Goal: Task Accomplishment & Management: Manage account settings

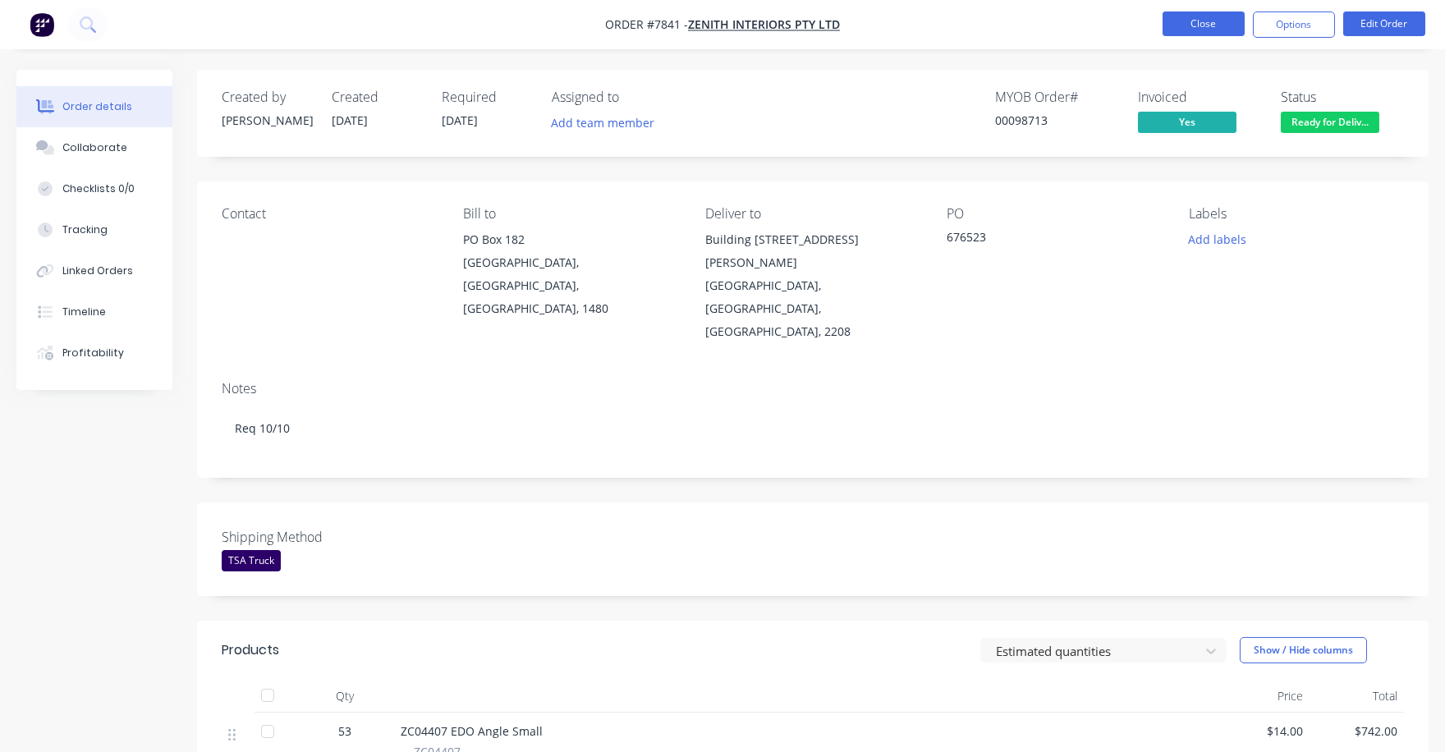
click at [1186, 16] on button "Close" at bounding box center [1204, 23] width 82 height 25
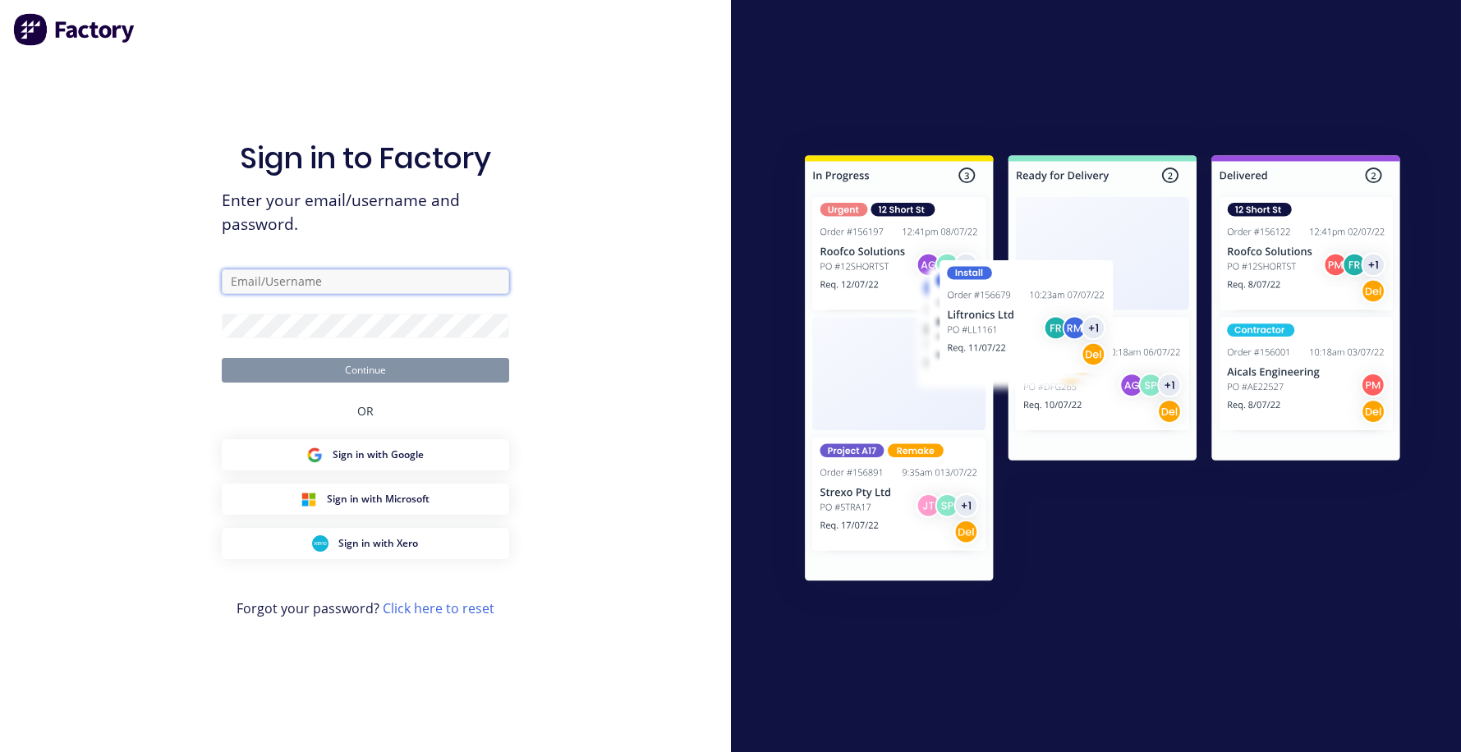
type input "[EMAIL_ADDRESS][DOMAIN_NAME]"
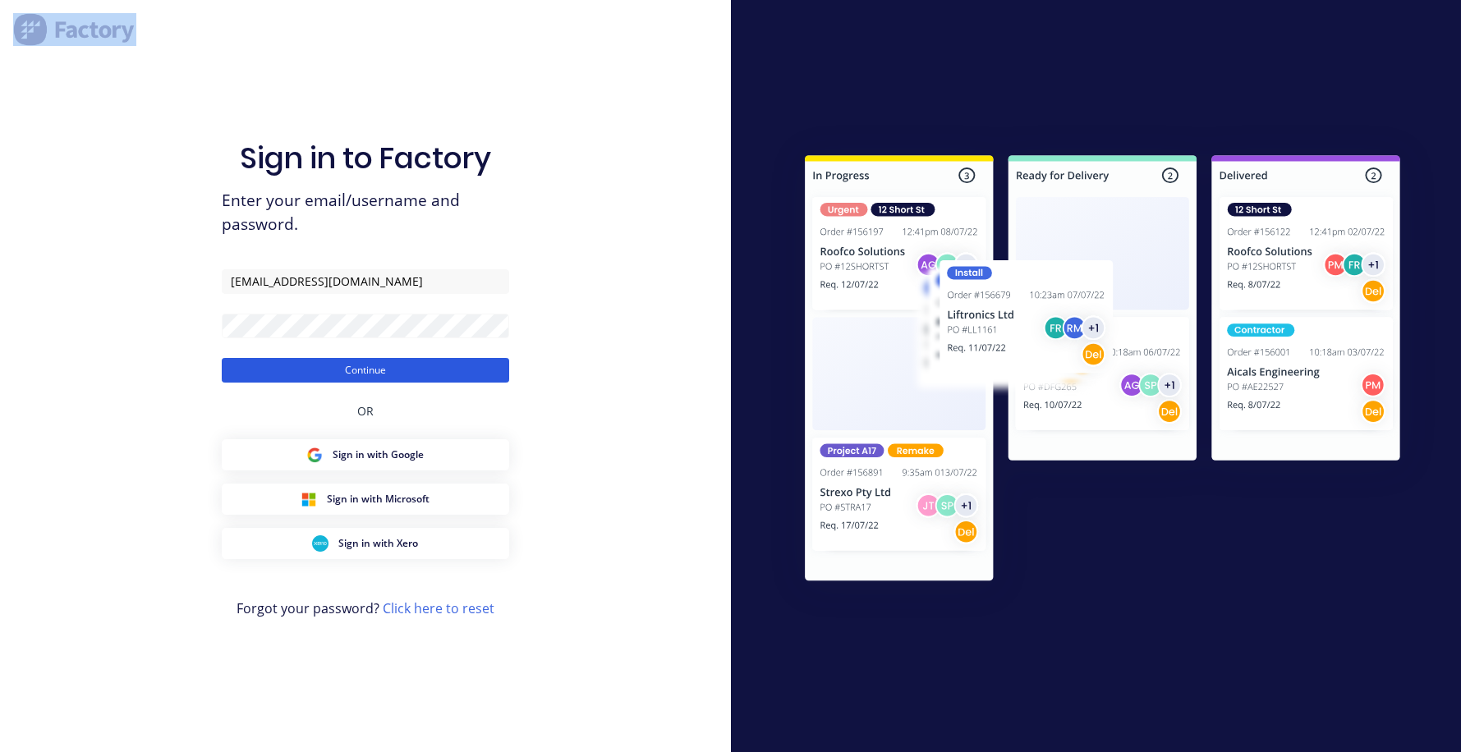
click at [332, 368] on button "Continue" at bounding box center [365, 370] width 287 height 25
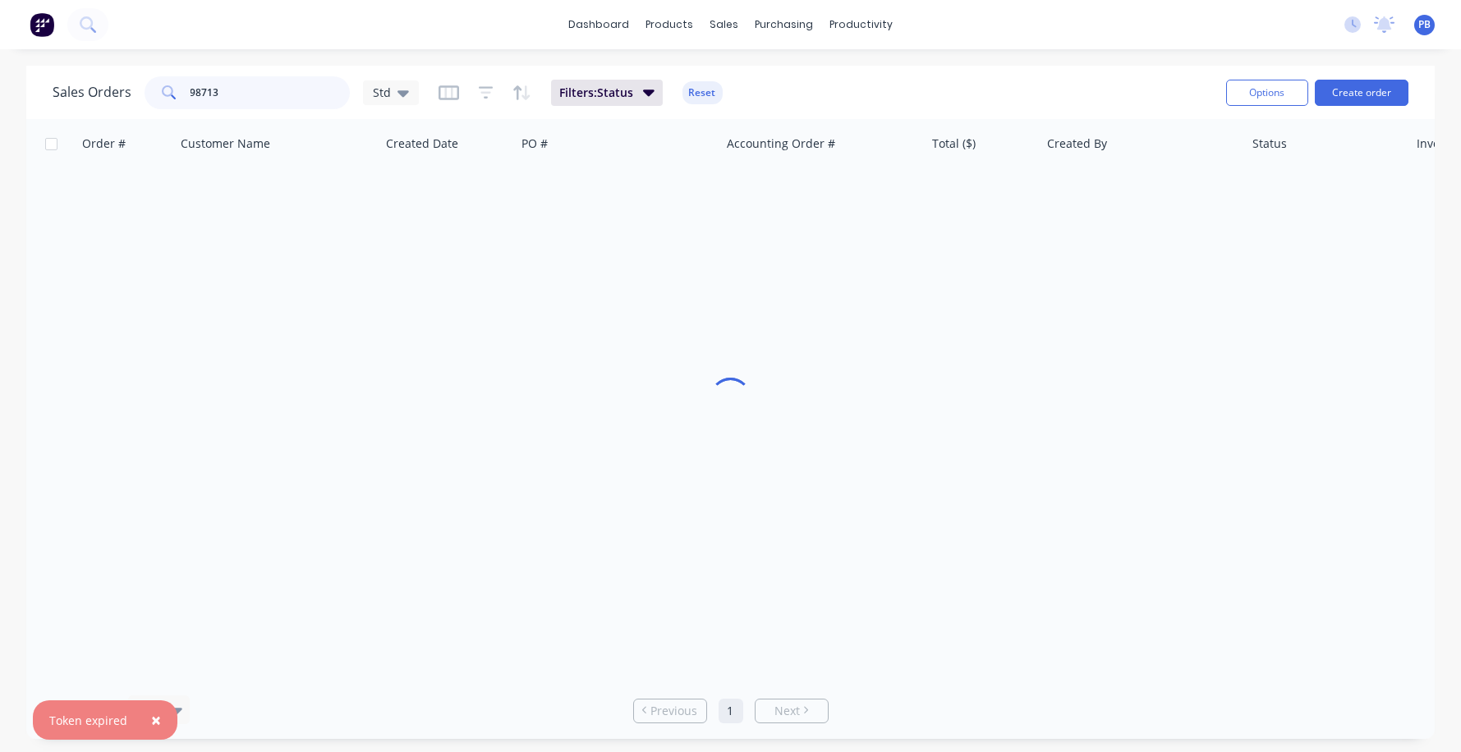
drag, startPoint x: 162, startPoint y: 78, endPoint x: 124, endPoint y: 74, distance: 38.0
click at [130, 74] on div "Sales Orders 98713 Std Filters: Status Reset" at bounding box center [633, 92] width 1160 height 40
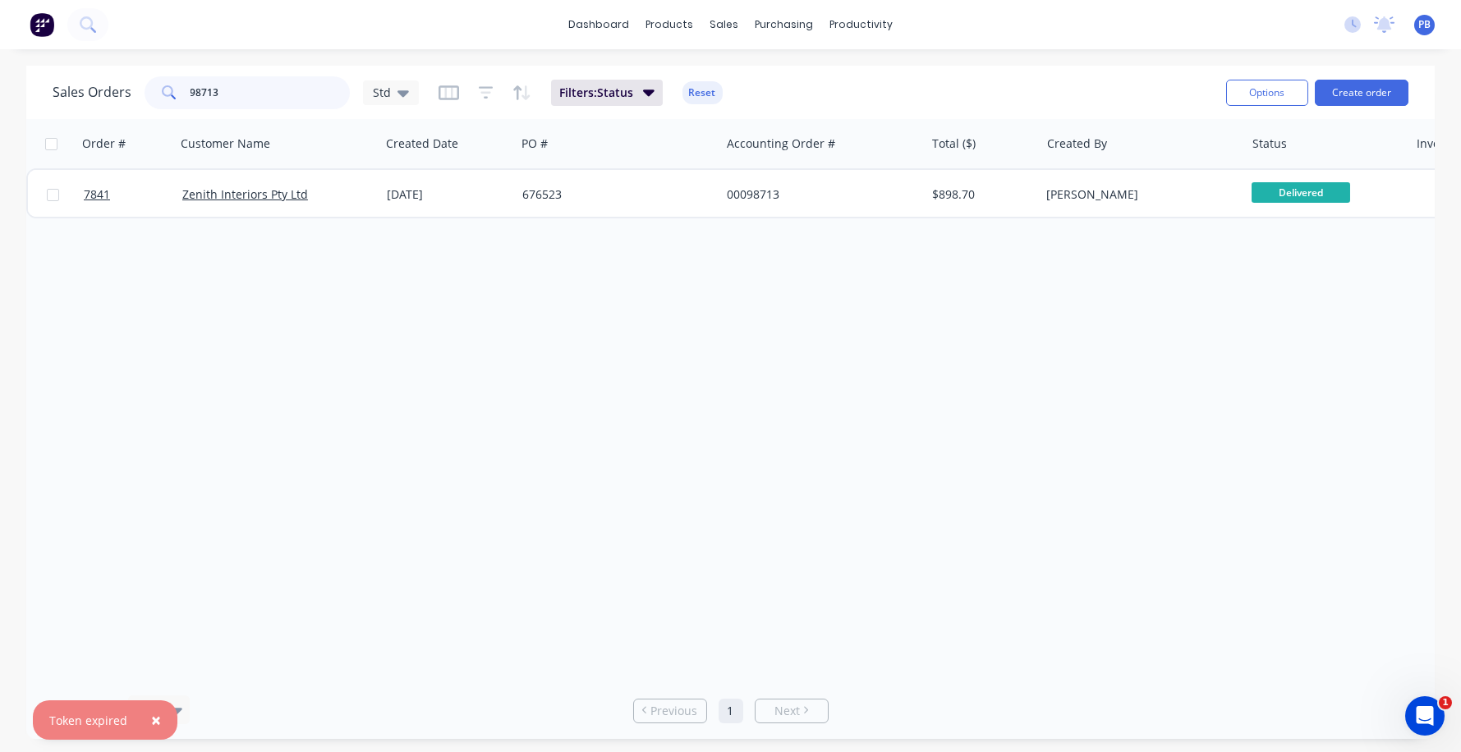
paste input "00099319"
type input "00099319"
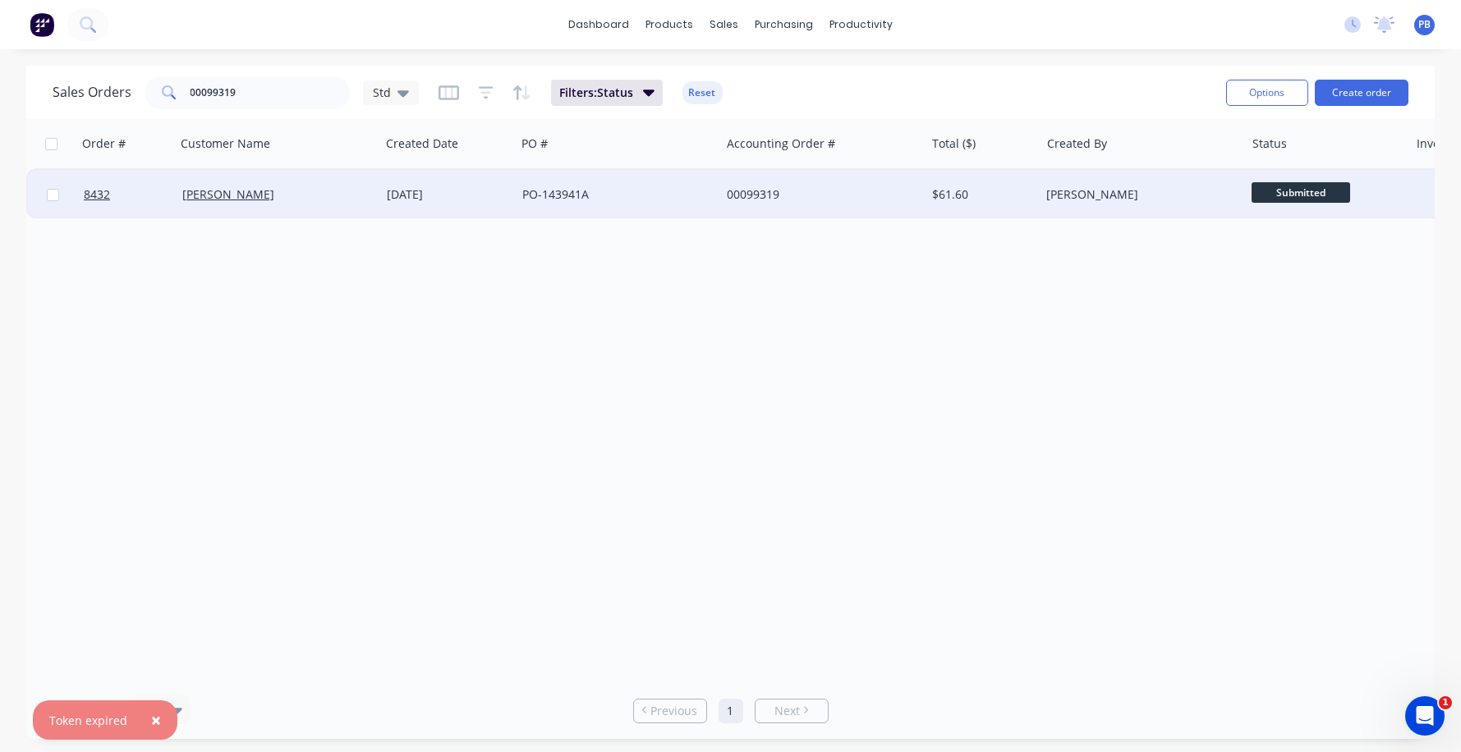
click at [762, 198] on div "00099319" at bounding box center [818, 194] width 182 height 16
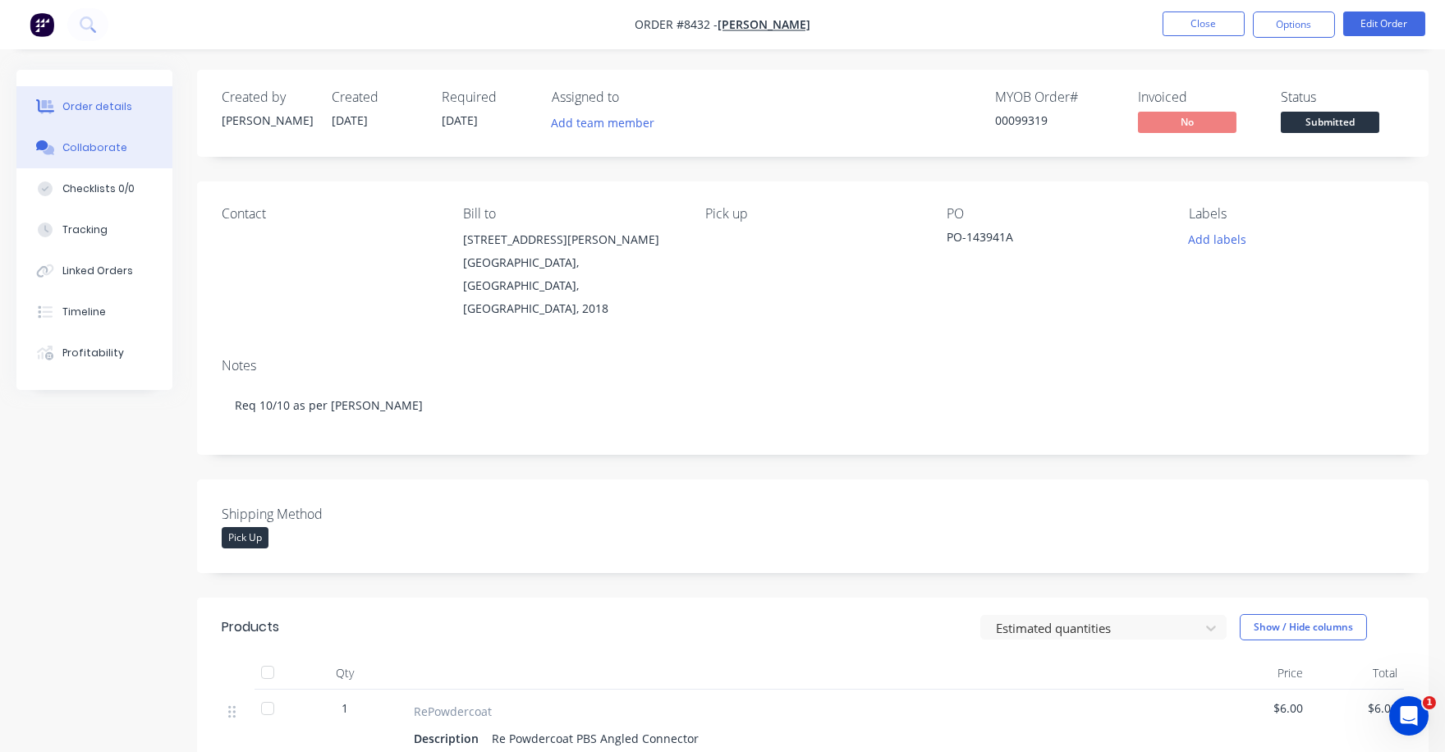
click at [115, 149] on div "Collaborate" at bounding box center [94, 147] width 65 height 15
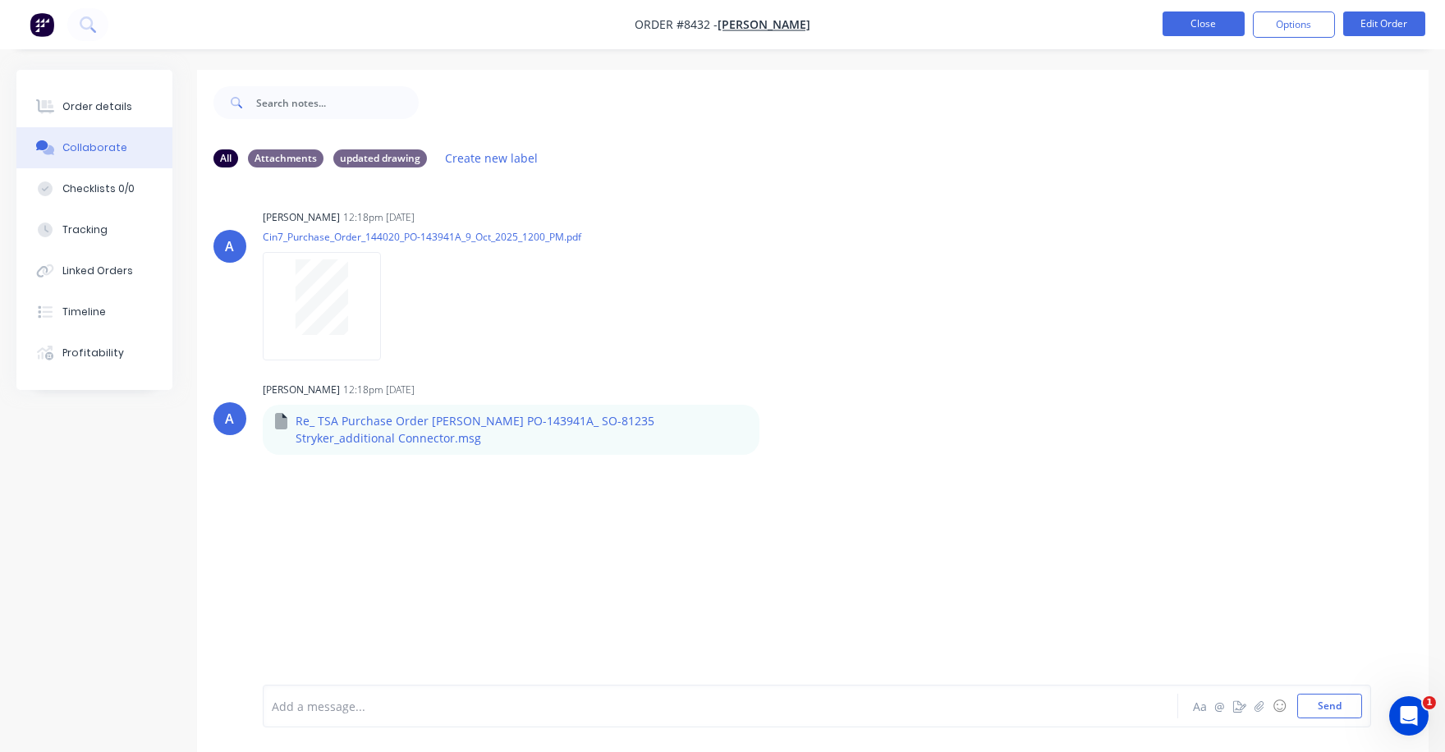
click at [1195, 15] on button "Close" at bounding box center [1204, 23] width 82 height 25
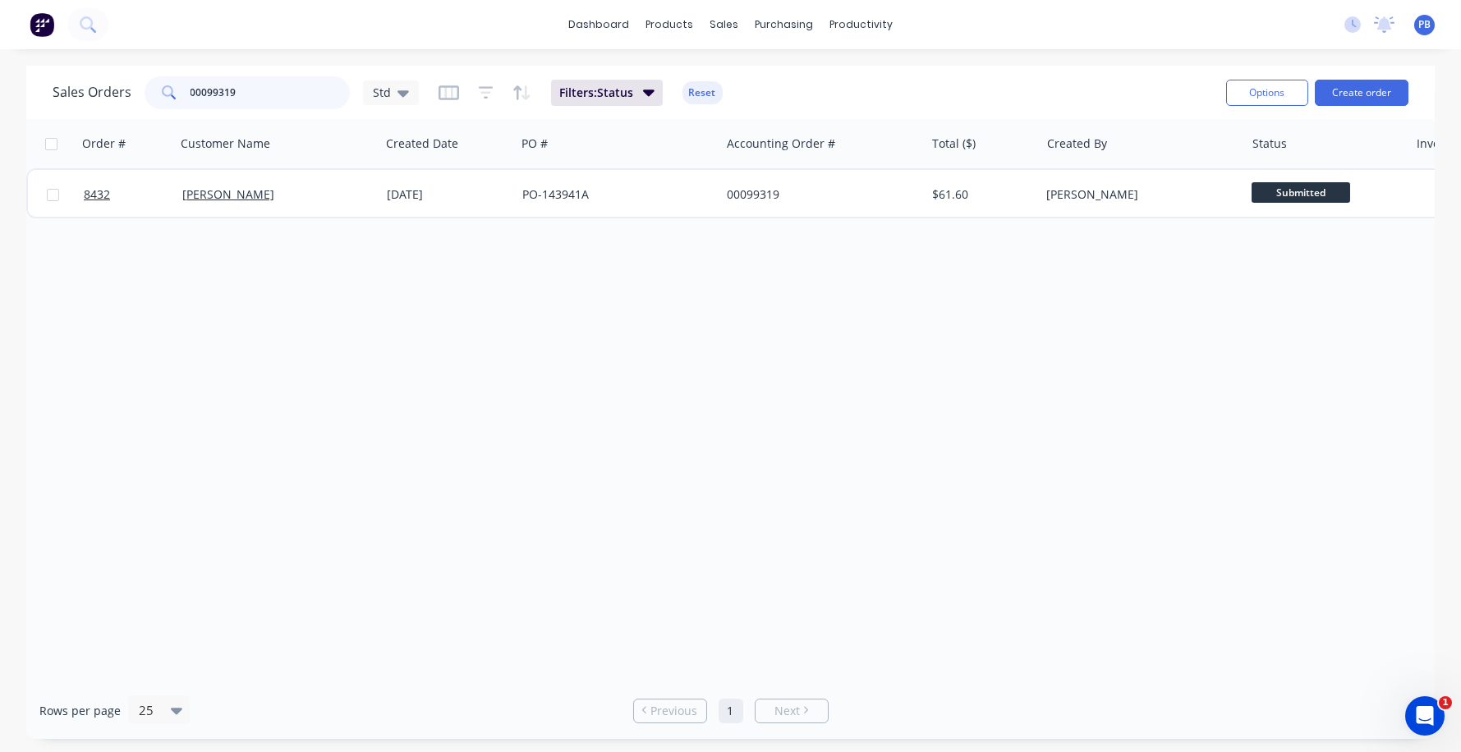
click at [263, 92] on input "00099319" at bounding box center [270, 92] width 160 height 33
type input "97782"
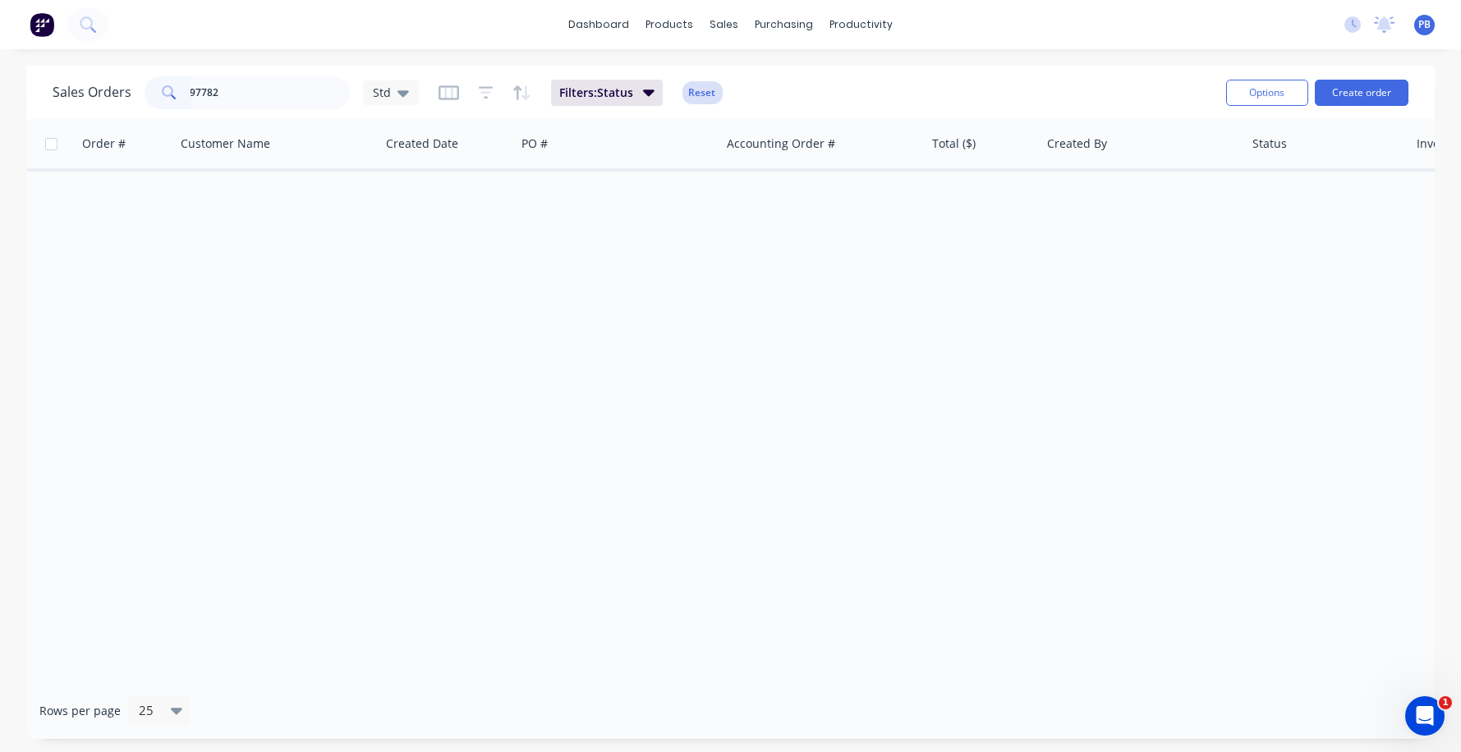
click at [691, 91] on button "Reset" at bounding box center [702, 92] width 40 height 23
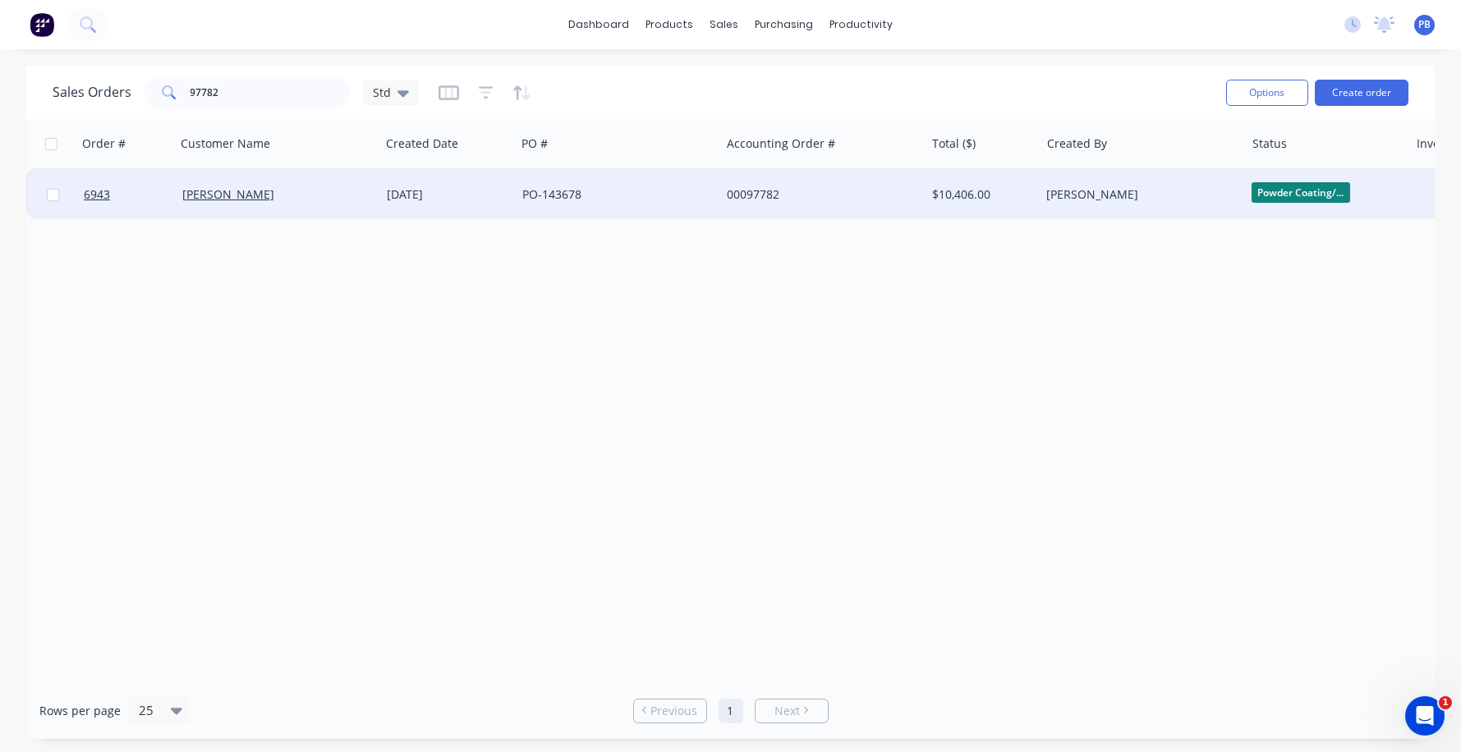
click at [757, 189] on div "00097782" at bounding box center [818, 194] width 182 height 16
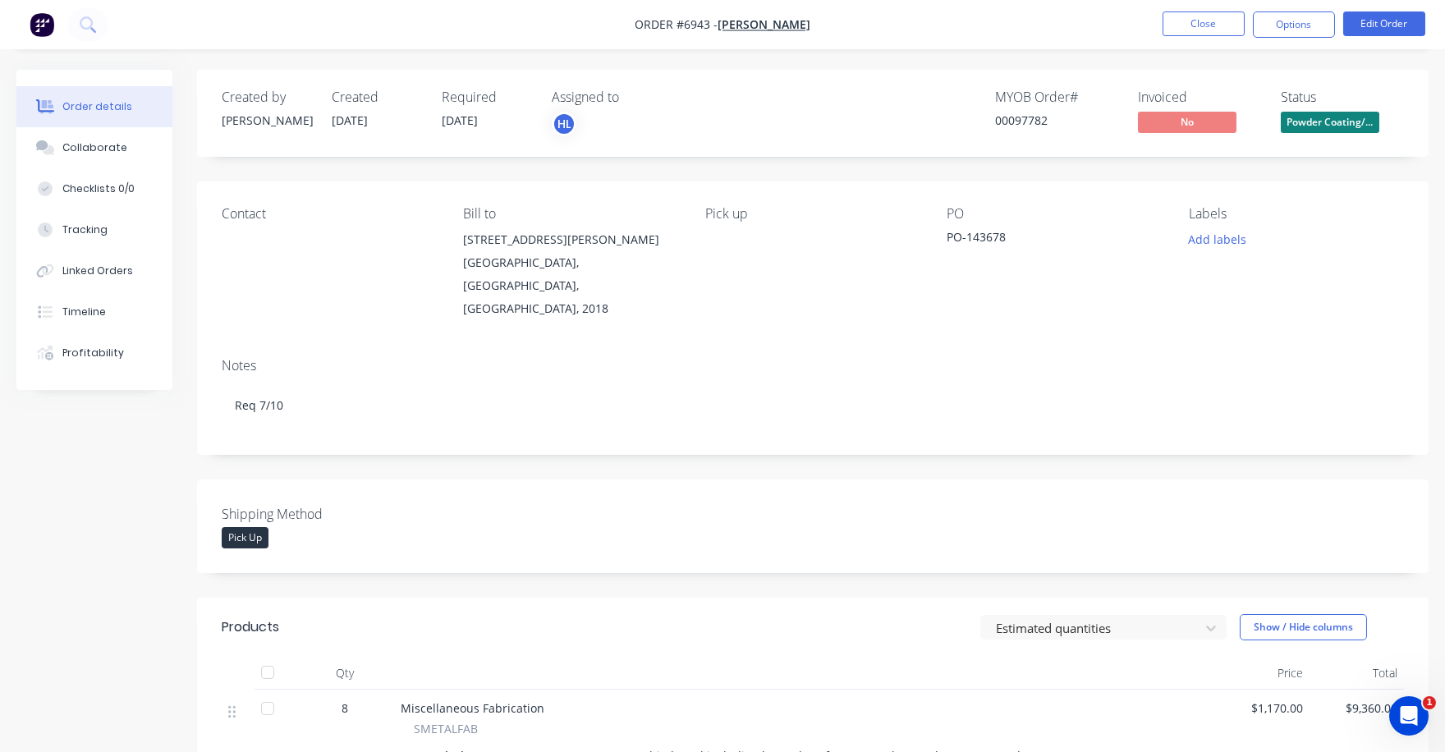
click at [1339, 115] on span "Powder Coating/..." at bounding box center [1330, 122] width 99 height 21
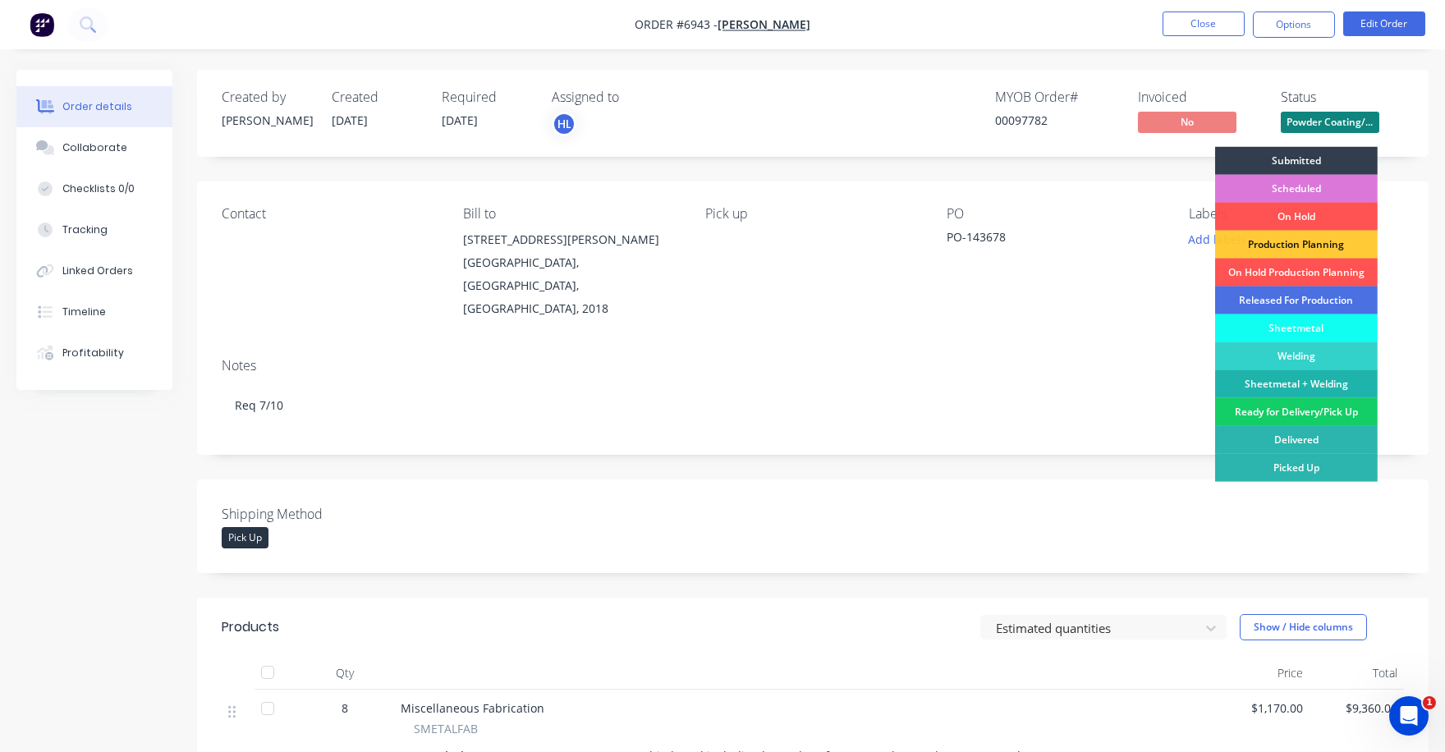
click at [1293, 411] on div "Ready for Delivery/Pick Up" at bounding box center [1296, 412] width 163 height 28
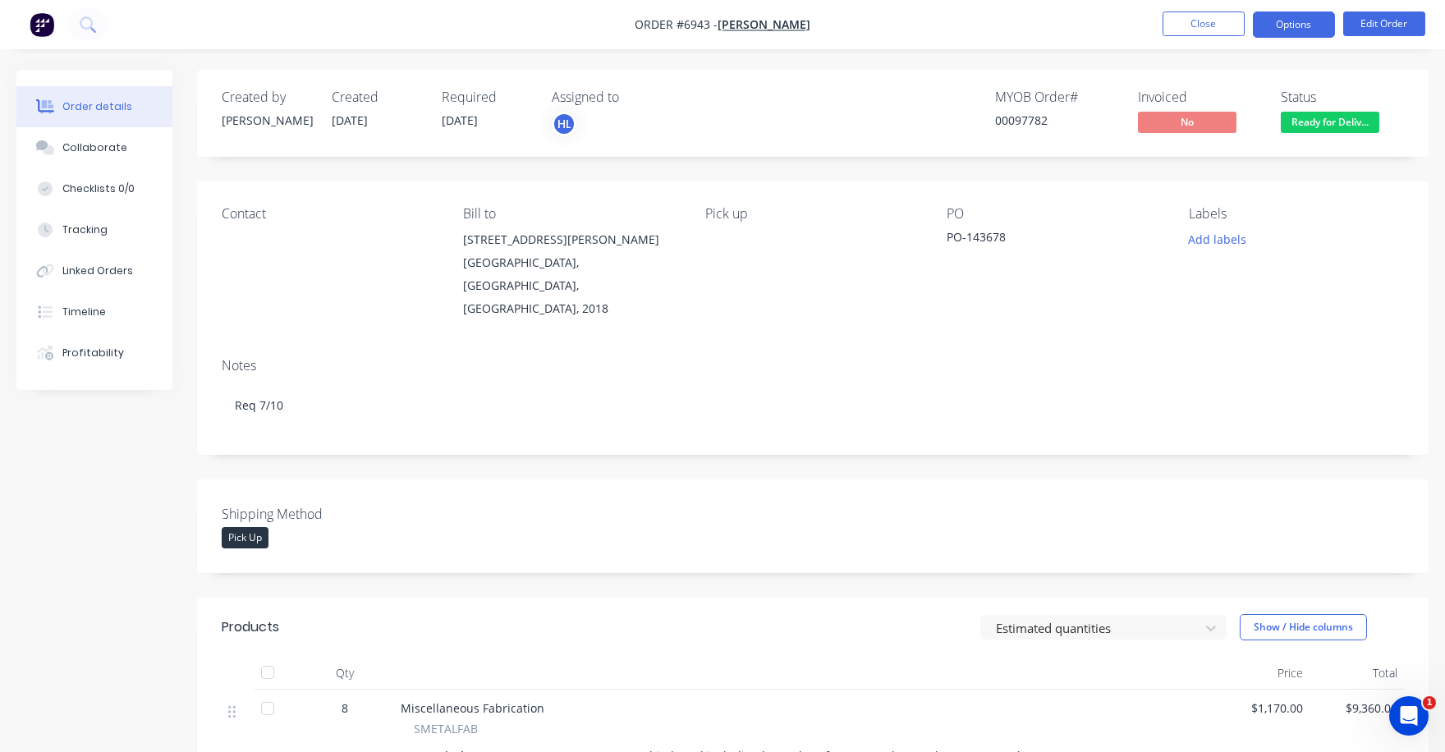
click at [1283, 18] on button "Options" at bounding box center [1294, 24] width 82 height 26
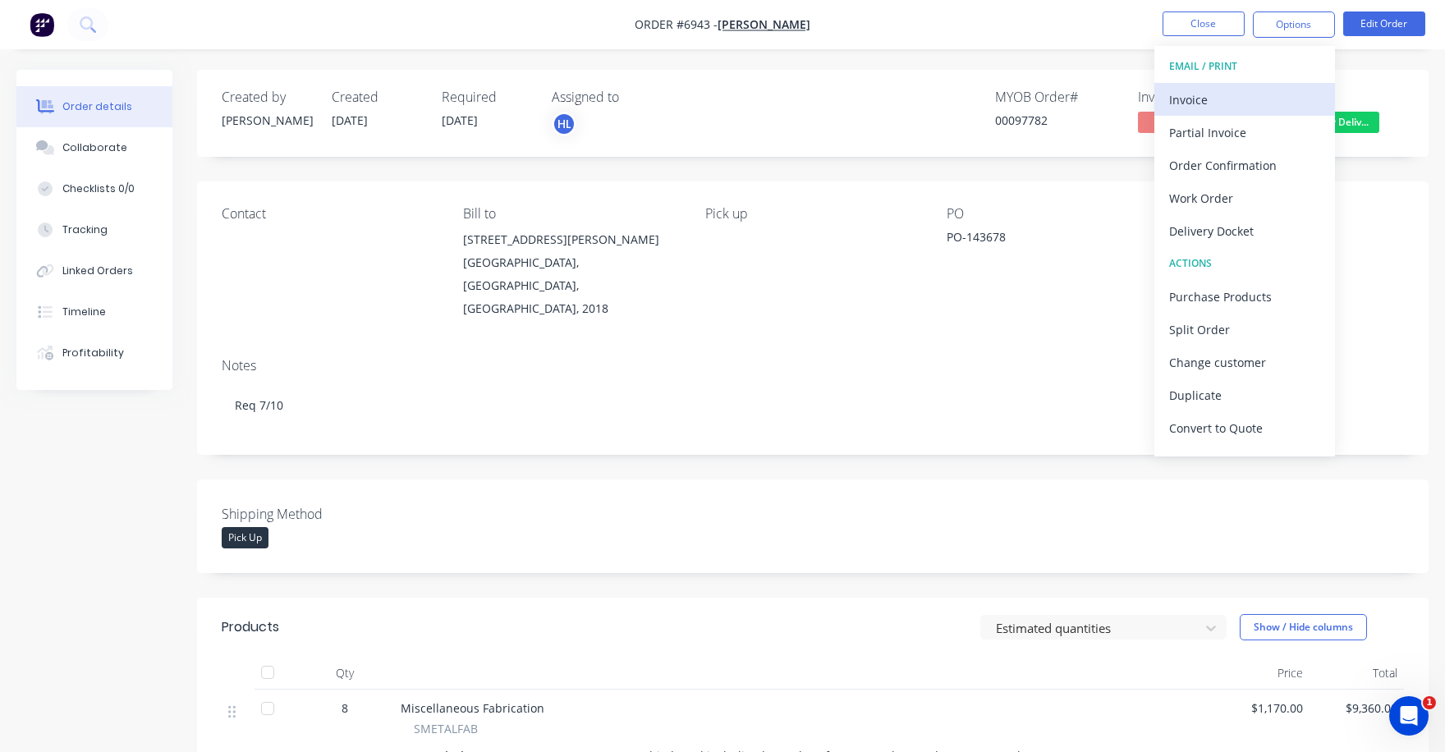
click at [1203, 107] on div "Invoice" at bounding box center [1244, 100] width 151 height 24
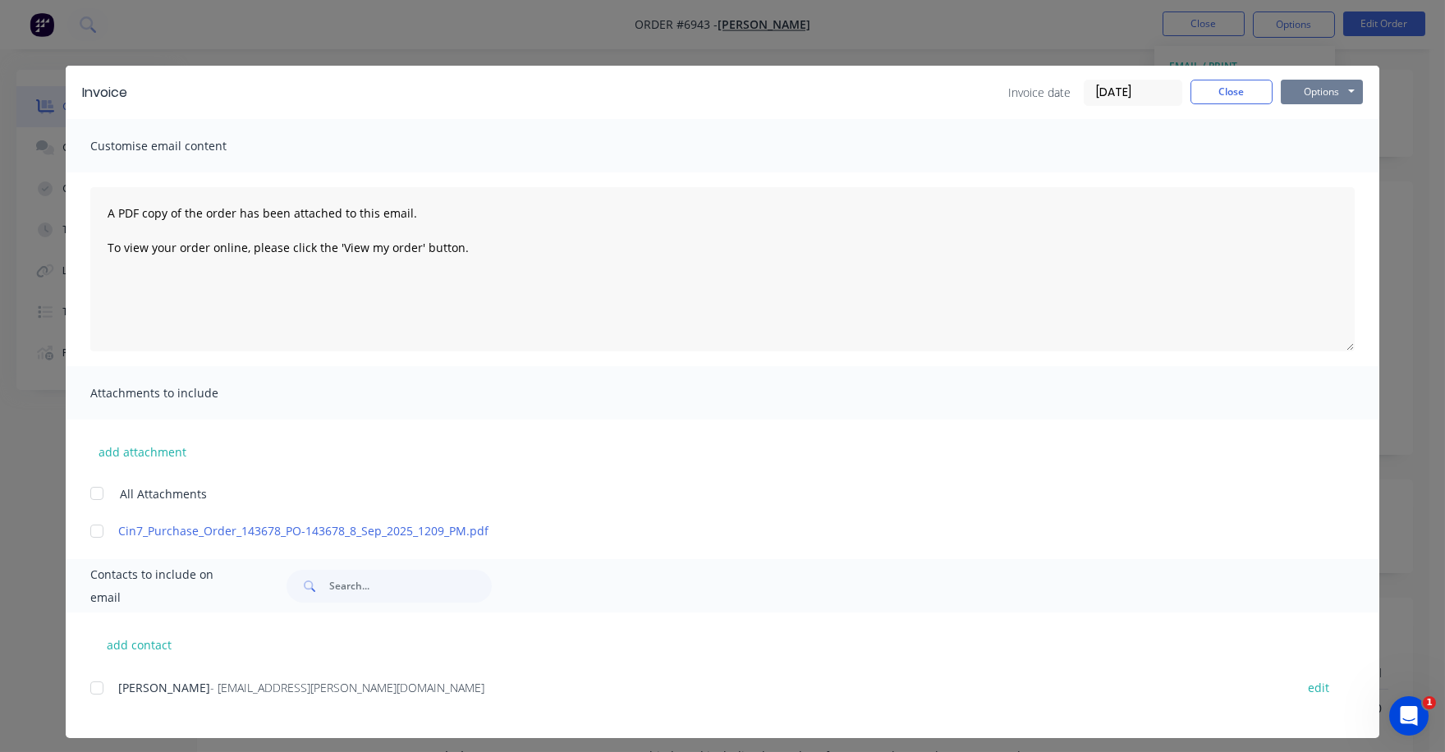
click at [1281, 89] on button "Options" at bounding box center [1322, 92] width 82 height 25
click at [1281, 147] on button "Print" at bounding box center [1333, 148] width 105 height 27
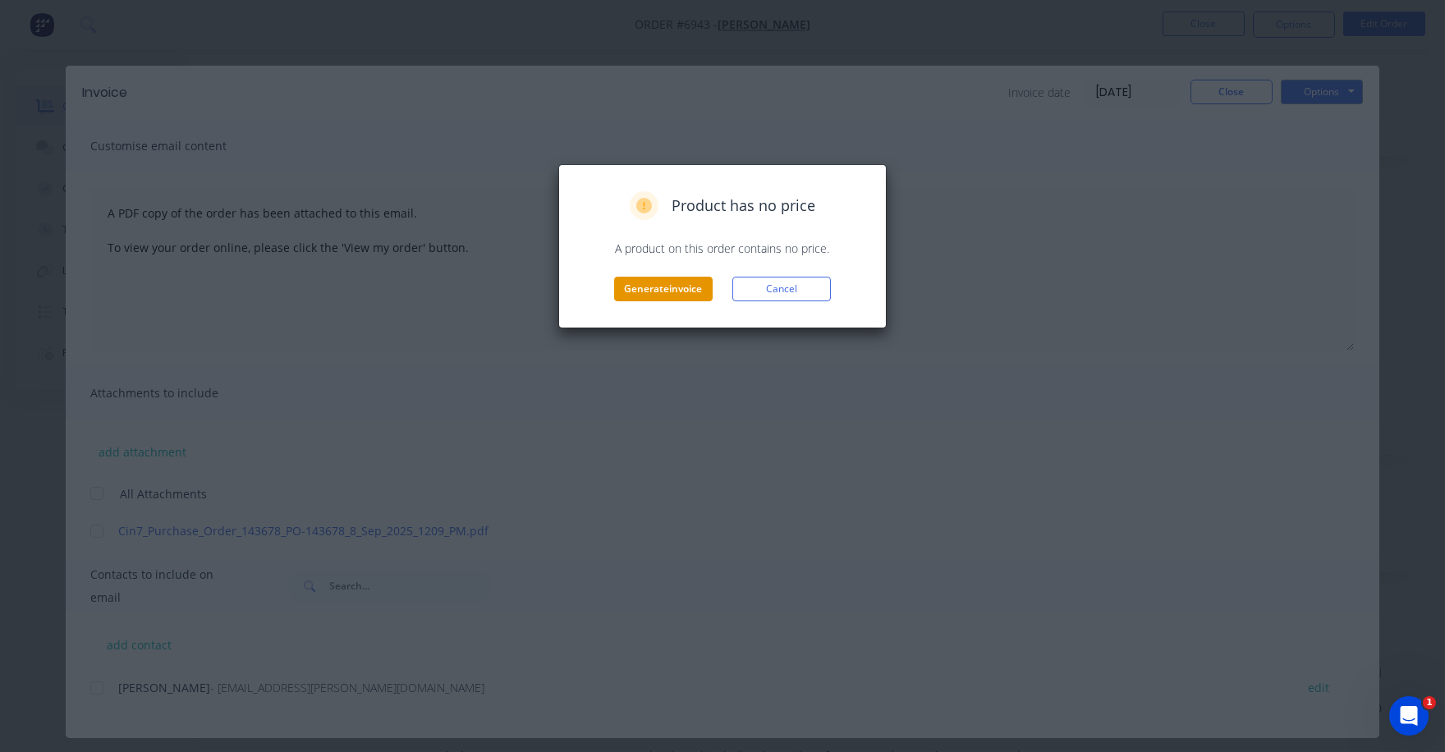
click at [661, 292] on button "Generate invoice" at bounding box center [663, 289] width 99 height 25
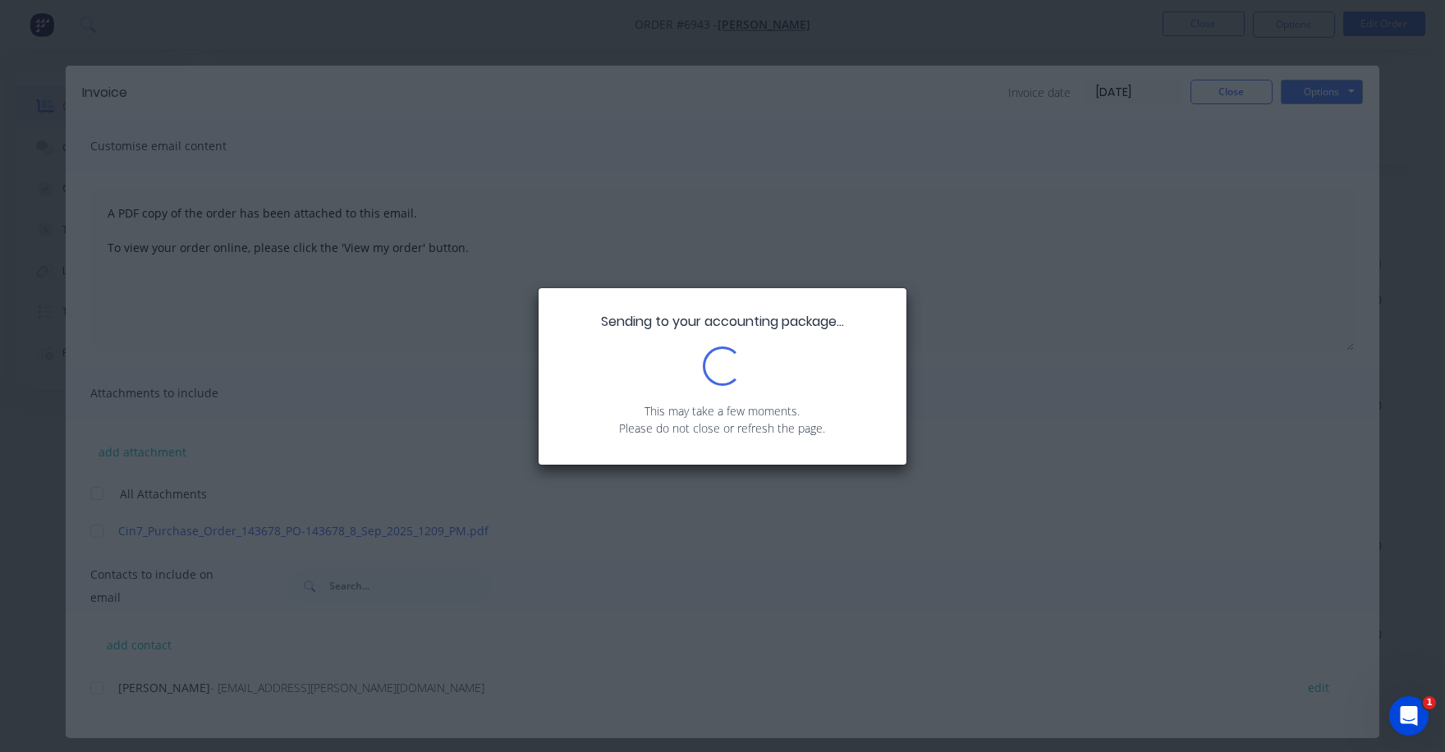
scroll to position [410, 0]
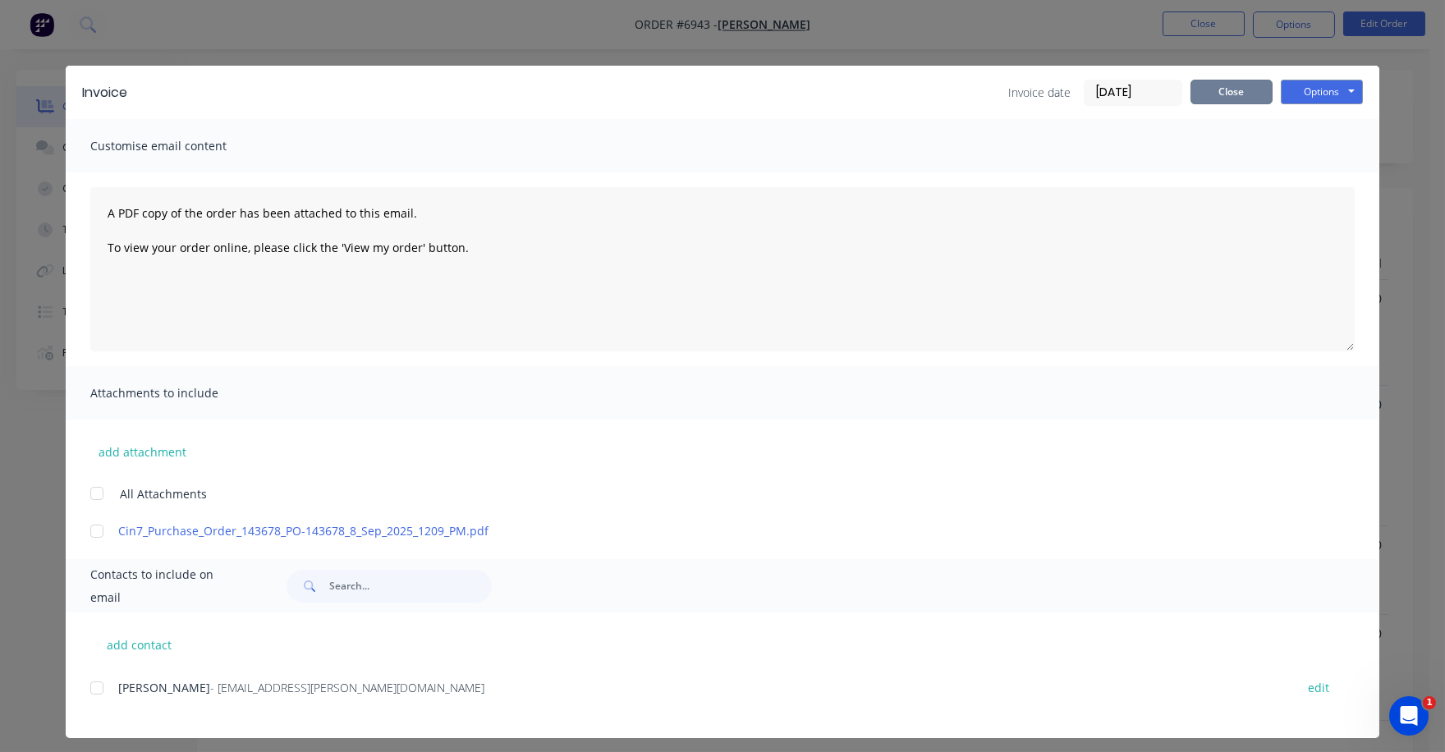
drag, startPoint x: 1213, startPoint y: 87, endPoint x: 1205, endPoint y: 71, distance: 17.3
click at [1206, 75] on div "Invoice Invoice date [DATE] Close Options Preview Print Email" at bounding box center [723, 92] width 1314 height 53
click at [1217, 81] on button "Close" at bounding box center [1232, 92] width 82 height 25
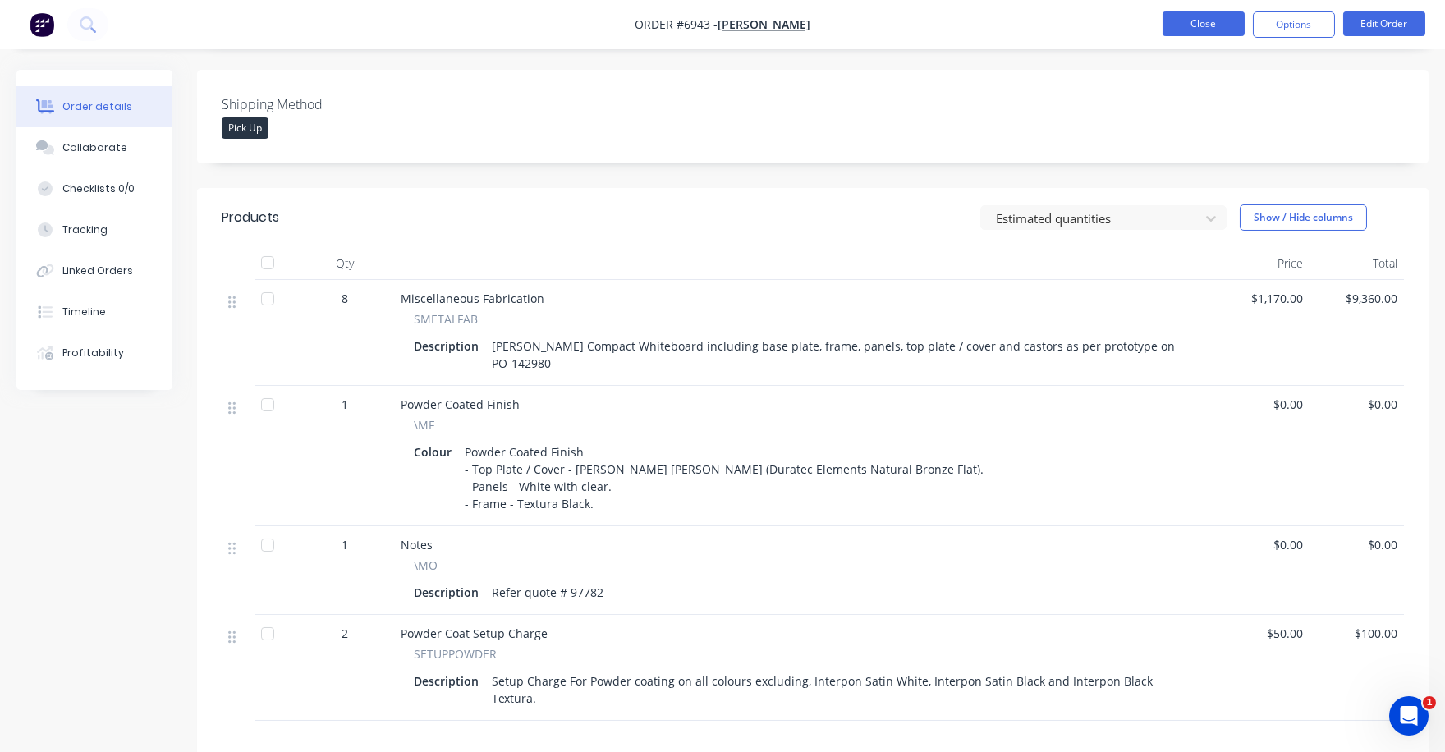
click at [1200, 16] on button "Close" at bounding box center [1204, 23] width 82 height 25
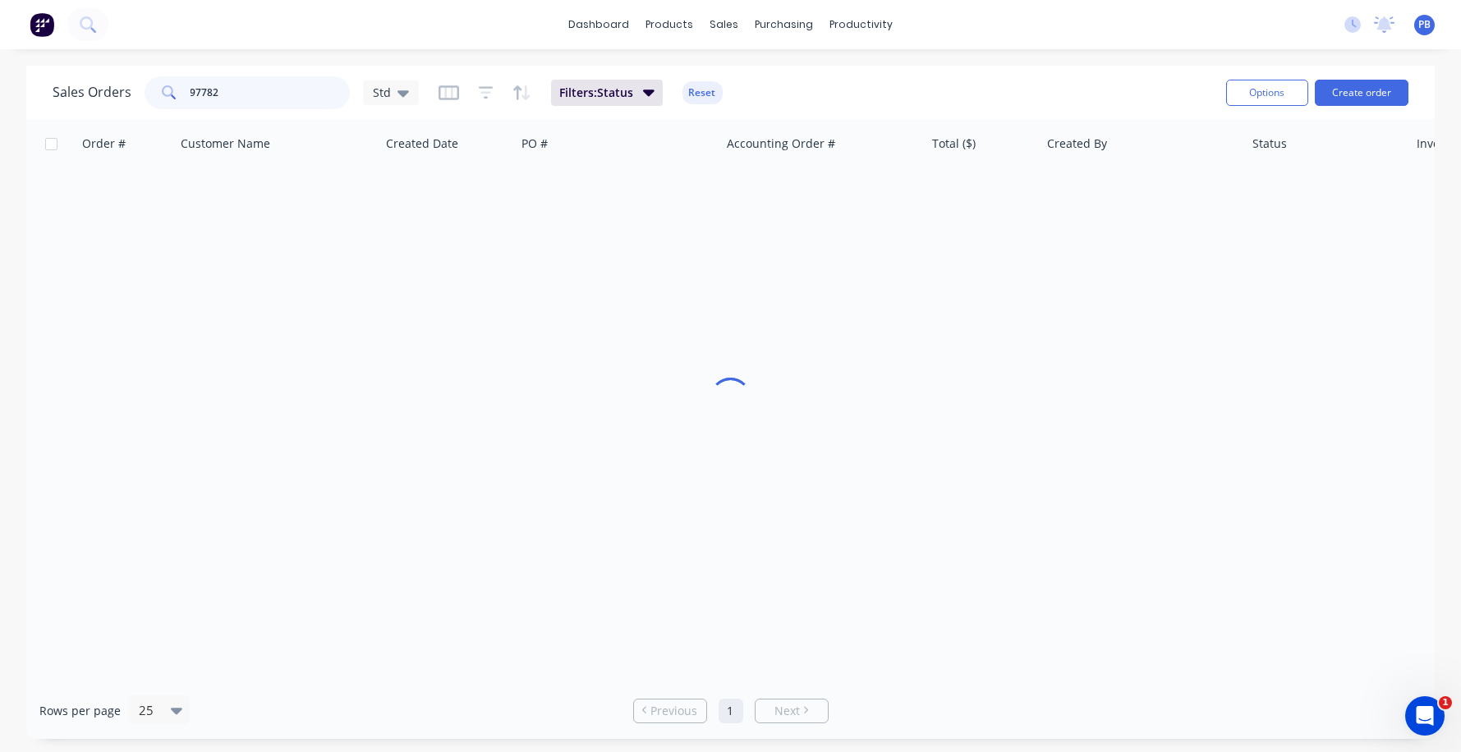
click at [160, 82] on div "97782" at bounding box center [247, 92] width 205 height 33
type input "98496"
click at [700, 89] on button "Reset" at bounding box center [702, 92] width 40 height 23
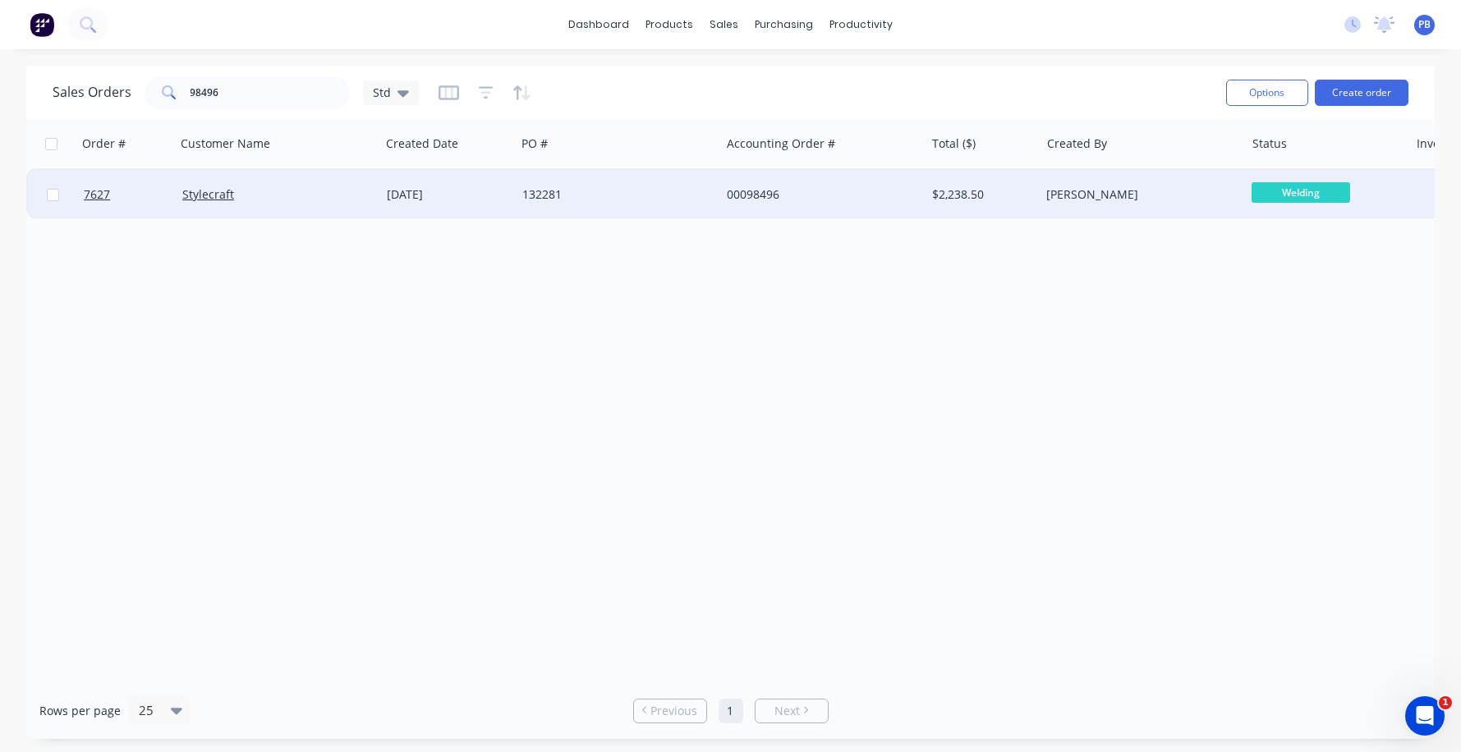
click at [774, 195] on div "00098496" at bounding box center [818, 194] width 182 height 16
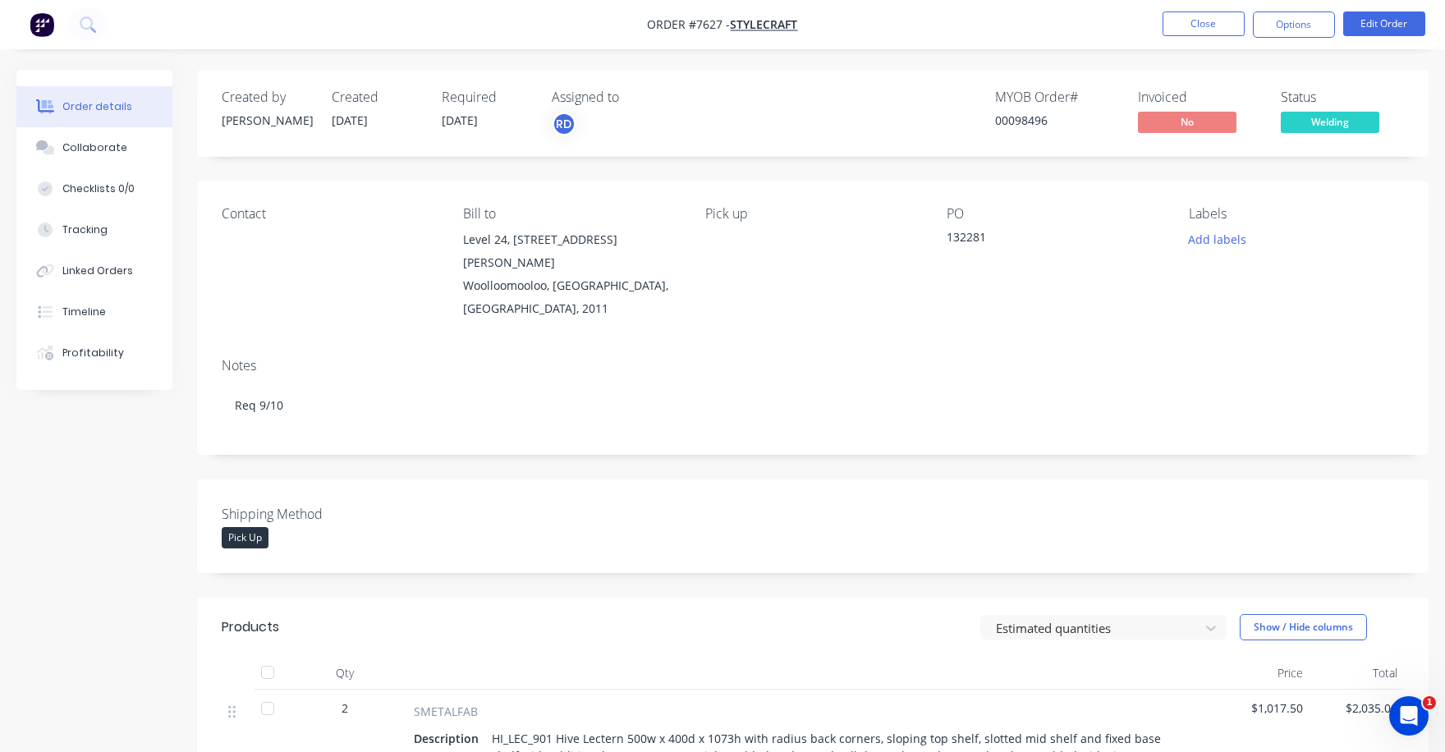
click at [1351, 125] on span "Welding" at bounding box center [1330, 122] width 99 height 21
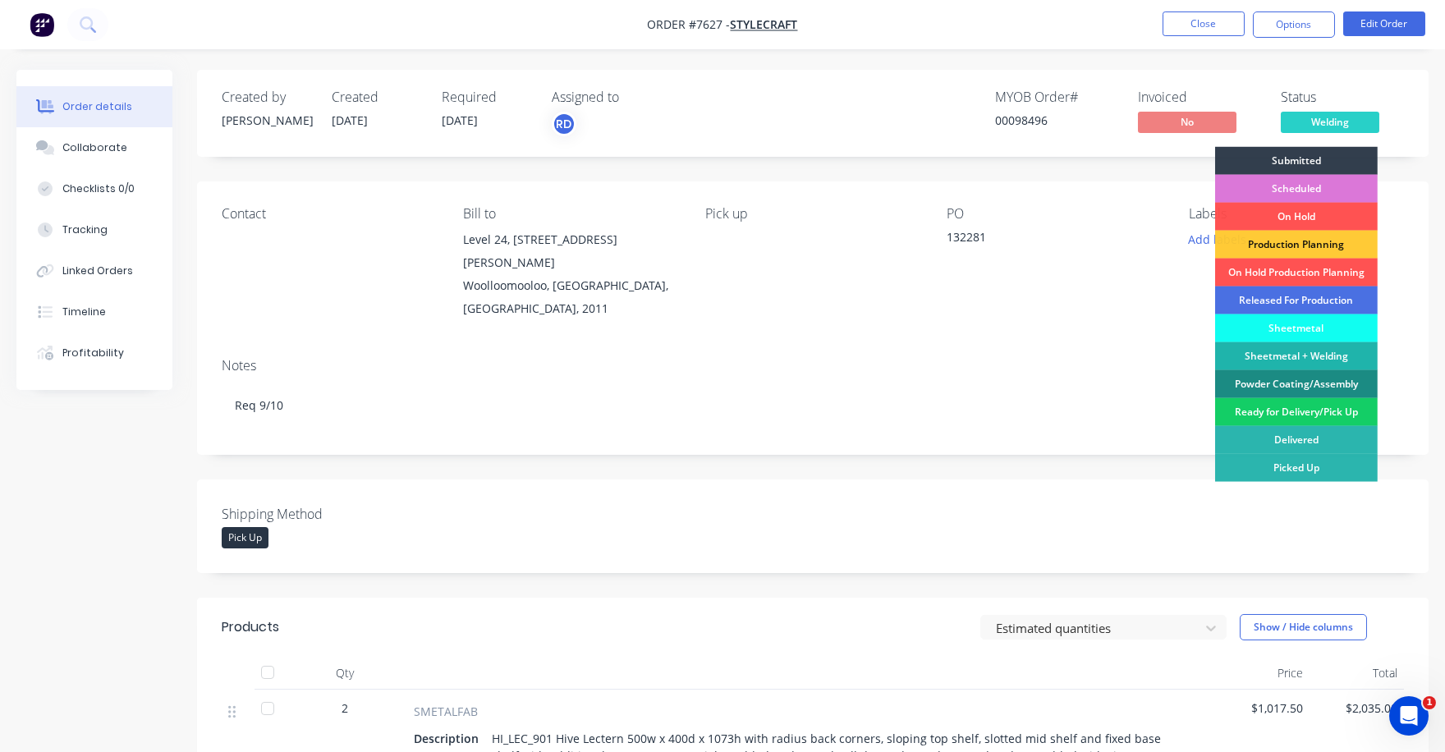
click at [1322, 411] on div "Ready for Delivery/Pick Up" at bounding box center [1296, 412] width 163 height 28
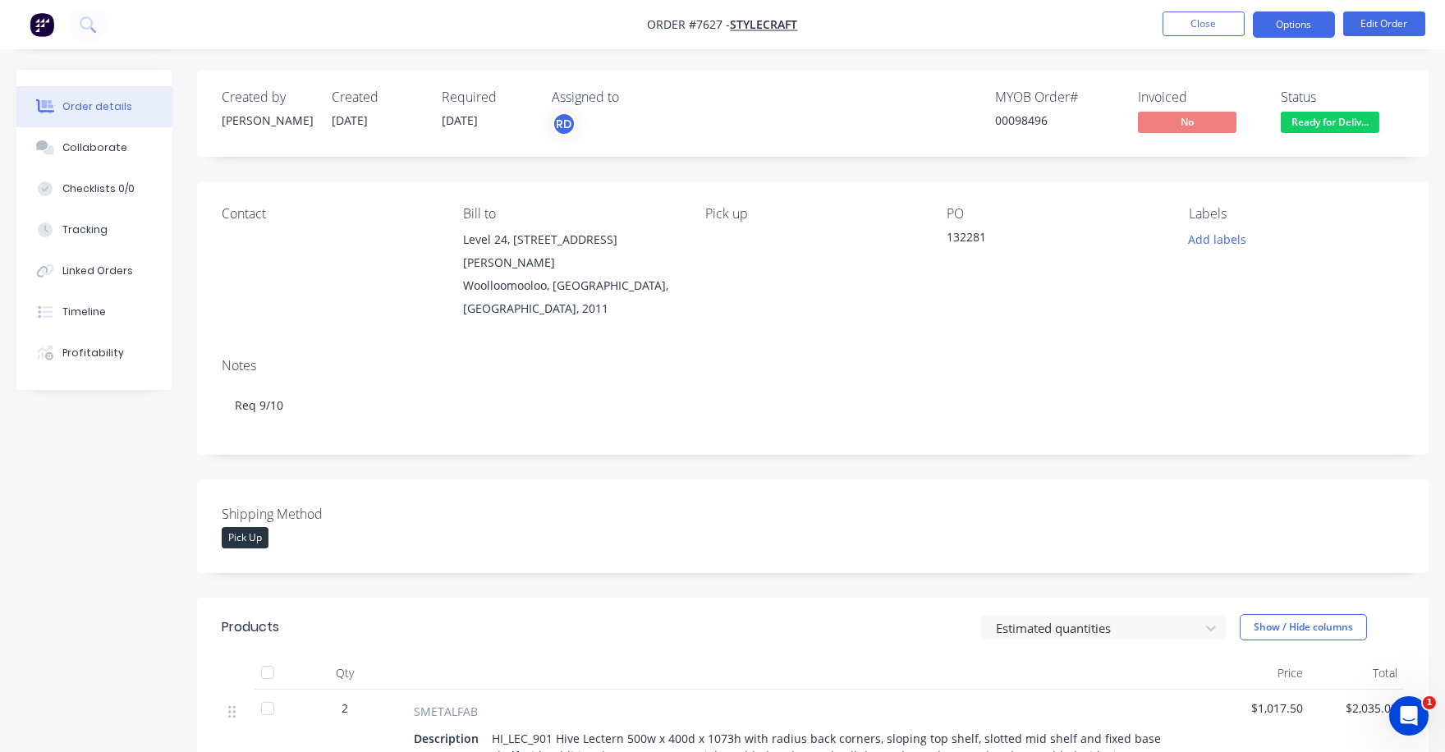
click at [1297, 32] on button "Options" at bounding box center [1294, 24] width 82 height 26
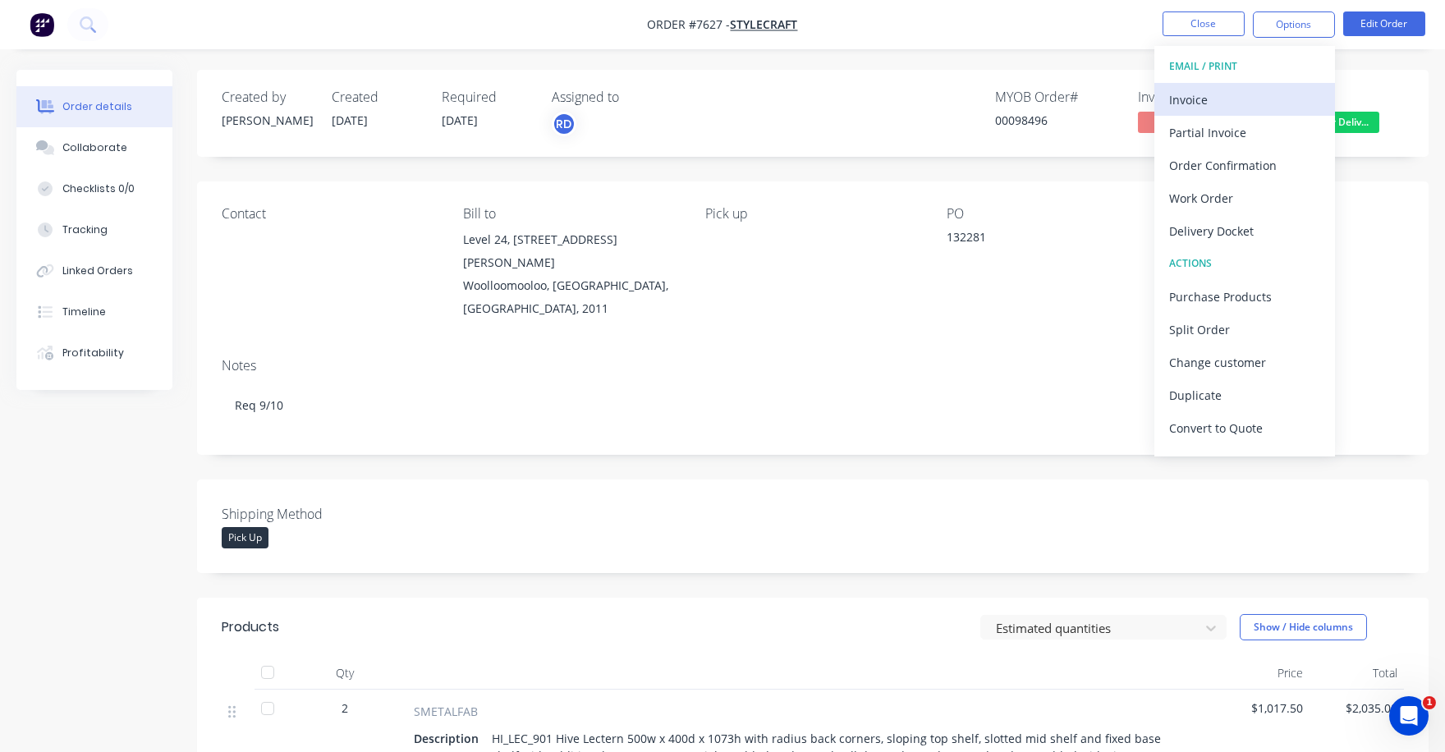
click at [1205, 102] on div "Invoice" at bounding box center [1244, 100] width 151 height 24
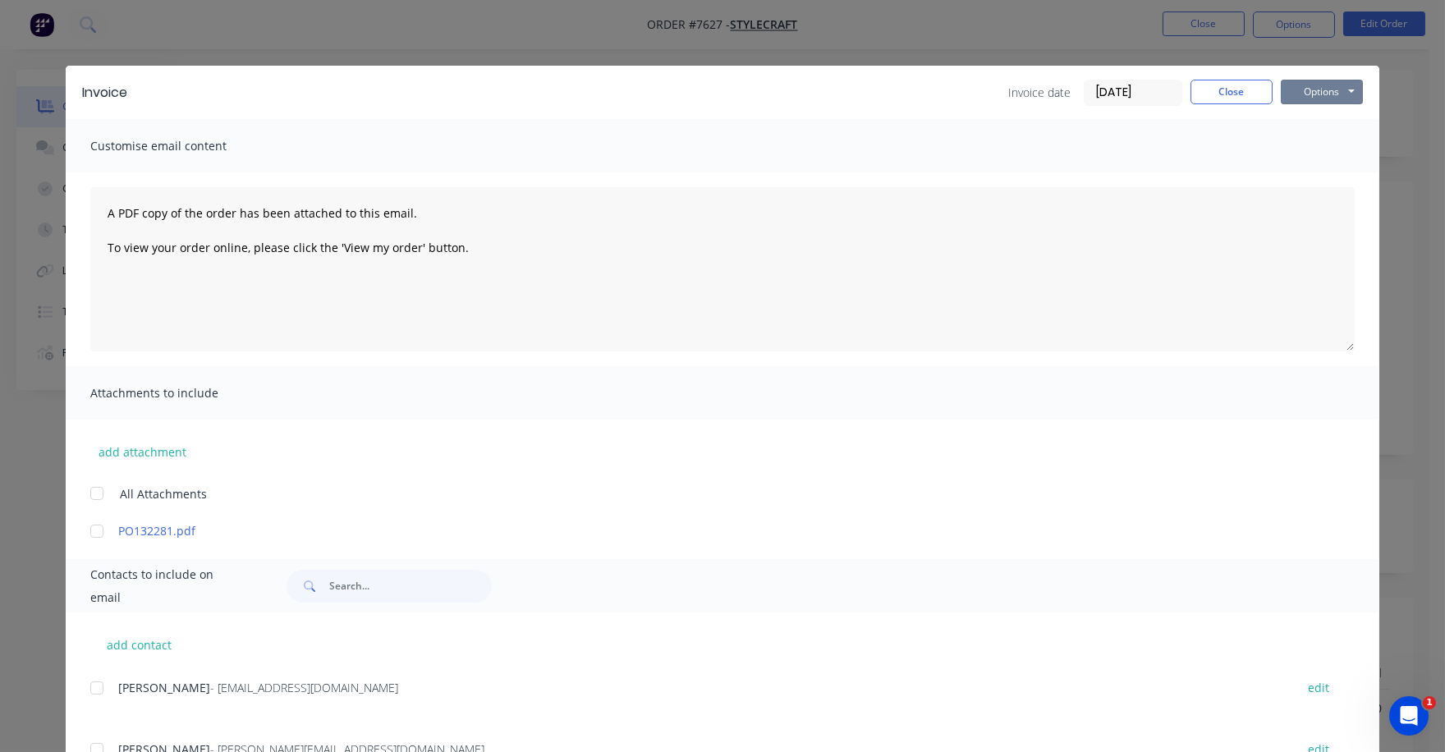
drag, startPoint x: 1300, startPoint y: 92, endPoint x: 1298, endPoint y: 105, distance: 13.2
click at [1300, 93] on button "Options" at bounding box center [1322, 92] width 82 height 25
click at [1291, 139] on button "Print" at bounding box center [1333, 148] width 105 height 27
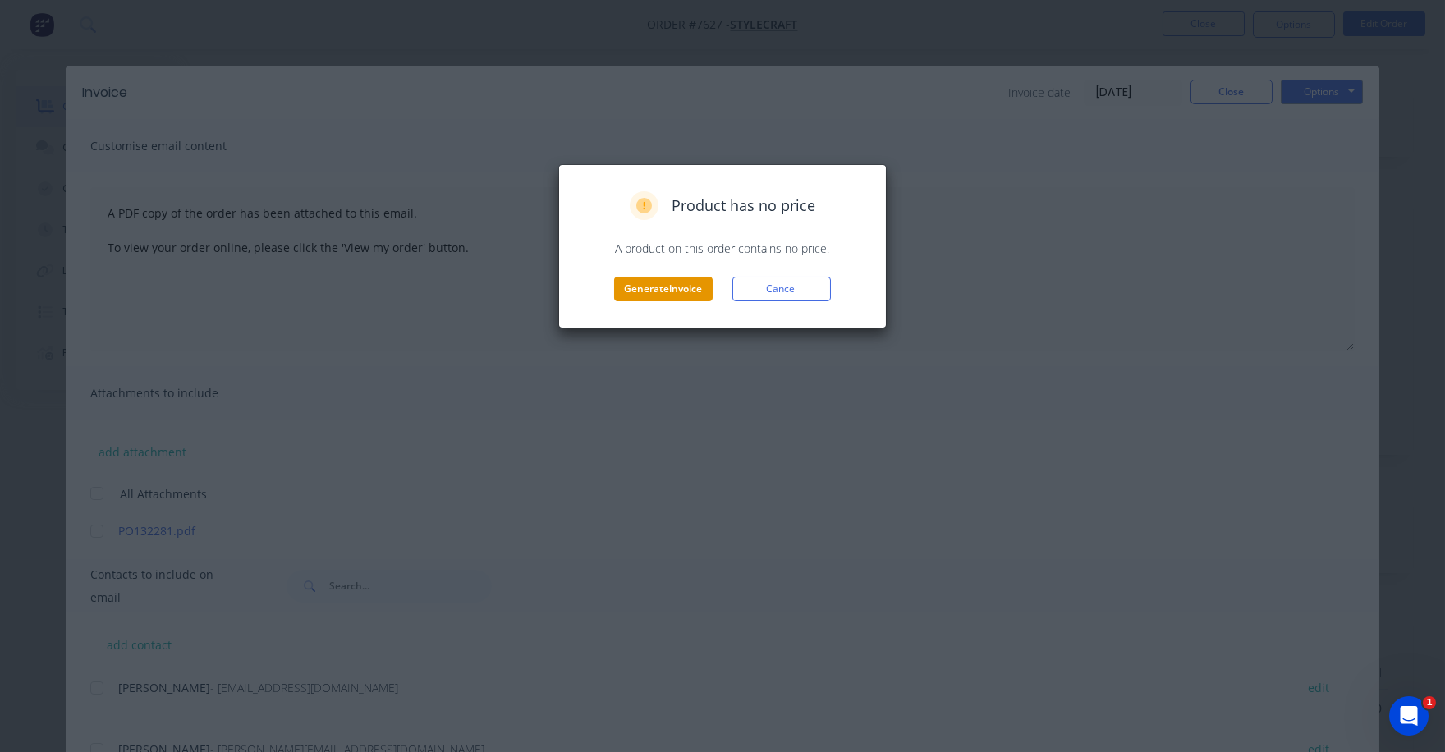
click at [658, 296] on button "Generate invoice" at bounding box center [663, 289] width 99 height 25
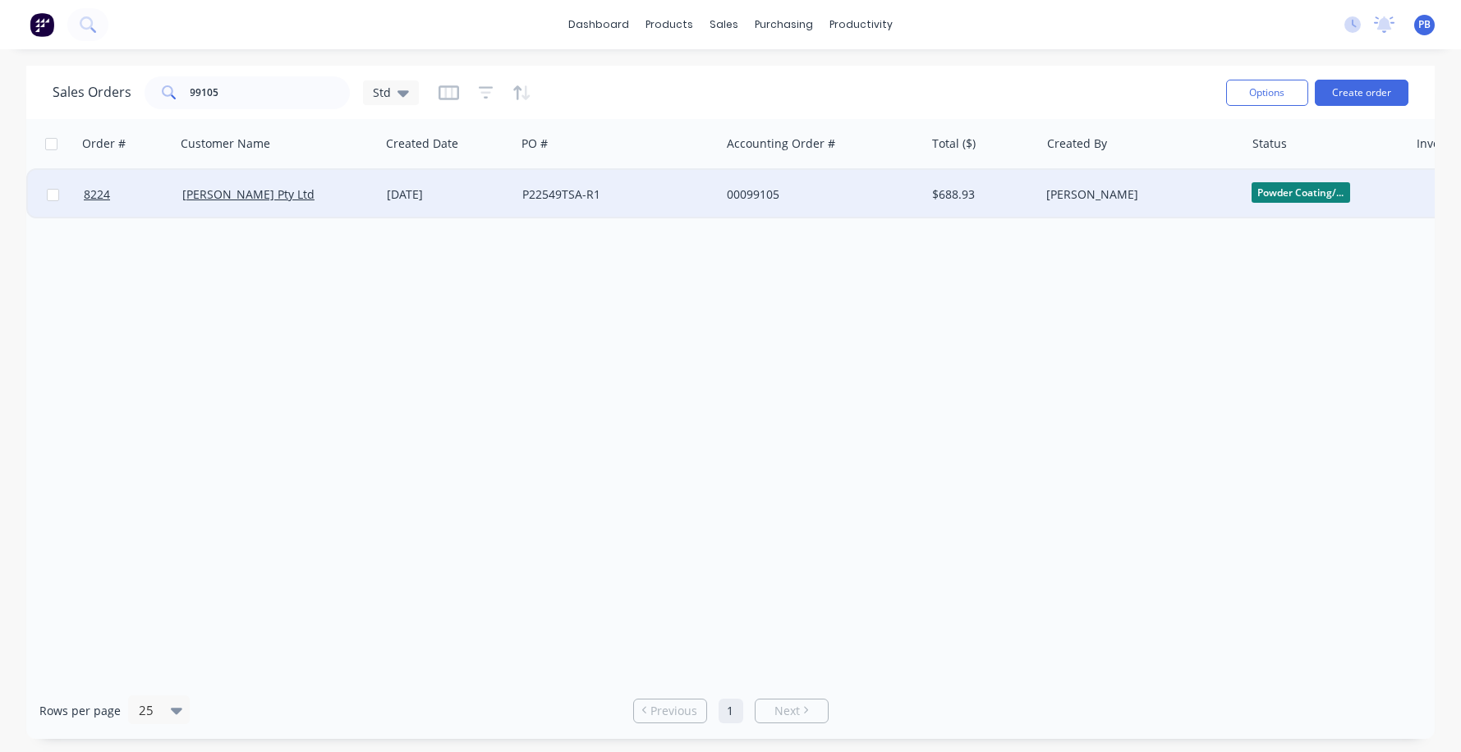
click at [753, 196] on div "00099105" at bounding box center [818, 194] width 182 height 16
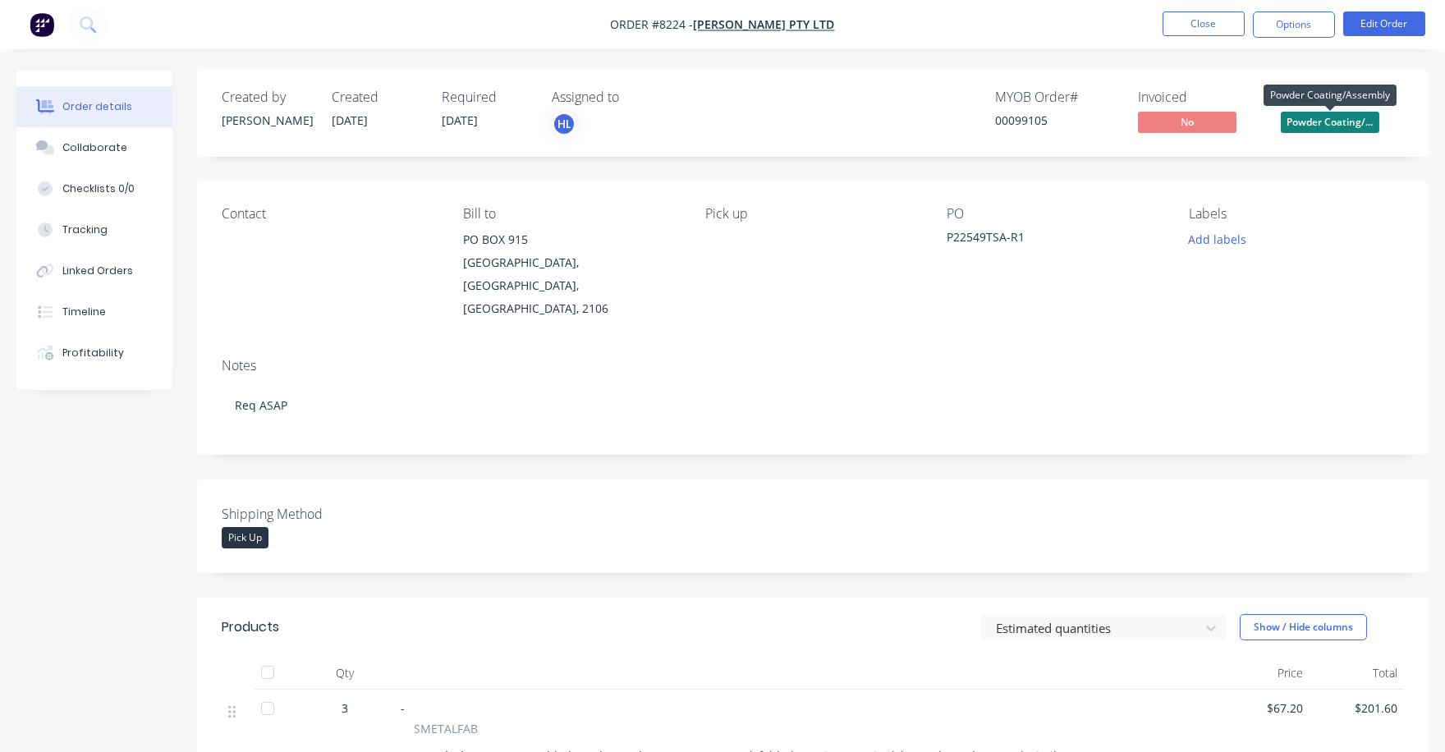
click at [1341, 126] on span "Powder Coating/..." at bounding box center [1330, 122] width 99 height 21
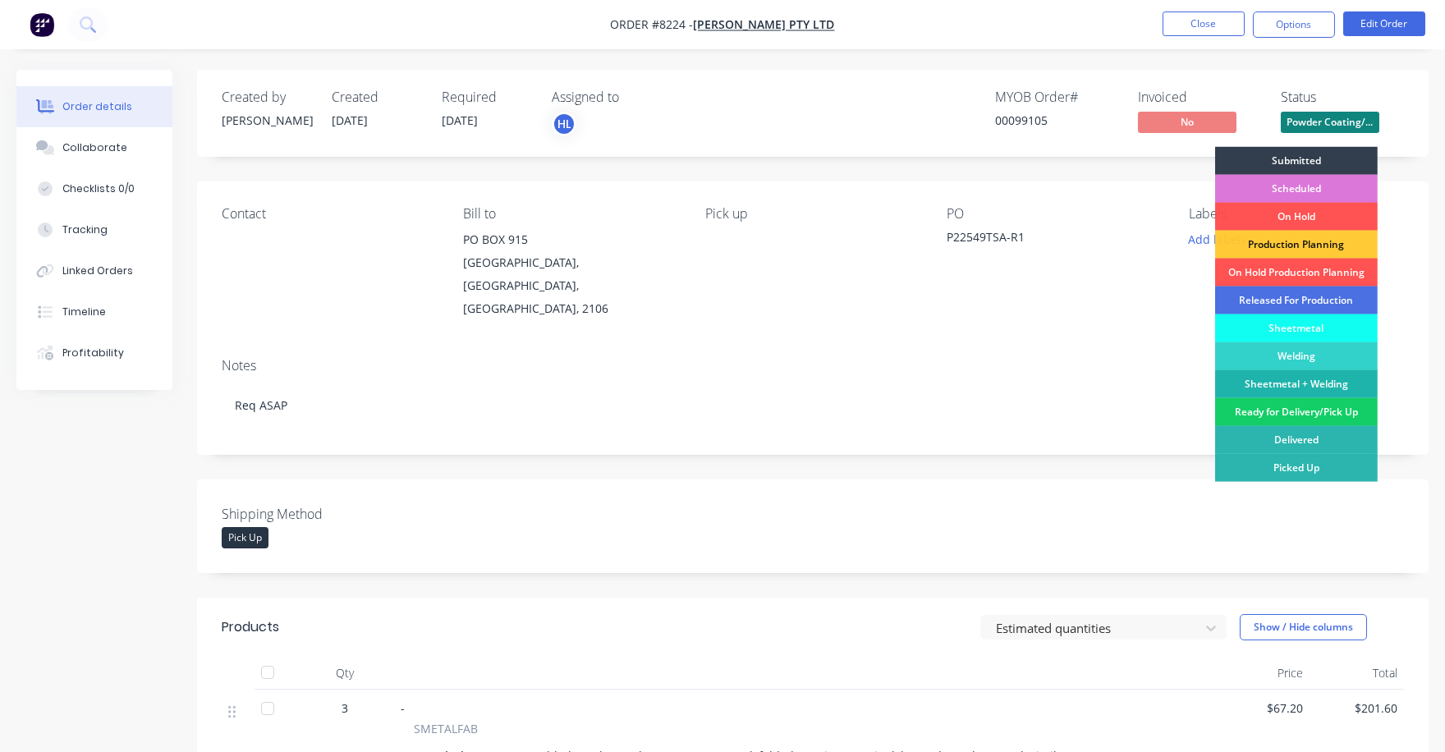
click at [1290, 400] on div "Ready for Delivery/Pick Up" at bounding box center [1296, 412] width 163 height 28
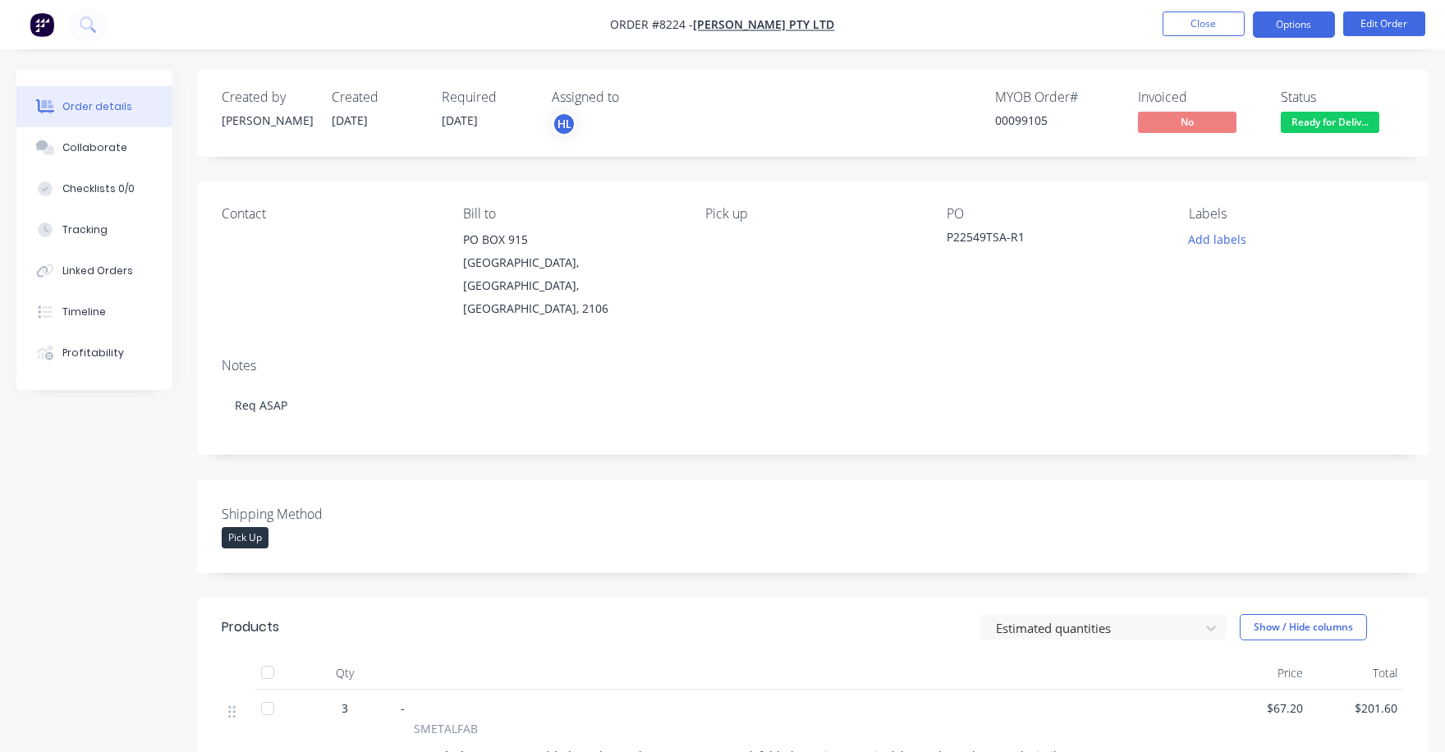
click at [1282, 34] on button "Options" at bounding box center [1294, 24] width 82 height 26
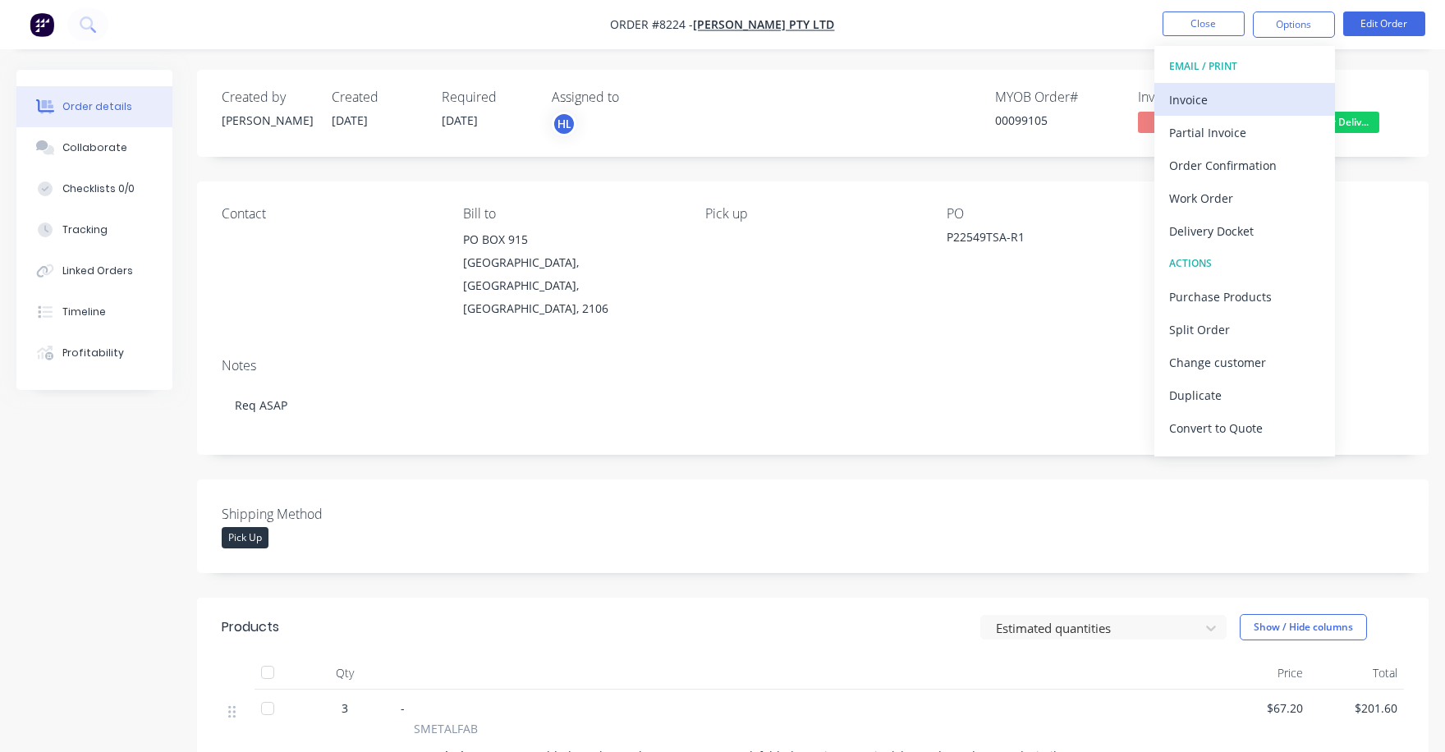
click at [1219, 106] on div "Invoice" at bounding box center [1244, 100] width 151 height 24
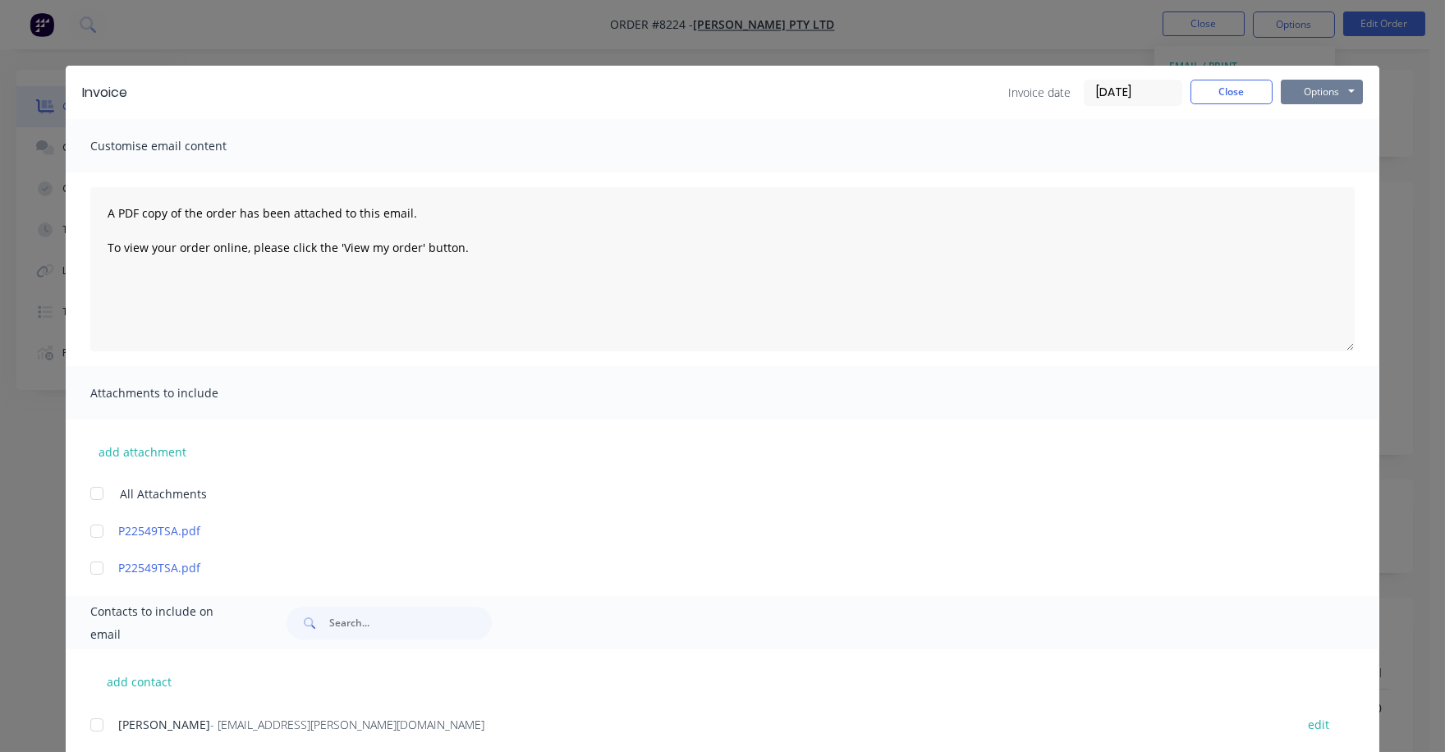
drag, startPoint x: 1328, startPoint y: 87, endPoint x: 1320, endPoint y: 97, distance: 12.3
click at [1327, 87] on button "Options" at bounding box center [1322, 92] width 82 height 25
click at [1299, 146] on button "Print" at bounding box center [1333, 148] width 105 height 27
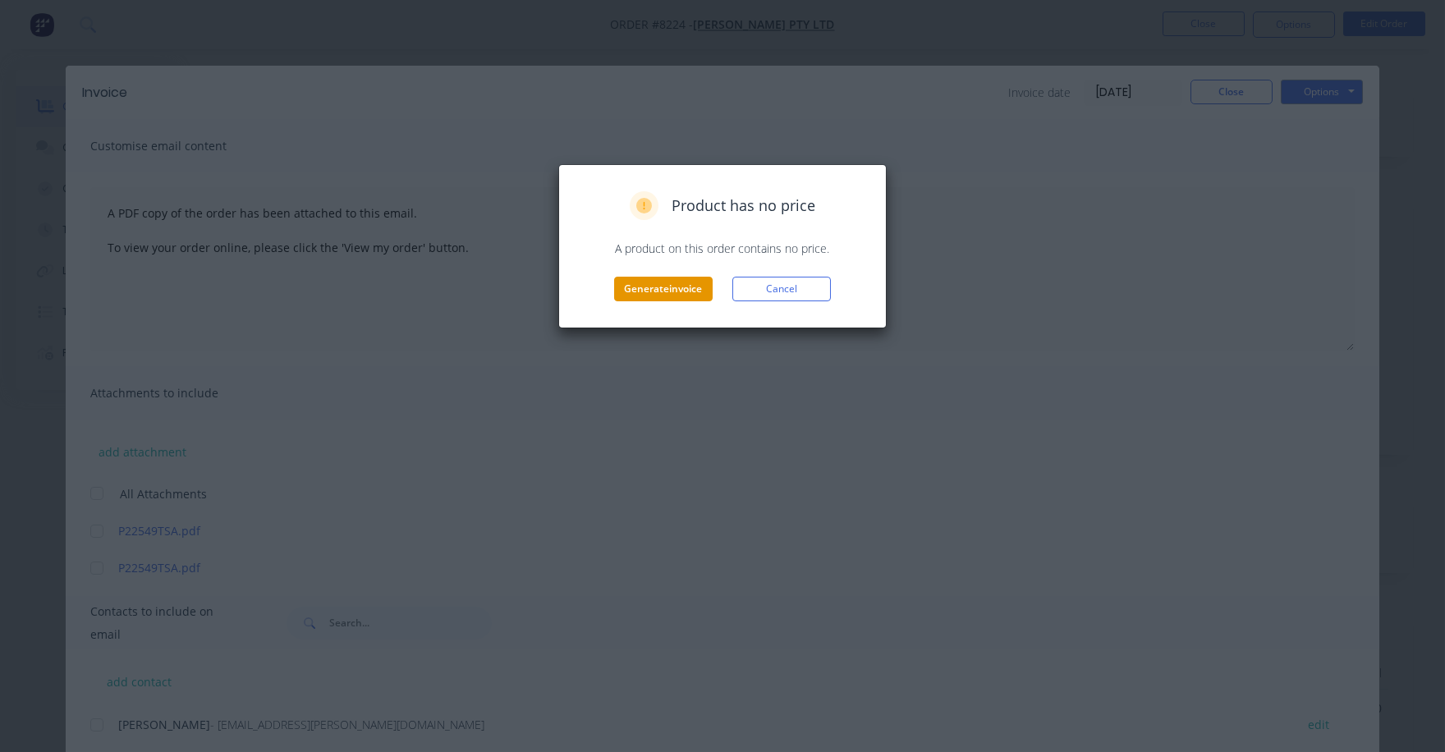
click at [682, 285] on button "Generate invoice" at bounding box center [663, 289] width 99 height 25
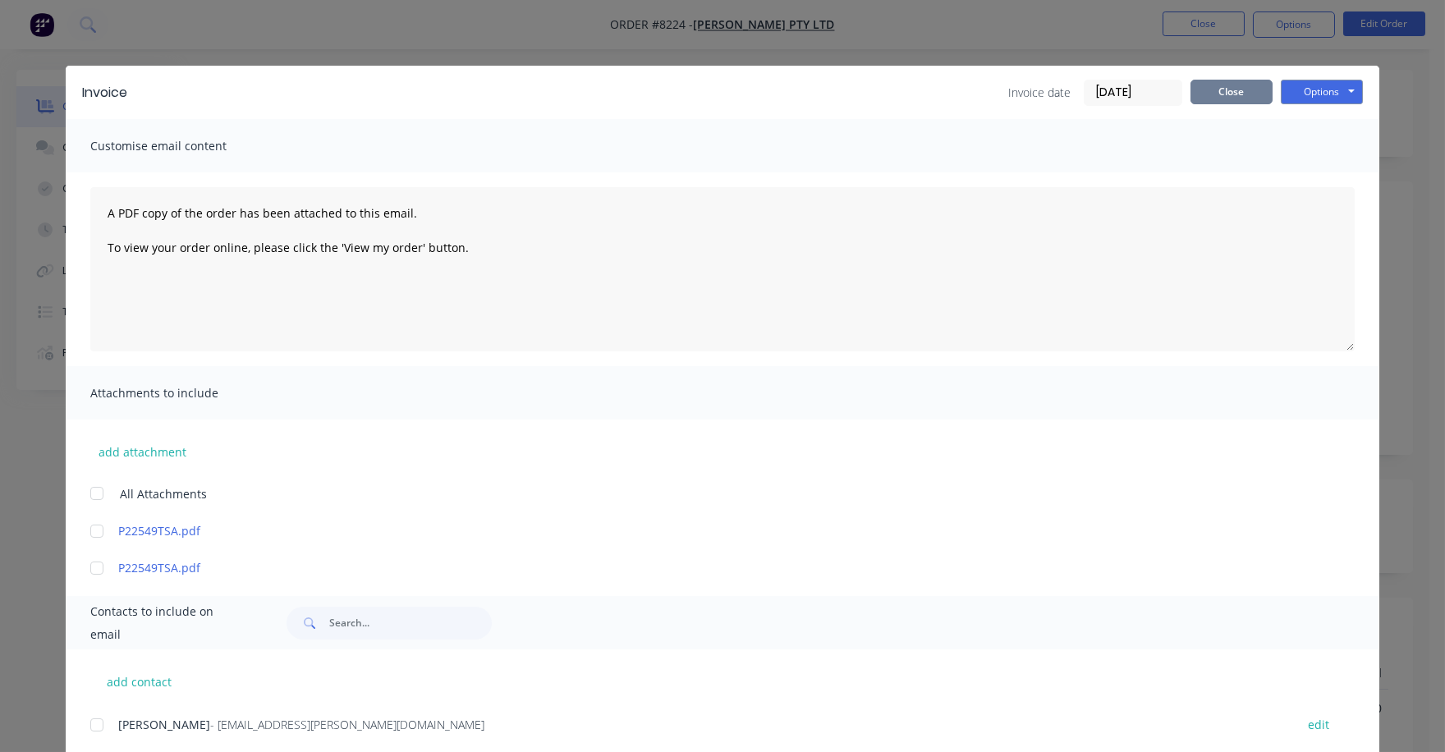
click at [1232, 87] on button "Close" at bounding box center [1232, 92] width 82 height 25
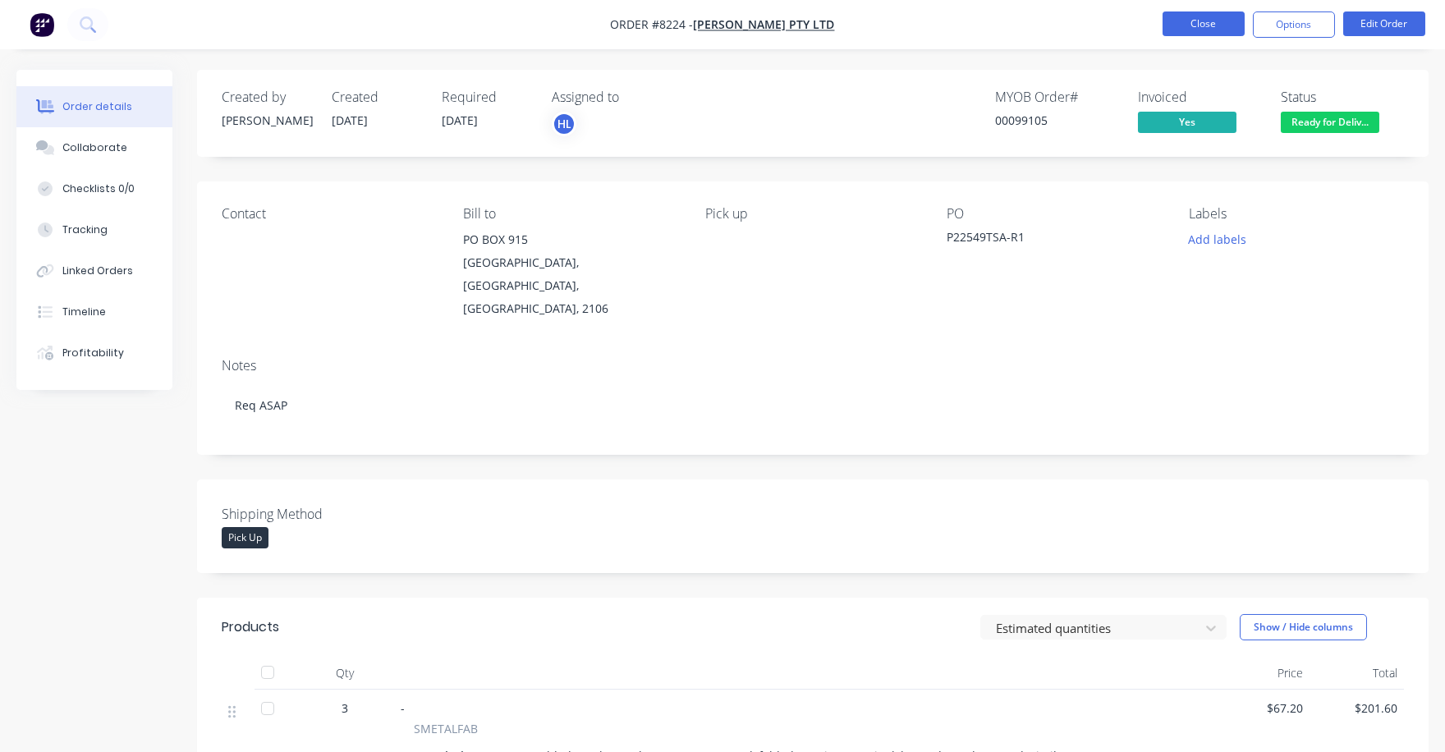
click at [1202, 19] on button "Close" at bounding box center [1204, 23] width 82 height 25
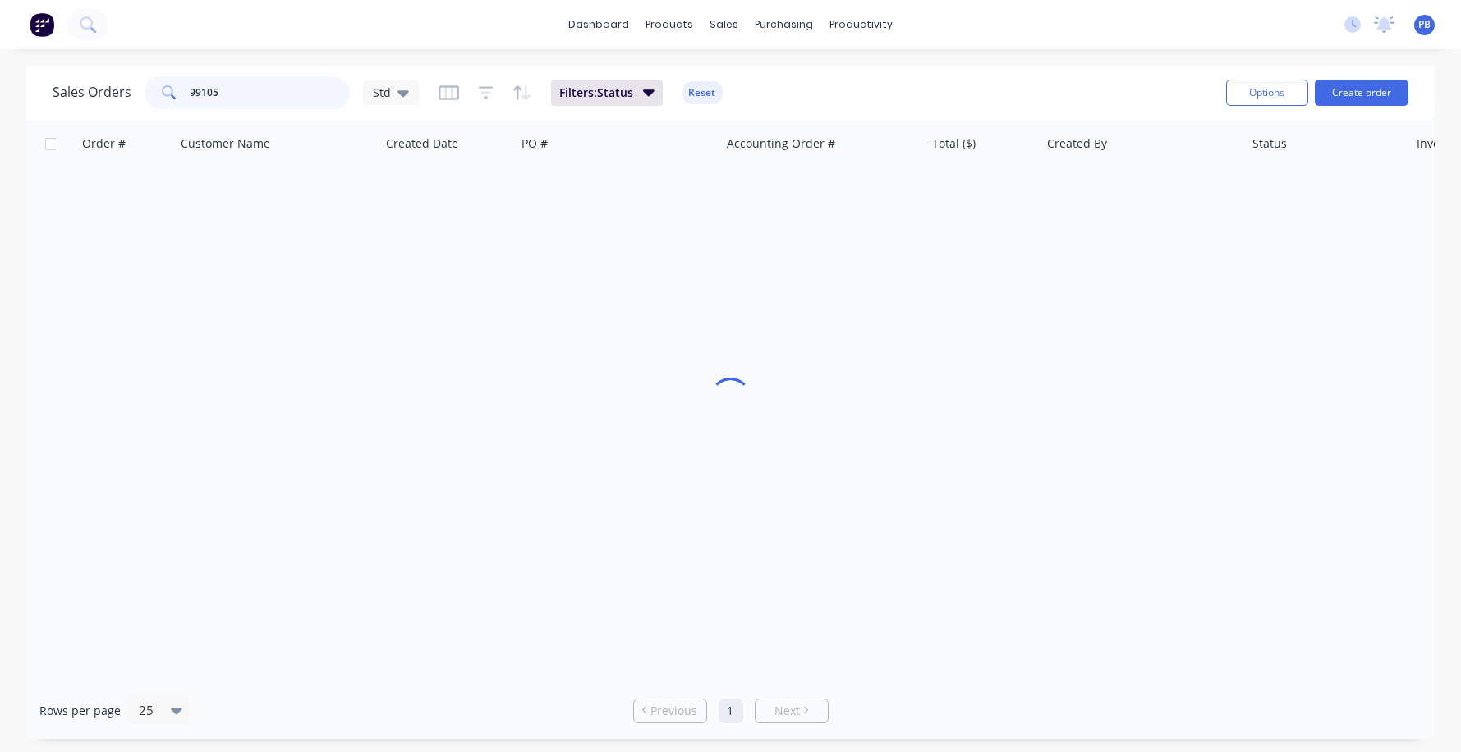
drag, startPoint x: 274, startPoint y: 85, endPoint x: 162, endPoint y: 80, distance: 112.6
click at [162, 80] on div "99105" at bounding box center [247, 92] width 205 height 33
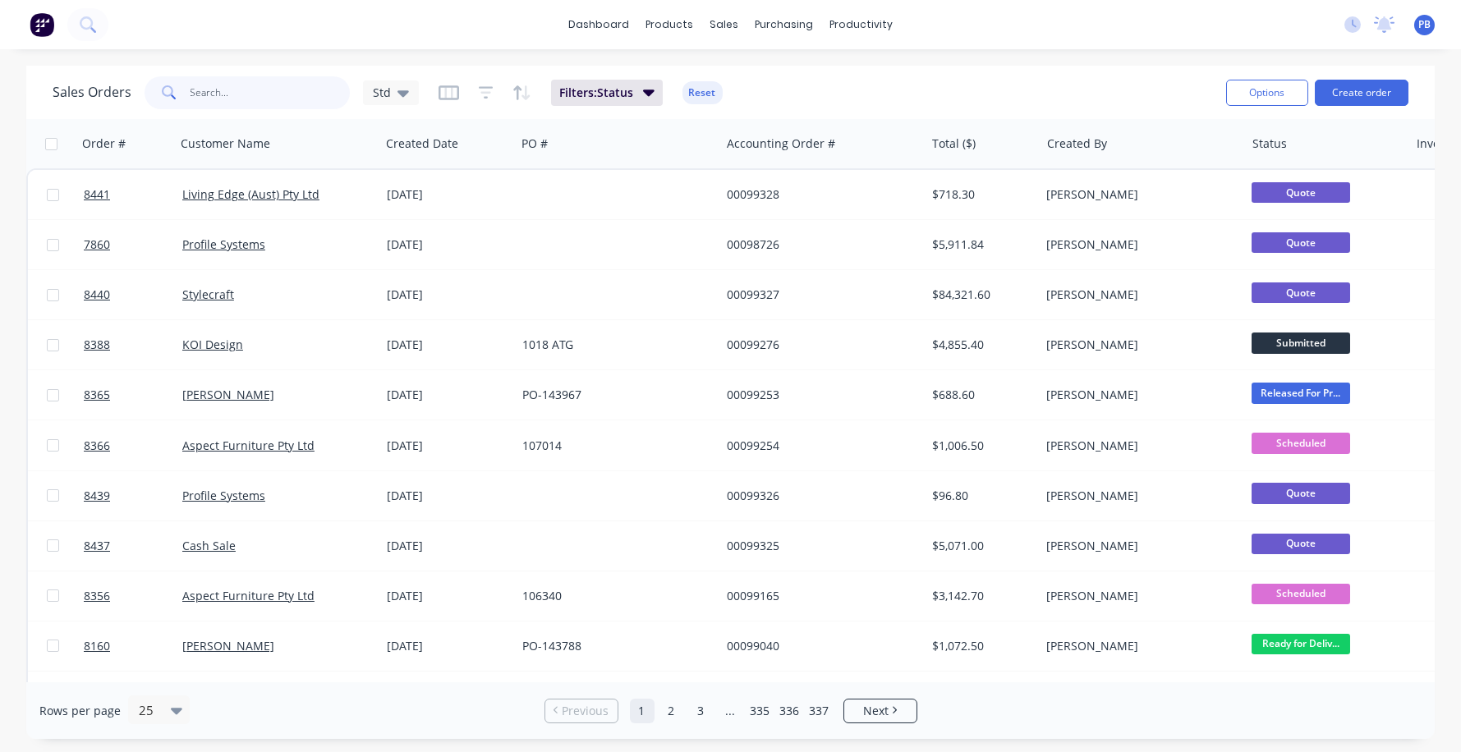
click at [264, 89] on input "text" at bounding box center [270, 92] width 160 height 33
type input "98920"
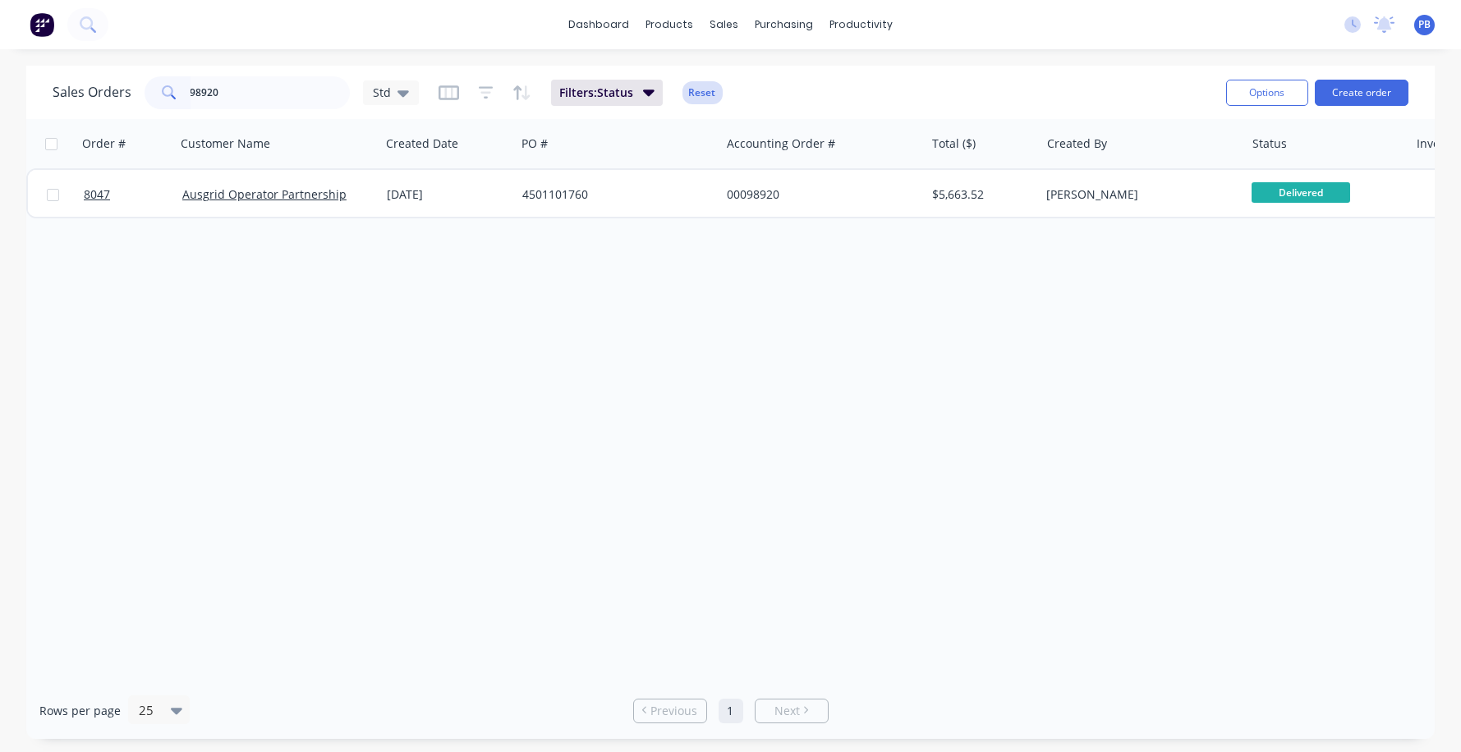
click at [700, 92] on button "Reset" at bounding box center [702, 92] width 40 height 23
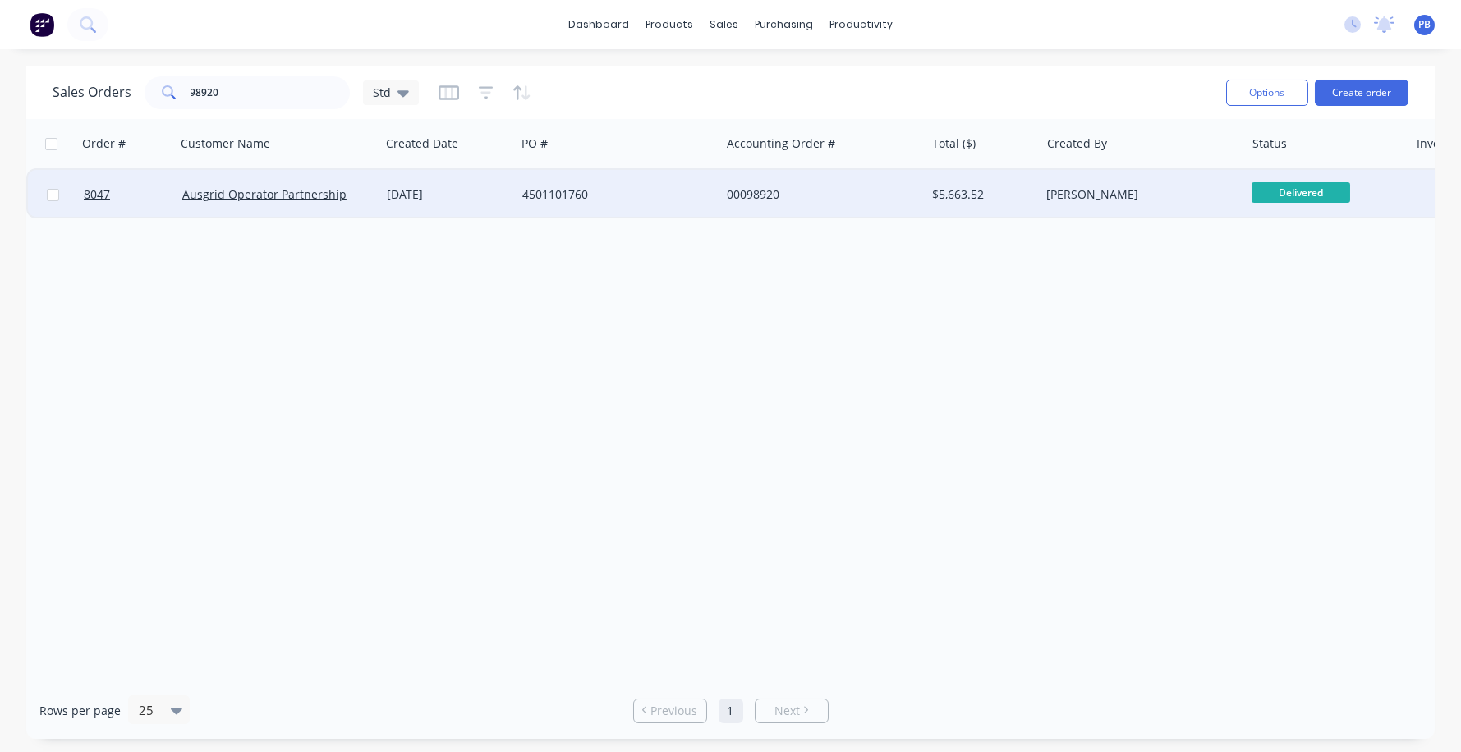
click at [756, 196] on div "00098920" at bounding box center [818, 194] width 182 height 16
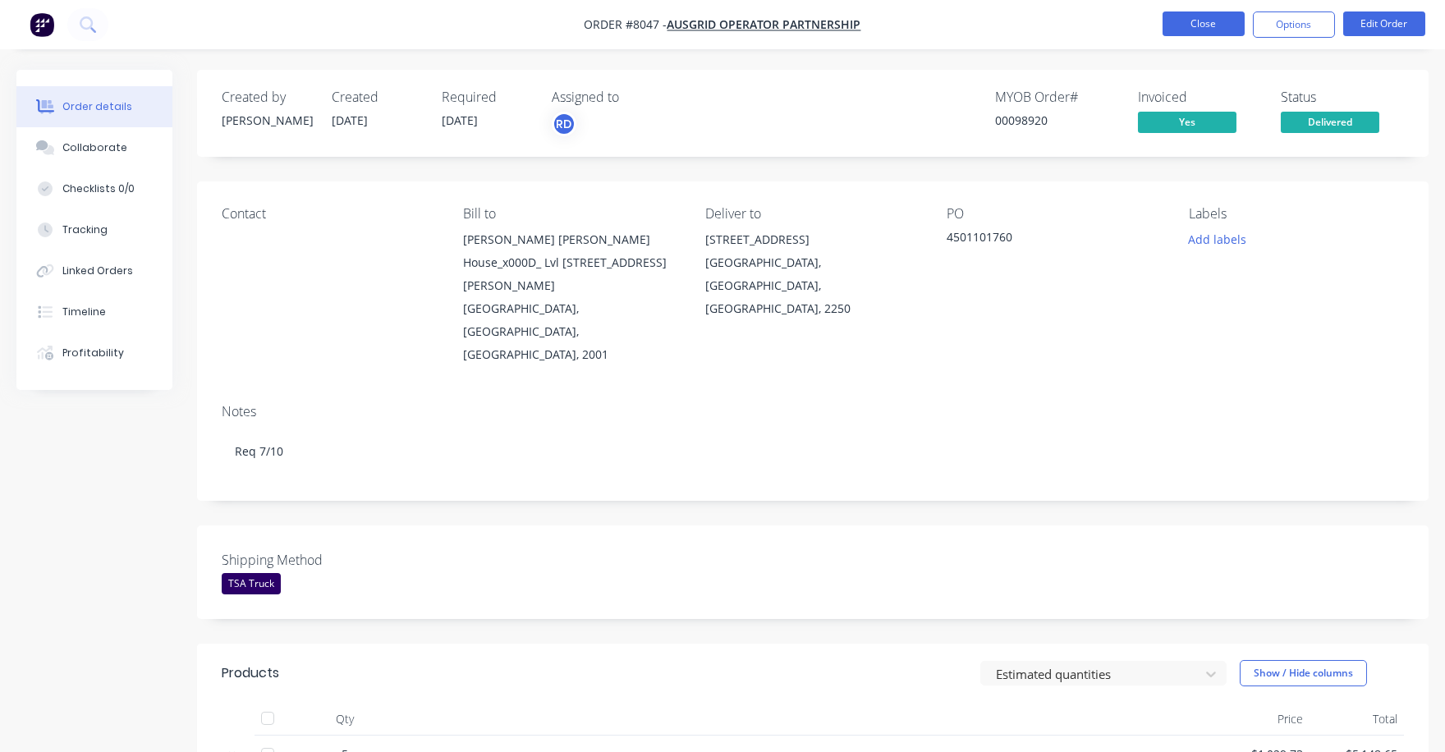
click at [1194, 24] on button "Close" at bounding box center [1204, 23] width 82 height 25
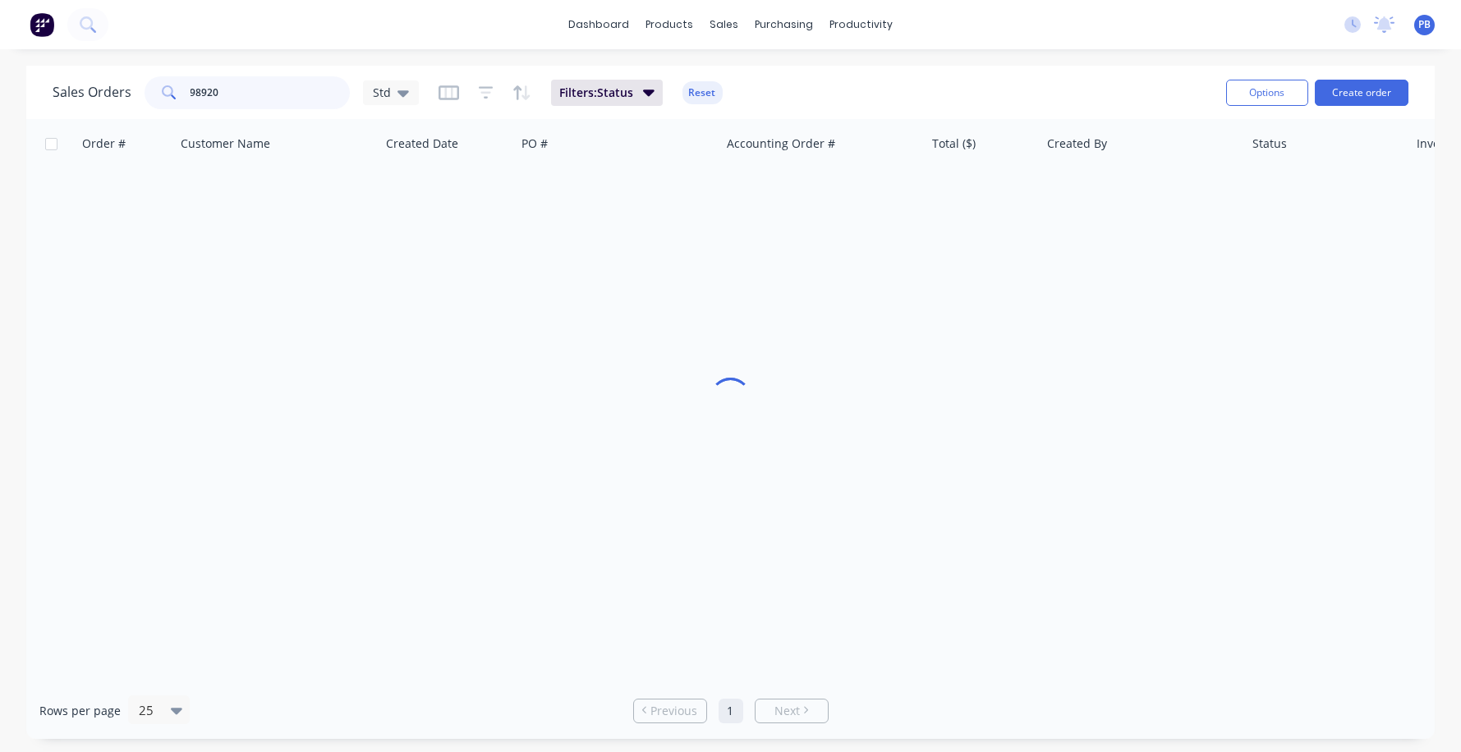
drag, startPoint x: 271, startPoint y: 103, endPoint x: 163, endPoint y: 81, distance: 110.5
click at [163, 81] on div "98920" at bounding box center [247, 92] width 205 height 33
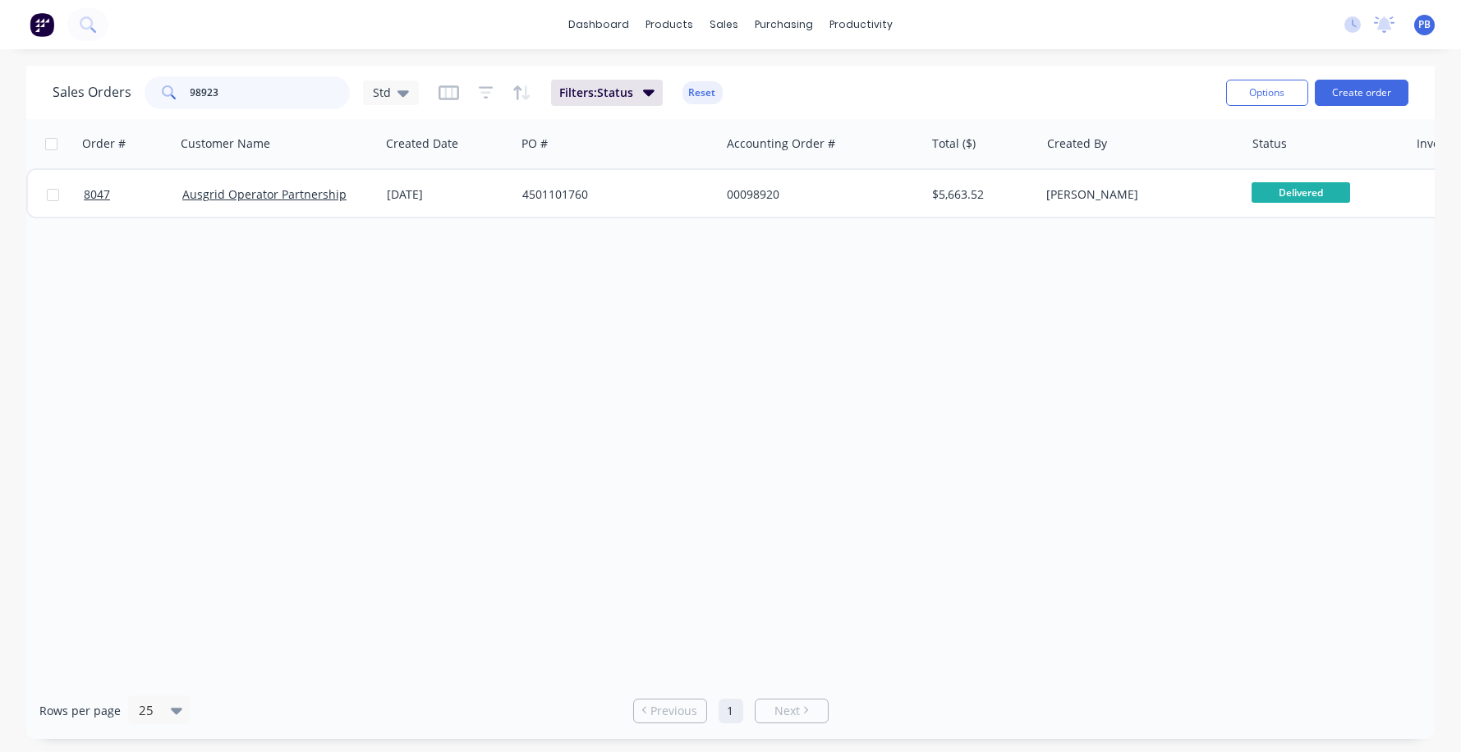
type input "98923"
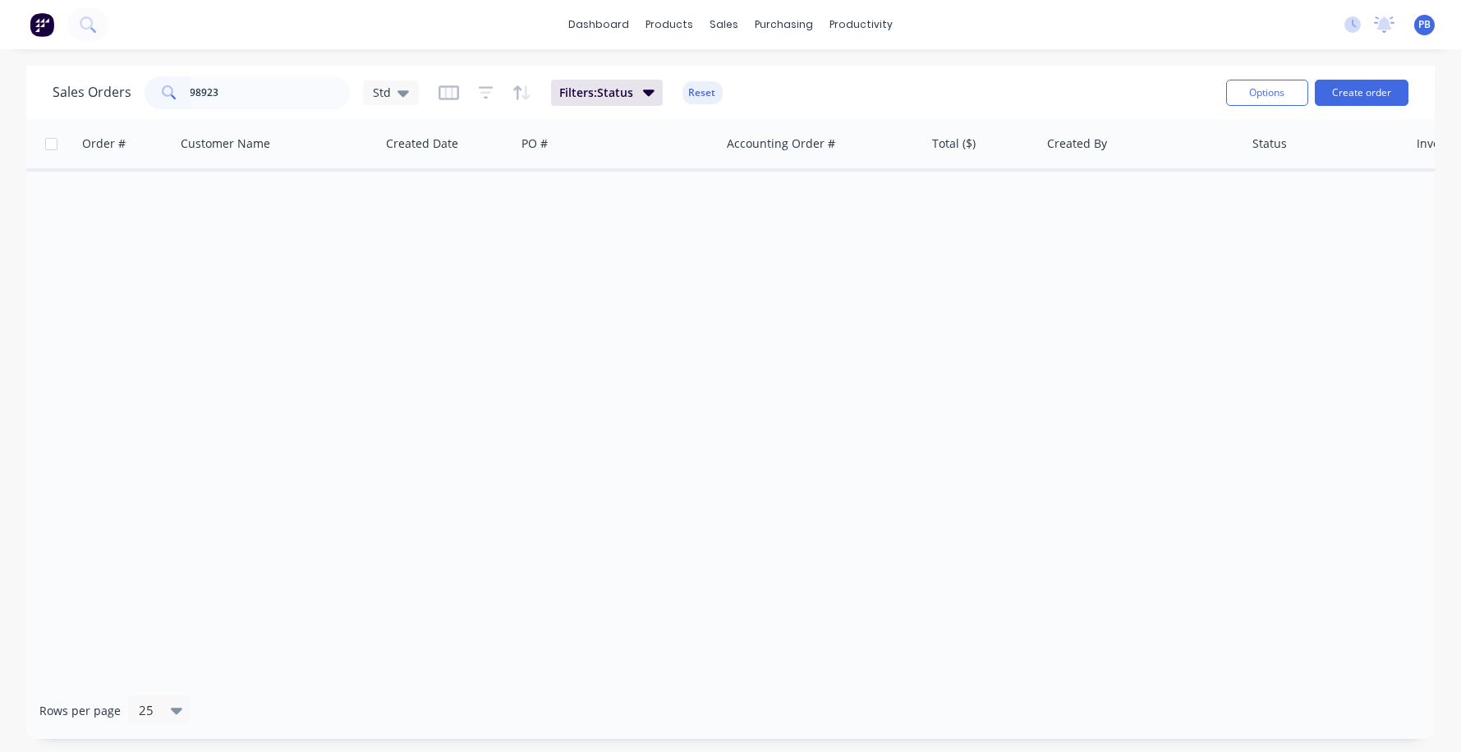
click at [689, 76] on div "Sales Orders 98923 Std Filters: Status Reset" at bounding box center [633, 92] width 1160 height 40
click at [709, 94] on button "Reset" at bounding box center [702, 92] width 40 height 23
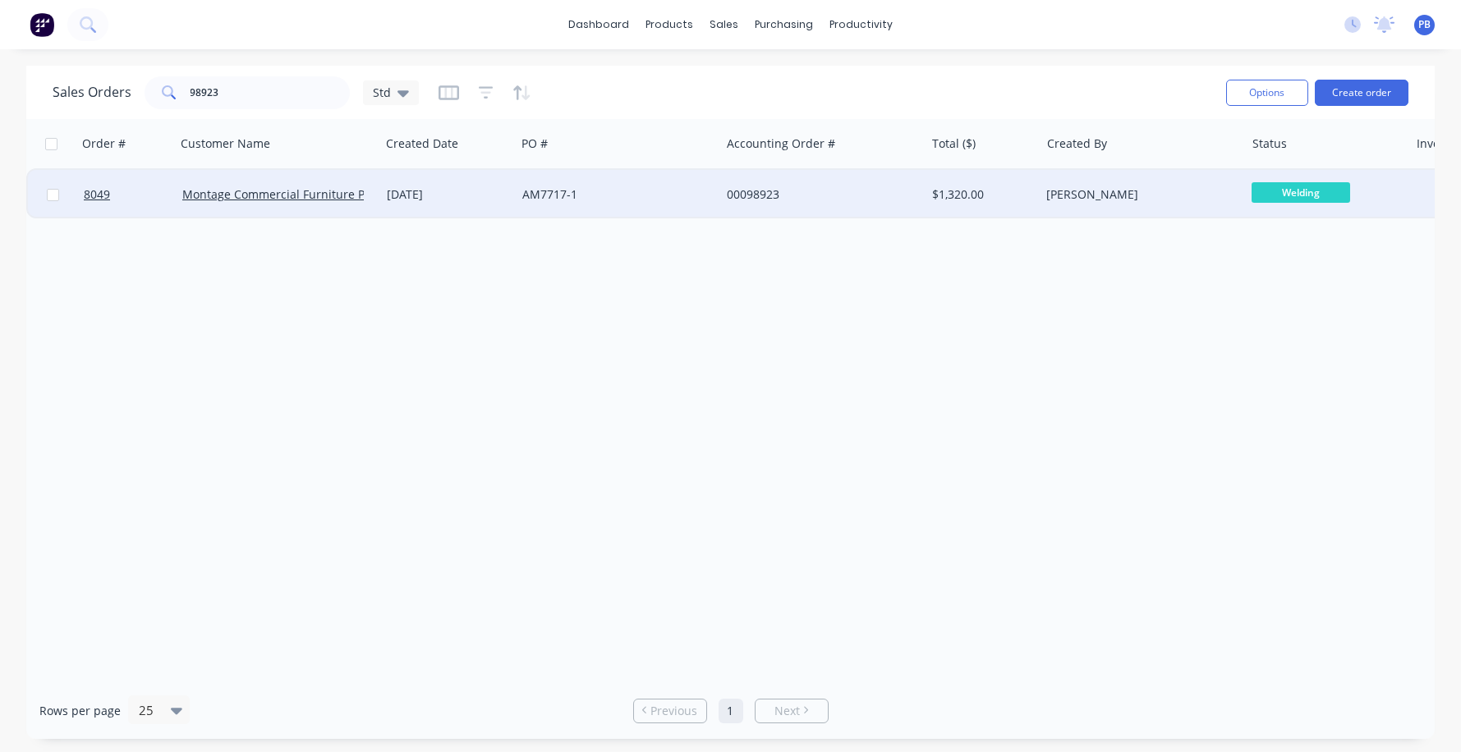
click at [762, 192] on div "00098923" at bounding box center [818, 194] width 182 height 16
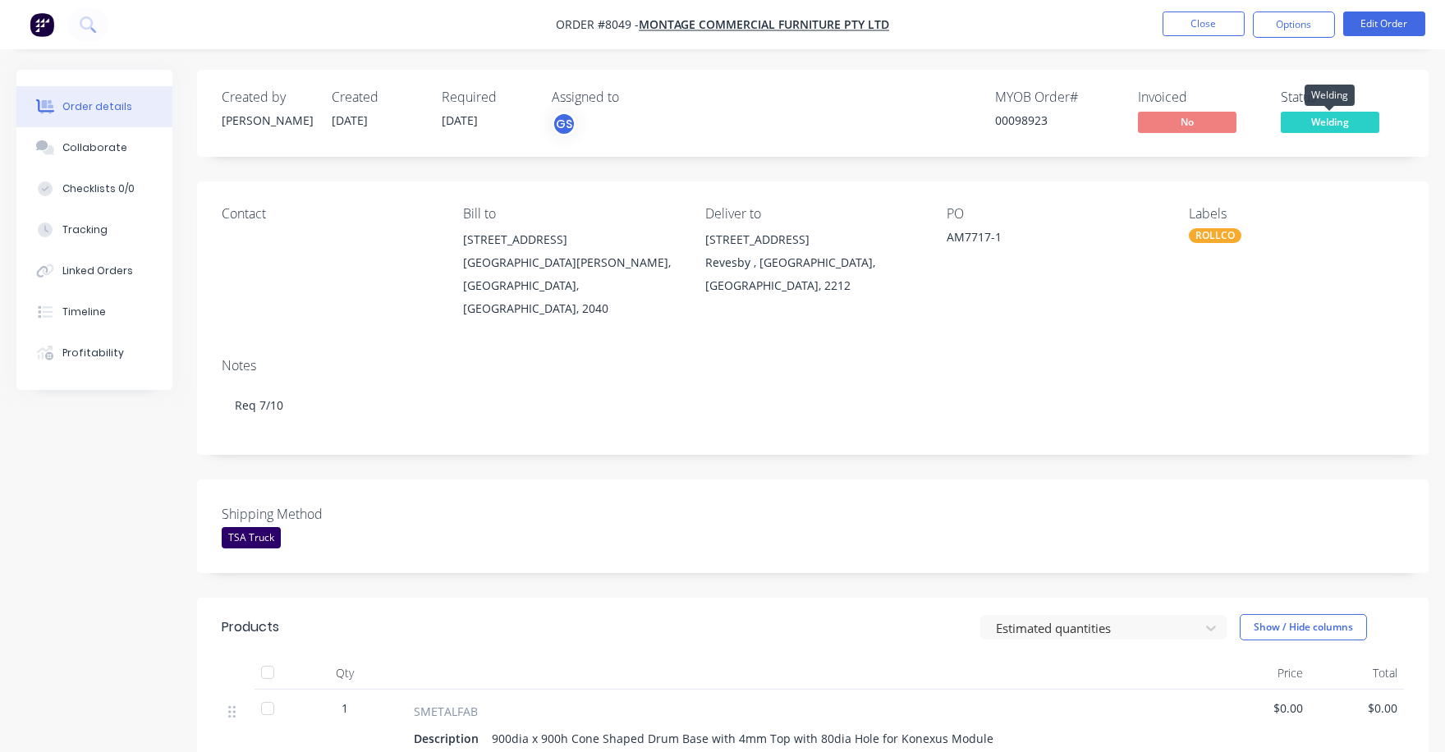
click at [1331, 126] on span "Welding" at bounding box center [1330, 122] width 99 height 21
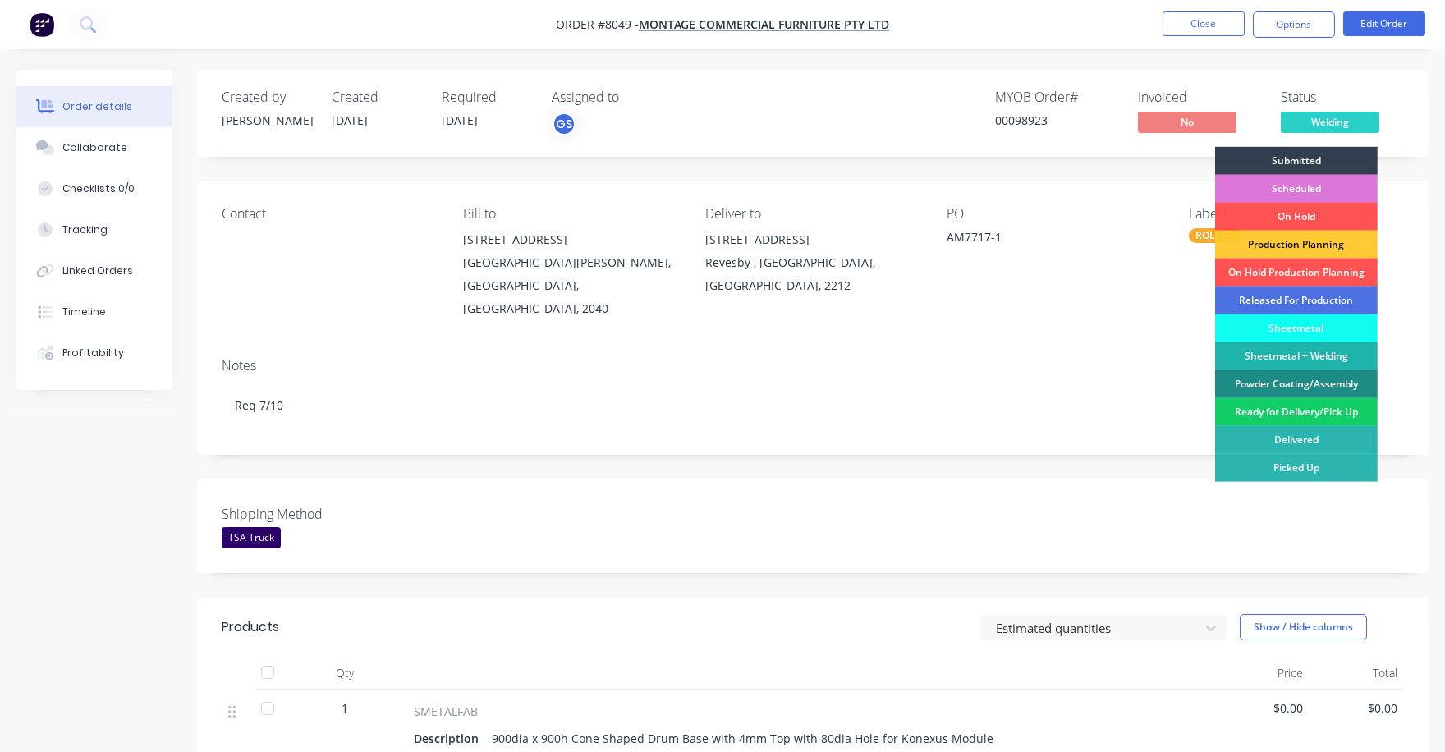
click at [1317, 417] on div "Ready for Delivery/Pick Up" at bounding box center [1296, 412] width 163 height 28
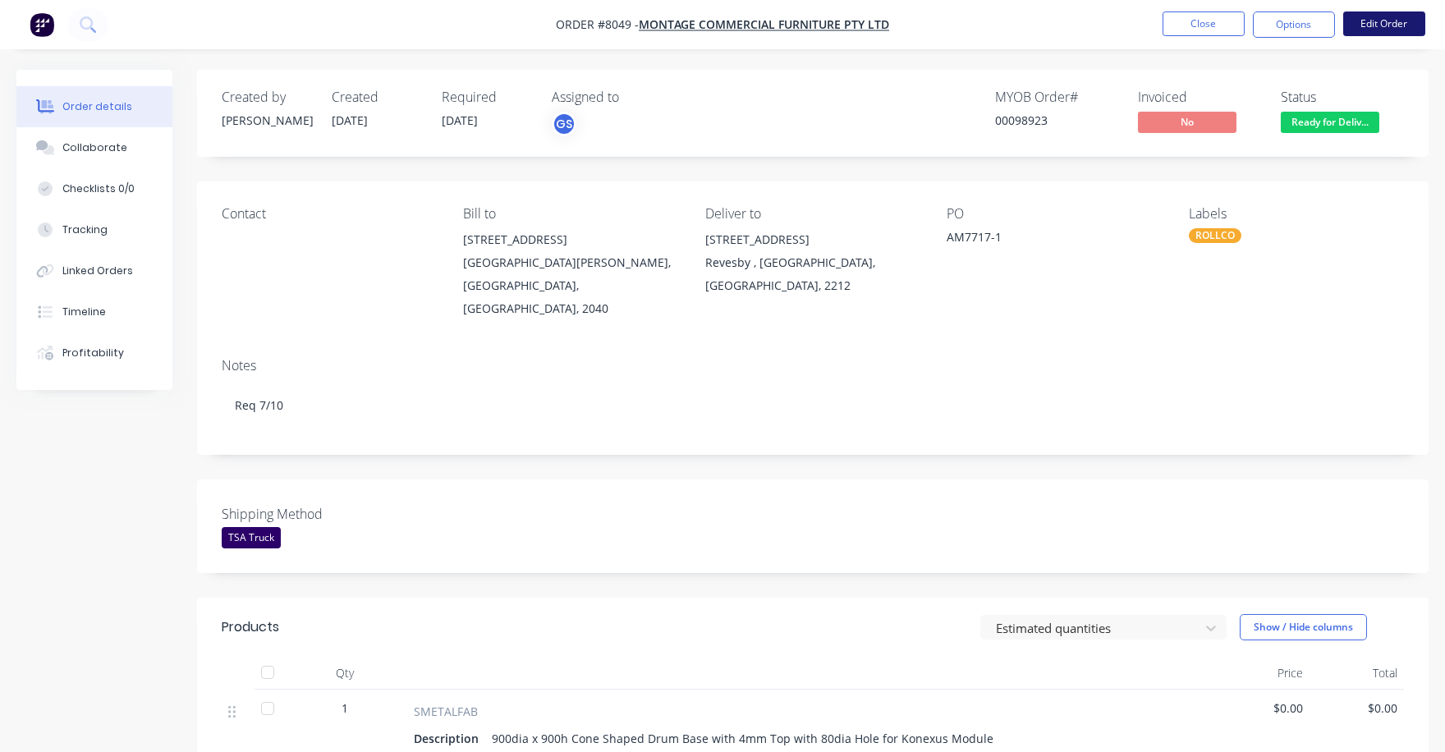
click at [1384, 20] on button "Edit Order" at bounding box center [1384, 23] width 82 height 25
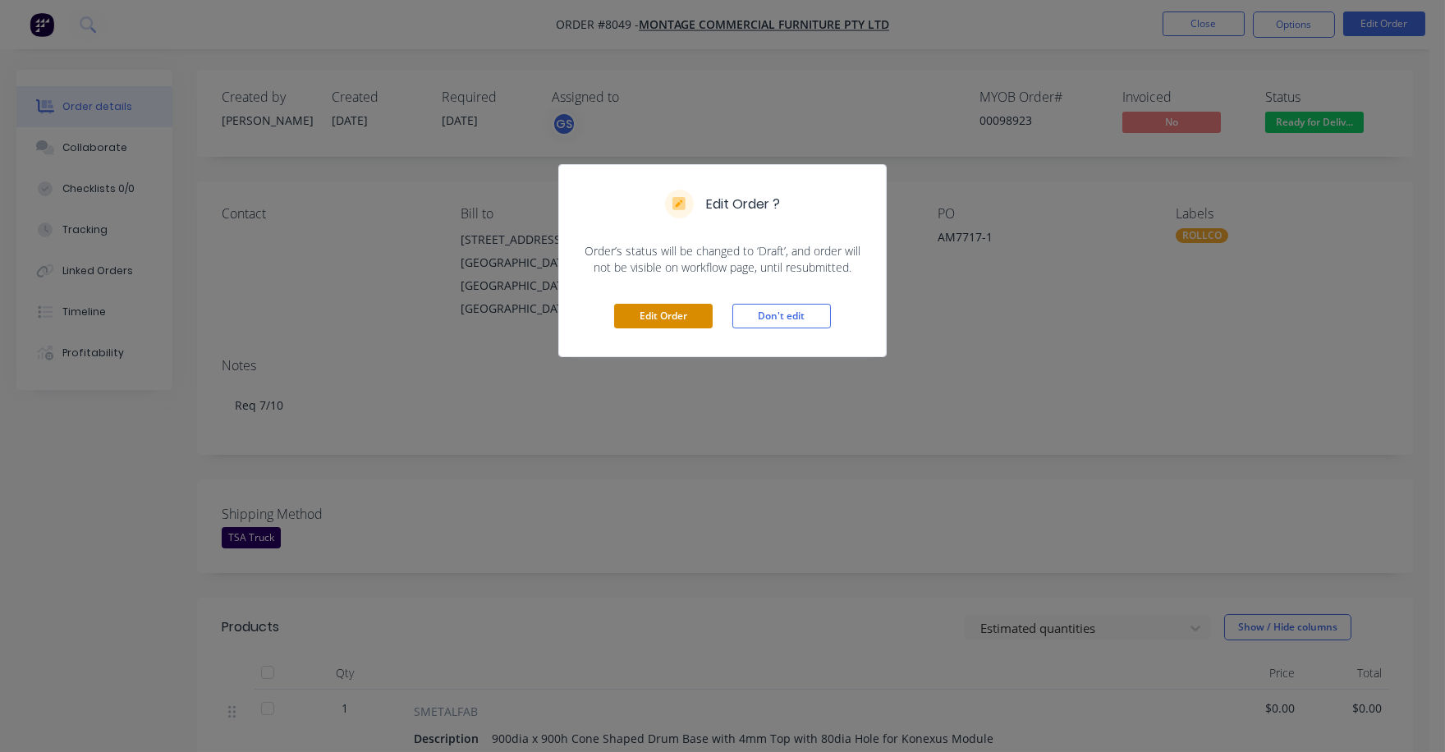
click at [677, 316] on button "Edit Order" at bounding box center [663, 316] width 99 height 25
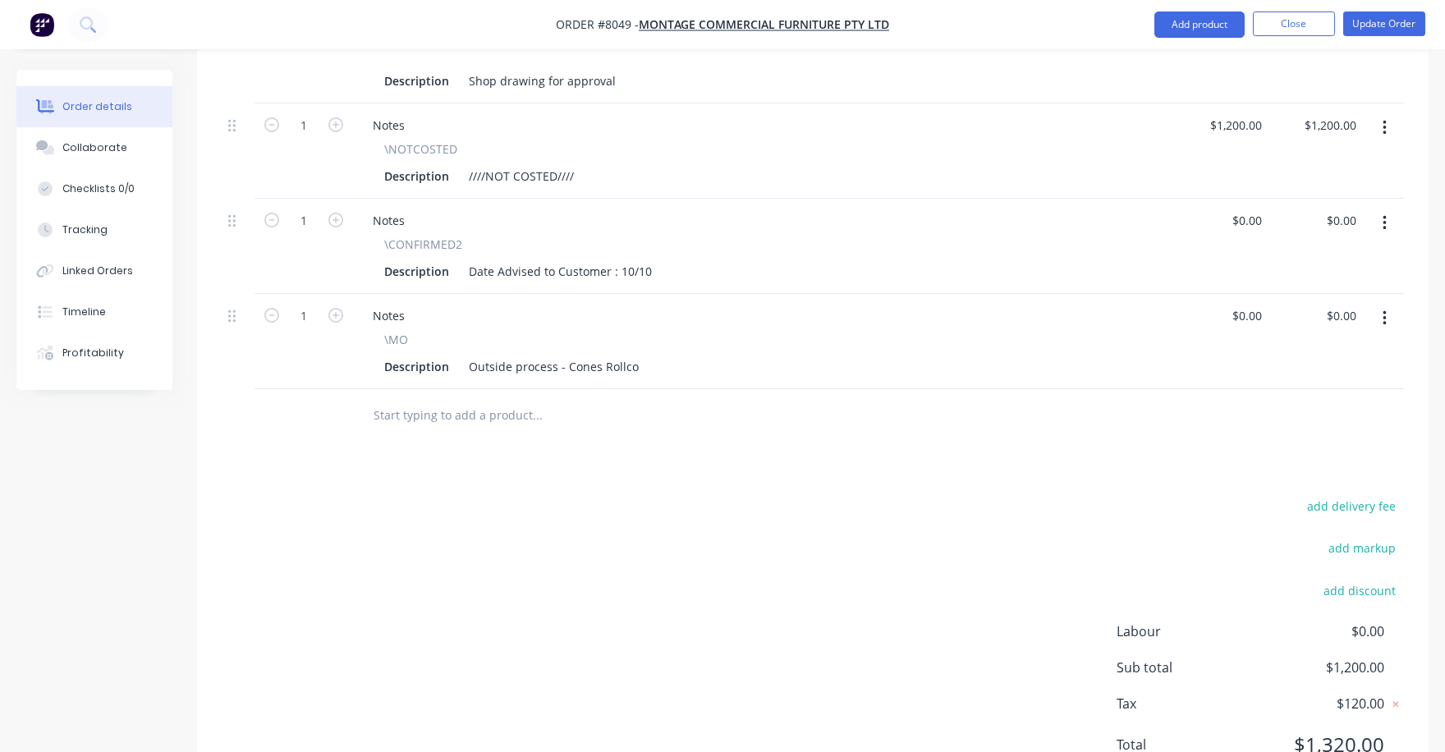
scroll to position [1021, 0]
click at [1362, 491] on button "add delivery fee" at bounding box center [1351, 502] width 106 height 22
type input "75"
click input "submit" at bounding box center [0, 0] width 0 height 0
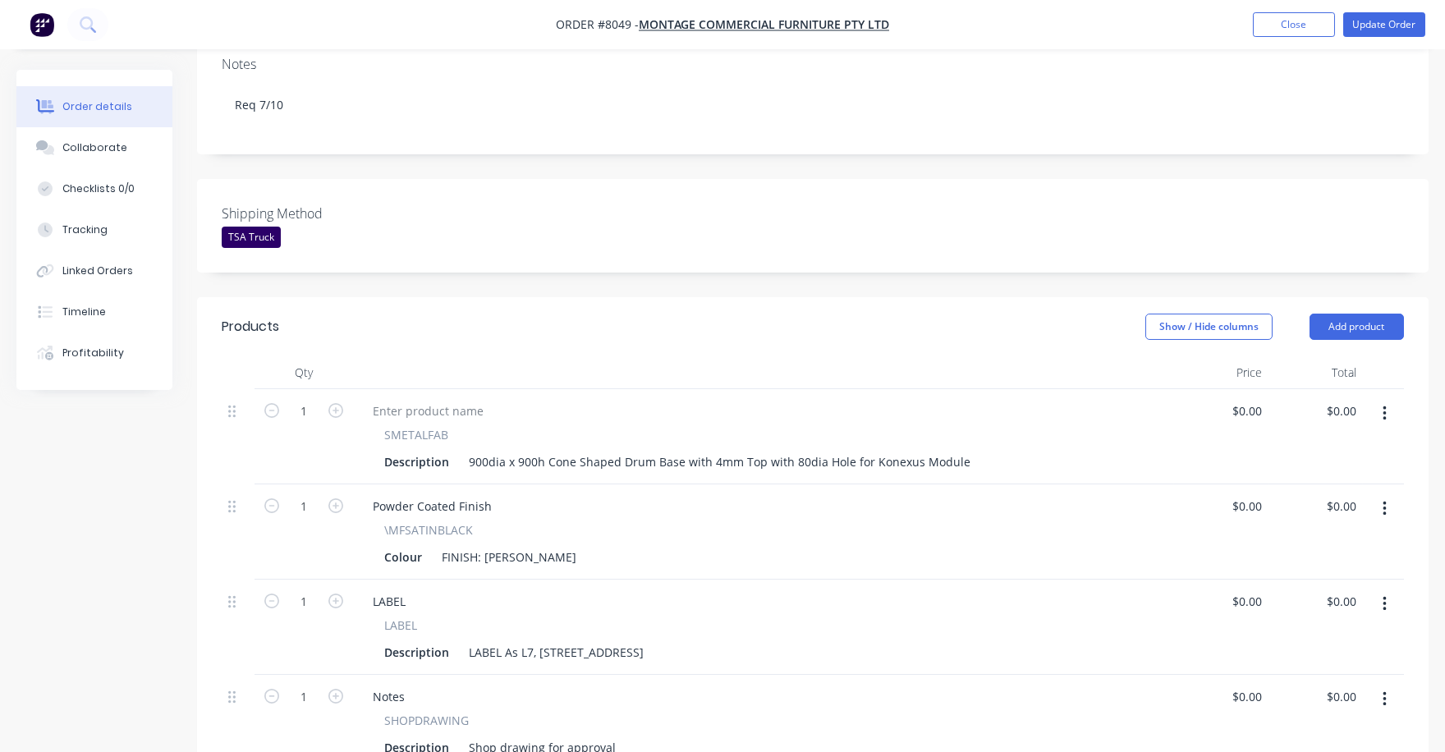
scroll to position [296, 0]
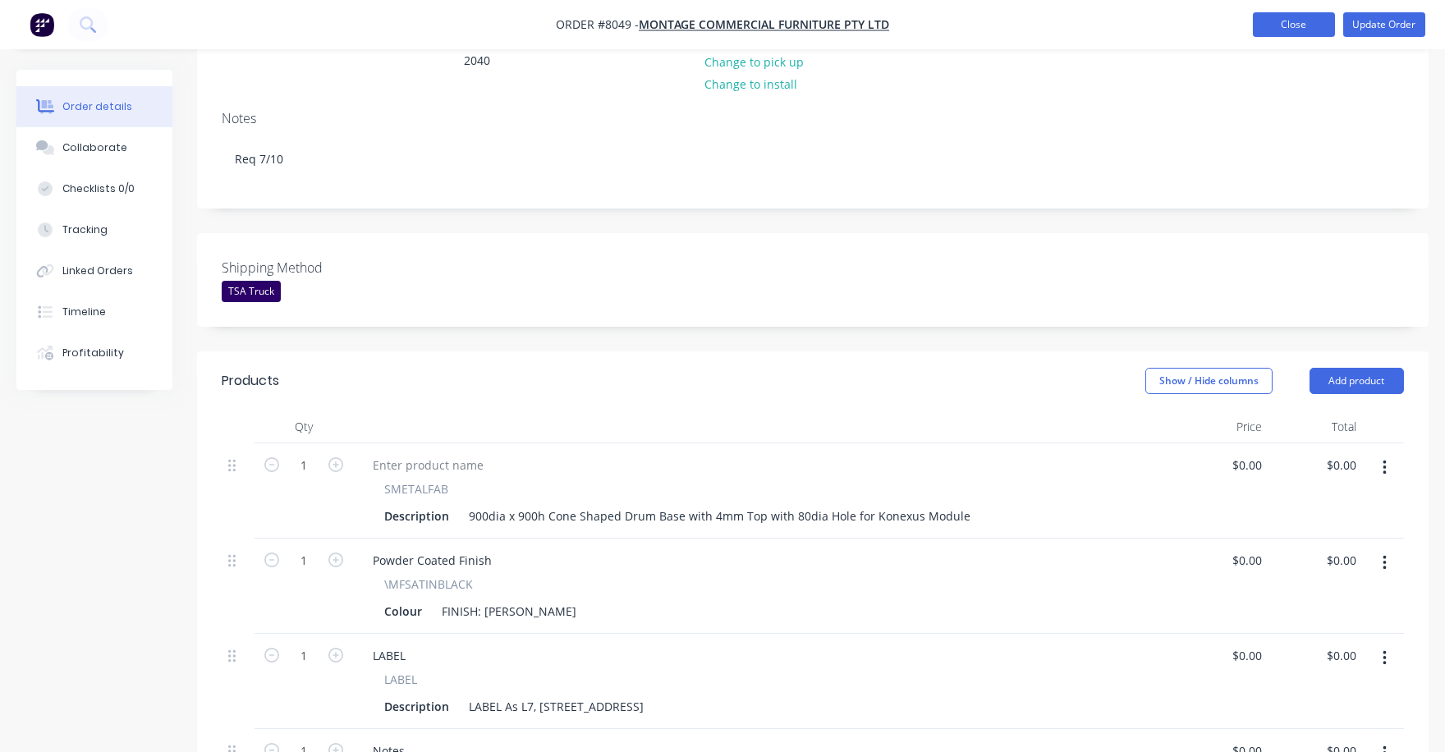
click at [1270, 12] on nav "Order #8049 - Montage Commercial Furniture Pty Ltd Add product Close Update Ord…" at bounding box center [722, 24] width 1445 height 49
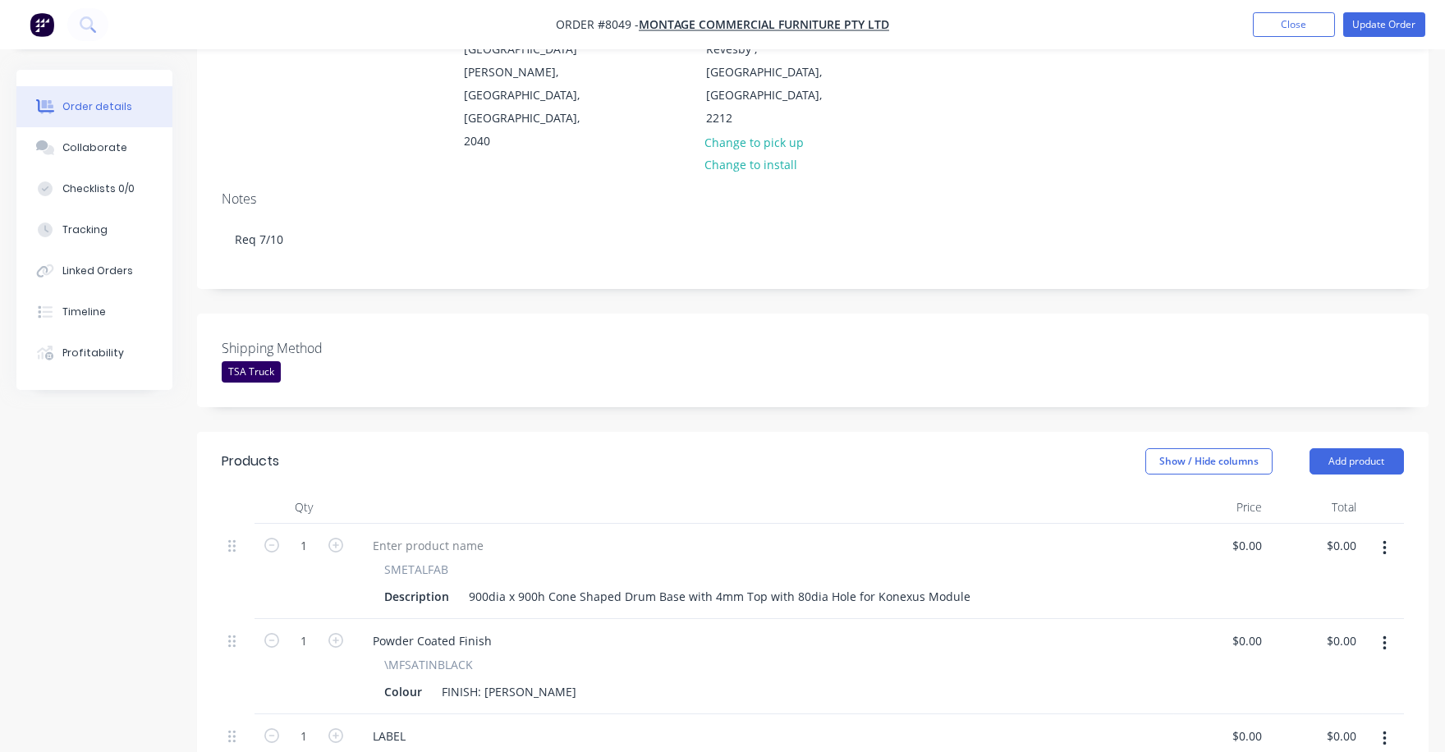
scroll to position [0, 0]
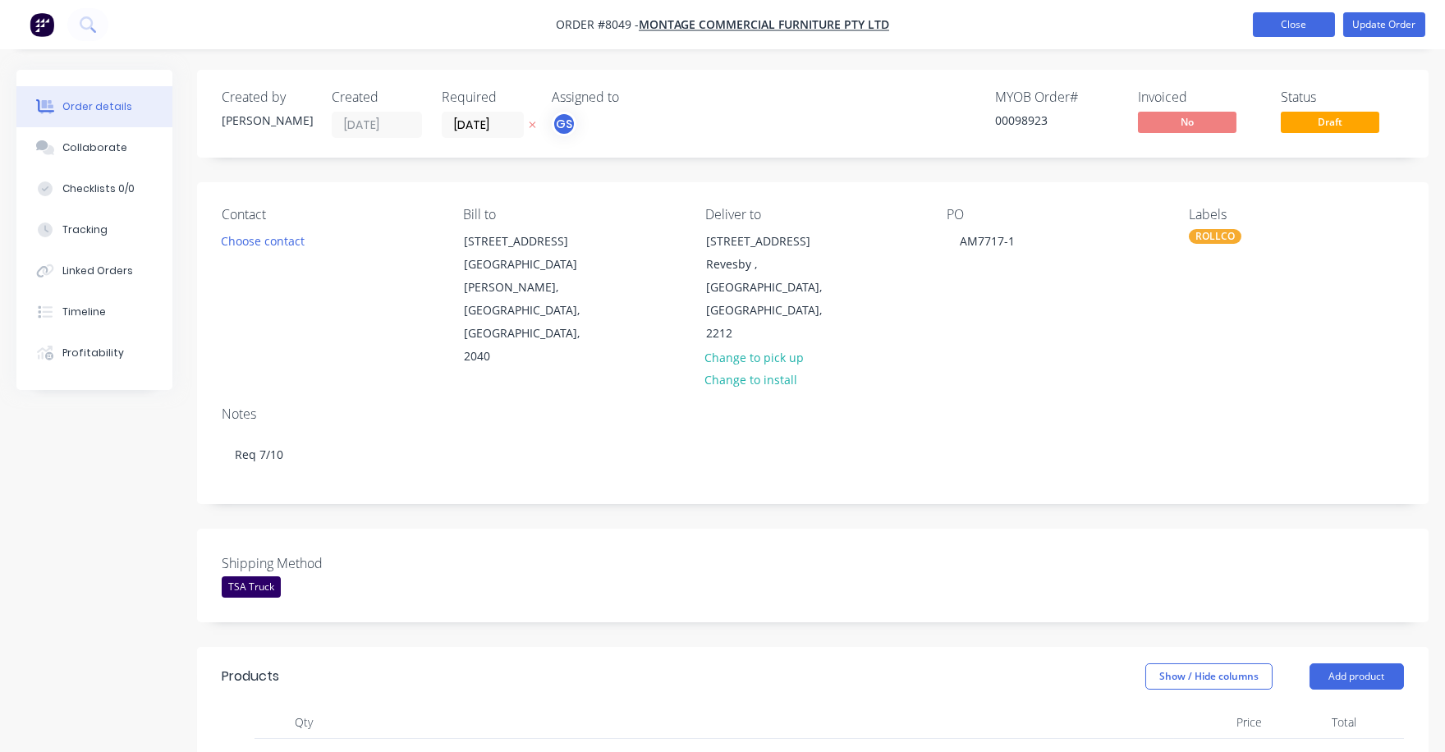
click at [1297, 14] on button "Close" at bounding box center [1294, 24] width 82 height 25
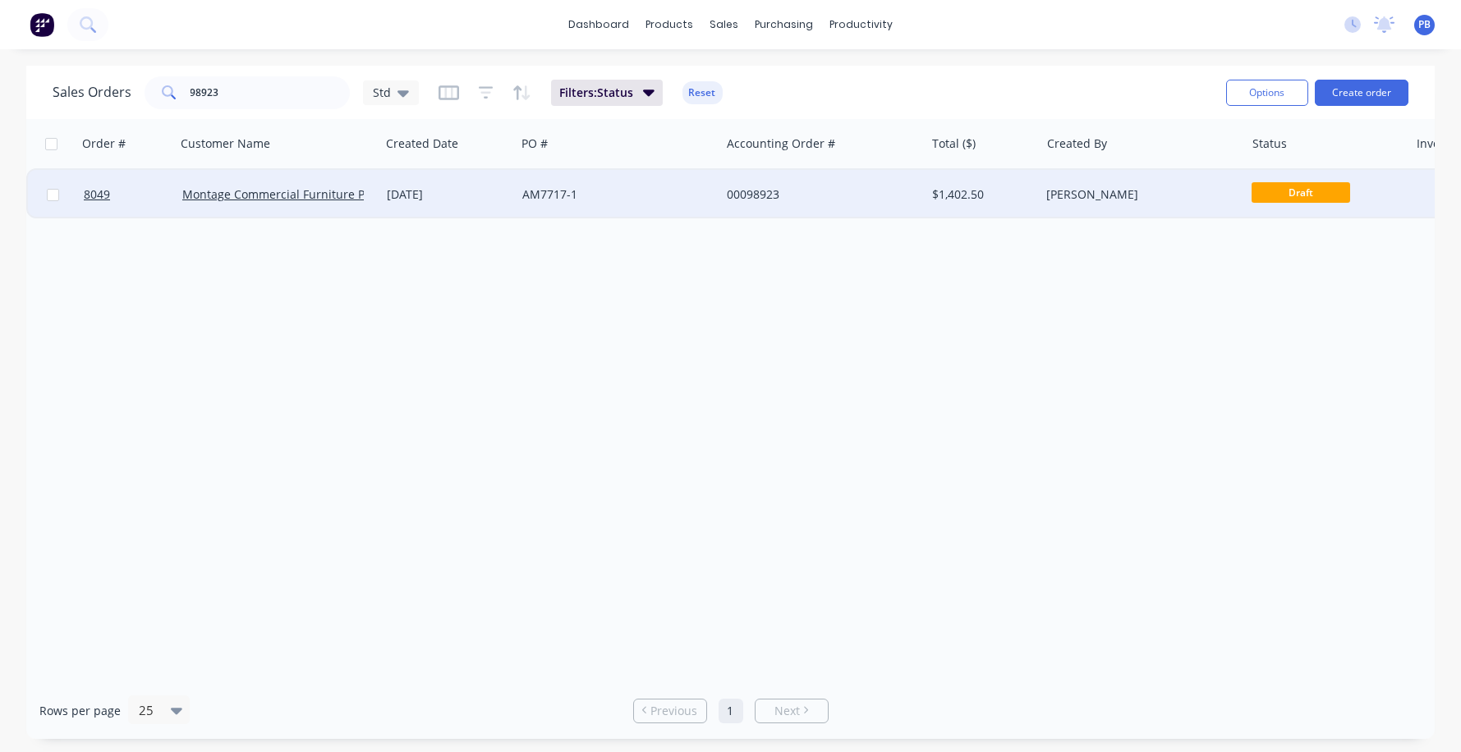
click at [767, 189] on div "00098923" at bounding box center [818, 194] width 182 height 16
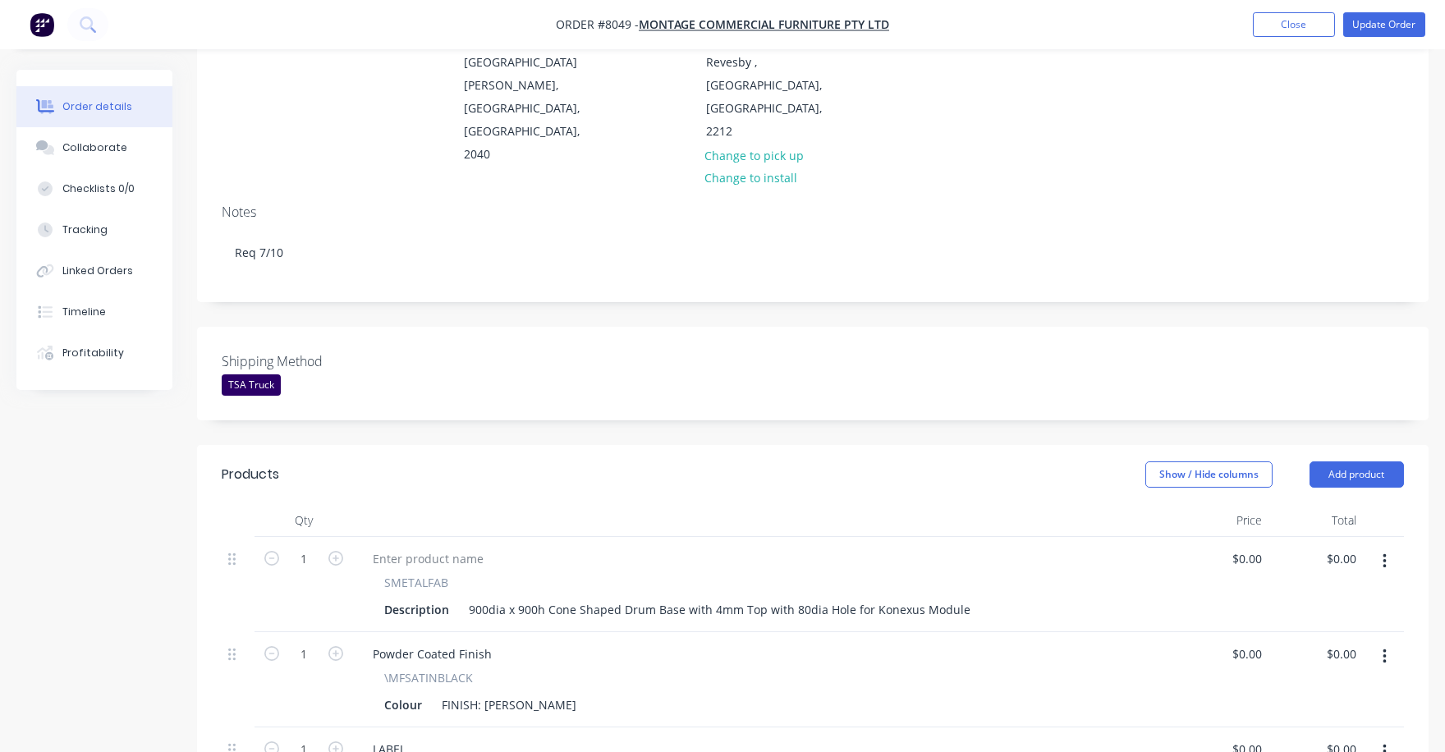
scroll to position [204, 0]
click at [85, 152] on div "Collaborate" at bounding box center [94, 147] width 65 height 15
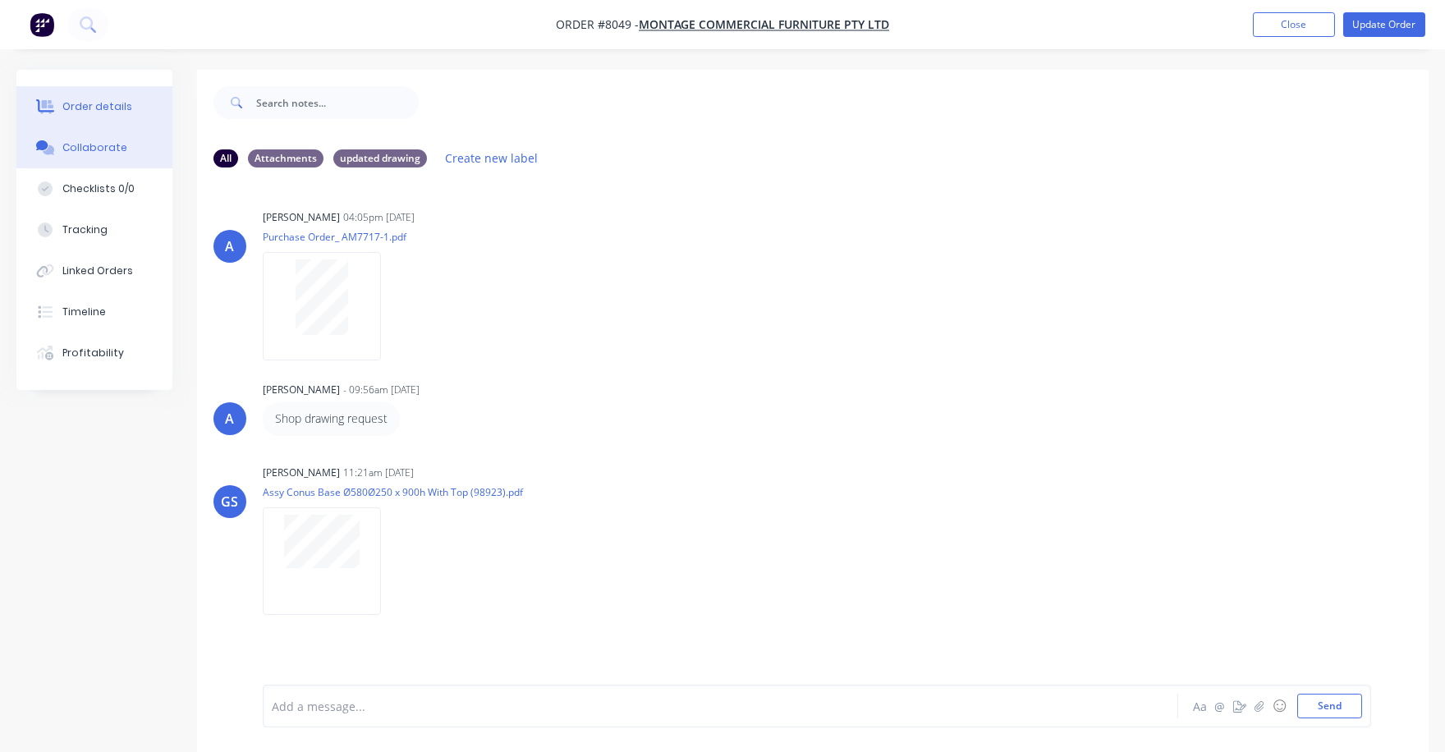
drag, startPoint x: 67, startPoint y: 91, endPoint x: 72, endPoint y: 101, distance: 11.0
click at [67, 92] on button "Order details" at bounding box center [94, 106] width 156 height 41
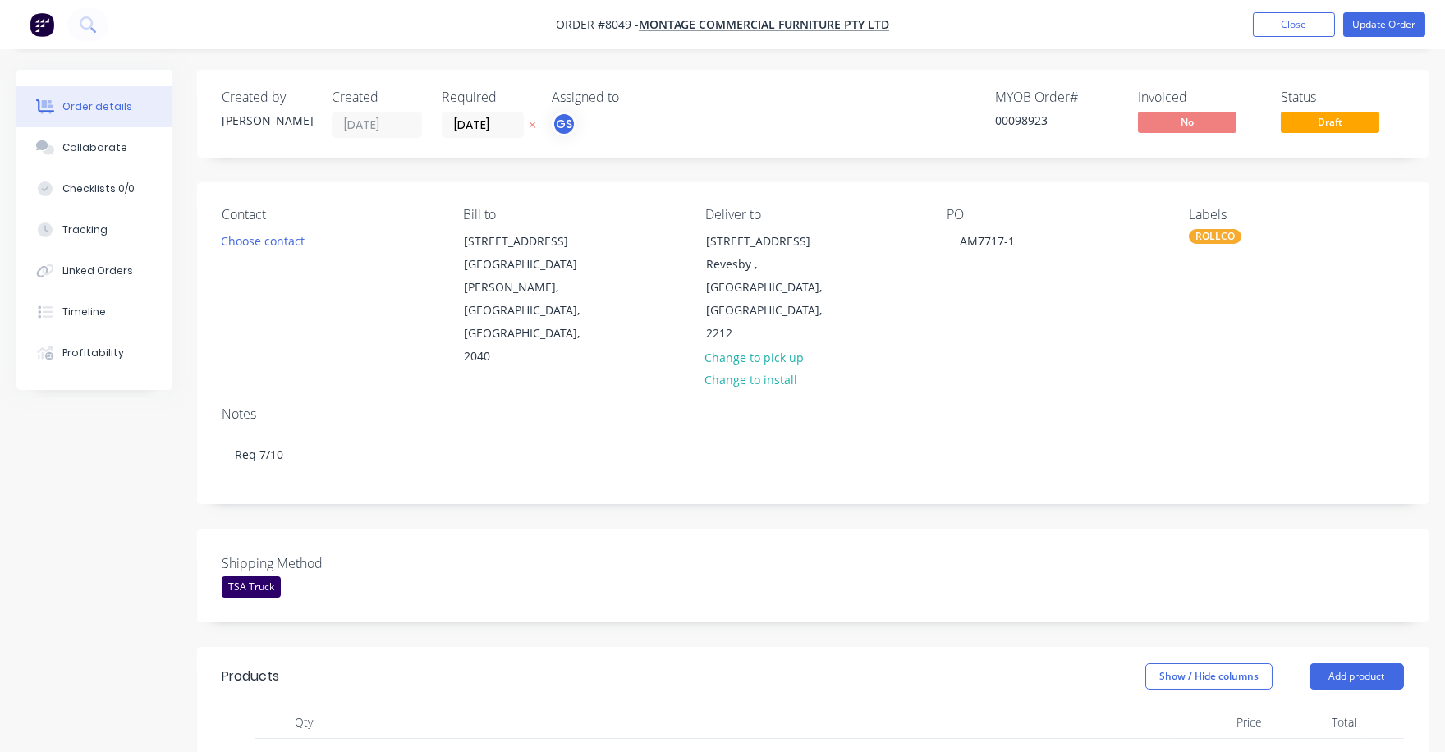
click at [77, 103] on div "Order details" at bounding box center [97, 106] width 70 height 15
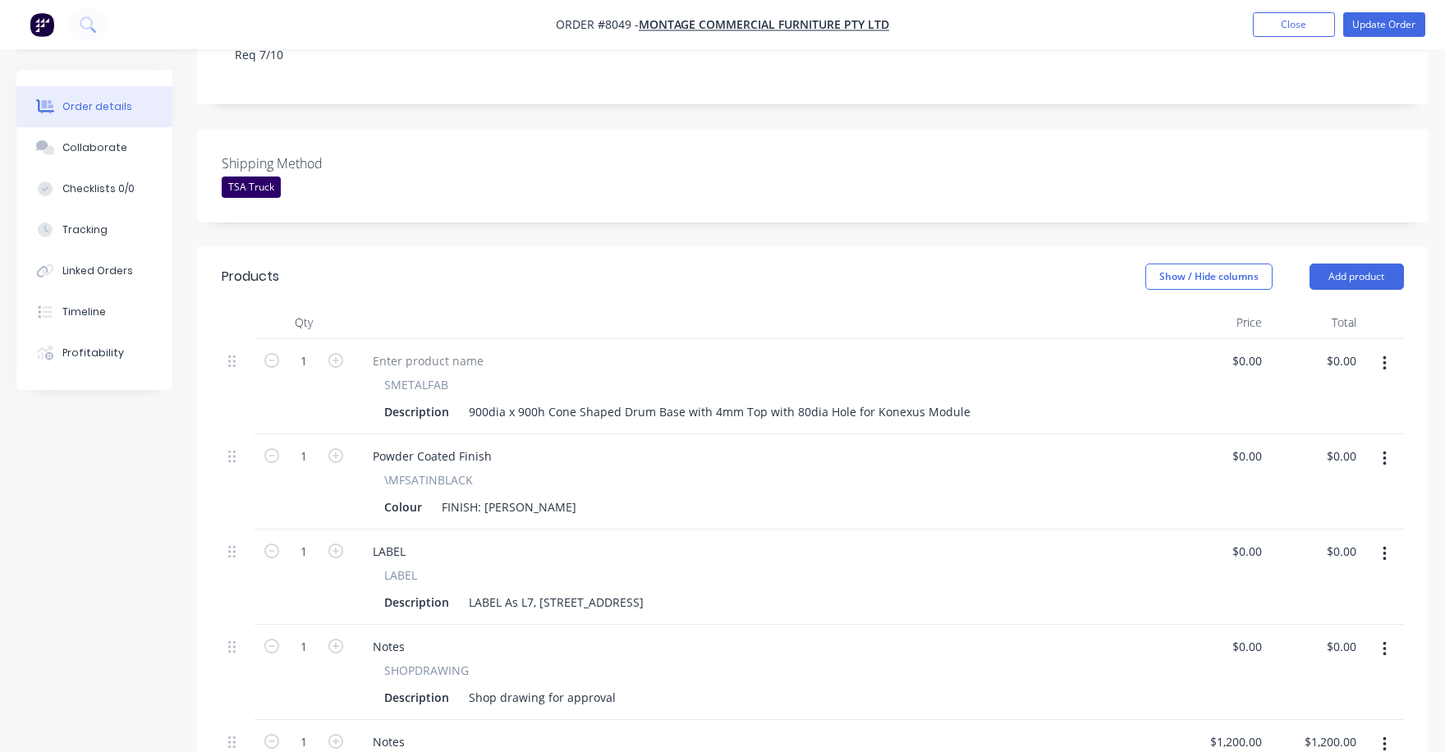
scroll to position [410, 0]
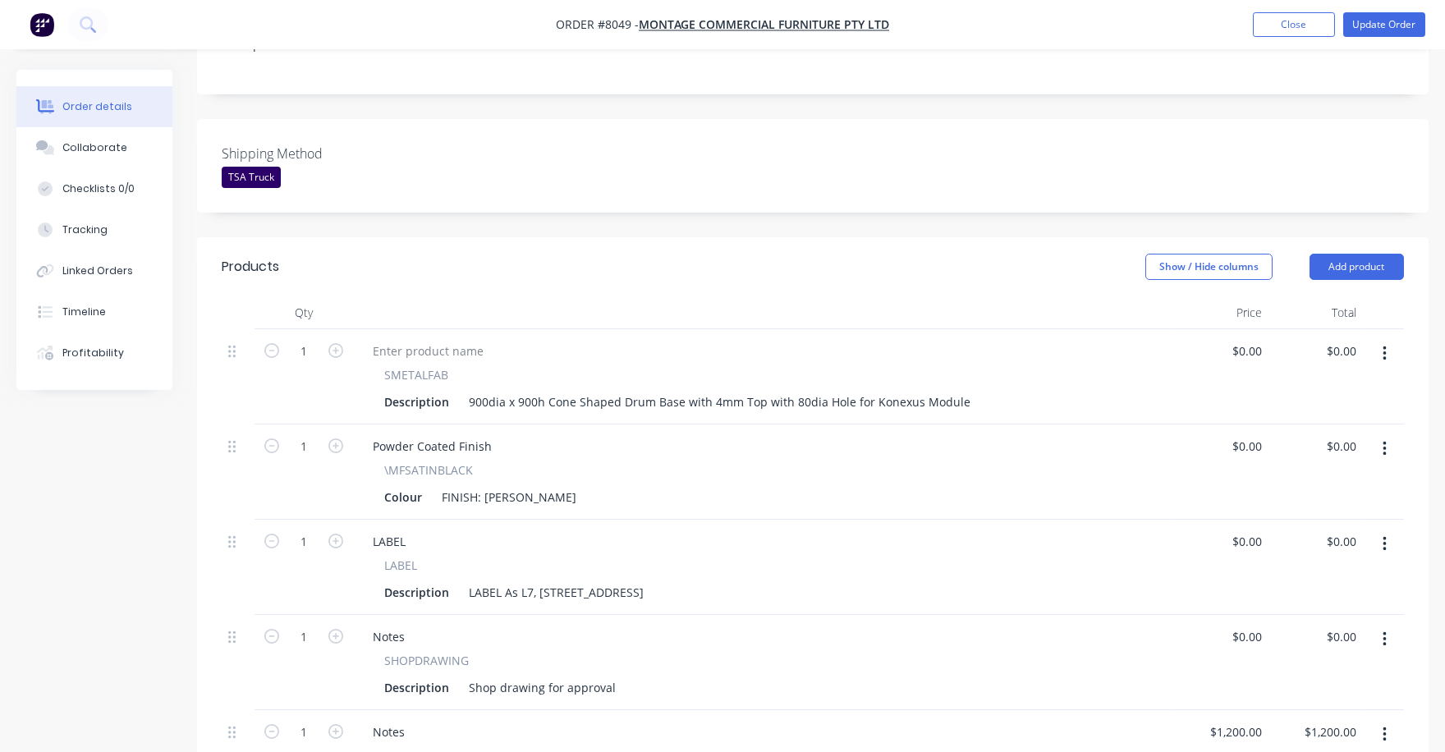
click at [1285, 329] on div "$0.00 $0.00" at bounding box center [1316, 376] width 94 height 95
click at [1376, 21] on button "Update Order" at bounding box center [1384, 24] width 82 height 25
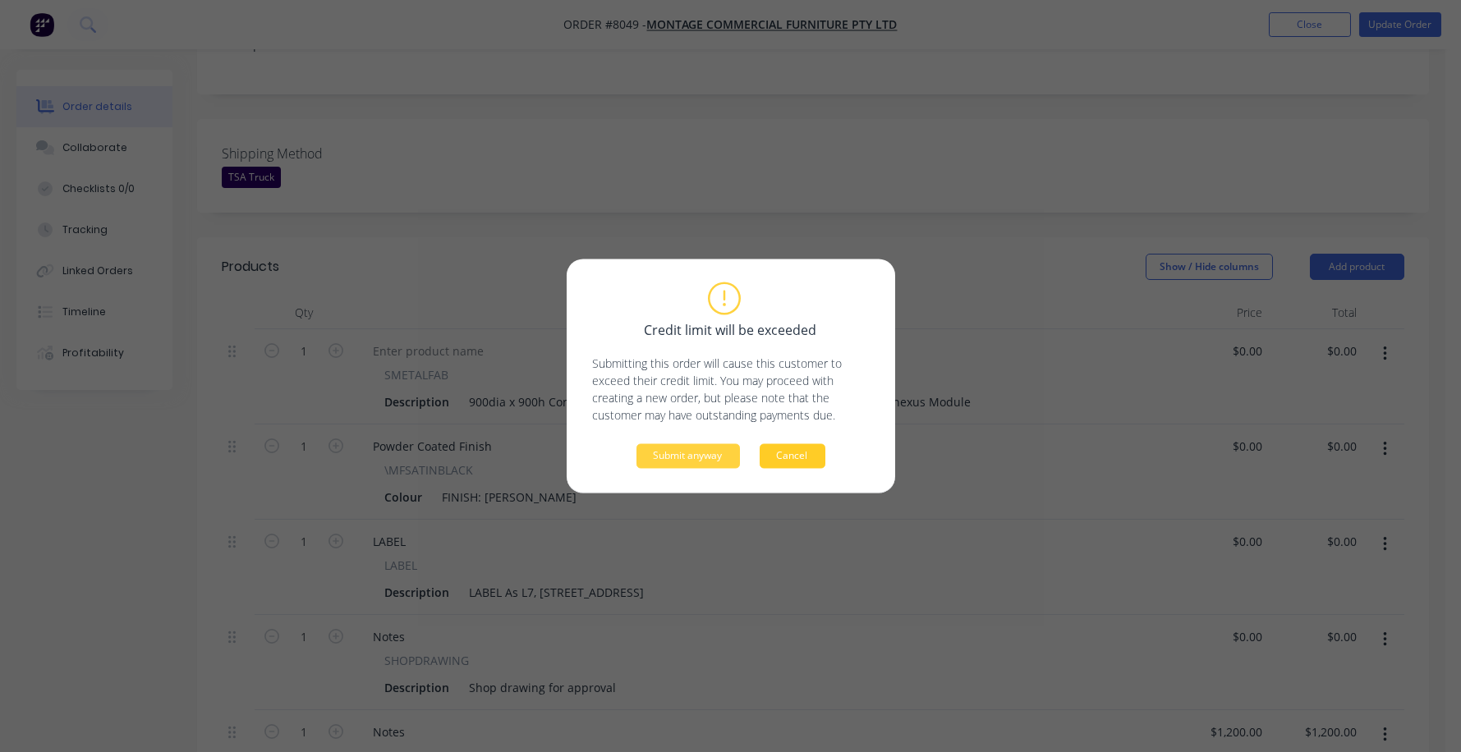
click at [783, 457] on button "Cancel" at bounding box center [793, 456] width 66 height 25
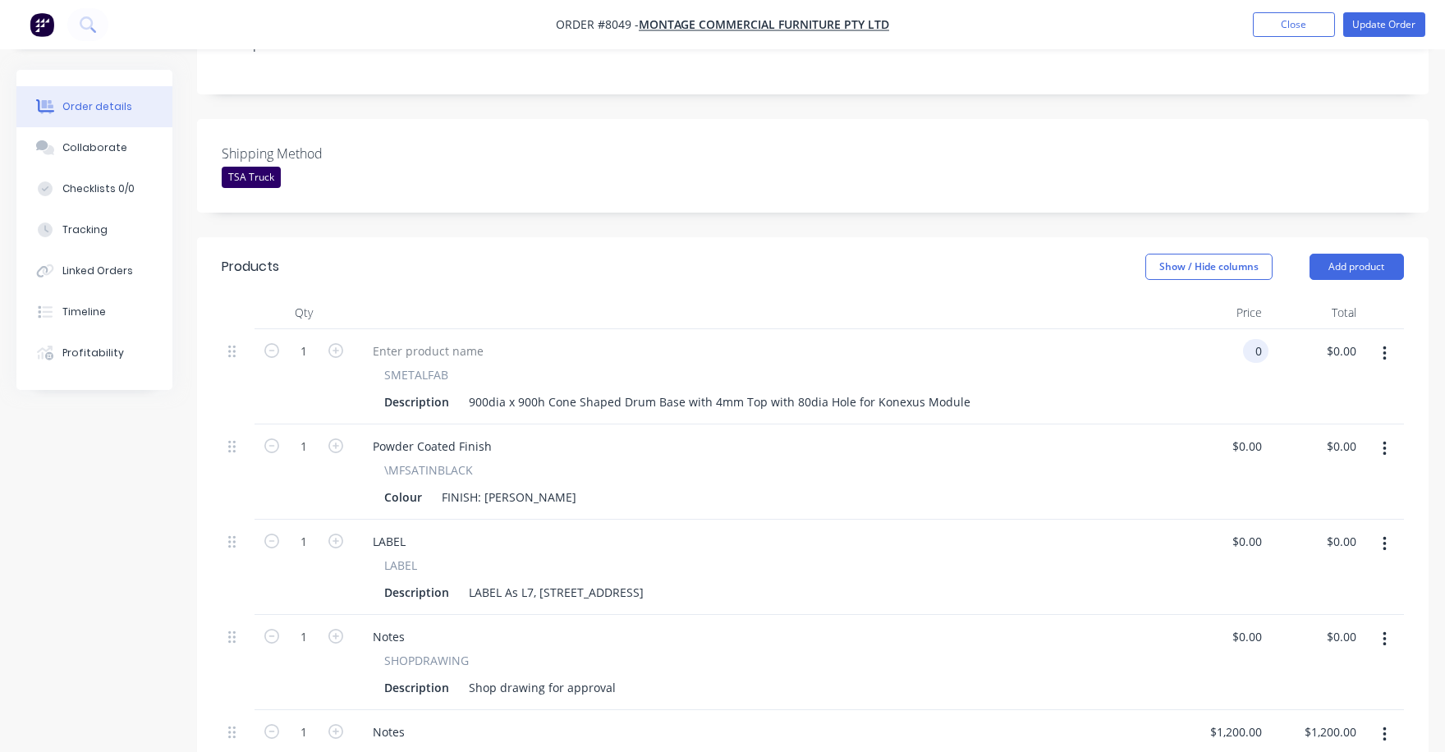
click at [1237, 329] on div "0 0" at bounding box center [1221, 376] width 94 height 95
type input "$1,428.00"
click at [1144, 461] on div "\MFSATINBLACK Colour FINISH: Satin Black" at bounding box center [764, 485] width 808 height 48
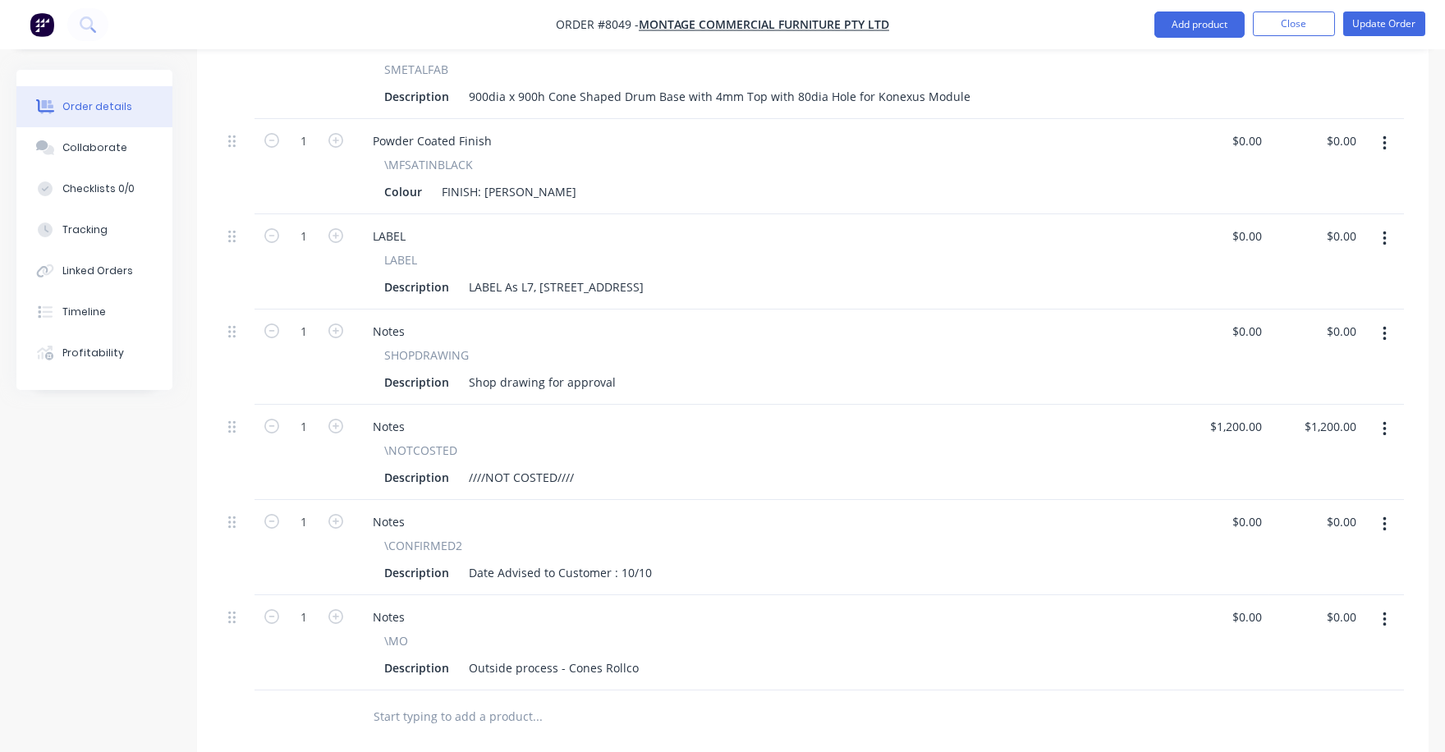
scroll to position [718, 0]
click at [1391, 602] on button "button" at bounding box center [1384, 617] width 39 height 30
click at [1333, 746] on div "Delete" at bounding box center [1326, 758] width 126 height 24
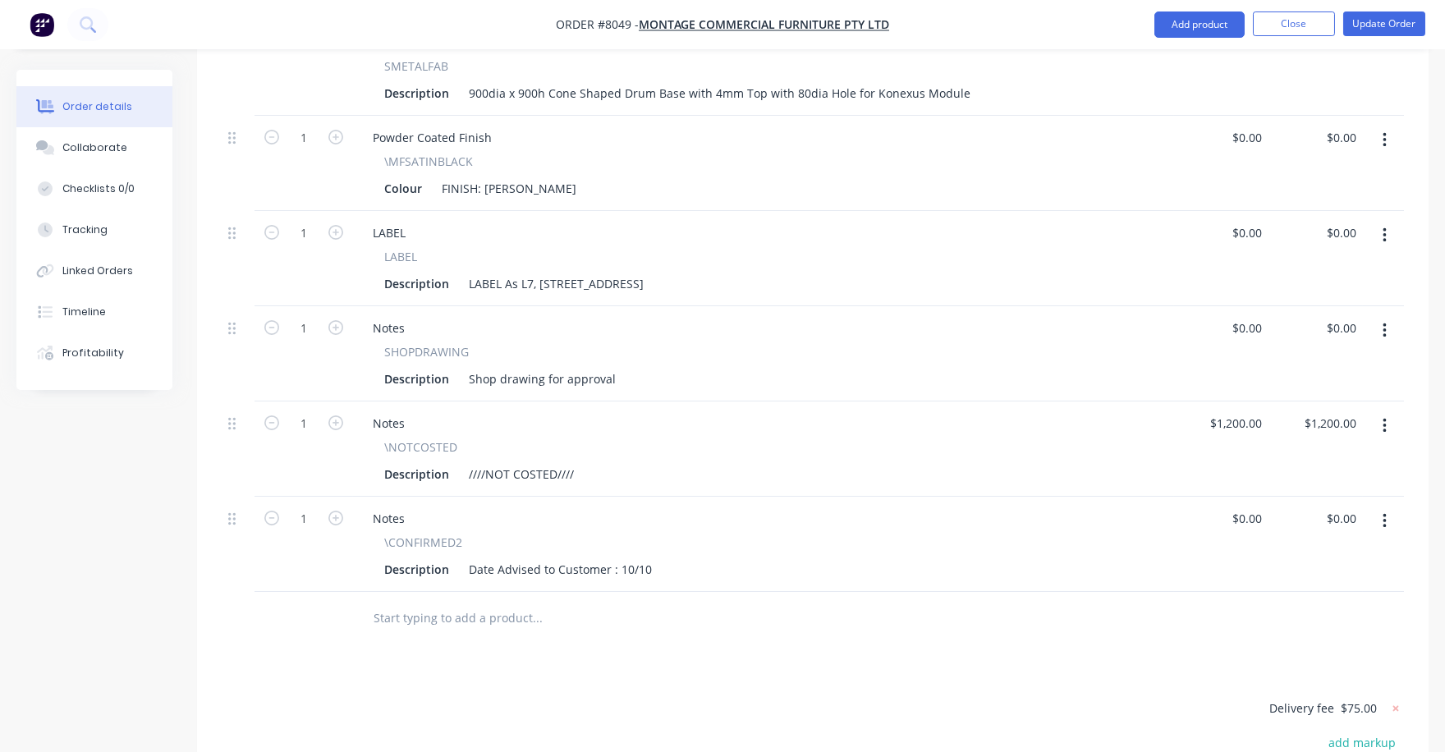
click at [1380, 411] on button "button" at bounding box center [1384, 426] width 39 height 30
click at [1317, 556] on div "Delete" at bounding box center [1326, 568] width 126 height 24
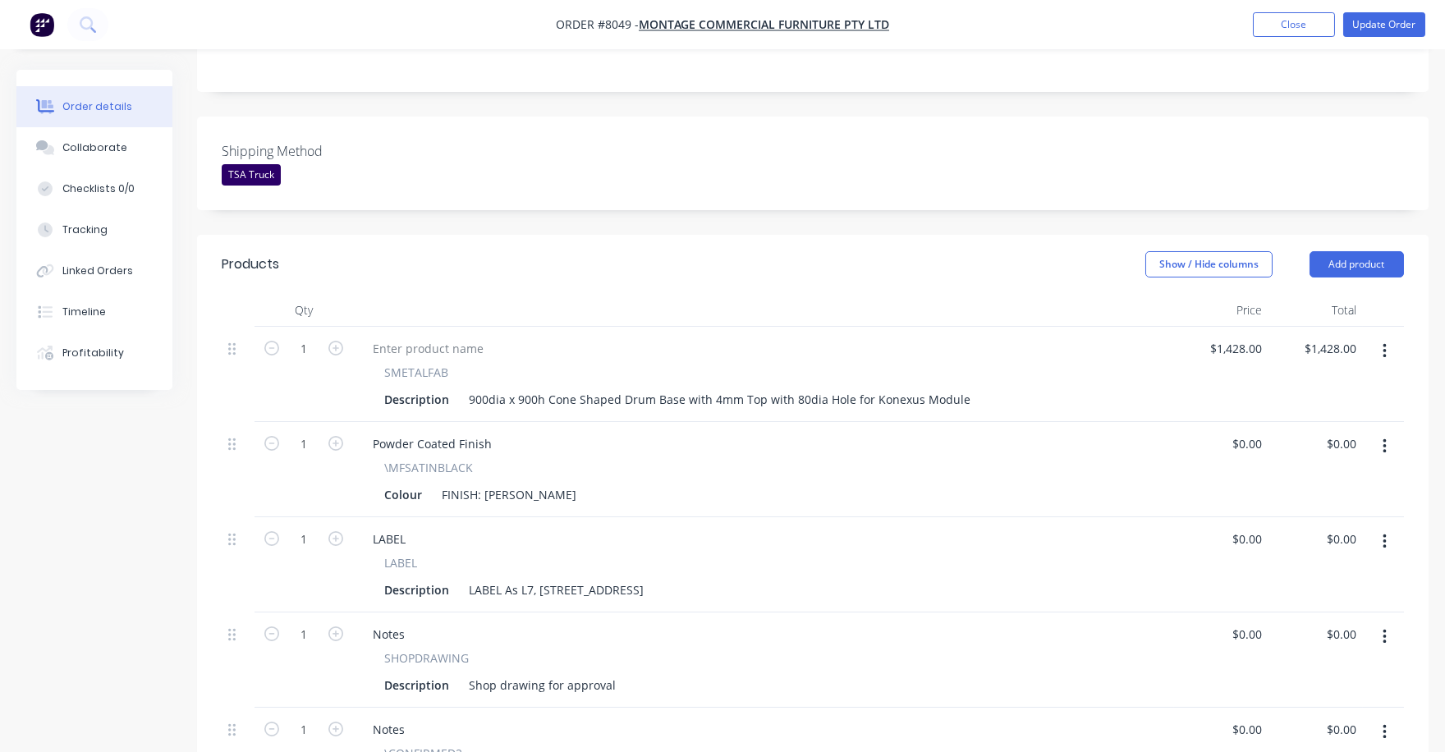
scroll to position [410, 0]
click at [102, 105] on div "Order details" at bounding box center [97, 106] width 70 height 15
click at [104, 145] on div "Collaborate" at bounding box center [94, 147] width 65 height 15
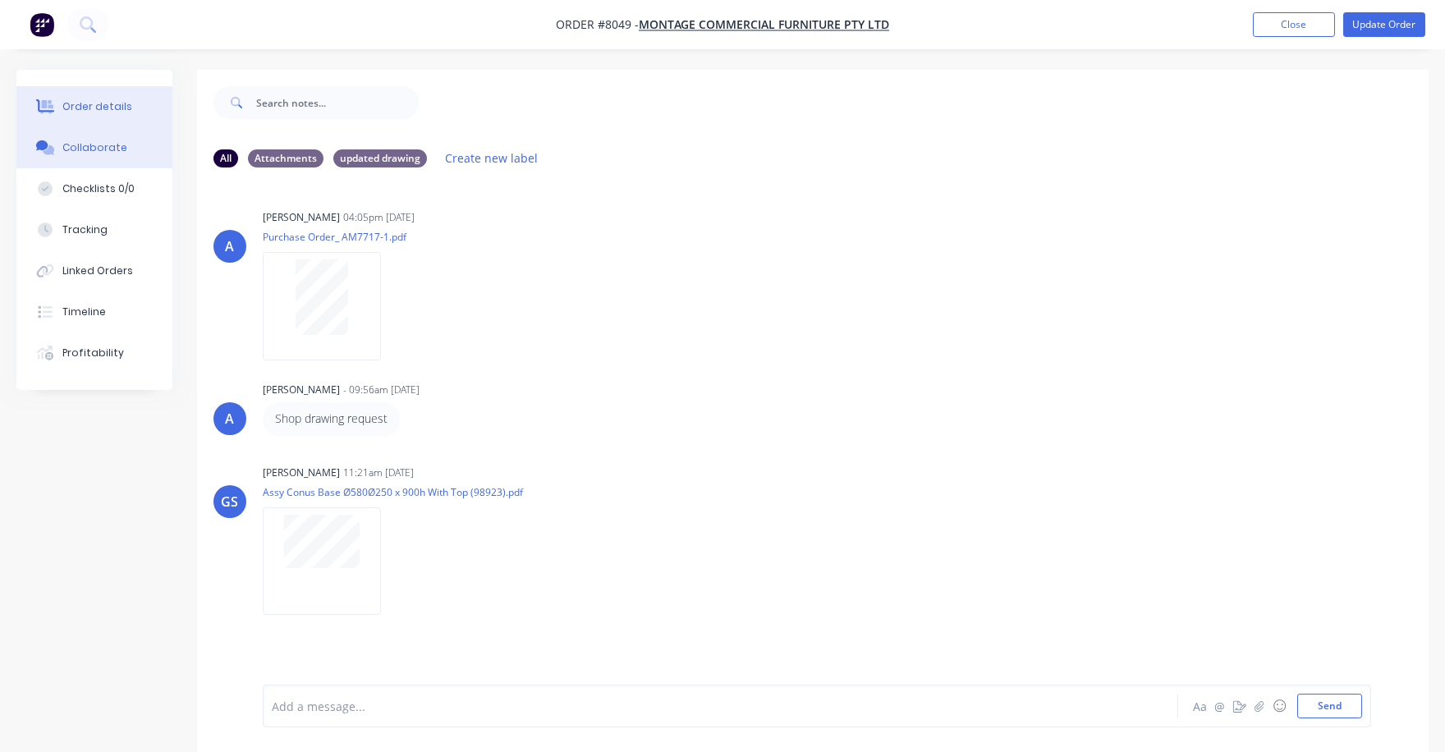
click at [99, 105] on div "Order details" at bounding box center [97, 106] width 70 height 15
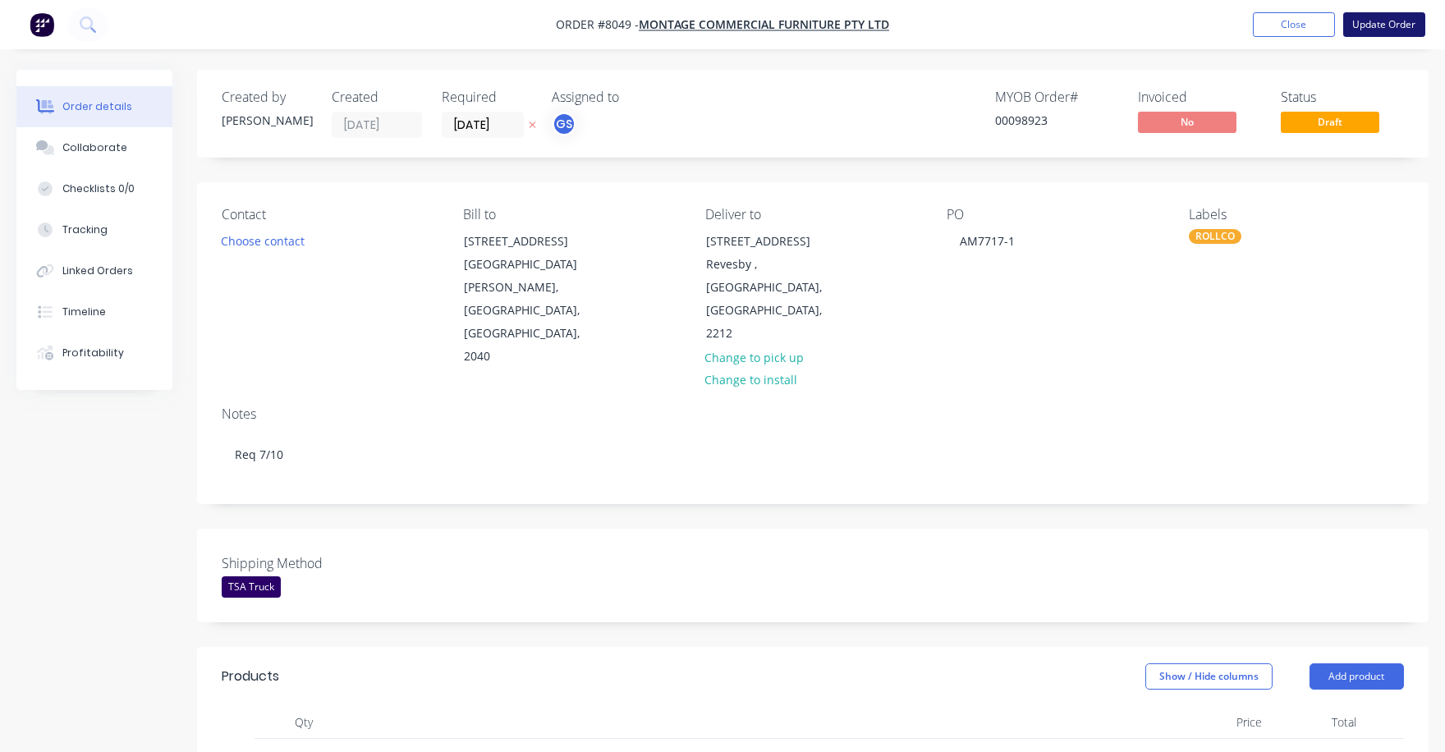
click at [1398, 12] on button "Update Order" at bounding box center [1384, 24] width 82 height 25
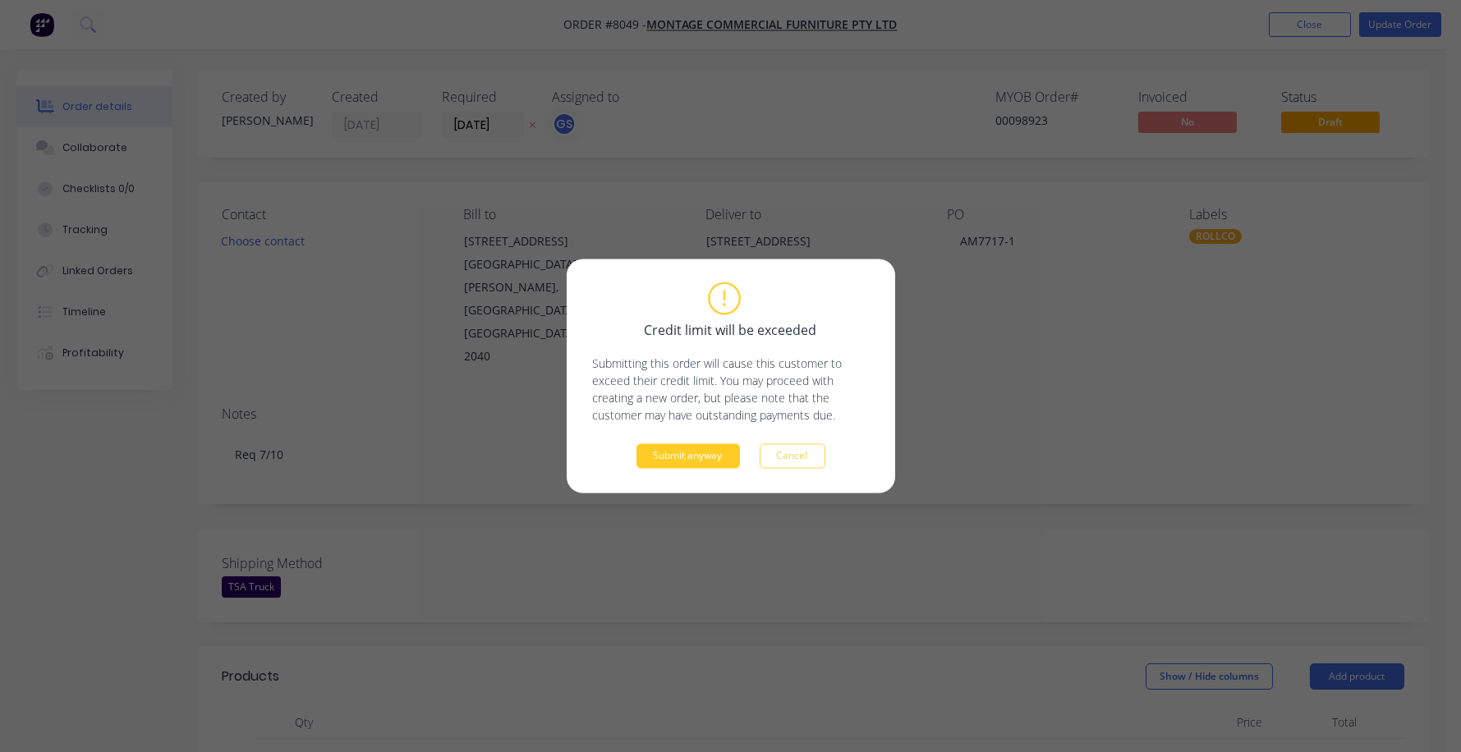
click at [686, 455] on button "Submit anyway" at bounding box center [687, 456] width 103 height 25
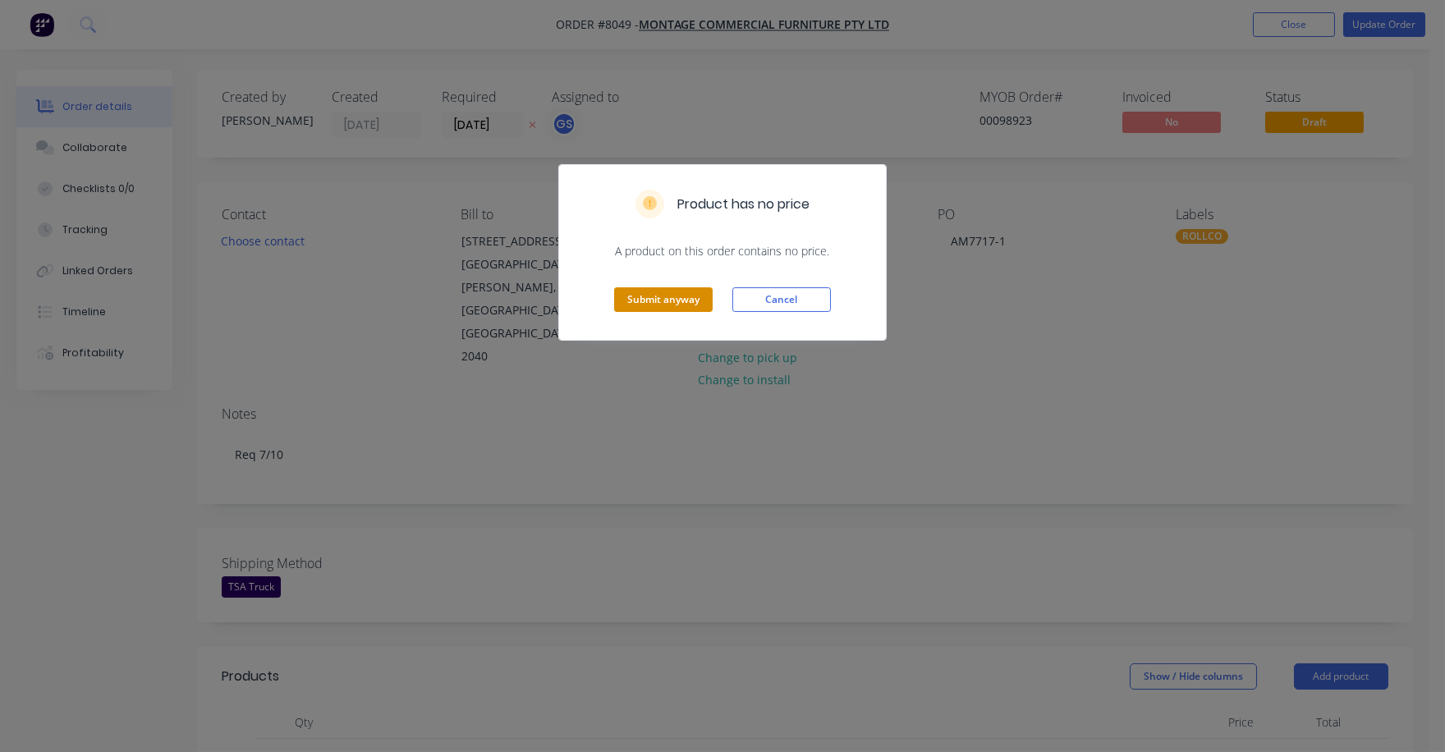
click at [664, 305] on div "Submit anyway Cancel" at bounding box center [722, 299] width 327 height 80
click at [664, 304] on button "Submit anyway" at bounding box center [663, 299] width 99 height 25
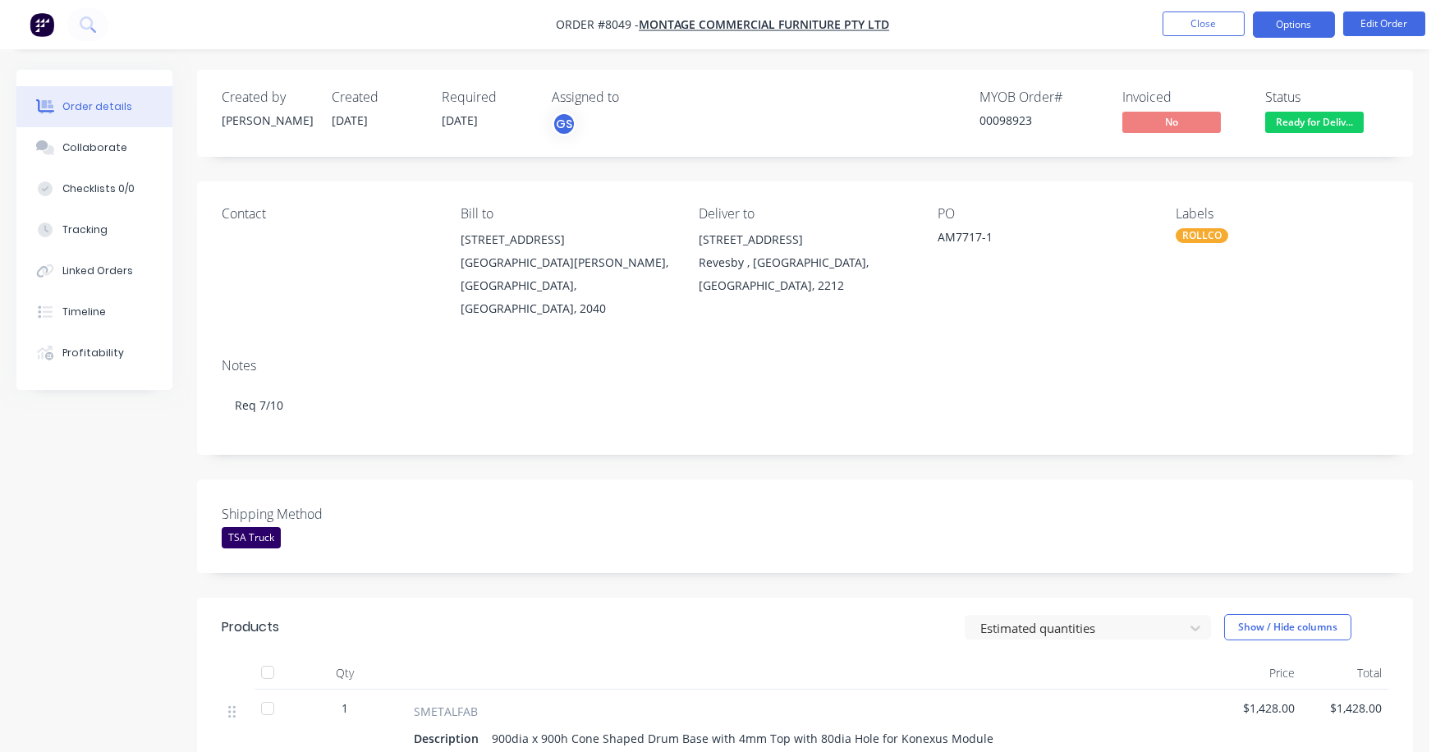
click at [1296, 21] on button "Options" at bounding box center [1294, 24] width 82 height 26
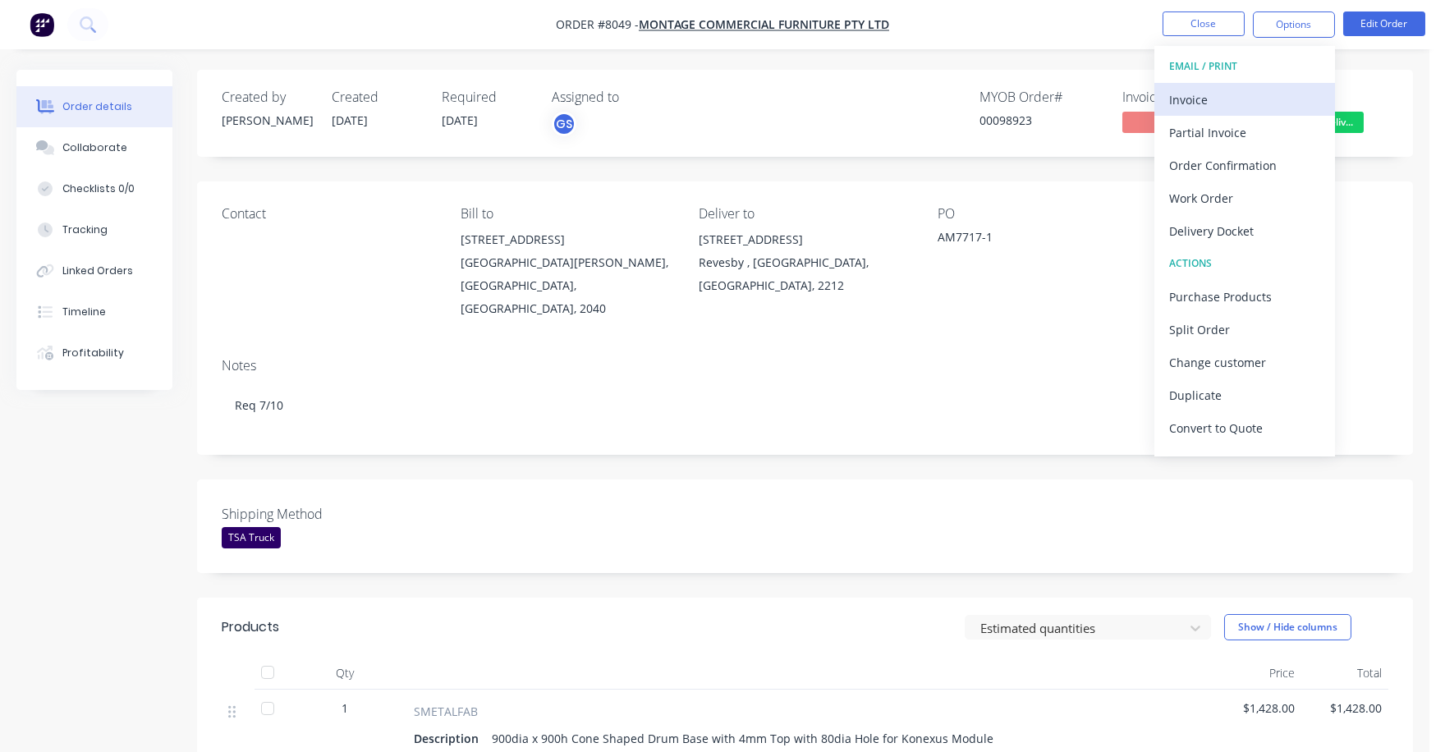
click at [1188, 104] on div "Invoice" at bounding box center [1244, 100] width 151 height 24
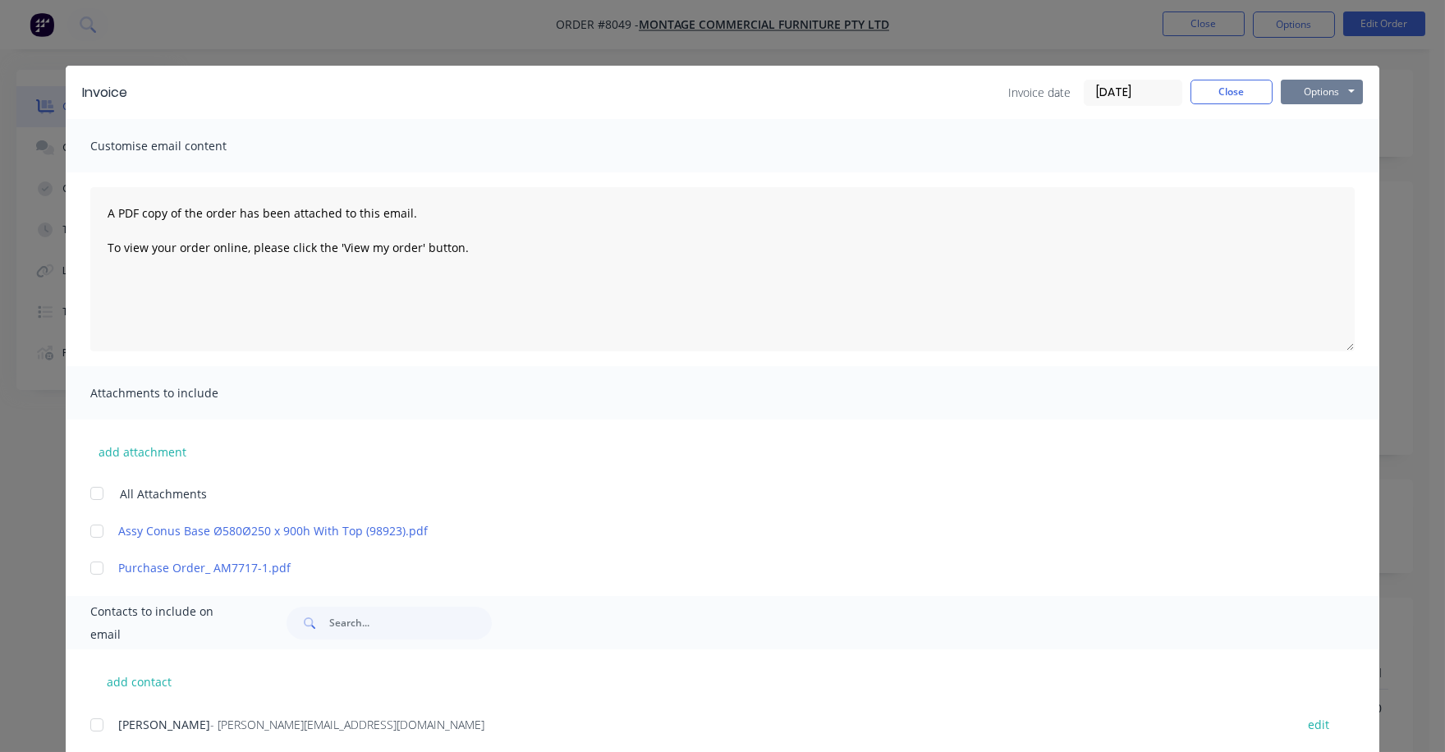
click at [1289, 93] on button "Options" at bounding box center [1322, 92] width 82 height 25
click at [1309, 147] on button "Print" at bounding box center [1333, 148] width 105 height 27
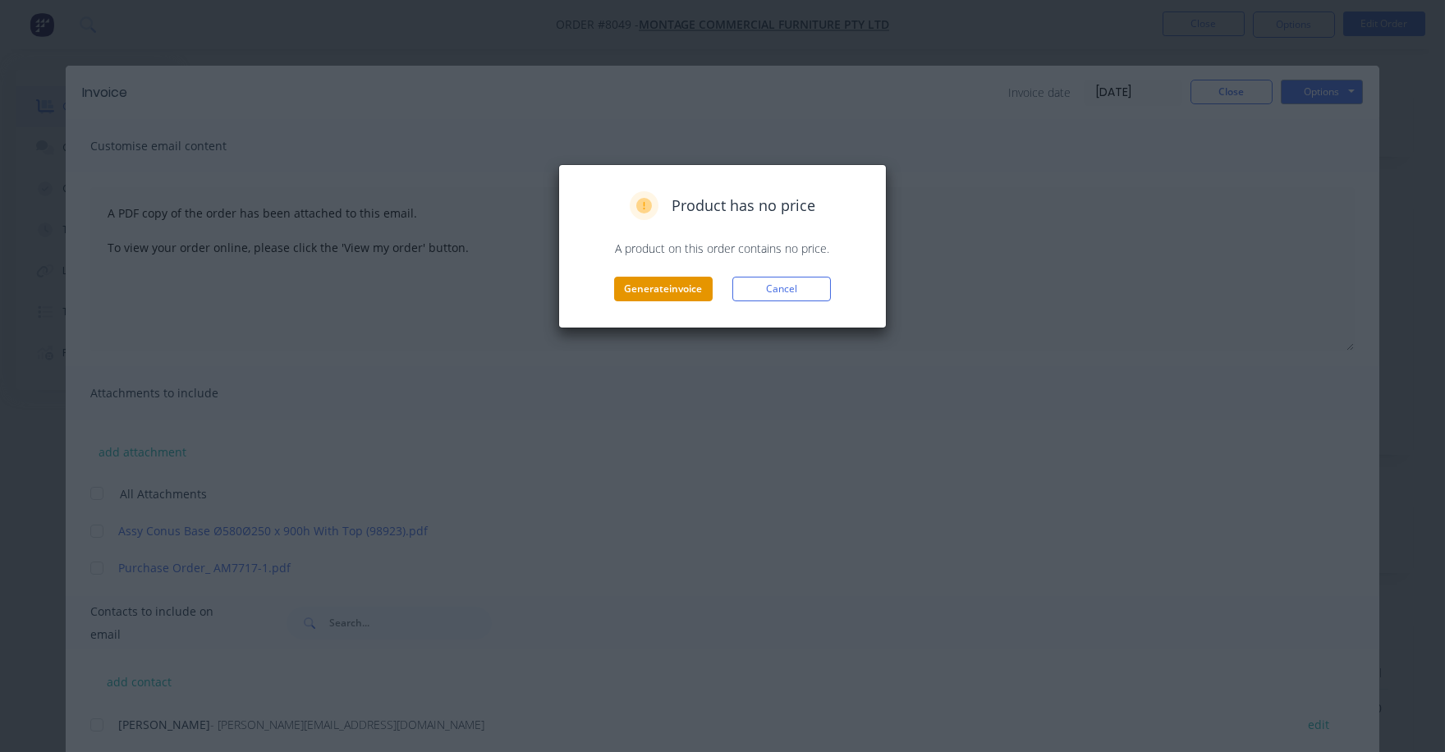
click at [670, 296] on button "Generate invoice" at bounding box center [663, 289] width 99 height 25
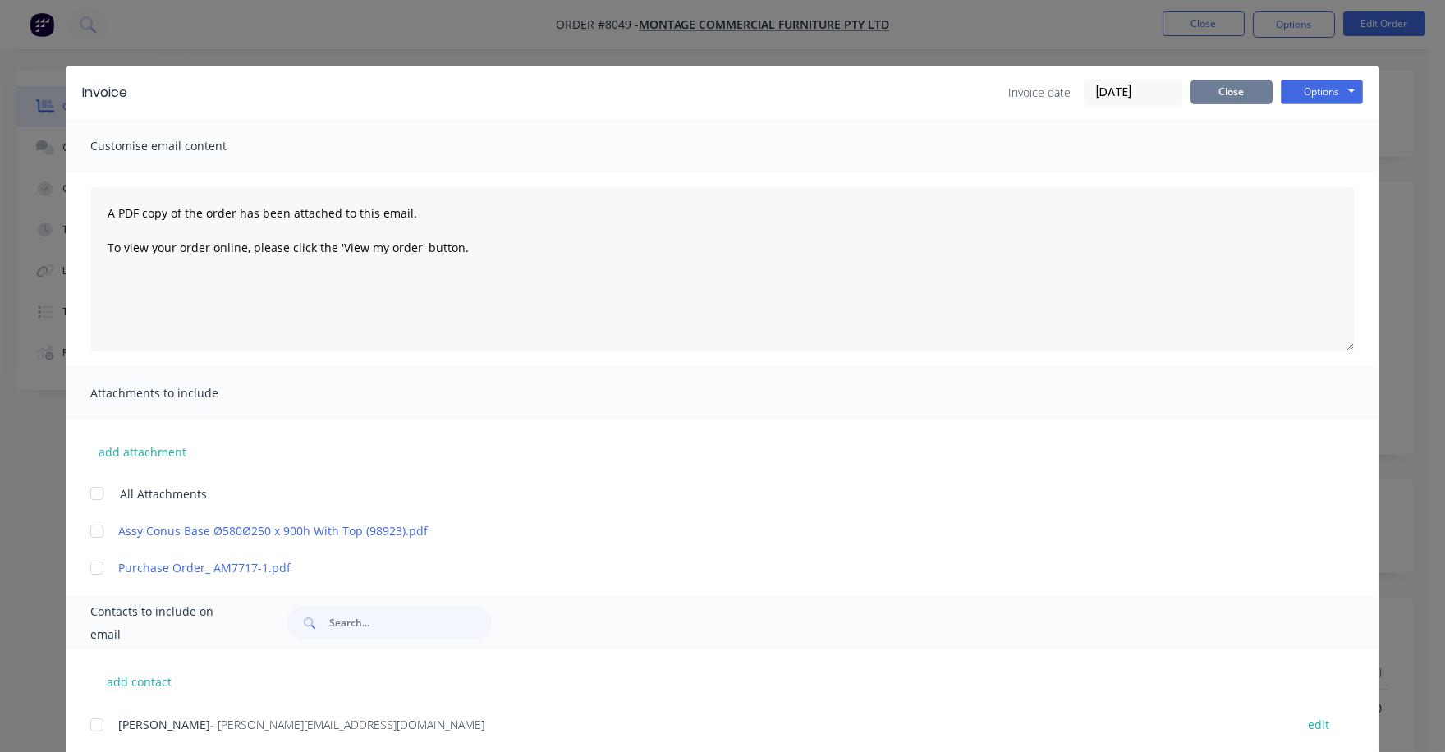
click at [1213, 90] on button "Close" at bounding box center [1232, 92] width 82 height 25
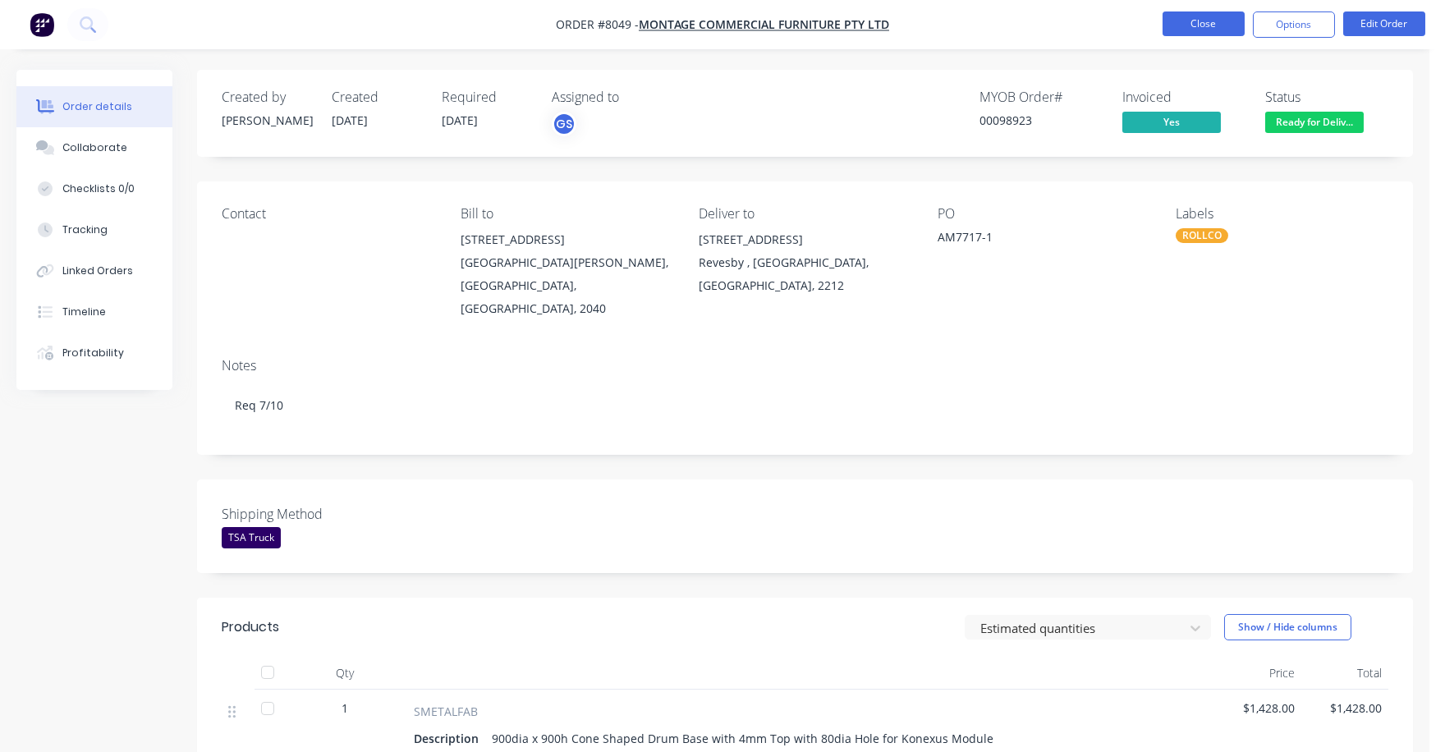
click at [1211, 21] on button "Close" at bounding box center [1204, 23] width 82 height 25
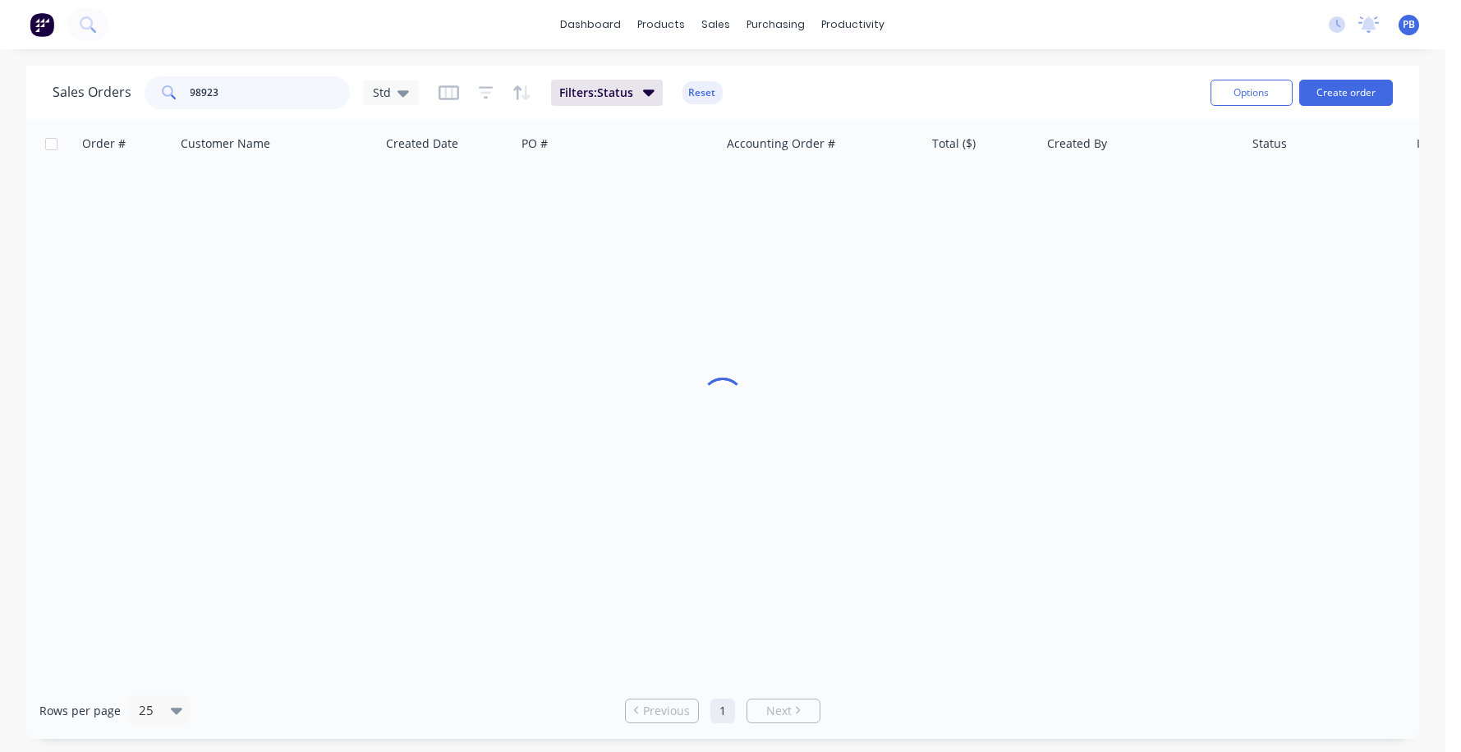
drag, startPoint x: 259, startPoint y: 89, endPoint x: 155, endPoint y: 83, distance: 103.7
click at [155, 83] on div "98923" at bounding box center [247, 92] width 205 height 33
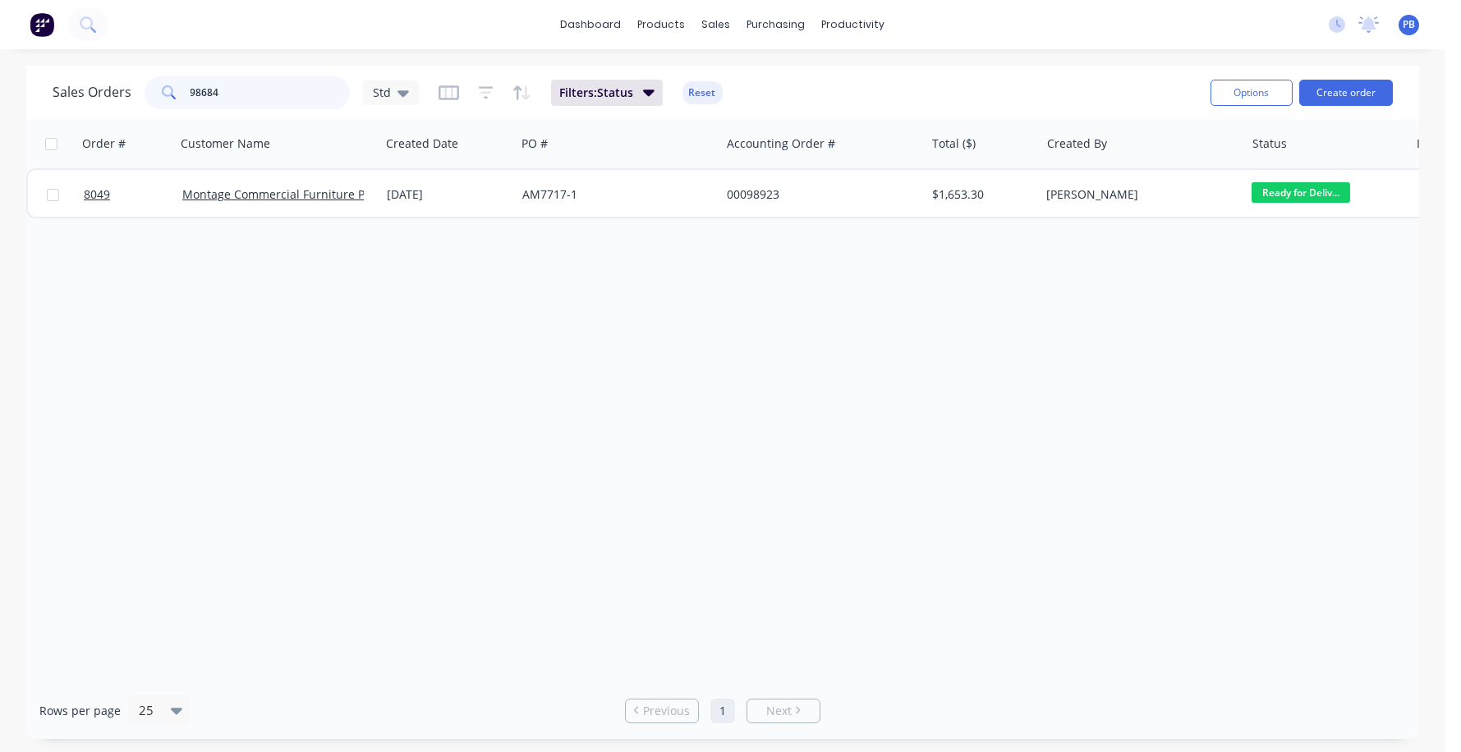
type input "98684"
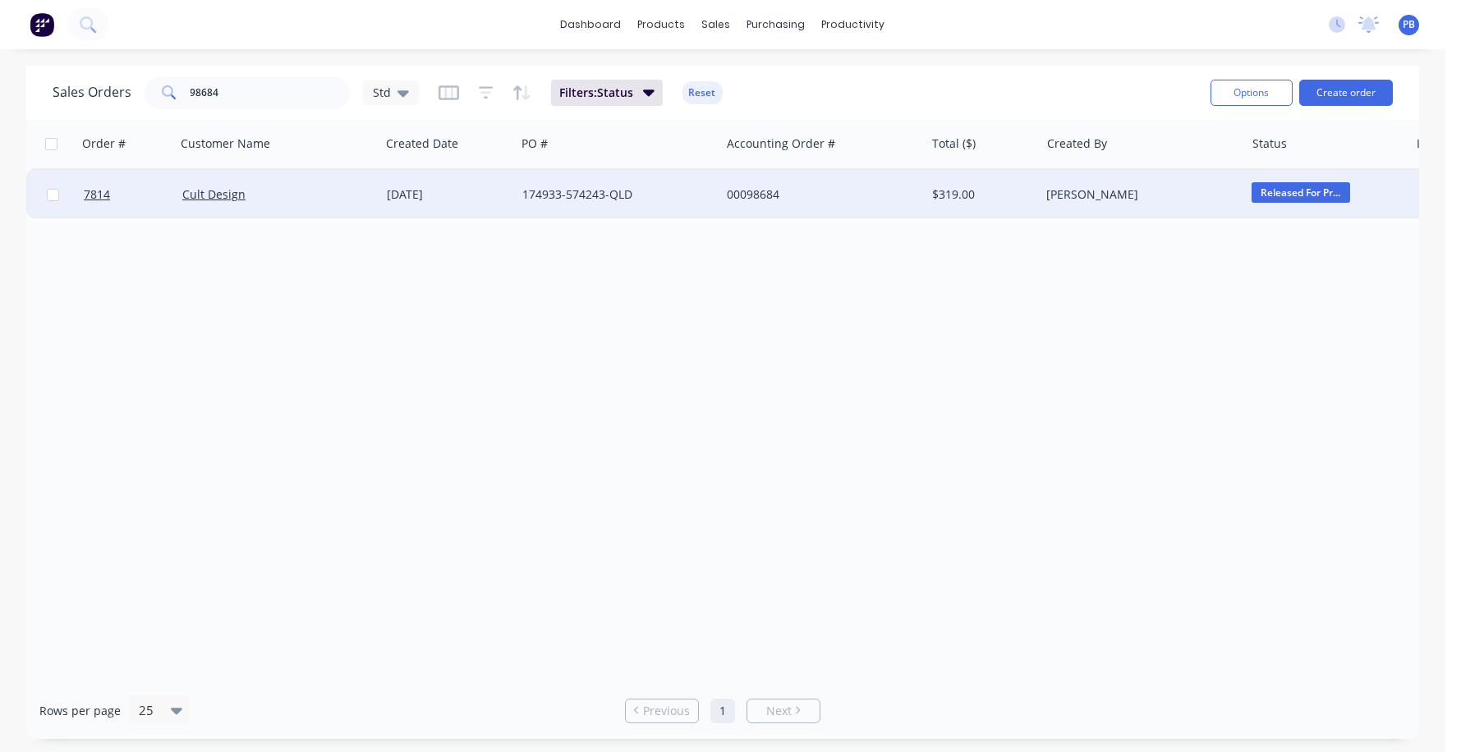
click at [755, 190] on div "00098684" at bounding box center [818, 194] width 182 height 16
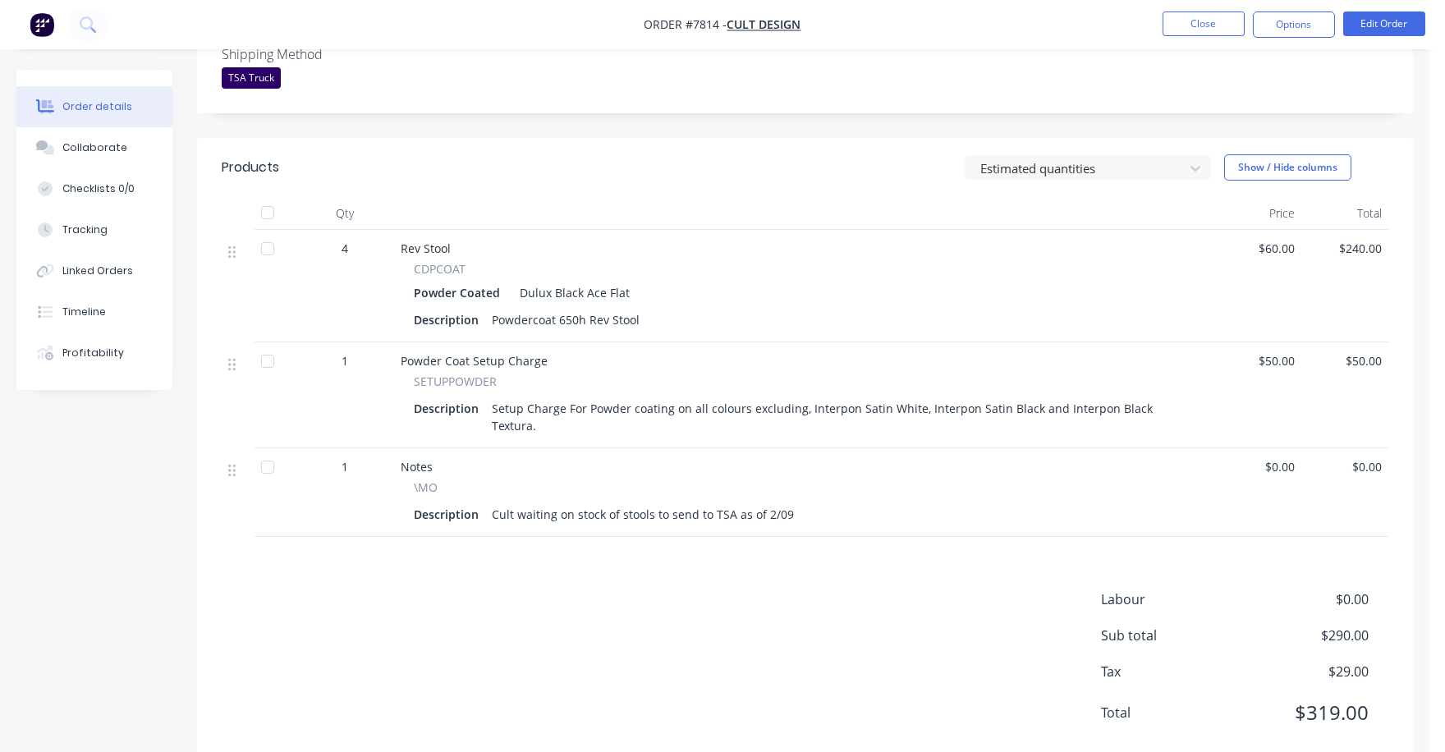
scroll to position [461, 0]
click at [1384, 20] on button "Edit Order" at bounding box center [1384, 23] width 82 height 25
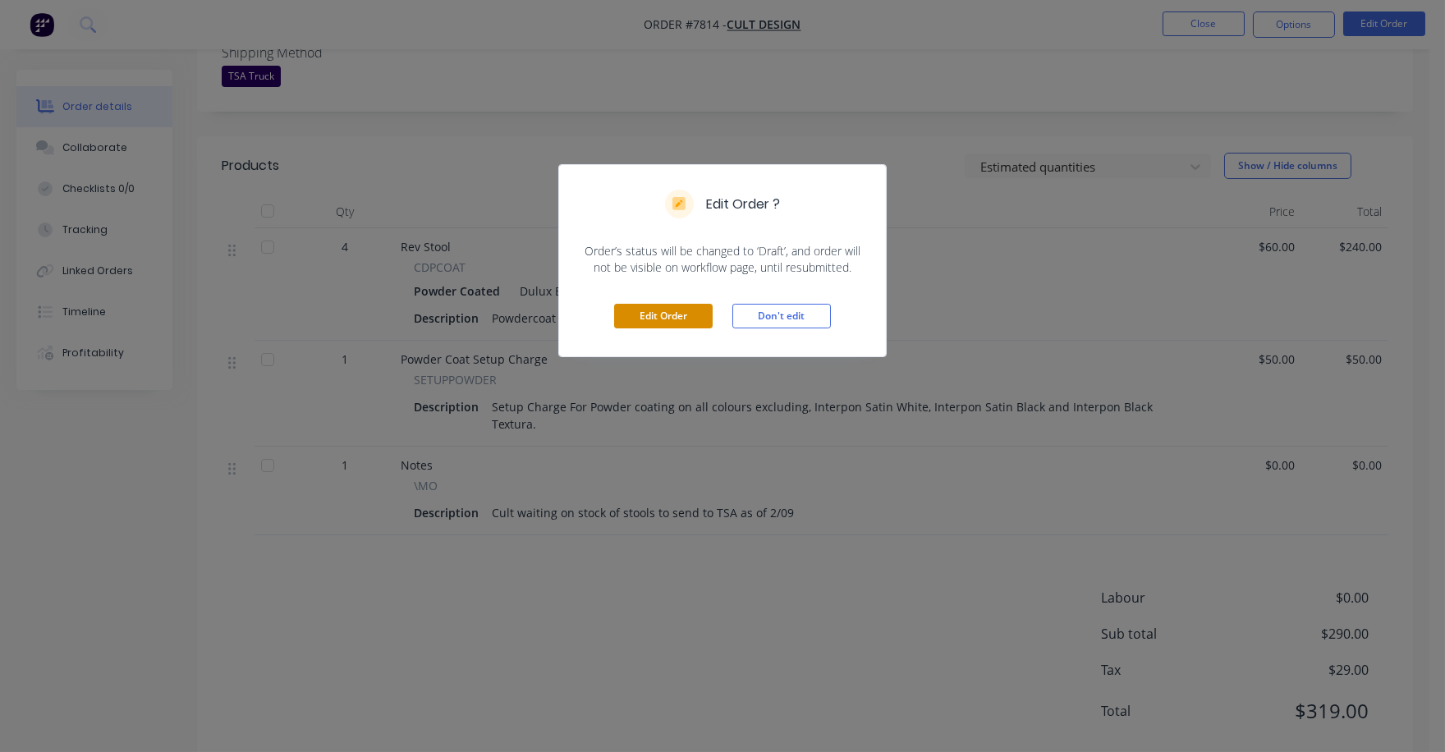
click at [675, 314] on button "Edit Order" at bounding box center [663, 316] width 99 height 25
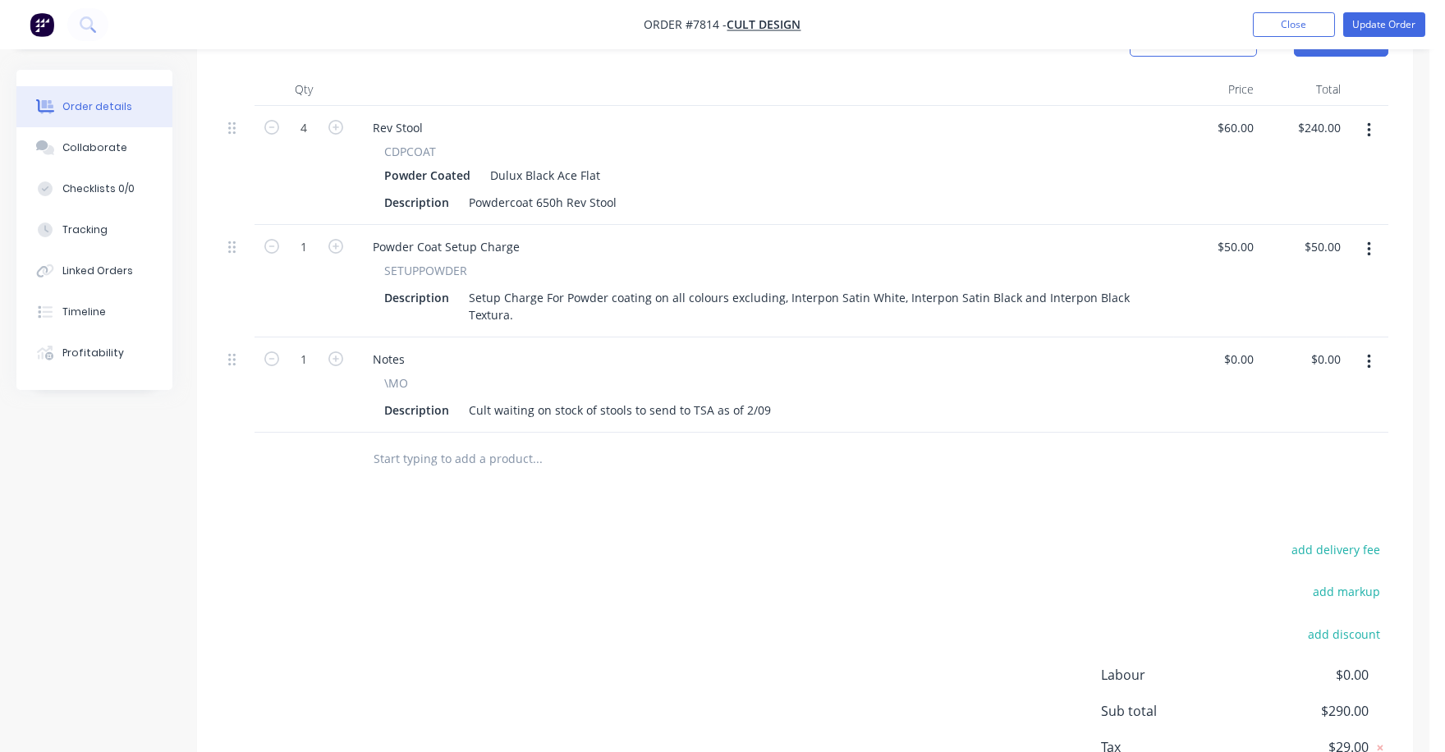
scroll to position [616, 0]
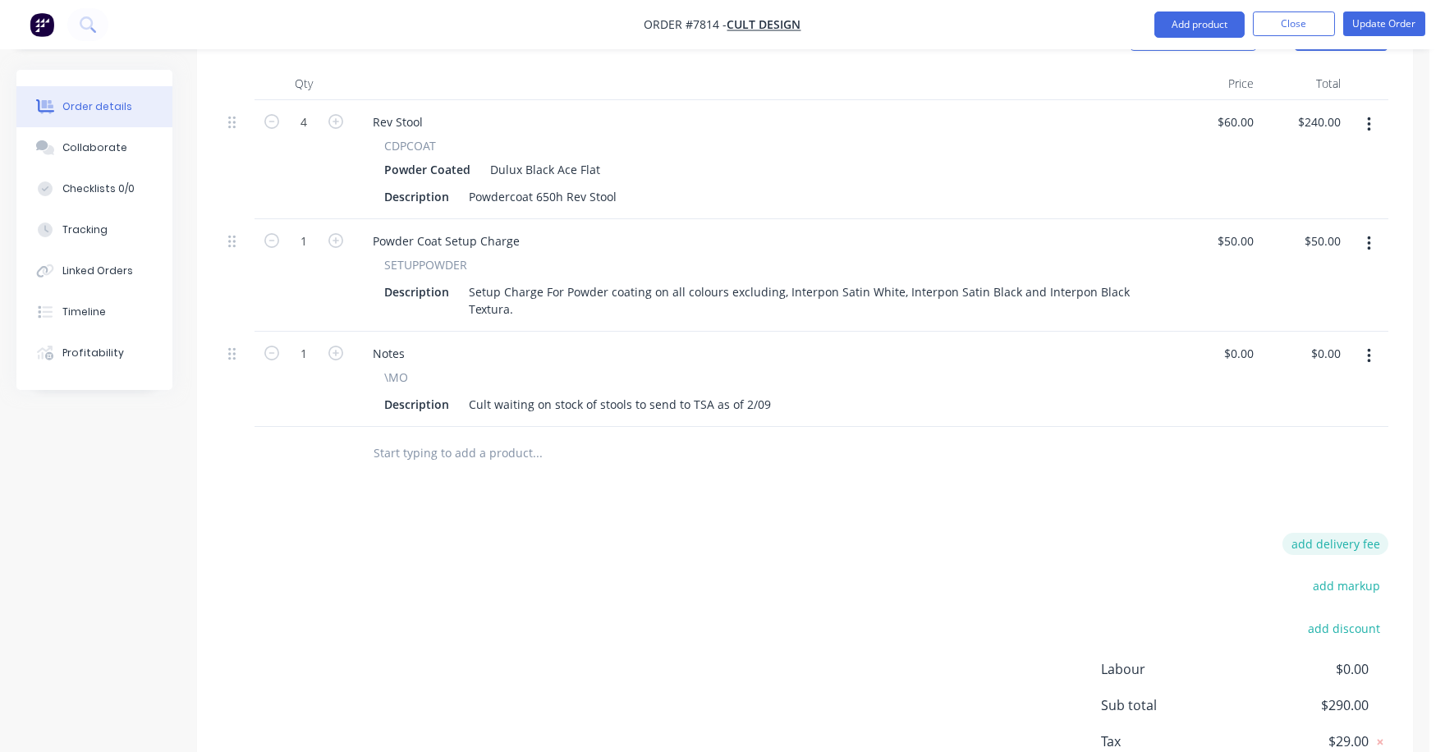
click at [1359, 533] on button "add delivery fee" at bounding box center [1336, 544] width 106 height 22
type input "75"
click input "submit" at bounding box center [0, 0] width 0 height 0
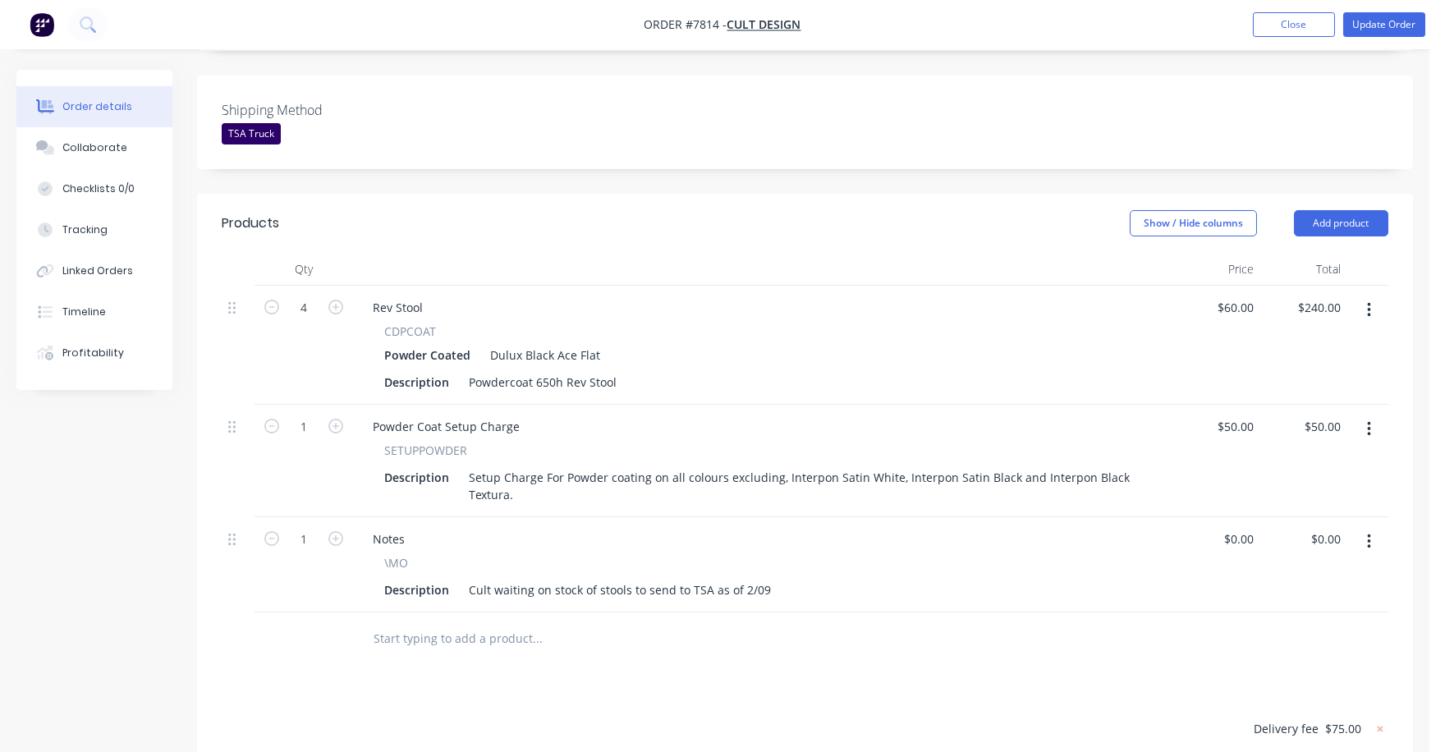
scroll to position [0, 0]
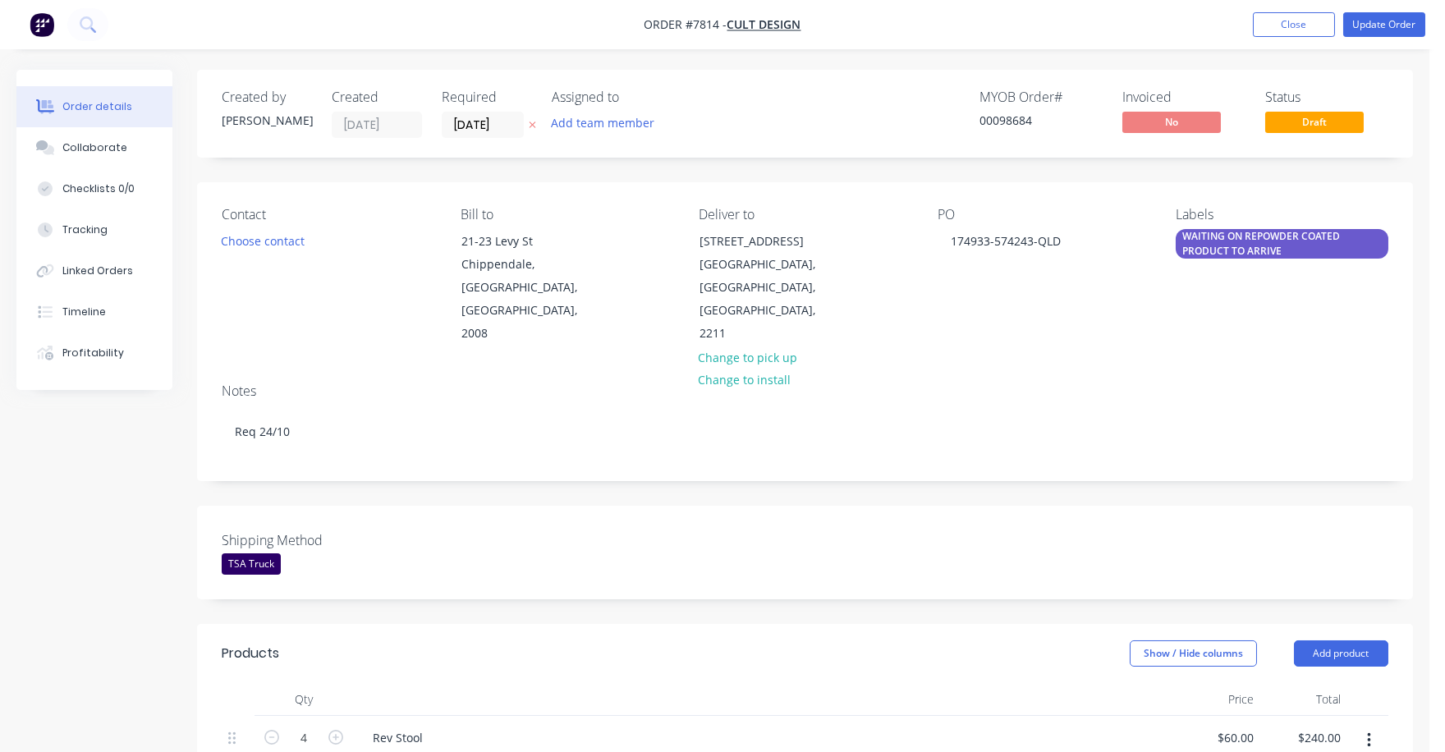
click at [1308, 247] on div "WAITING ON REPOWDER COATED PRODUCT TO ARRIVE" at bounding box center [1282, 244] width 213 height 30
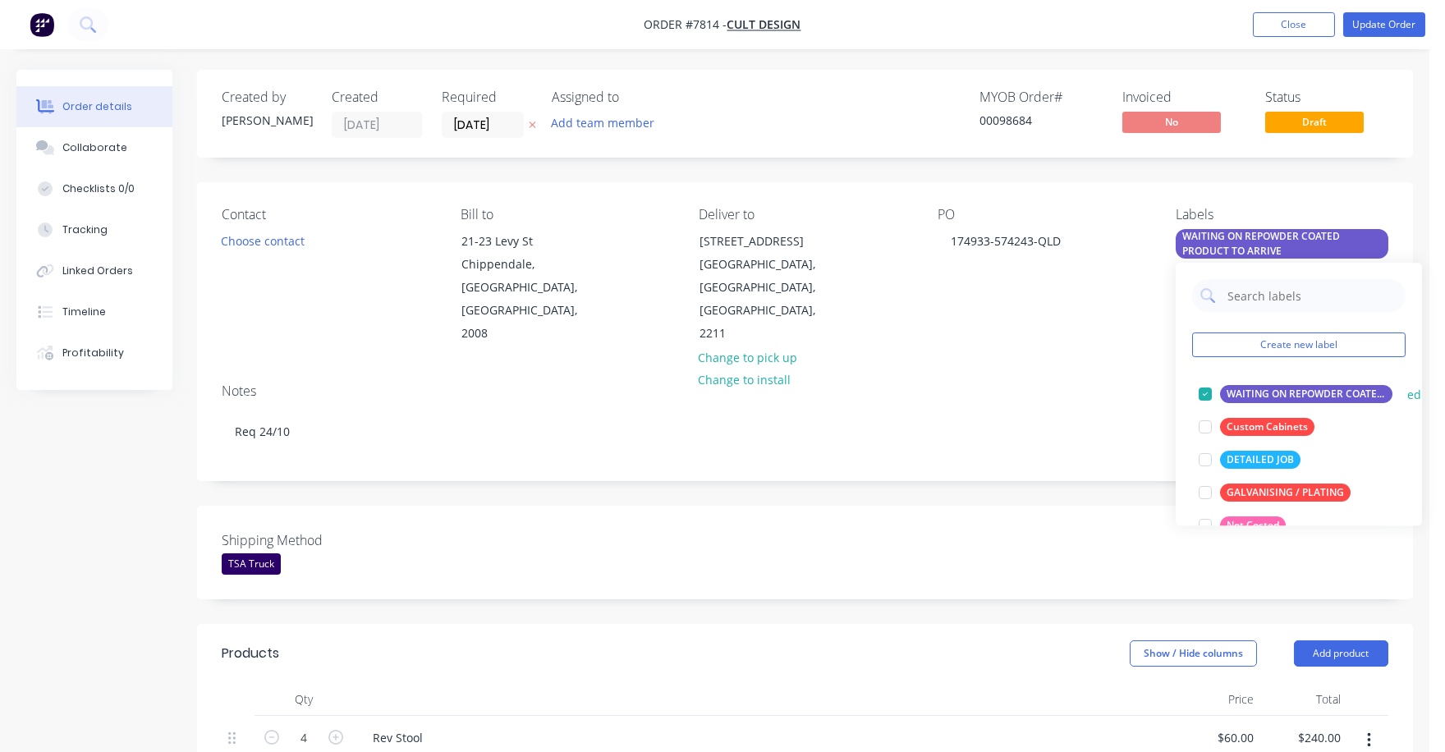
click at [1195, 394] on div at bounding box center [1205, 394] width 33 height 33
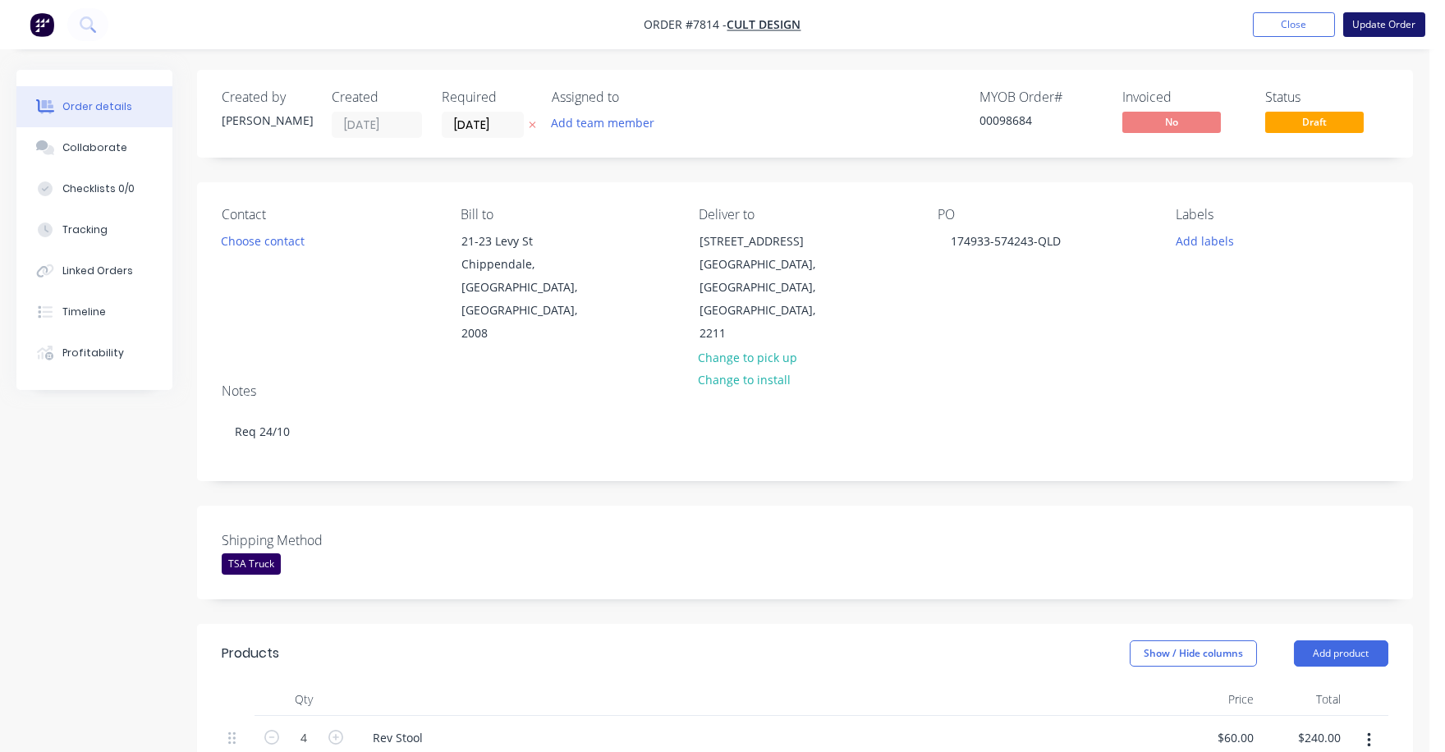
click at [1382, 25] on button "Update Order" at bounding box center [1384, 24] width 82 height 25
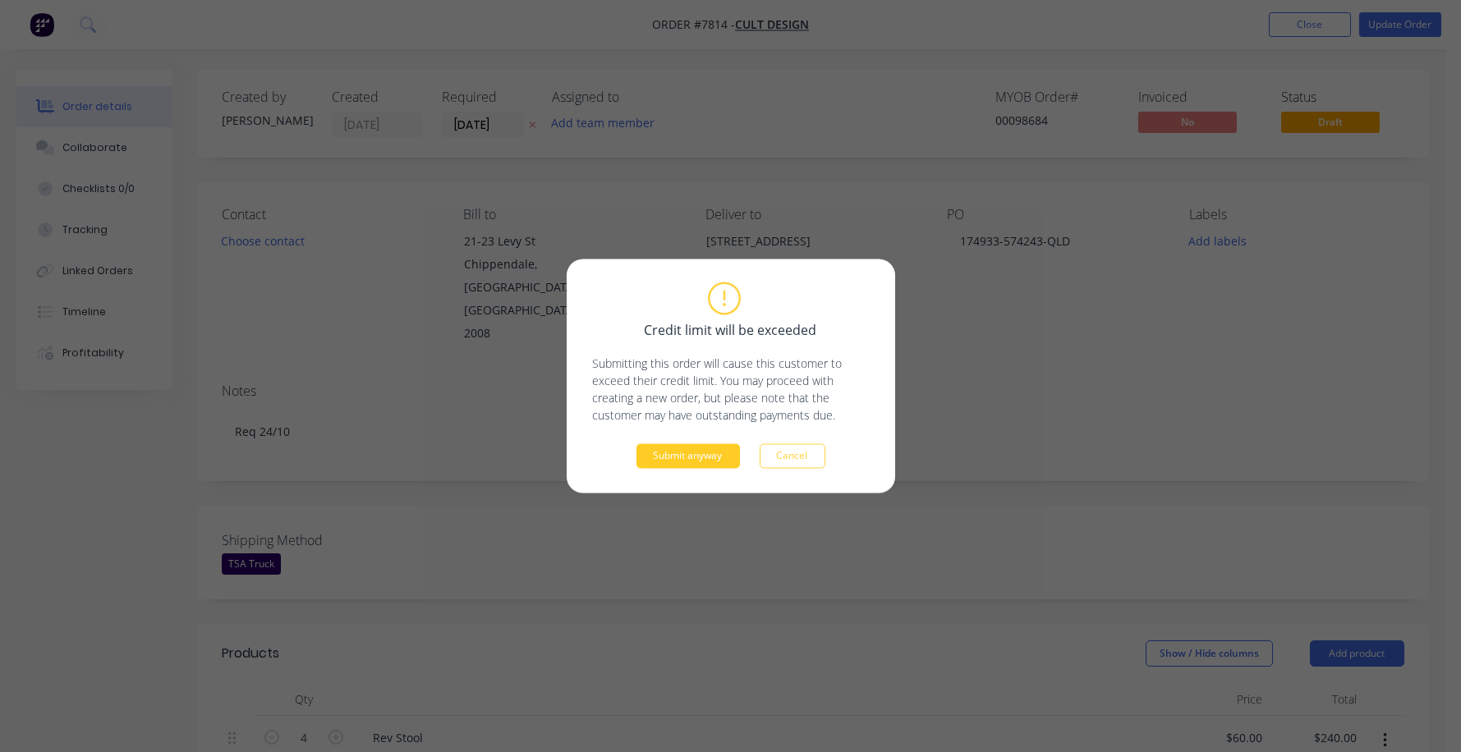
click at [705, 455] on button "Submit anyway" at bounding box center [687, 456] width 103 height 25
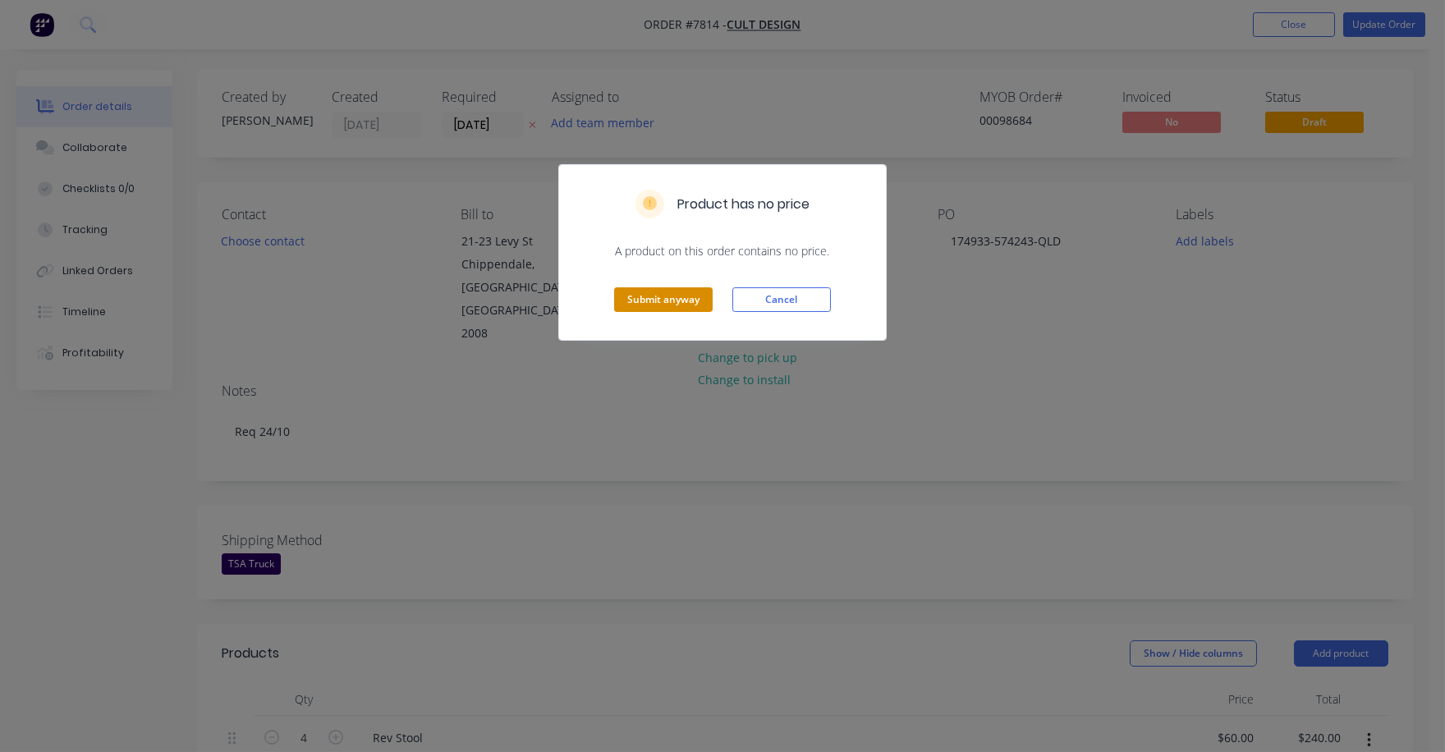
click at [654, 291] on button "Submit anyway" at bounding box center [663, 299] width 99 height 25
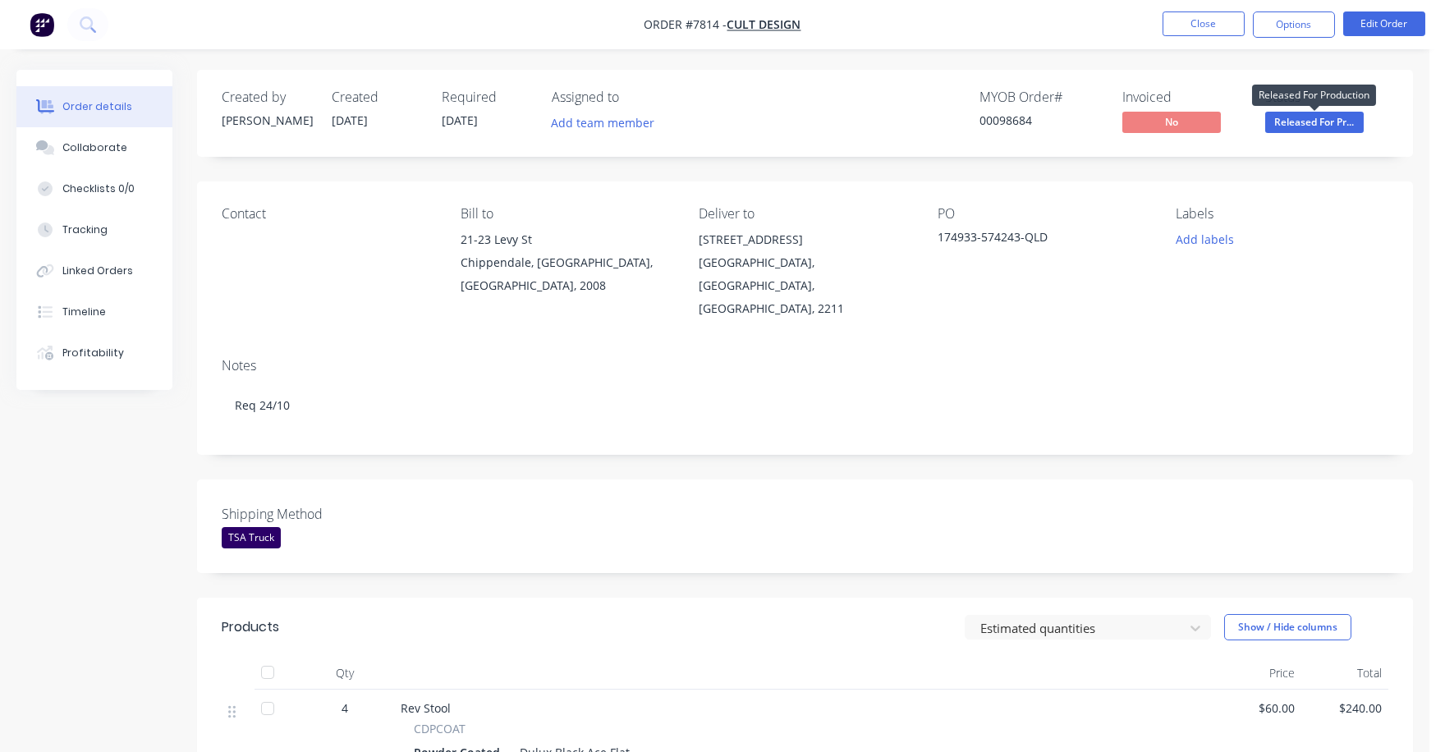
click at [1309, 122] on span "Released For Pr..." at bounding box center [1314, 122] width 99 height 21
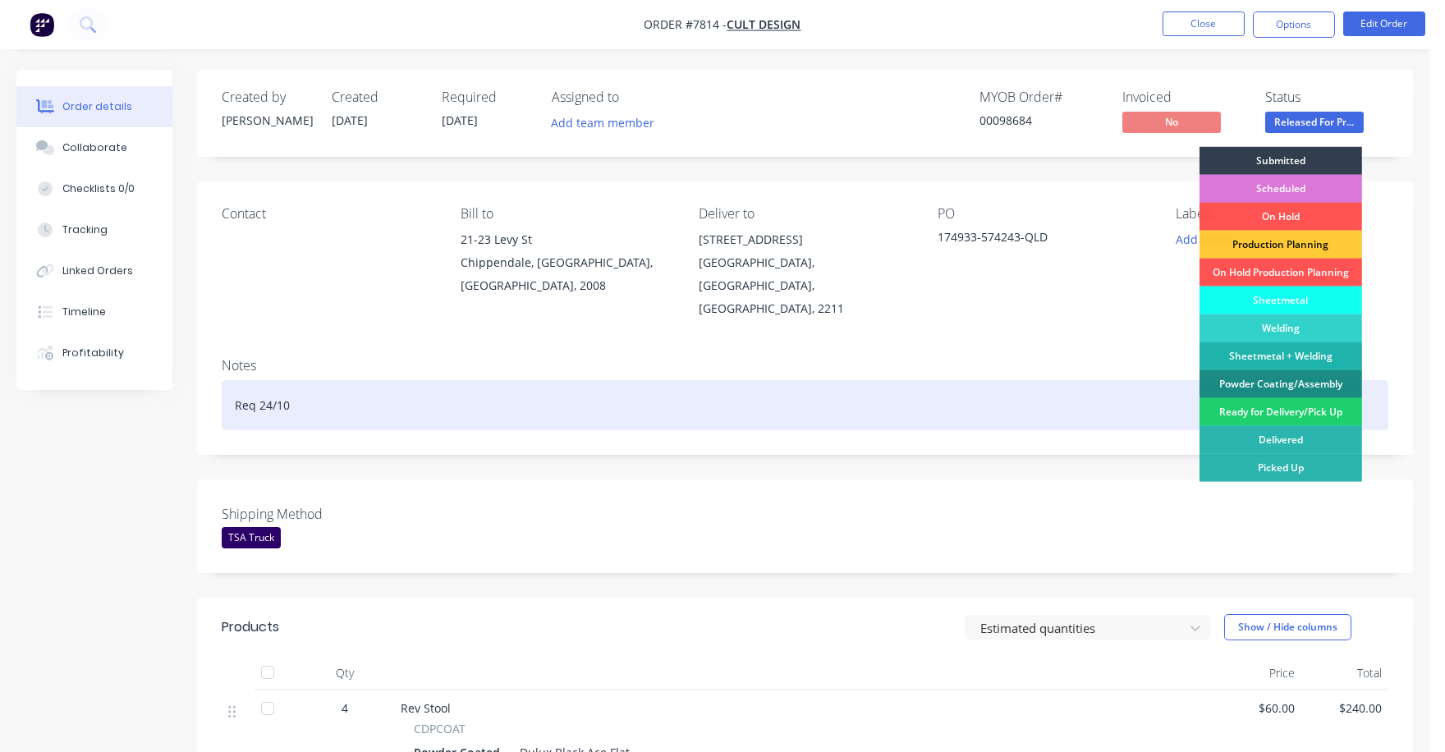
drag, startPoint x: 1285, startPoint y: 411, endPoint x: 1277, endPoint y: 362, distance: 49.1
click at [1284, 408] on div "Ready for Delivery/Pick Up" at bounding box center [1281, 412] width 163 height 28
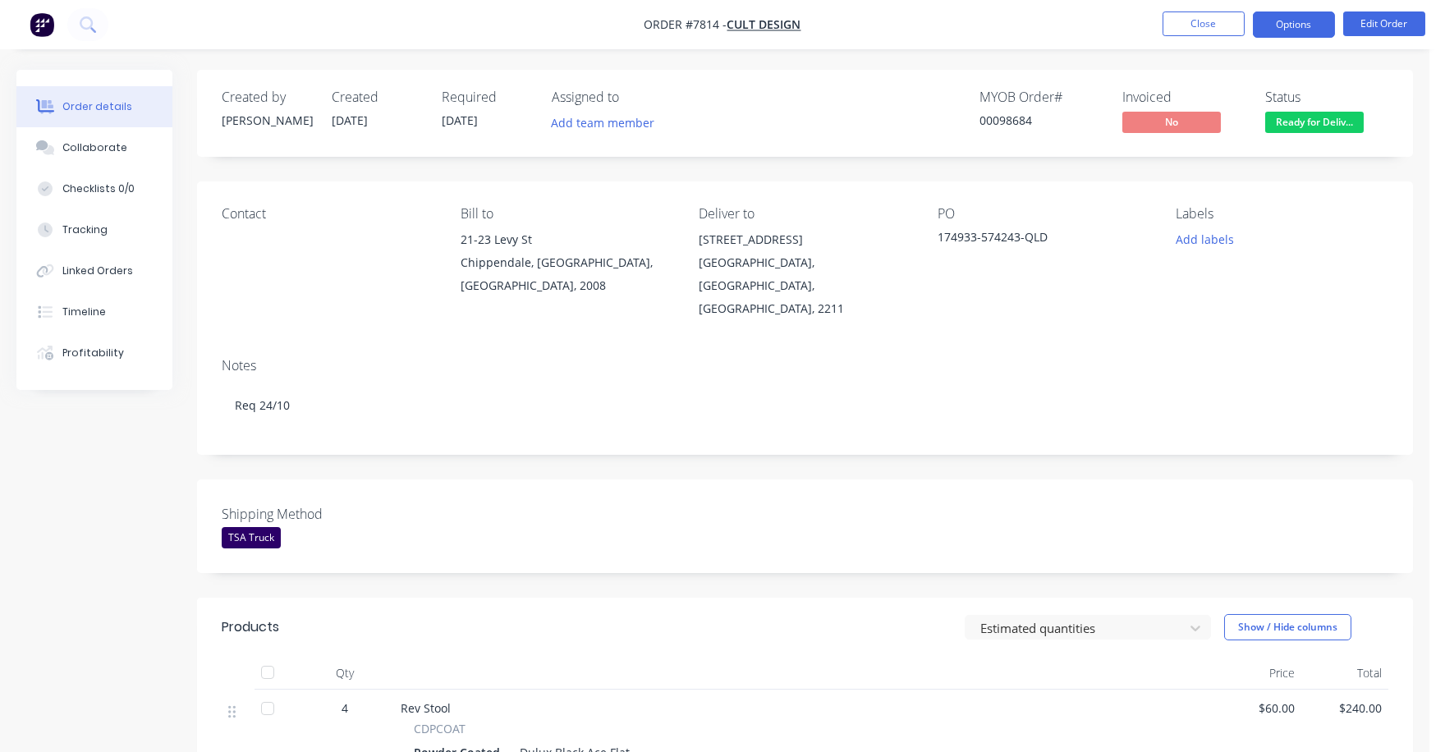
click at [1286, 30] on button "Options" at bounding box center [1294, 24] width 82 height 26
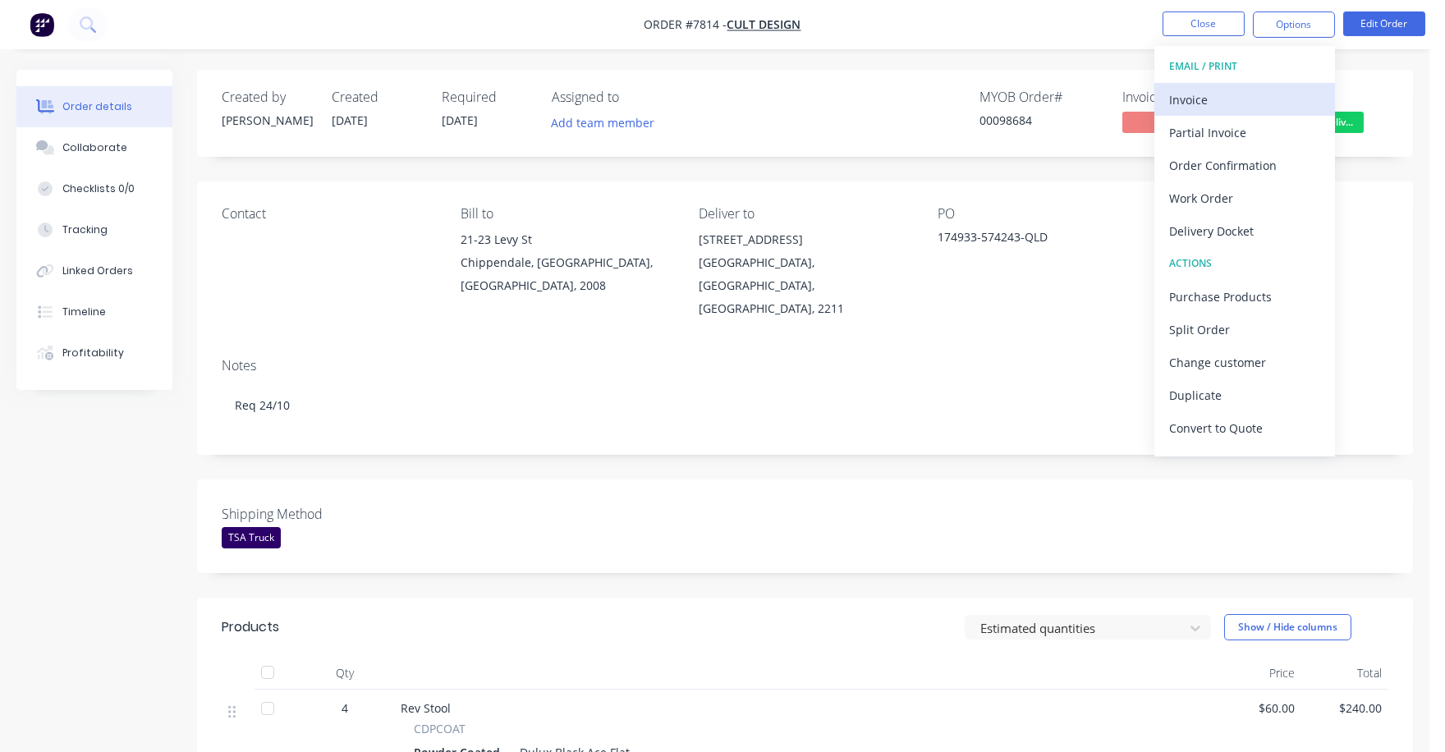
click at [1181, 107] on div "Invoice" at bounding box center [1244, 100] width 151 height 24
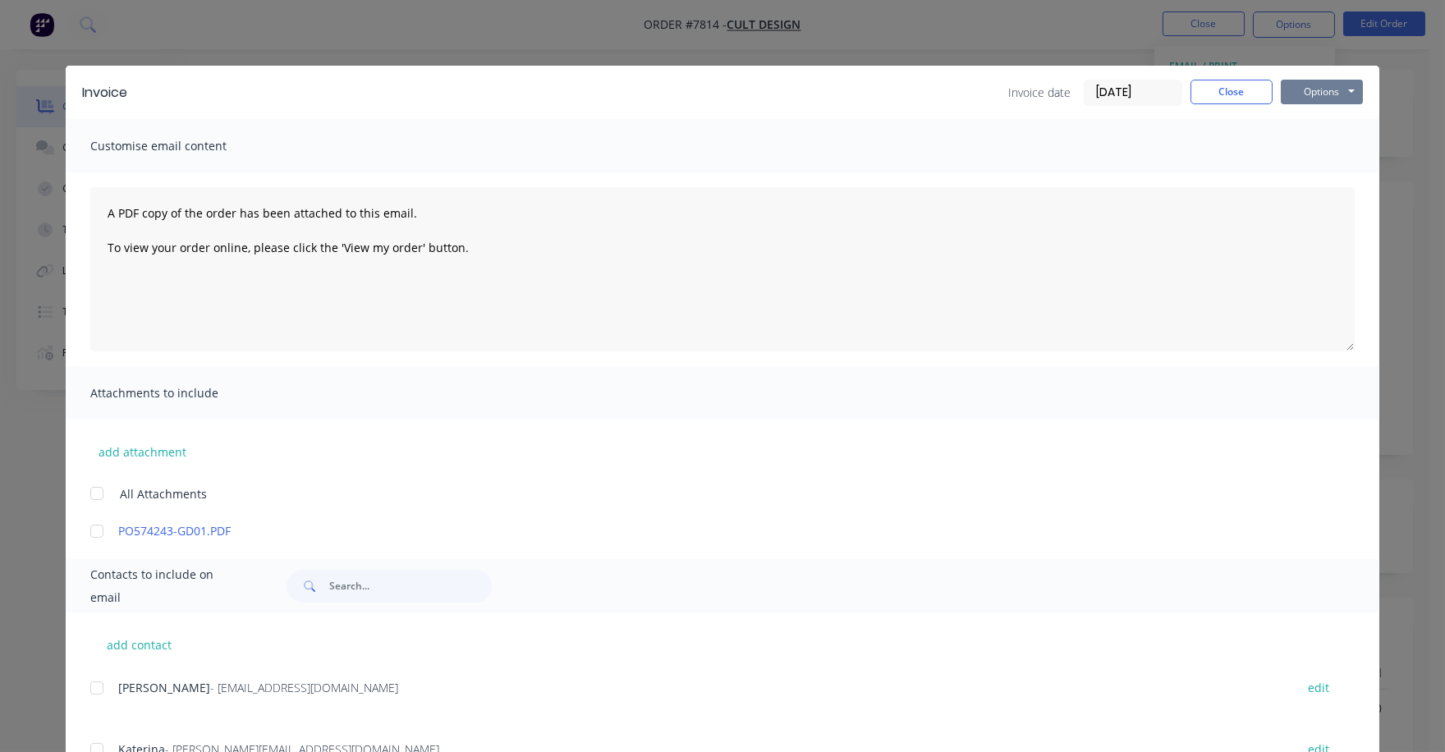
click at [1310, 90] on button "Options" at bounding box center [1322, 92] width 82 height 25
click at [1301, 141] on button "Print" at bounding box center [1333, 148] width 105 height 27
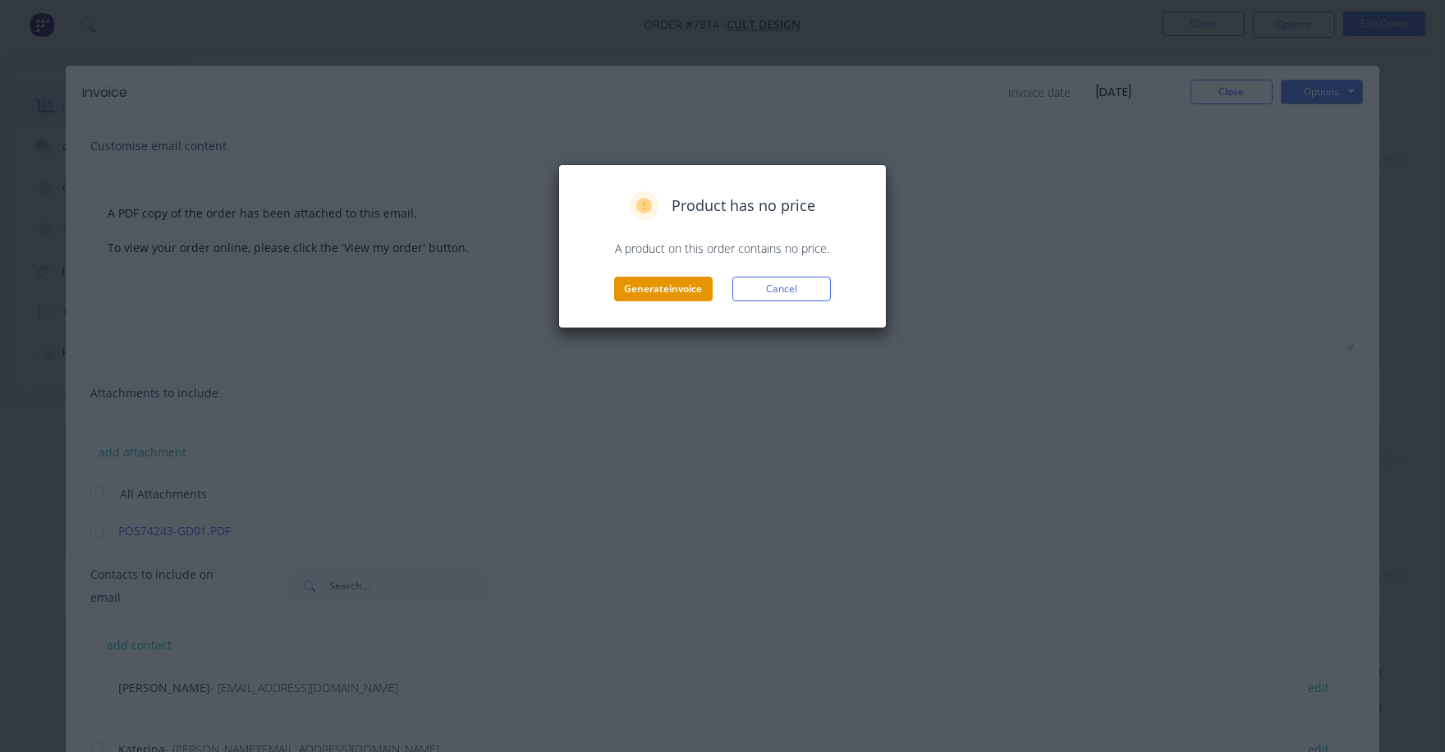
click at [669, 284] on button "Generate invoice" at bounding box center [663, 289] width 99 height 25
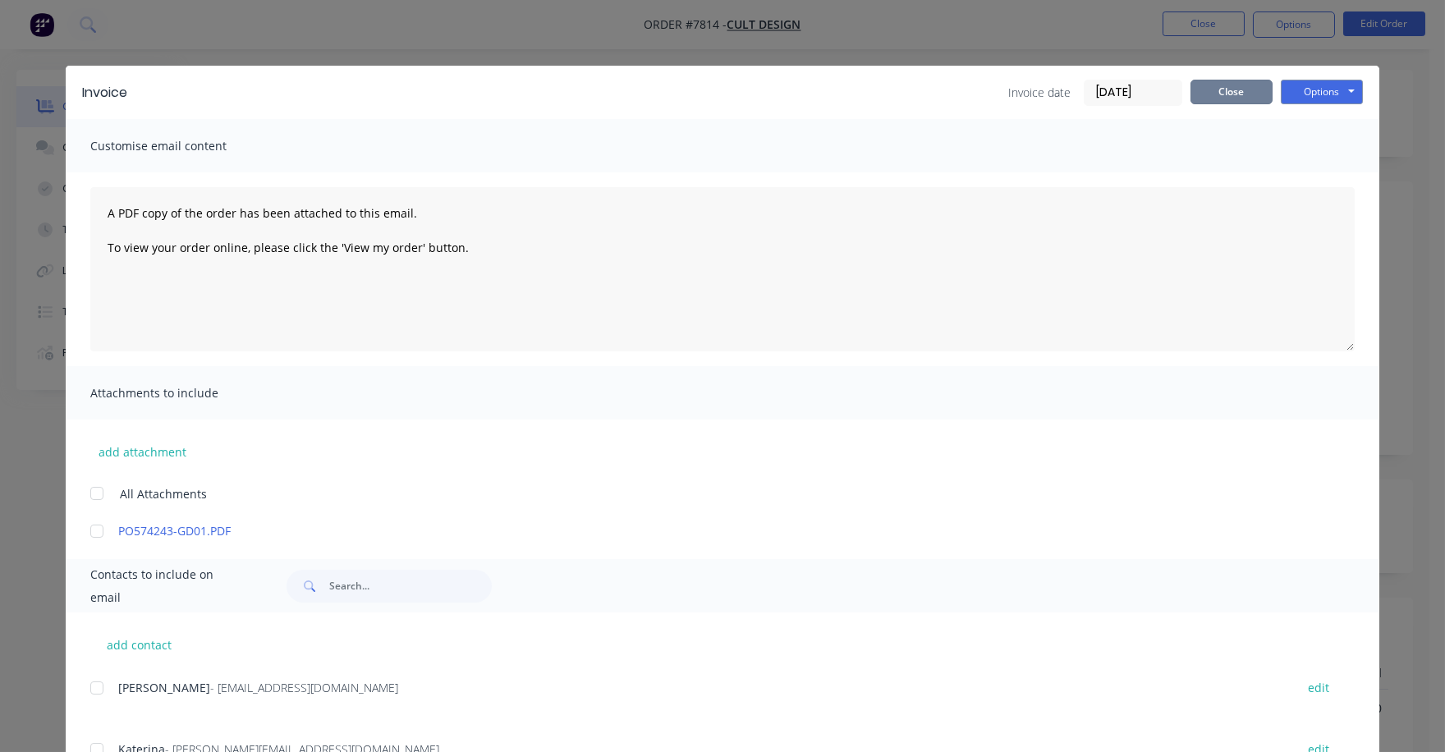
click at [1223, 94] on button "Close" at bounding box center [1232, 92] width 82 height 25
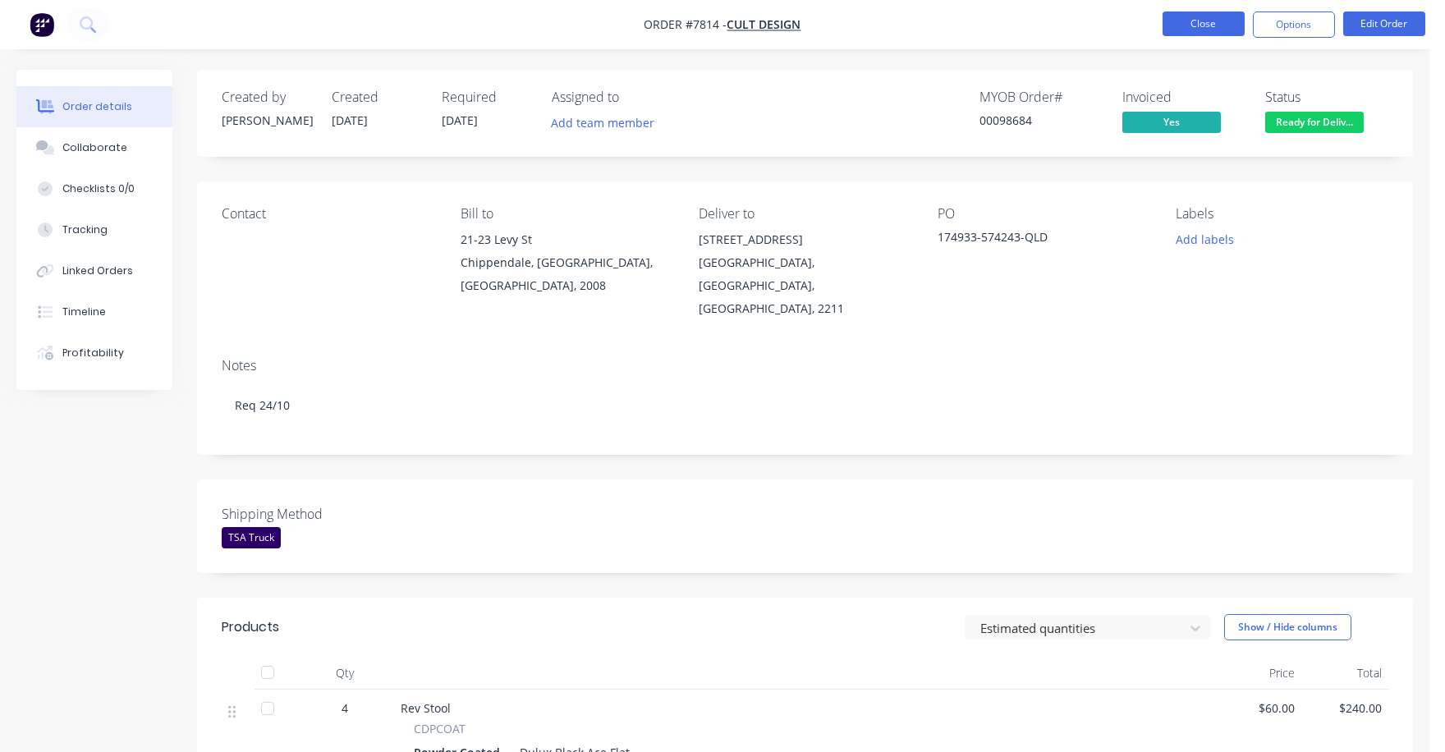
click at [1219, 31] on button "Close" at bounding box center [1204, 23] width 82 height 25
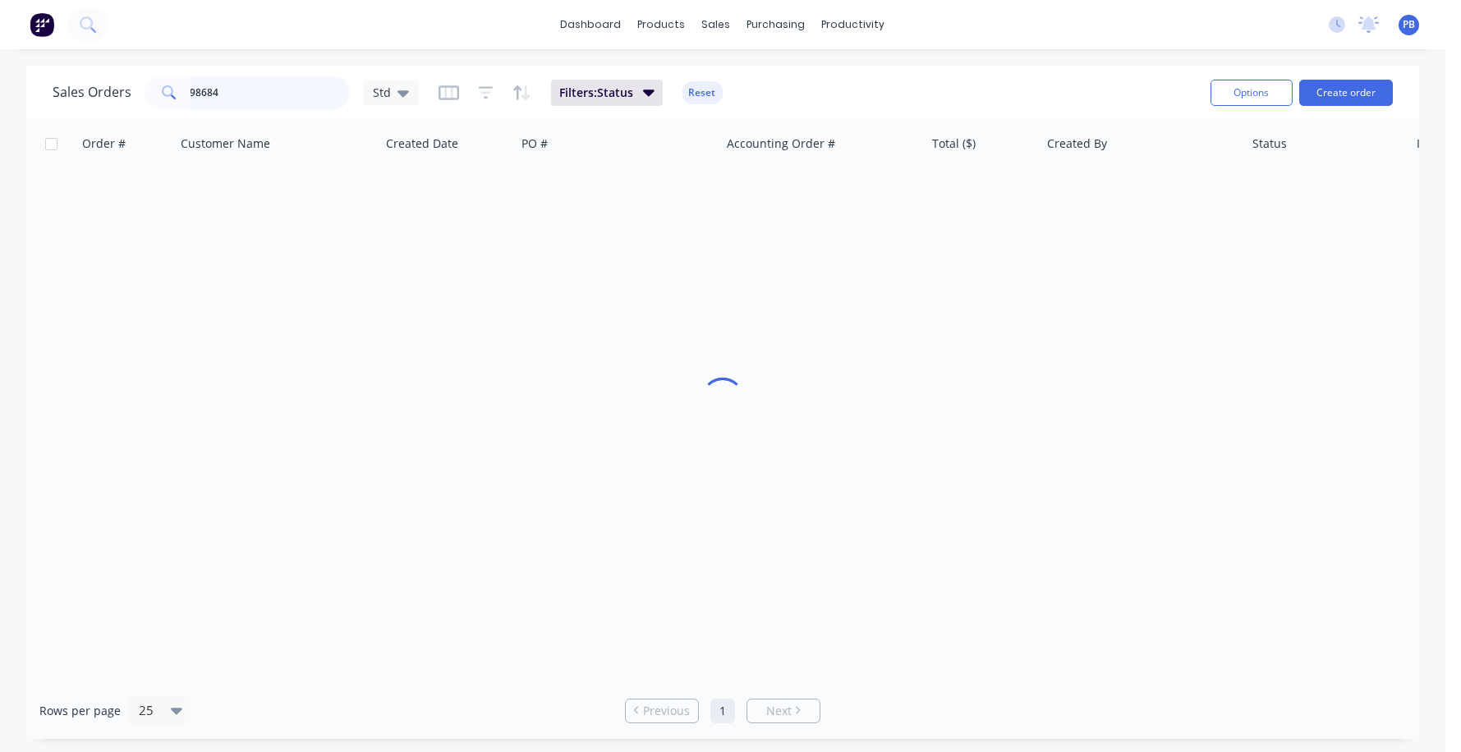
drag, startPoint x: 230, startPoint y: 90, endPoint x: 170, endPoint y: 87, distance: 60.0
click at [171, 87] on div "98684" at bounding box center [247, 92] width 205 height 33
type input "99188"
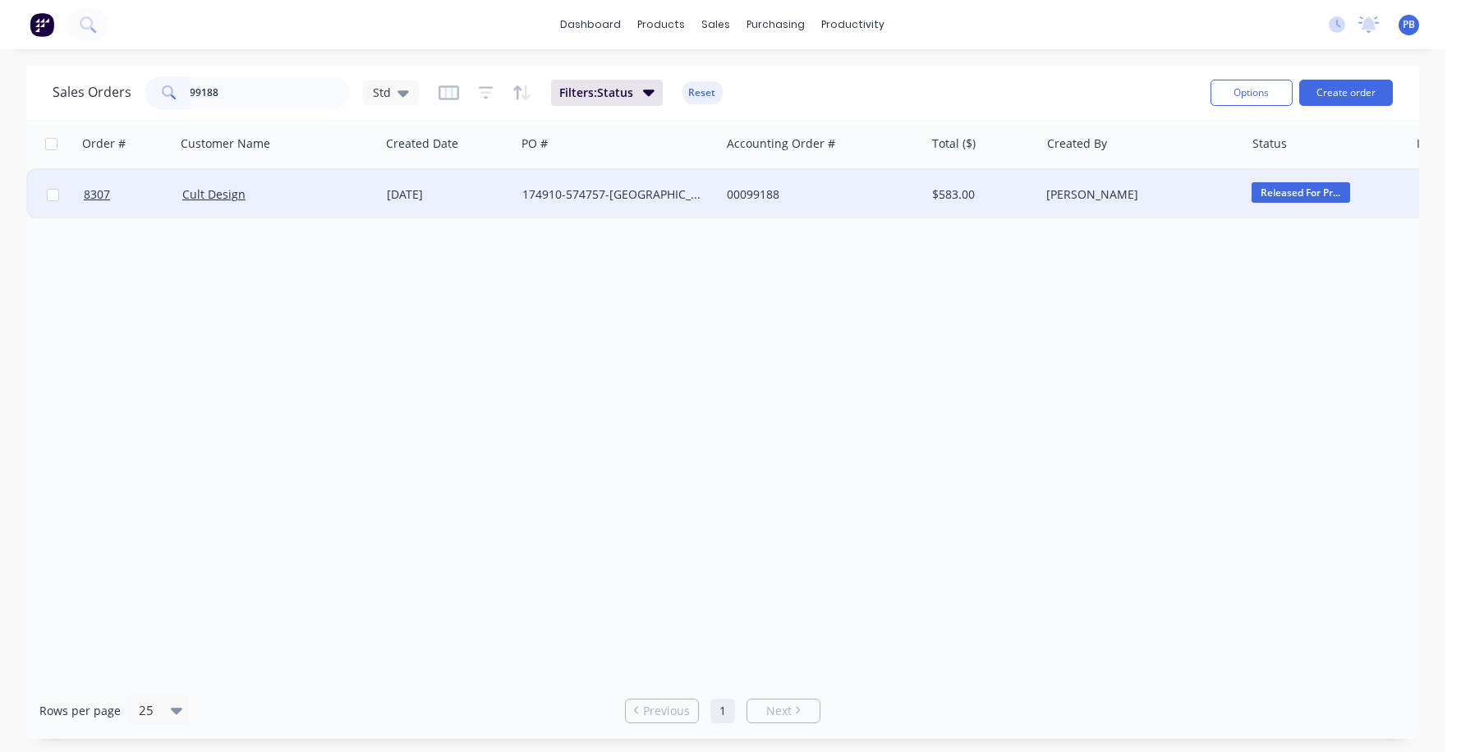
click at [751, 189] on div "00099188" at bounding box center [818, 194] width 182 height 16
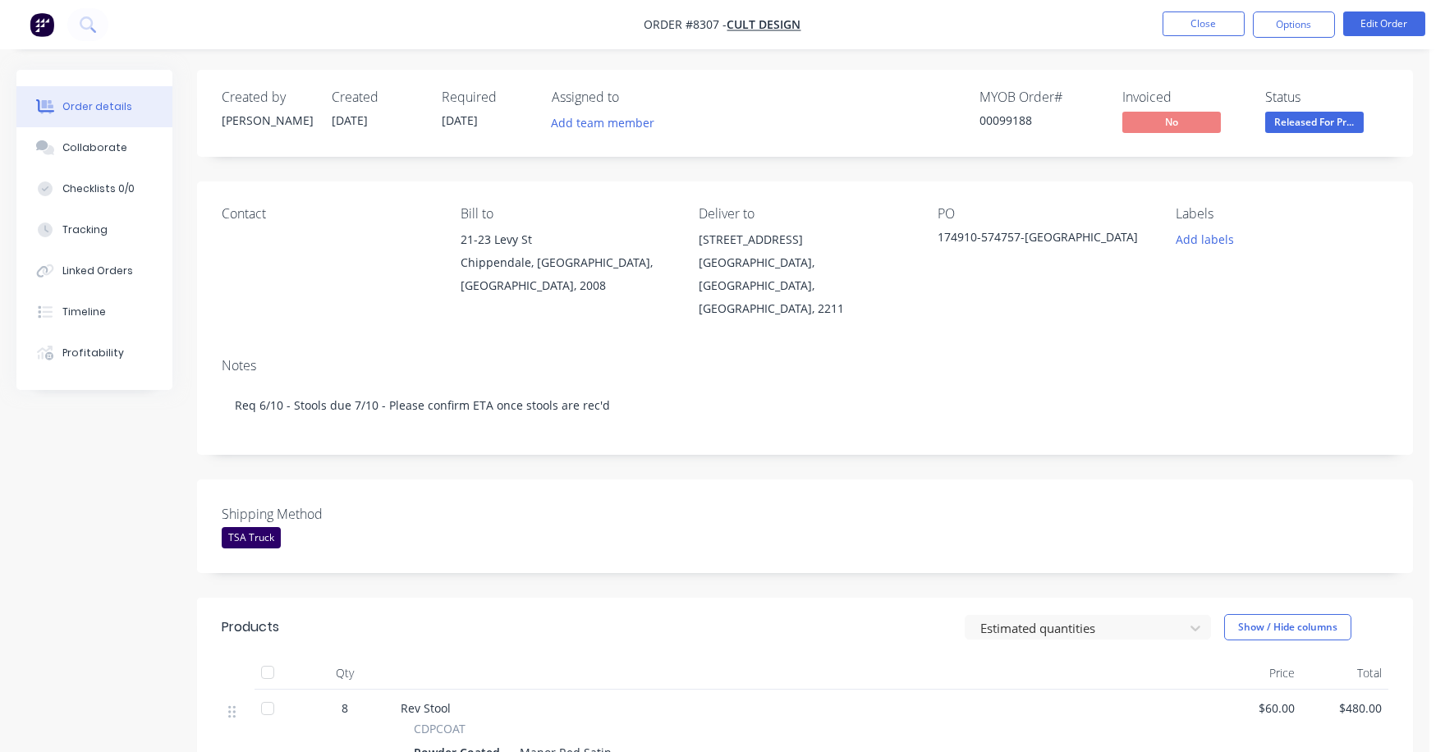
click at [1297, 126] on span "Released For Pr..." at bounding box center [1314, 122] width 99 height 21
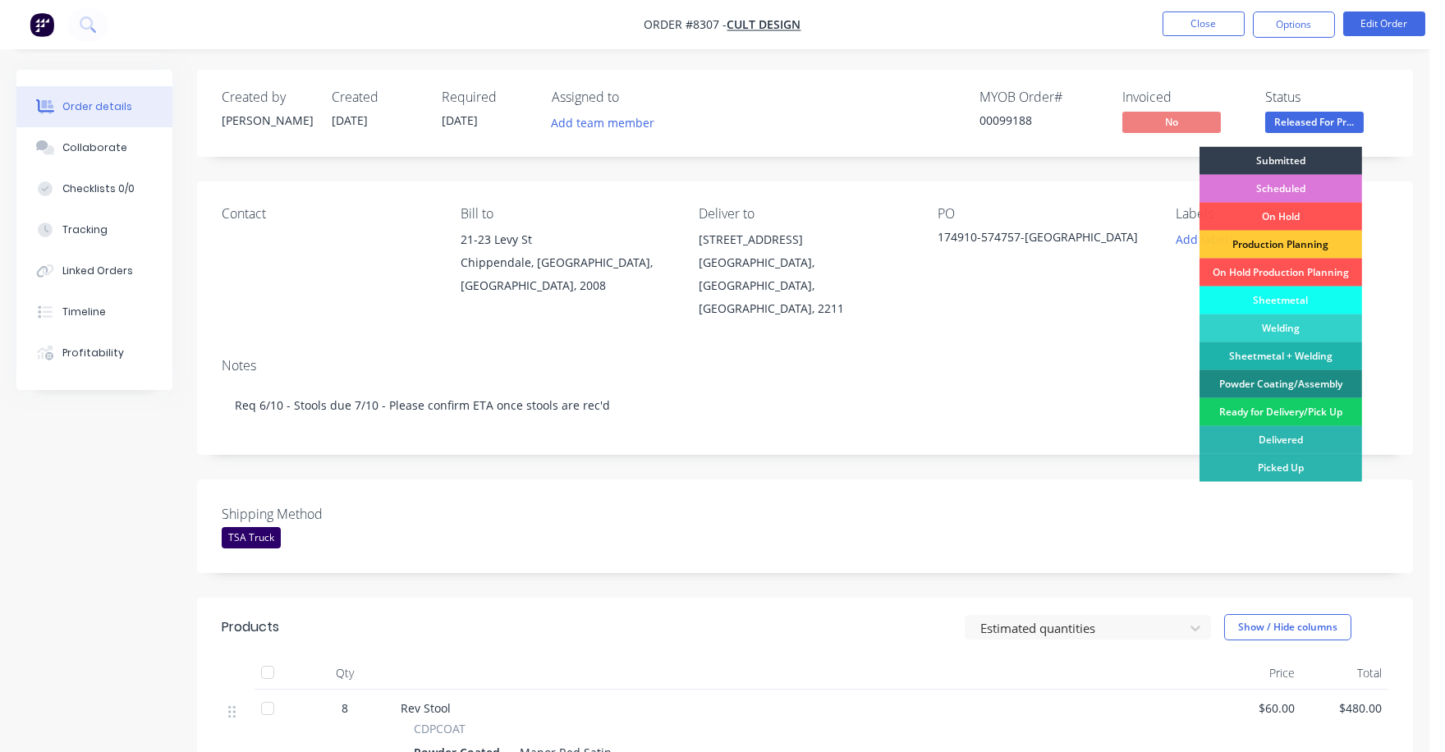
click at [1259, 411] on div "Ready for Delivery/Pick Up" at bounding box center [1281, 412] width 163 height 28
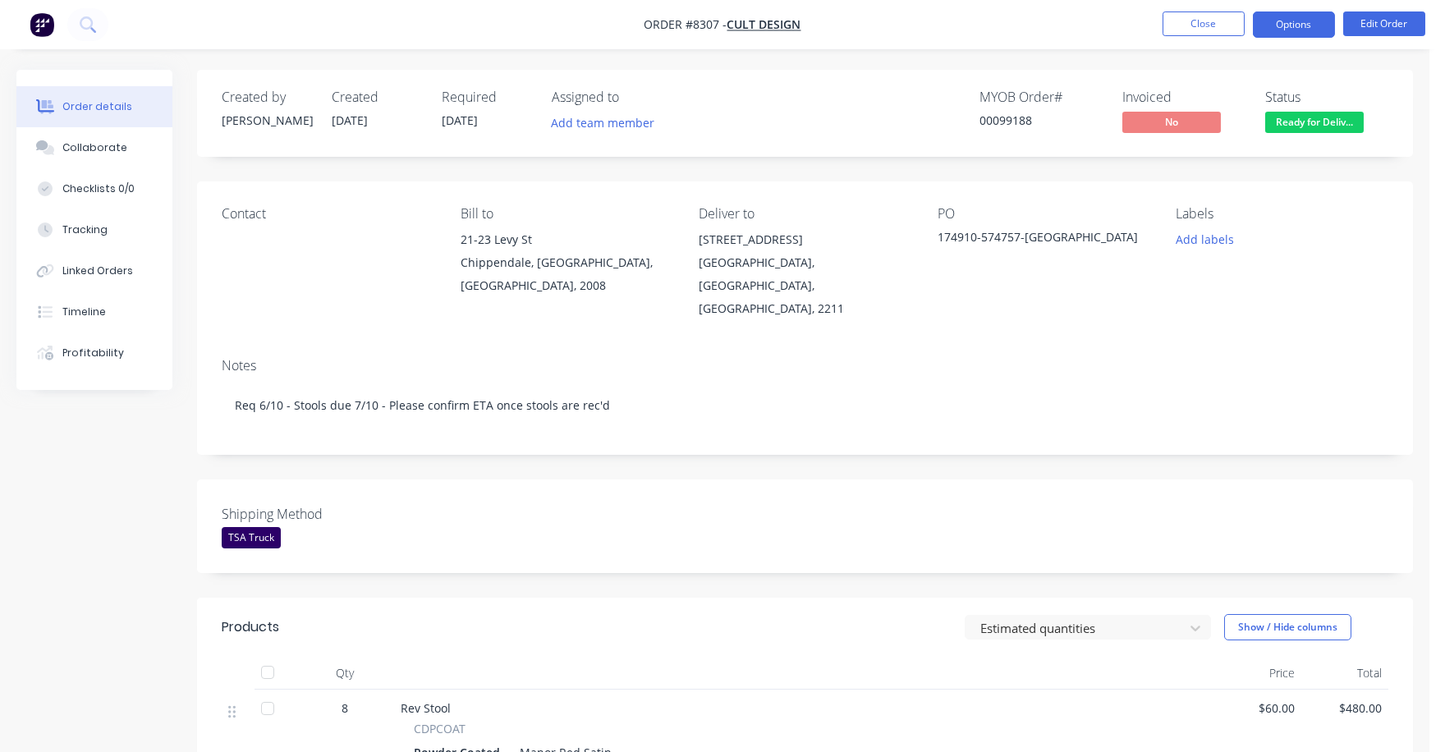
click at [1283, 26] on button "Options" at bounding box center [1294, 24] width 82 height 26
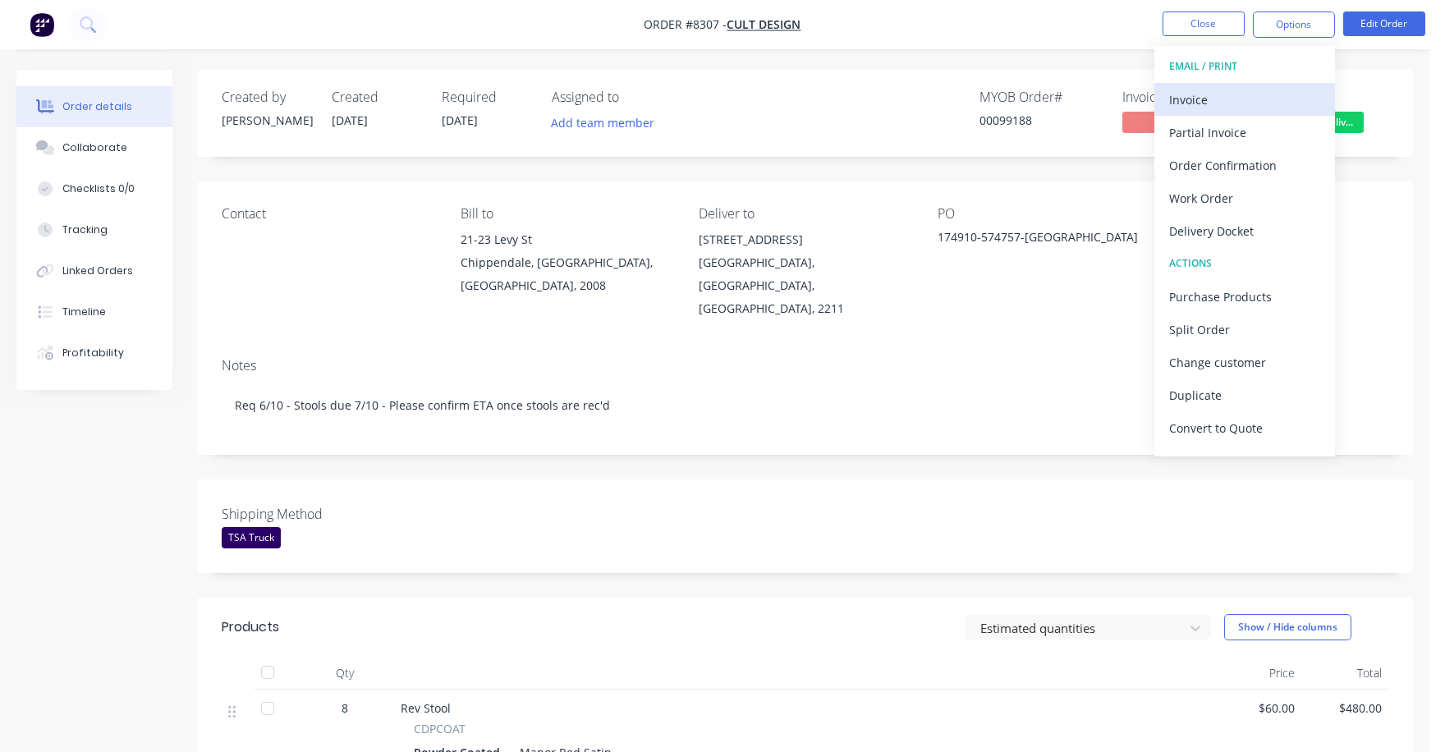
click at [1201, 99] on div "Invoice" at bounding box center [1244, 100] width 151 height 24
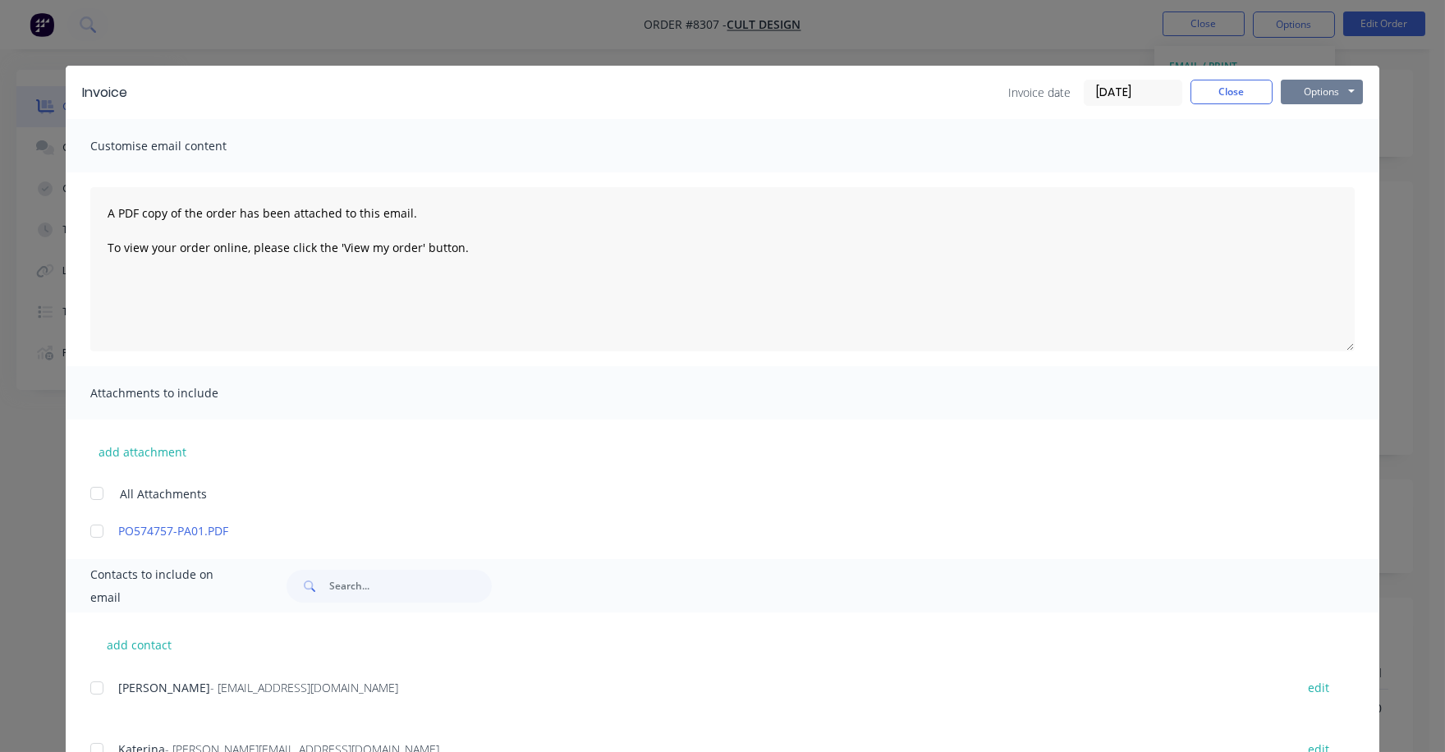
click at [1304, 98] on button "Options" at bounding box center [1322, 92] width 82 height 25
click at [1293, 149] on button "Print" at bounding box center [1333, 148] width 105 height 27
click at [1199, 86] on button "Close" at bounding box center [1232, 92] width 82 height 25
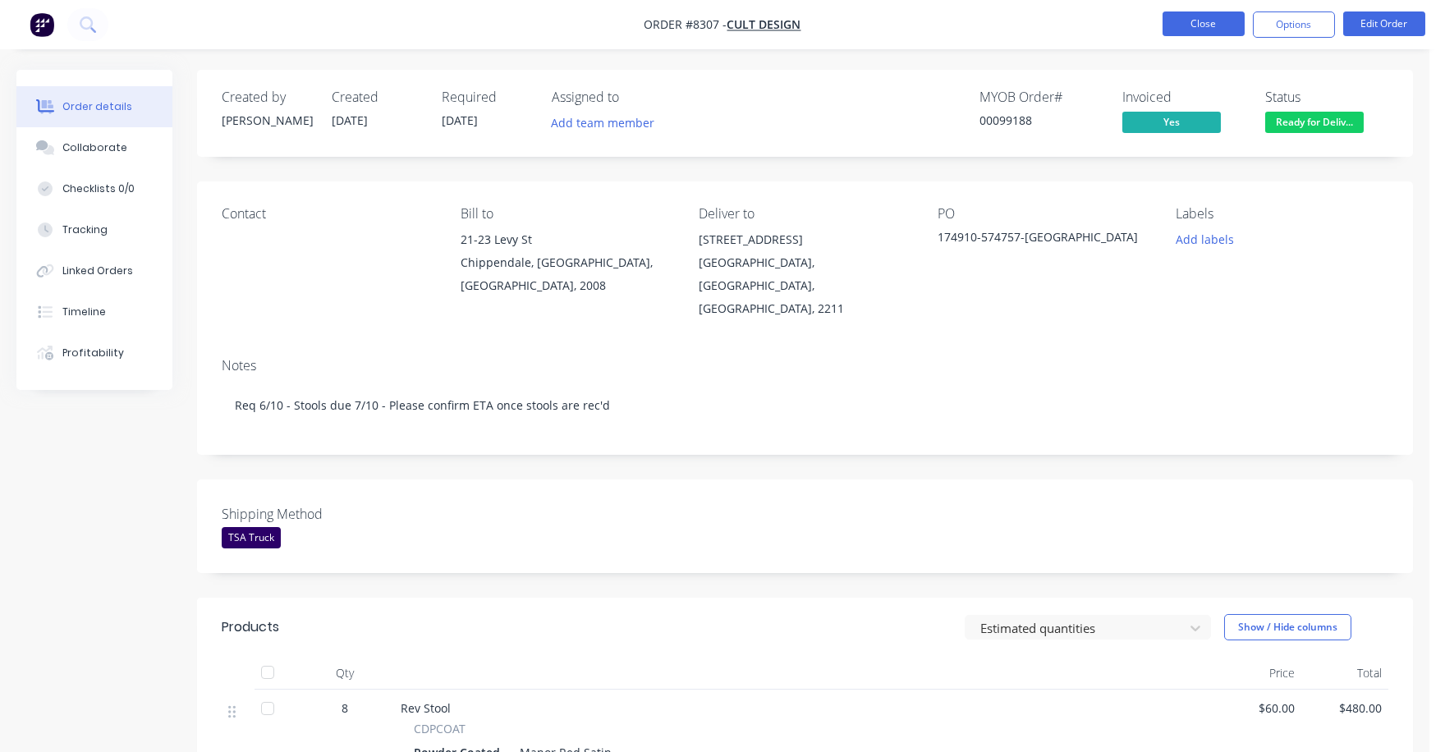
click at [1186, 21] on button "Close" at bounding box center [1204, 23] width 82 height 25
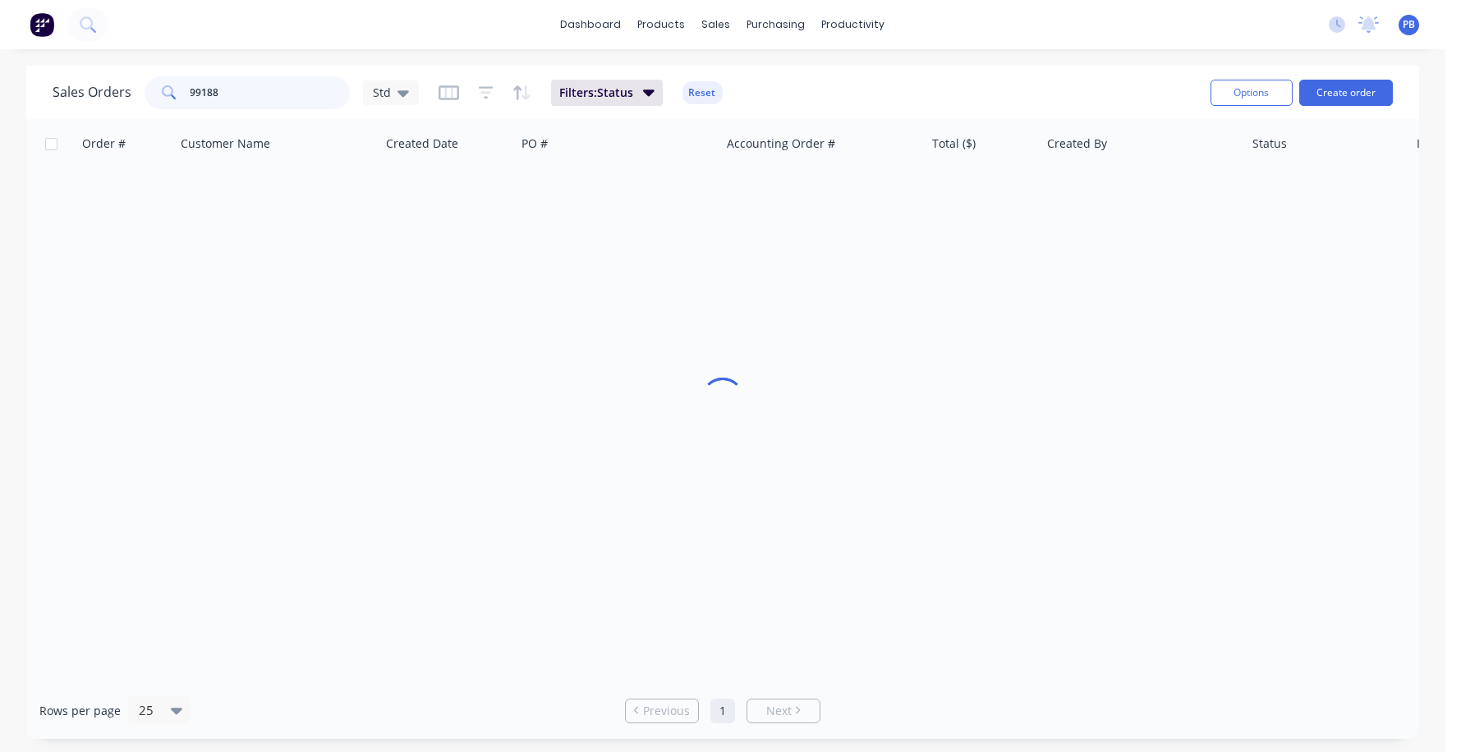
drag, startPoint x: 251, startPoint y: 102, endPoint x: 148, endPoint y: 80, distance: 105.8
click at [148, 80] on div "99188" at bounding box center [247, 92] width 205 height 33
type input "99196"
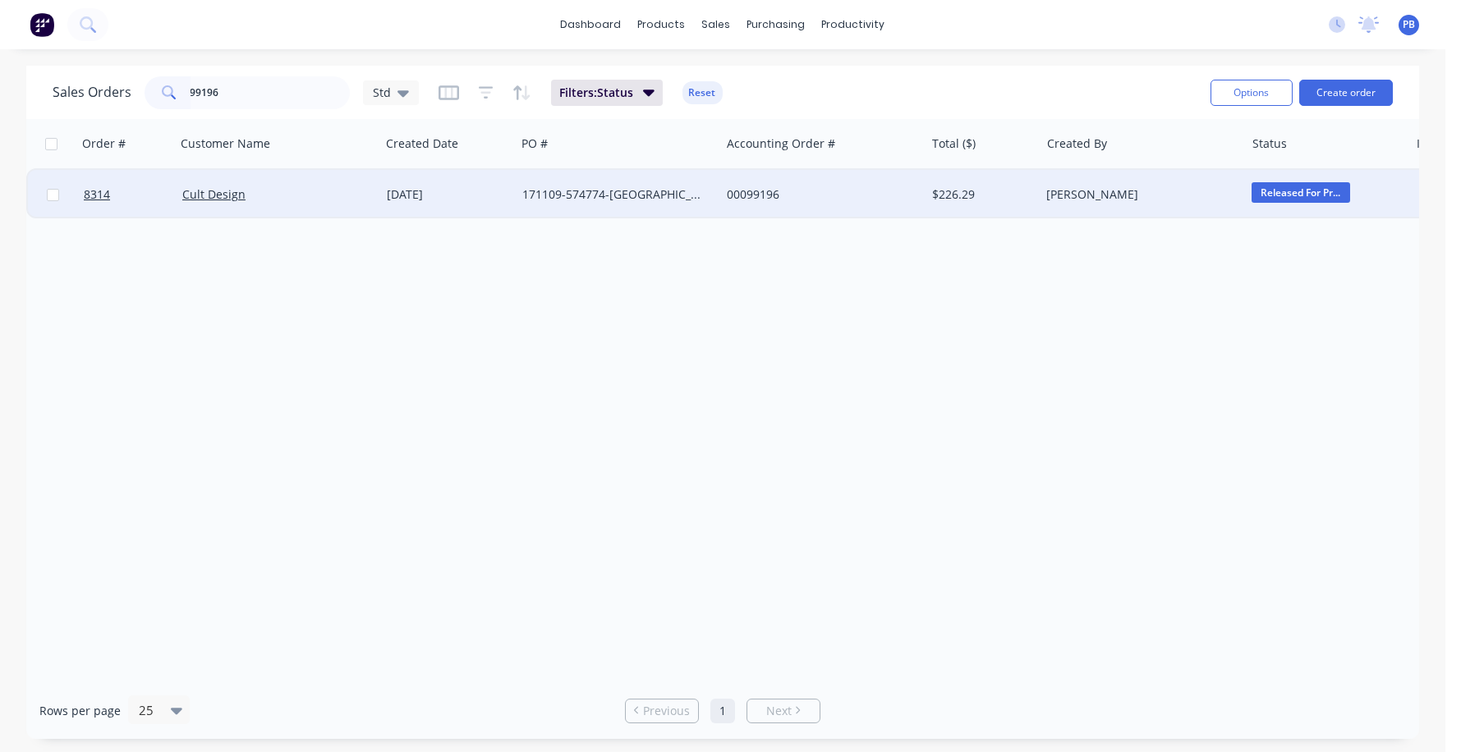
click at [766, 193] on div "00099196" at bounding box center [818, 194] width 182 height 16
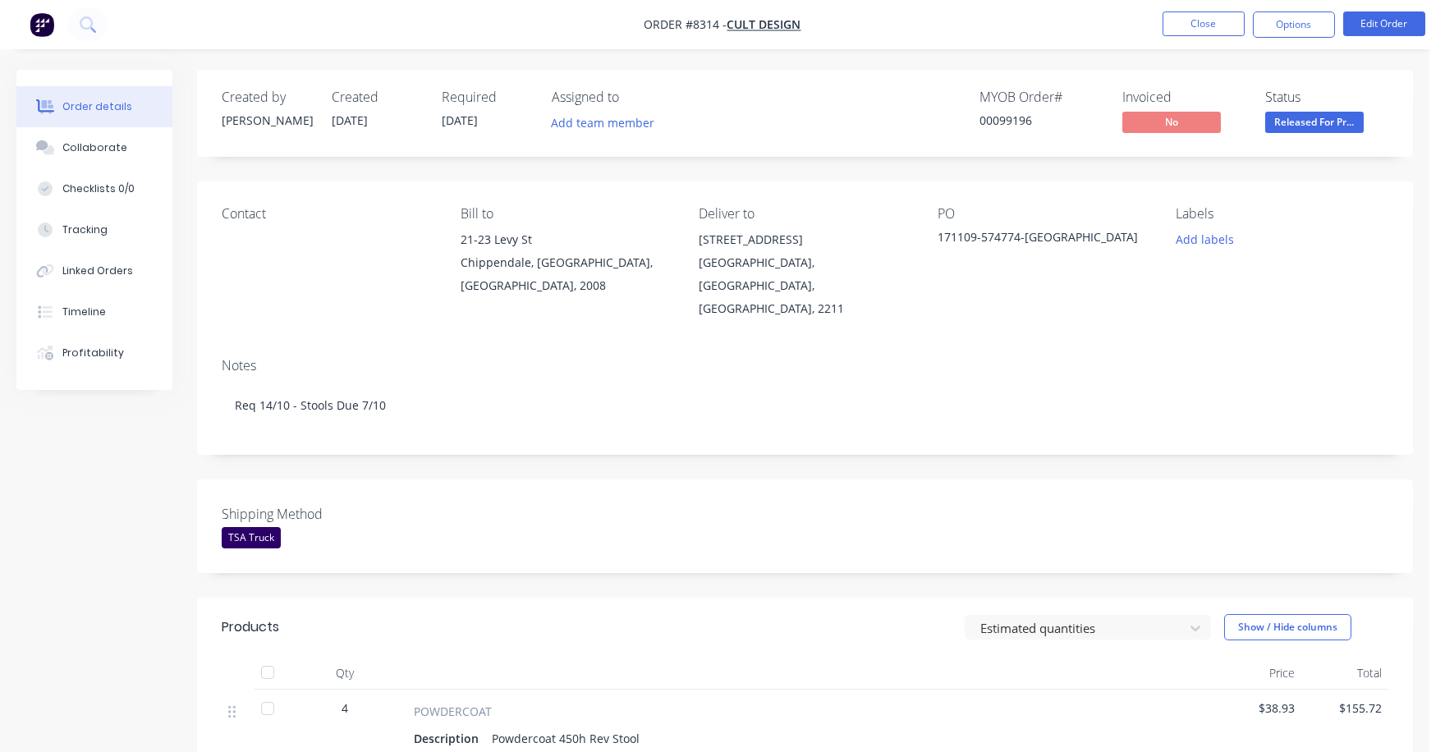
click at [1329, 124] on span "Released For Pr..." at bounding box center [1314, 122] width 99 height 21
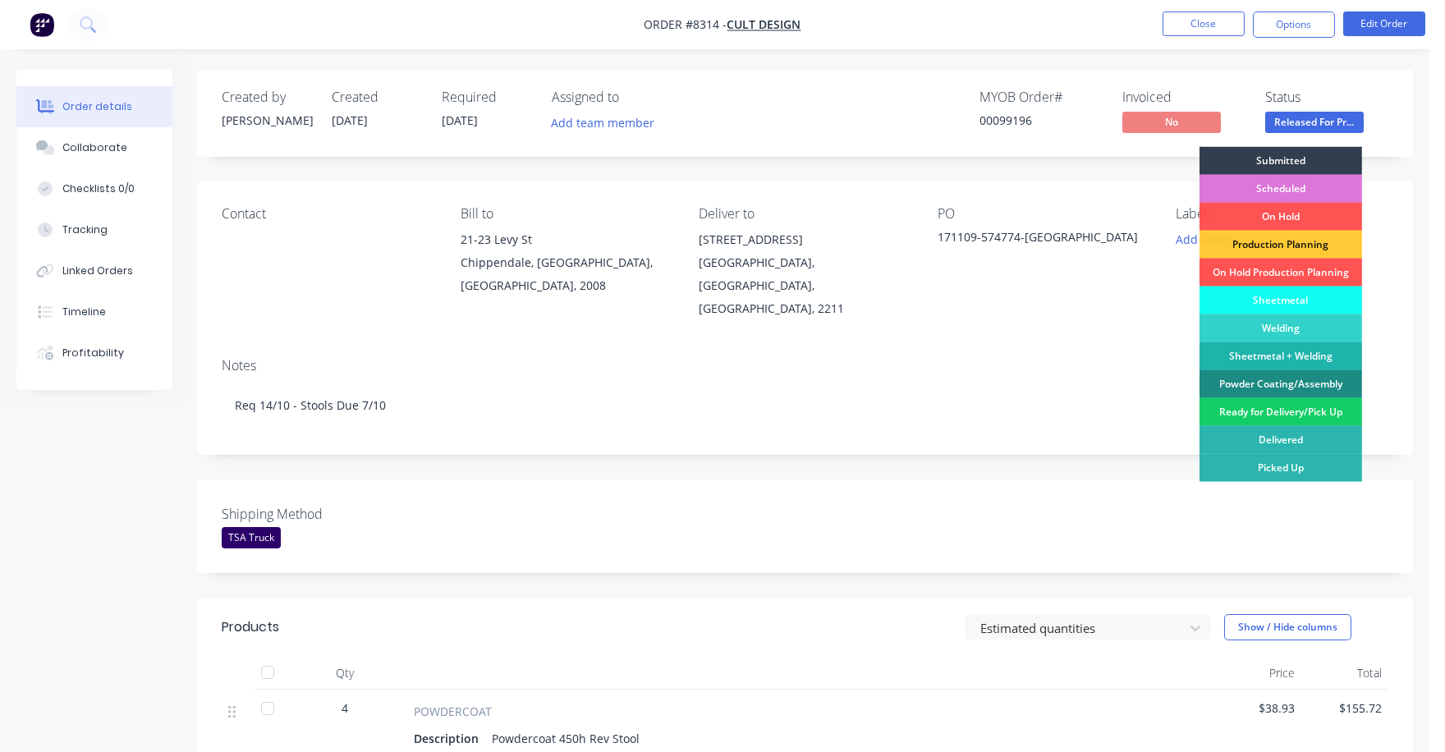
click at [1315, 412] on div "Ready for Delivery/Pick Up" at bounding box center [1281, 412] width 163 height 28
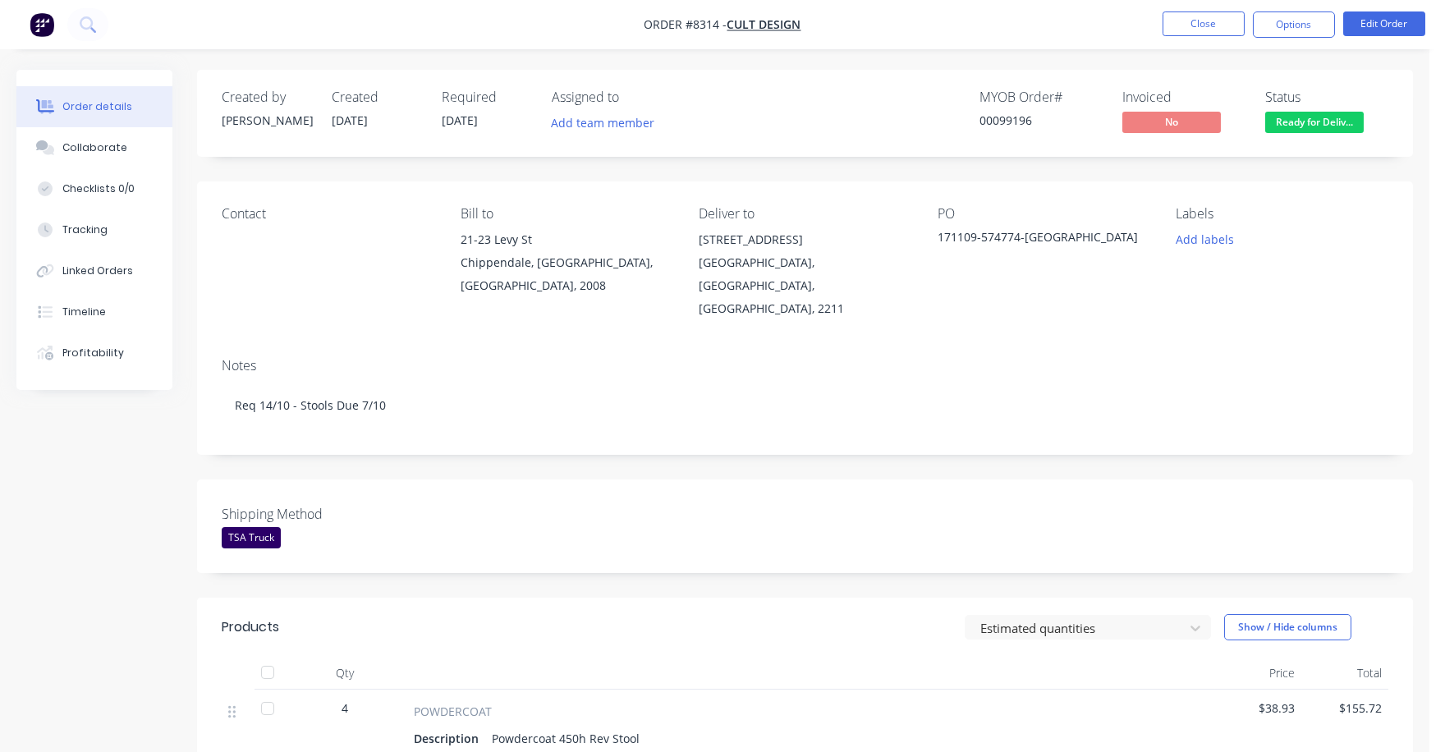
scroll to position [308, 0]
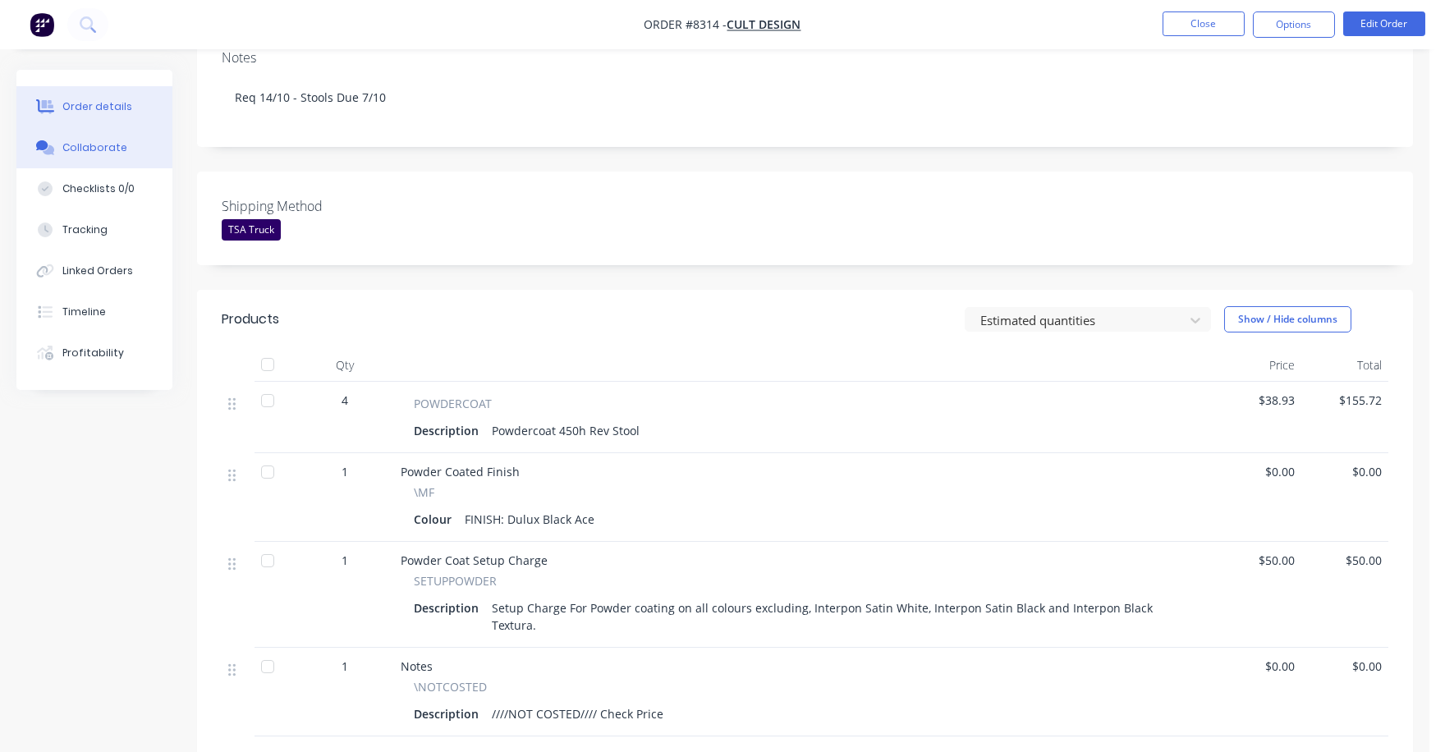
click at [89, 136] on button "Collaborate" at bounding box center [94, 147] width 156 height 41
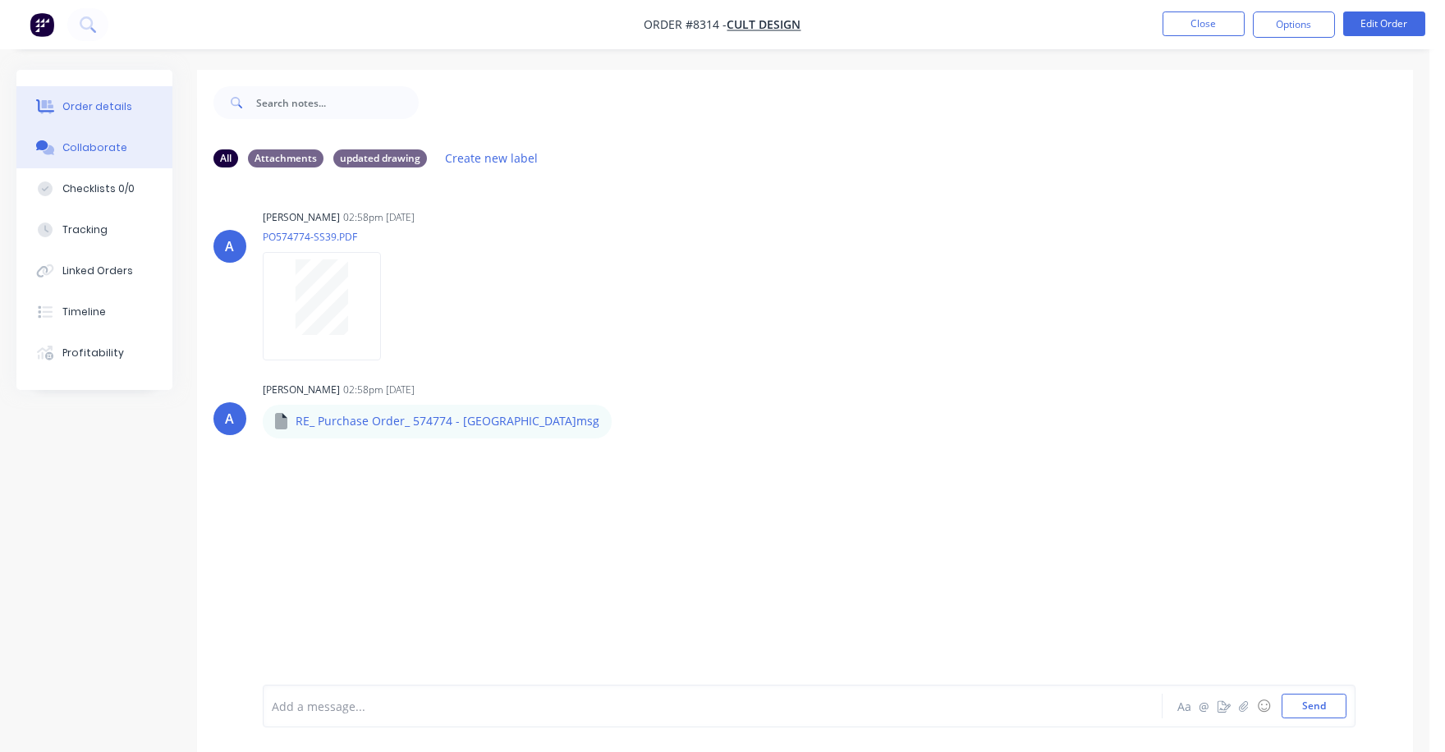
click at [88, 99] on div "Order details" at bounding box center [97, 106] width 70 height 15
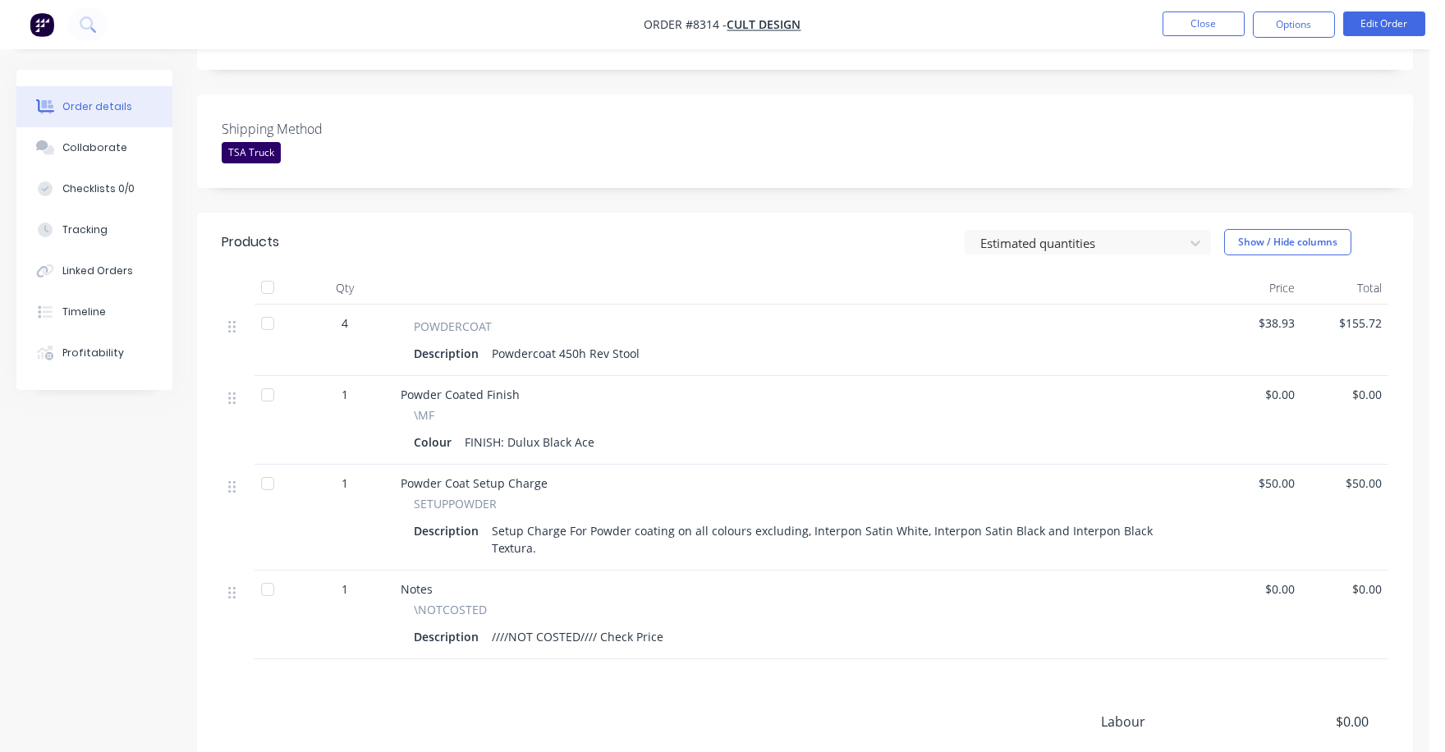
scroll to position [410, 0]
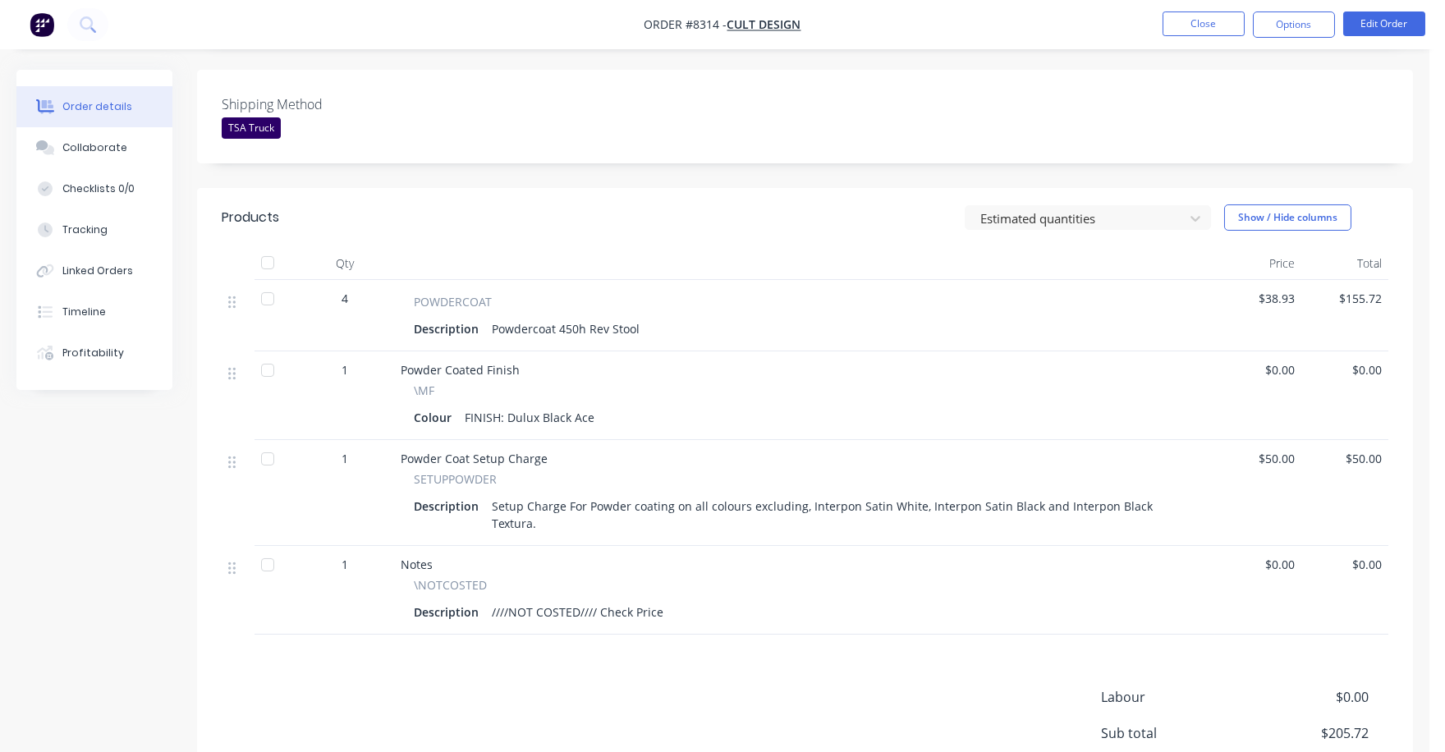
click at [1280, 290] on span "$38.93" at bounding box center [1259, 298] width 74 height 17
click at [1388, 20] on button "Edit Order" at bounding box center [1384, 23] width 82 height 25
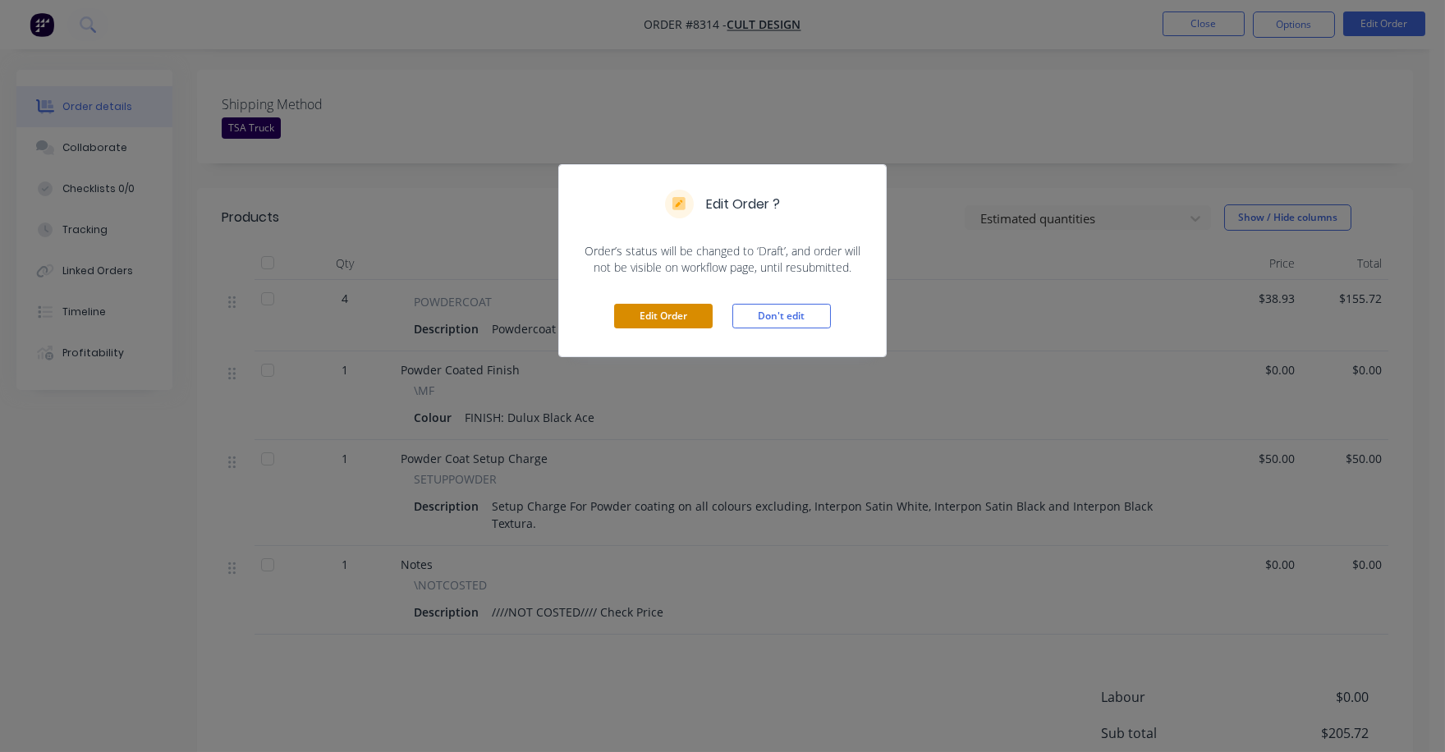
click at [642, 314] on button "Edit Order" at bounding box center [663, 316] width 99 height 25
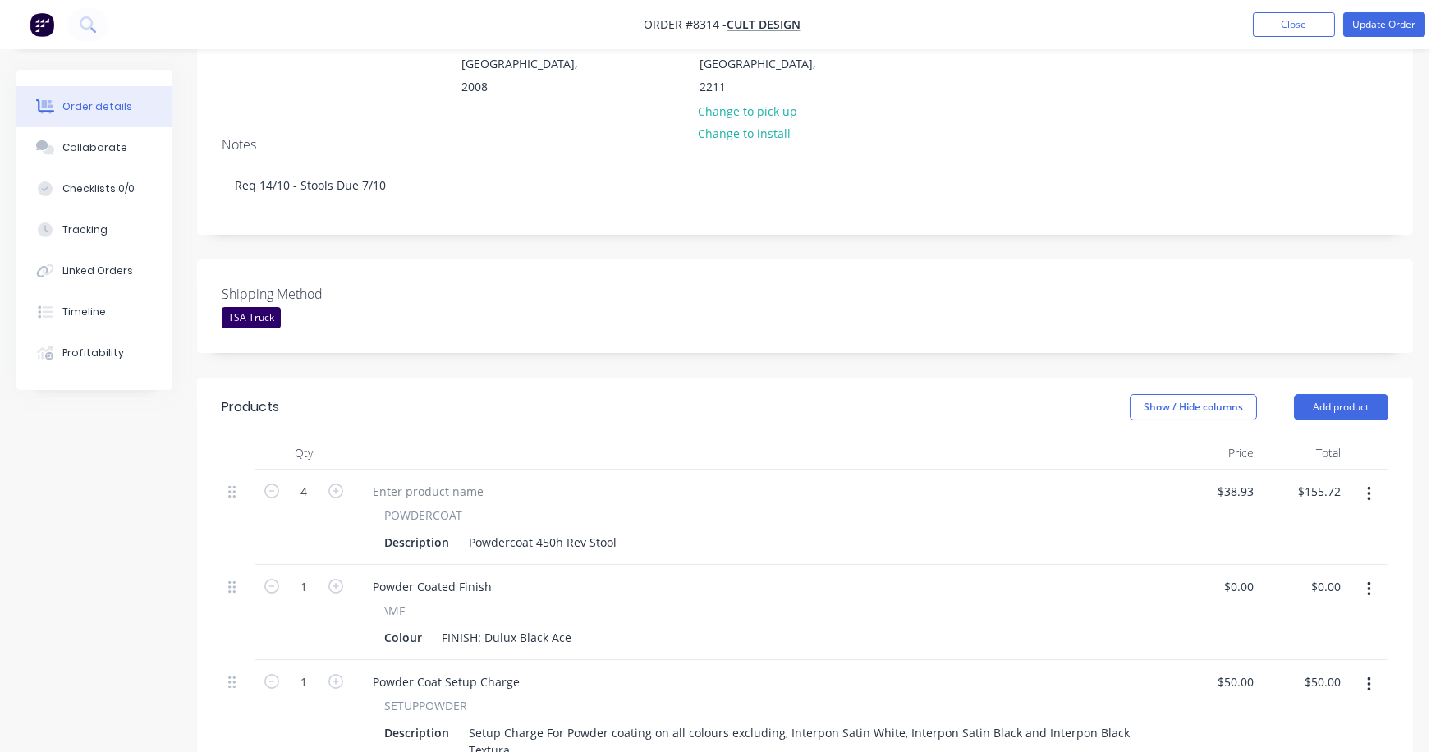
scroll to position [308, 0]
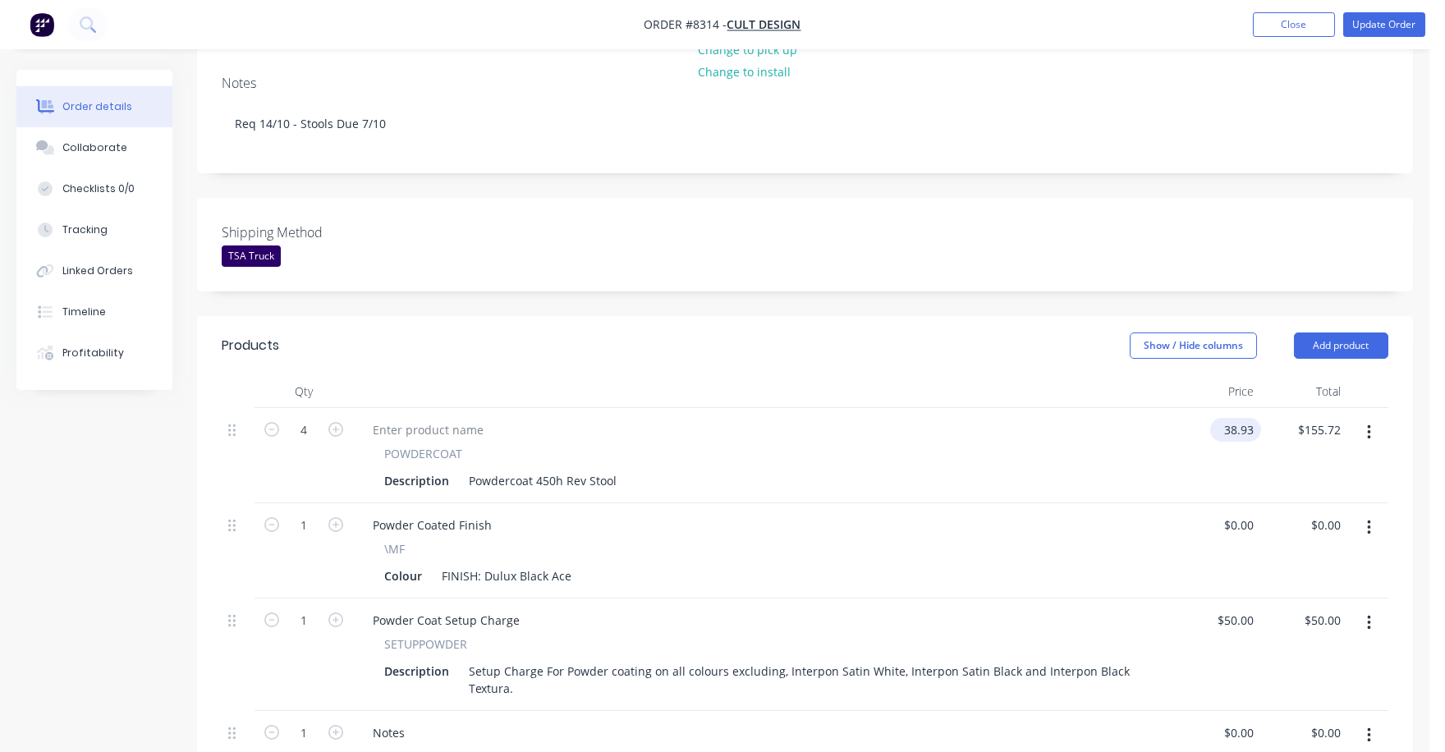
click at [1231, 418] on input "38.93" at bounding box center [1239, 430] width 44 height 24
type input "$39.00"
type input "$156.00"
click at [1120, 449] on div "POWDERCOAT Description Powdercoat 450h Rev Stool" at bounding box center [763, 455] width 821 height 95
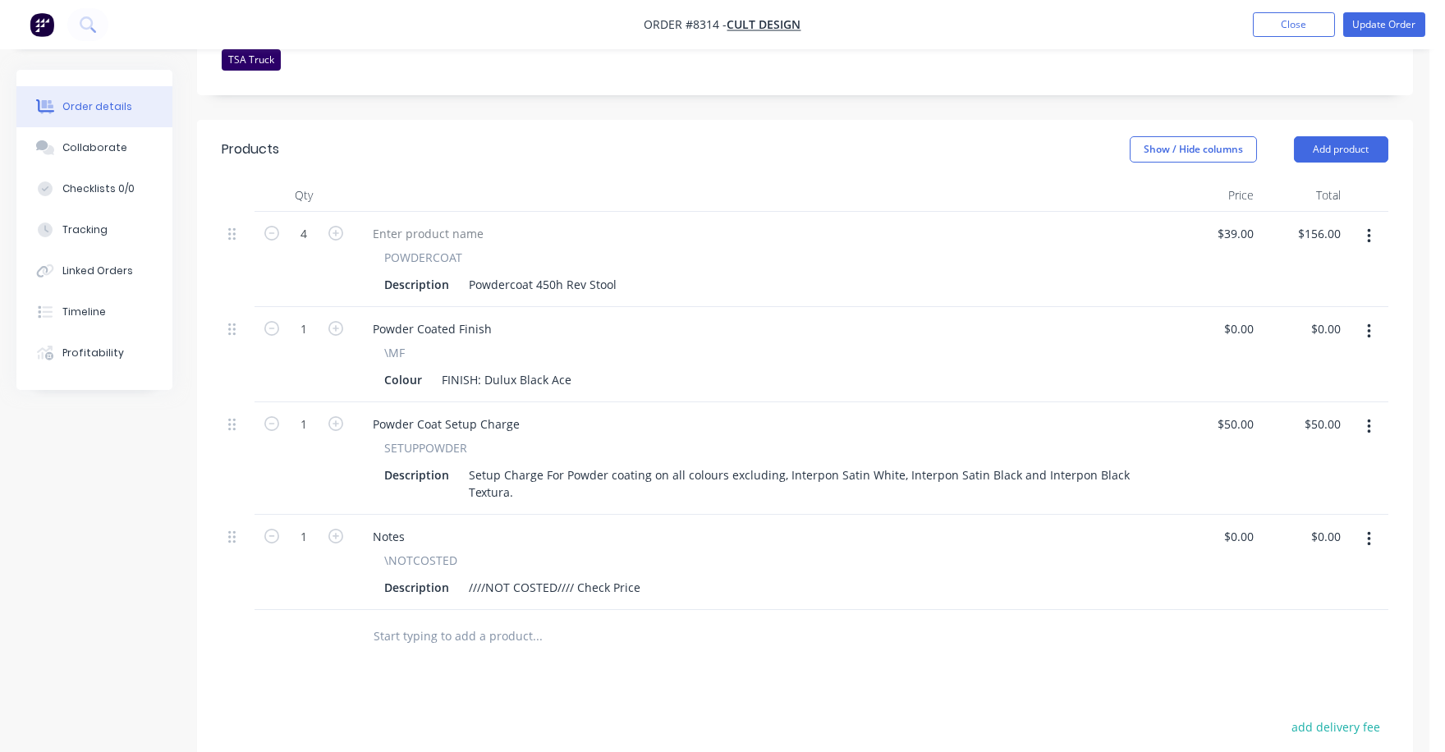
scroll to position [513, 0]
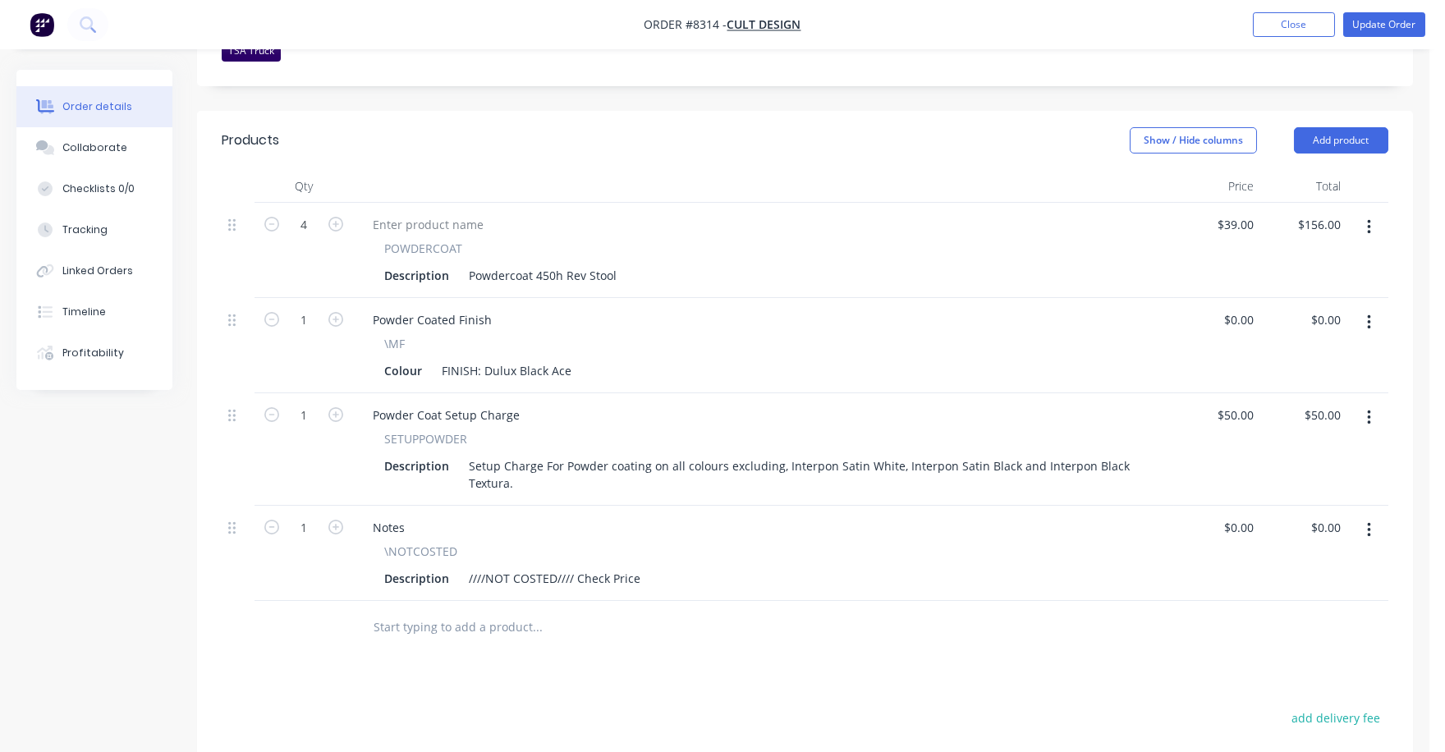
click at [1373, 403] on button "button" at bounding box center [1369, 418] width 39 height 30
click at [1274, 548] on div "Delete" at bounding box center [1310, 560] width 126 height 24
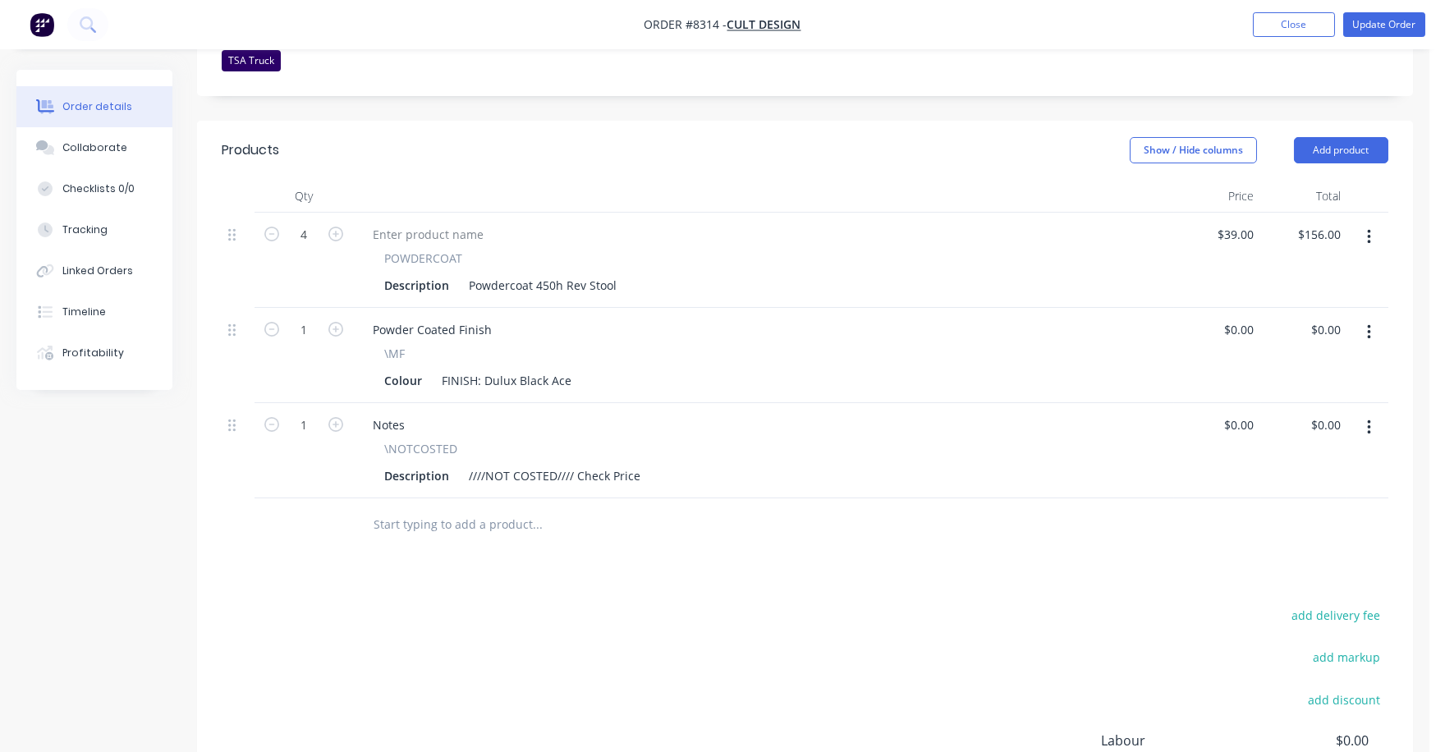
scroll to position [537, 0]
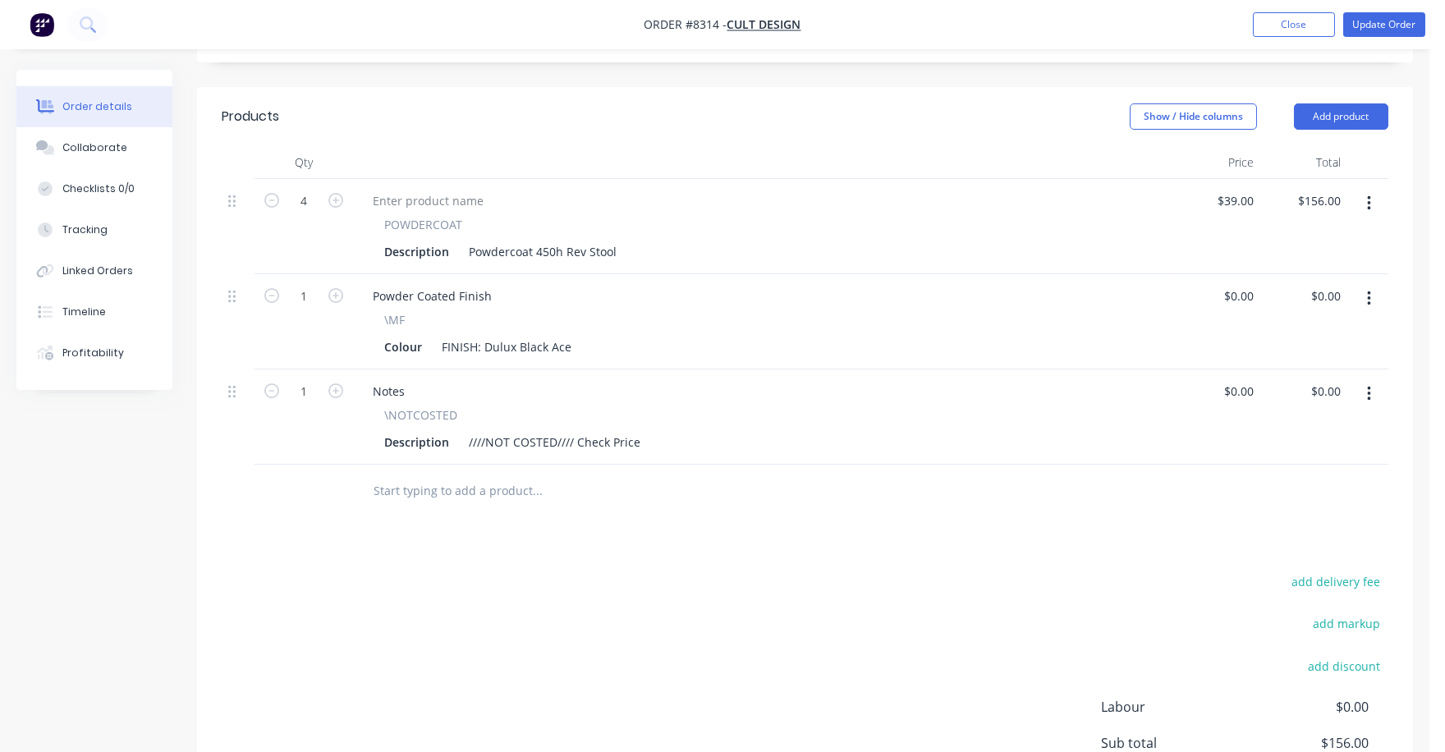
click at [1380, 379] on button "button" at bounding box center [1369, 394] width 39 height 30
click at [1288, 524] on div "Delete" at bounding box center [1310, 536] width 126 height 24
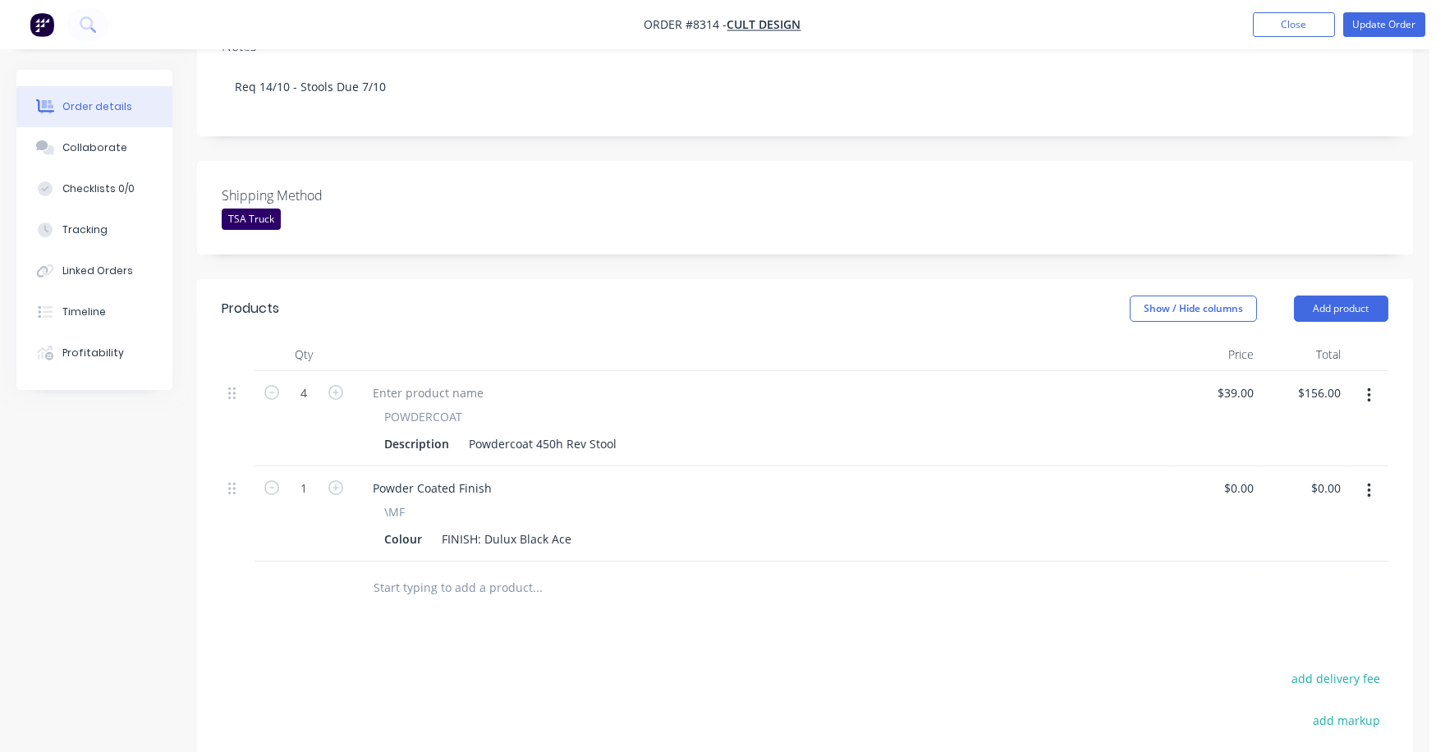
scroll to position [332, 0]
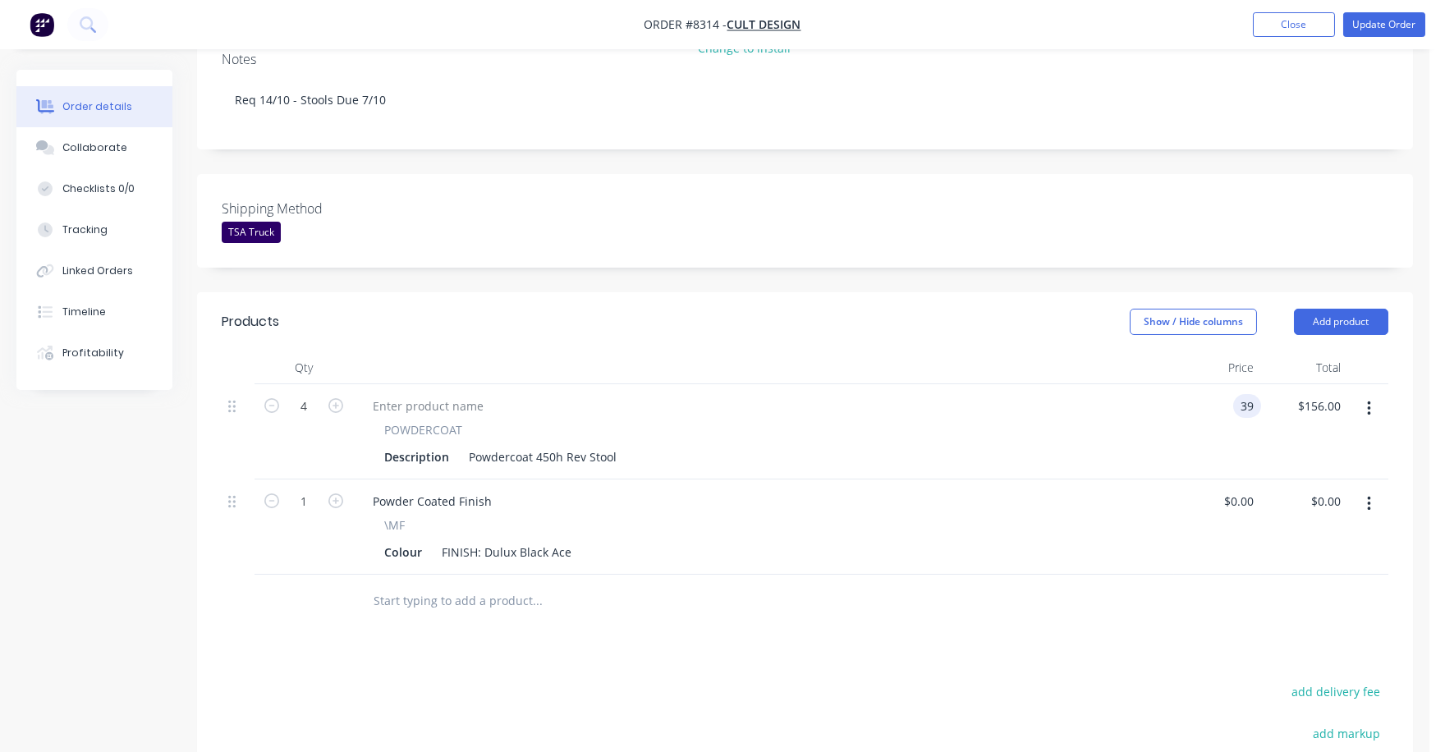
click at [1258, 394] on input "39" at bounding box center [1250, 406] width 21 height 24
type input "$45.00"
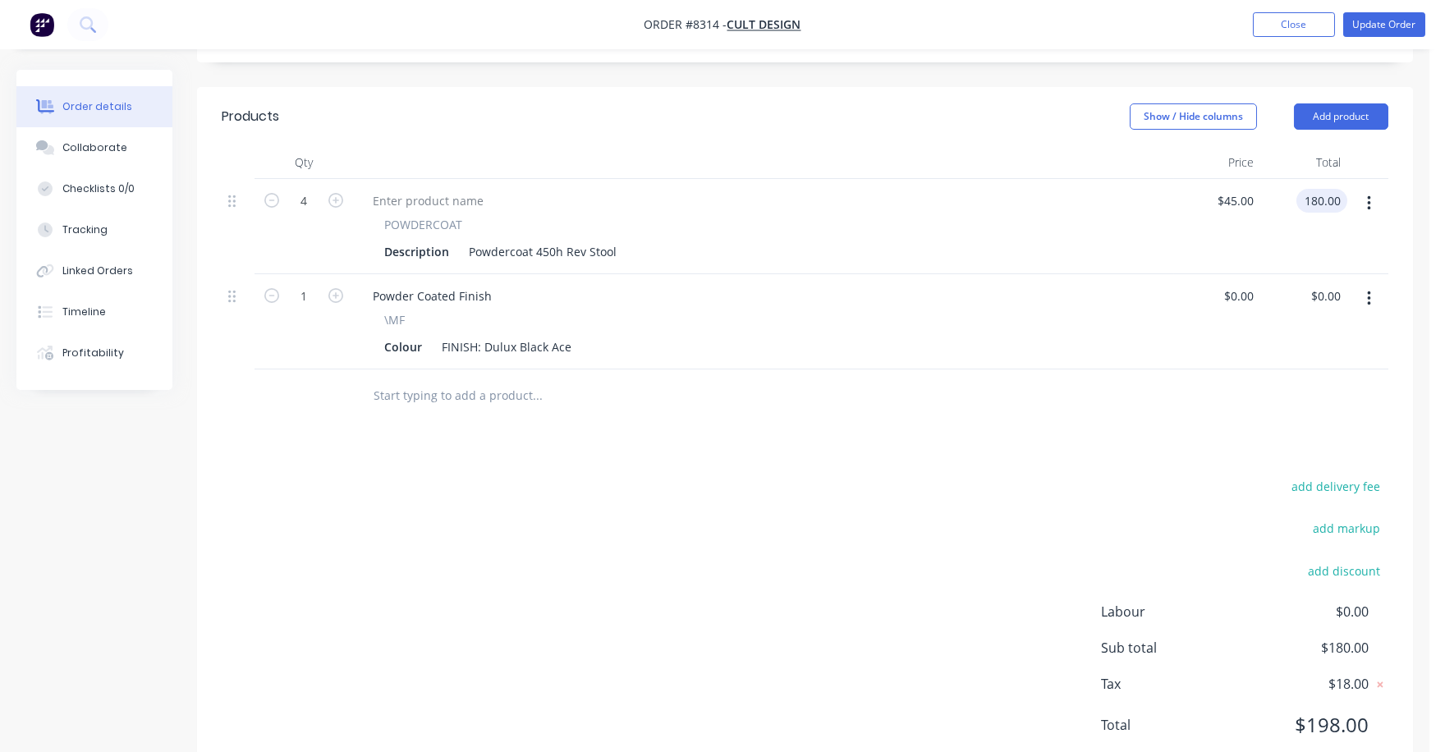
scroll to position [24, 0]
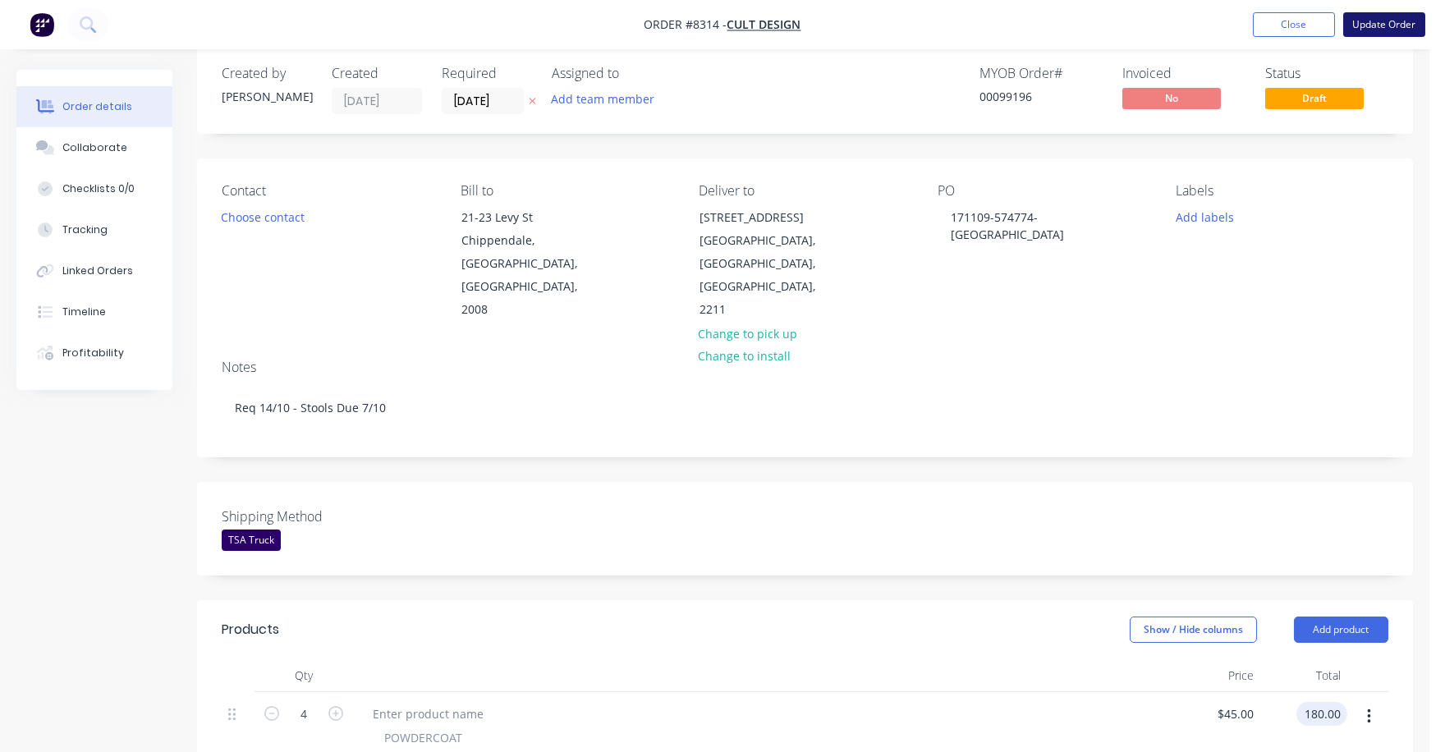
type input "$180.00"
click at [1384, 21] on button "Update Order" at bounding box center [1384, 24] width 82 height 25
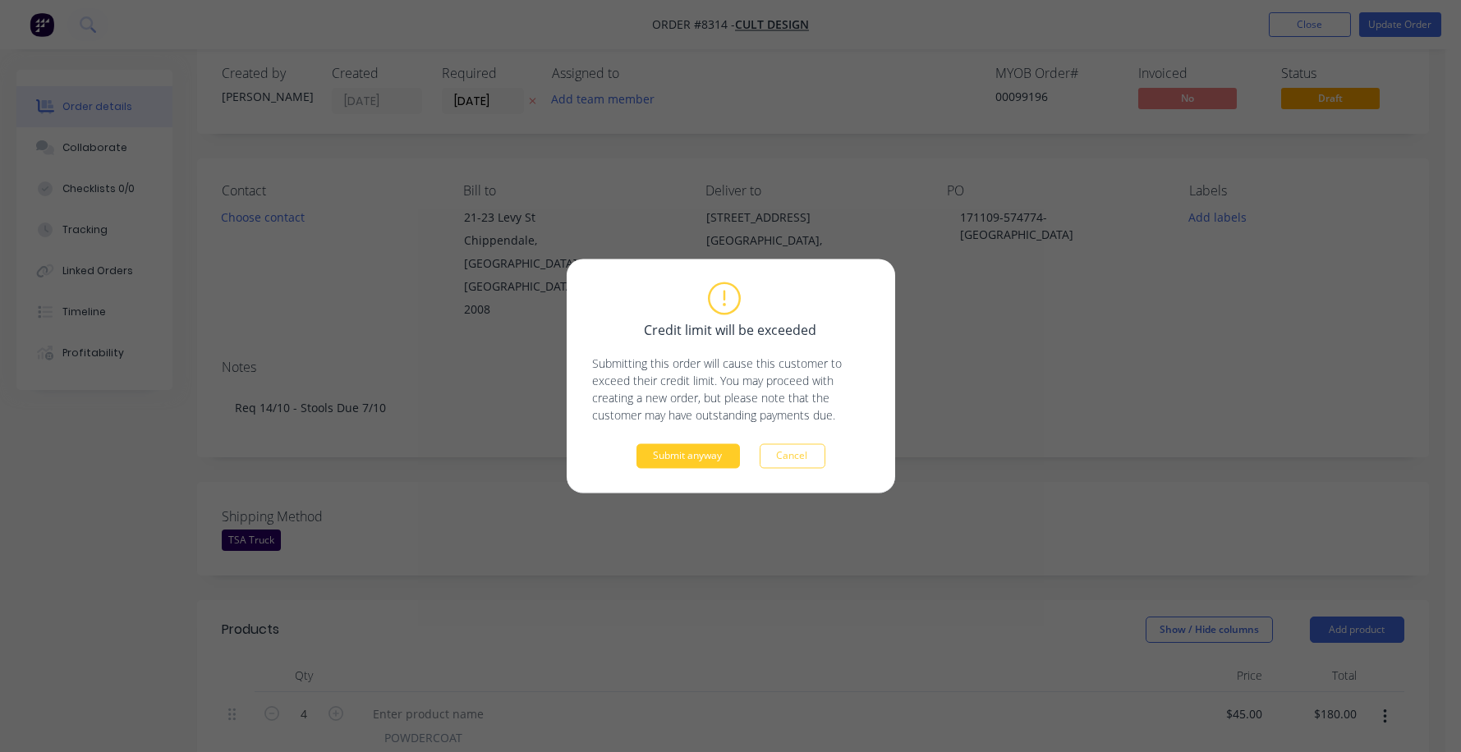
click at [673, 463] on button "Submit anyway" at bounding box center [687, 456] width 103 height 25
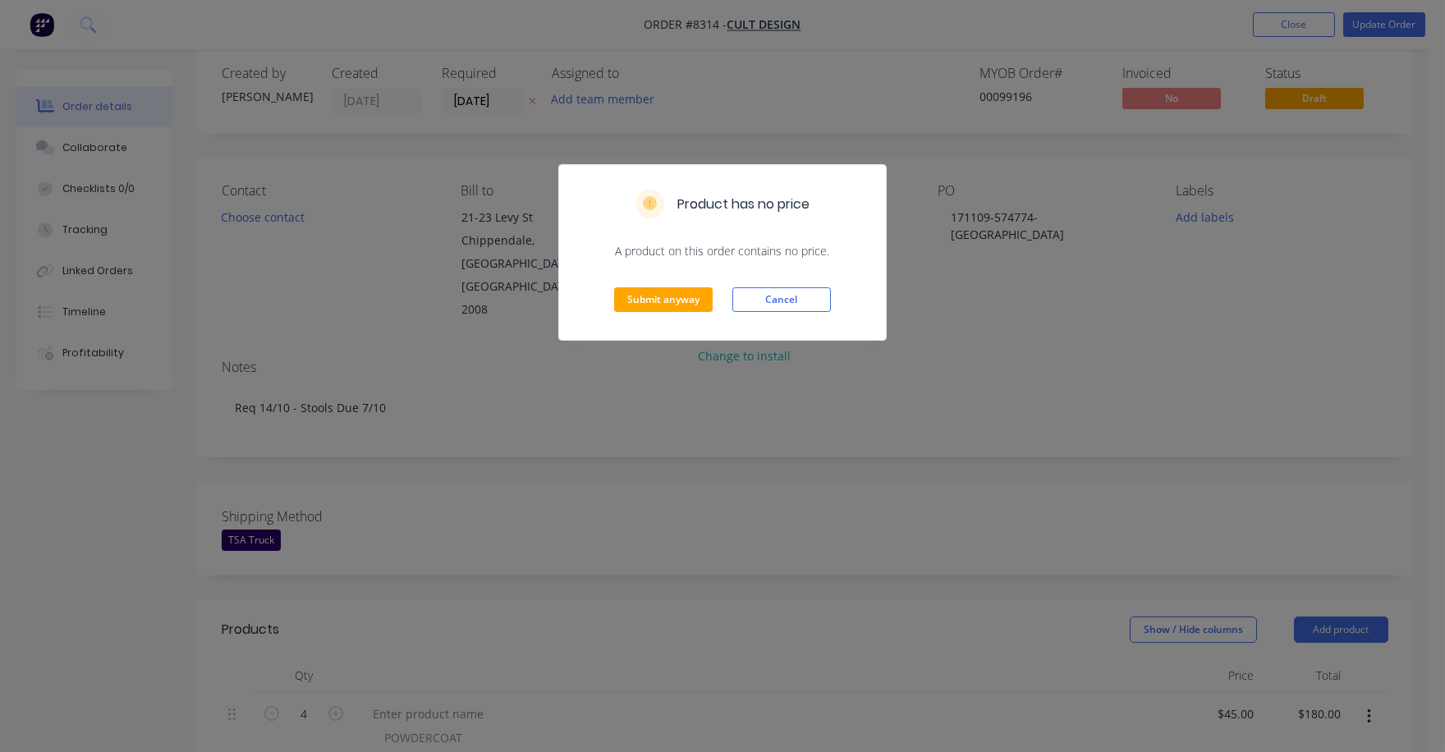
click at [672, 319] on div "Submit anyway Cancel" at bounding box center [722, 299] width 327 height 80
click at [673, 315] on div "Submit anyway Cancel" at bounding box center [722, 299] width 327 height 80
click at [679, 296] on button "Submit anyway" at bounding box center [663, 299] width 99 height 25
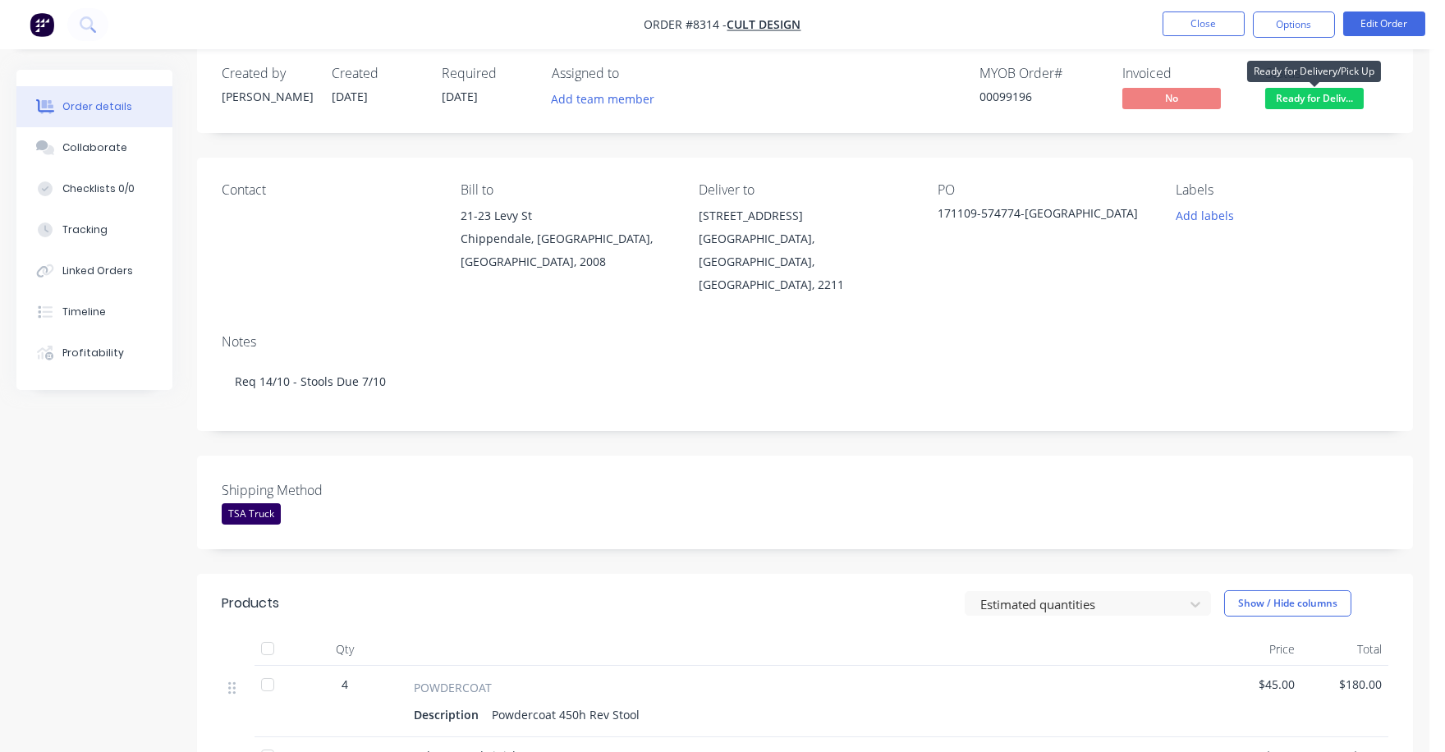
click at [1322, 94] on span "Ready for Deliv..." at bounding box center [1314, 98] width 99 height 21
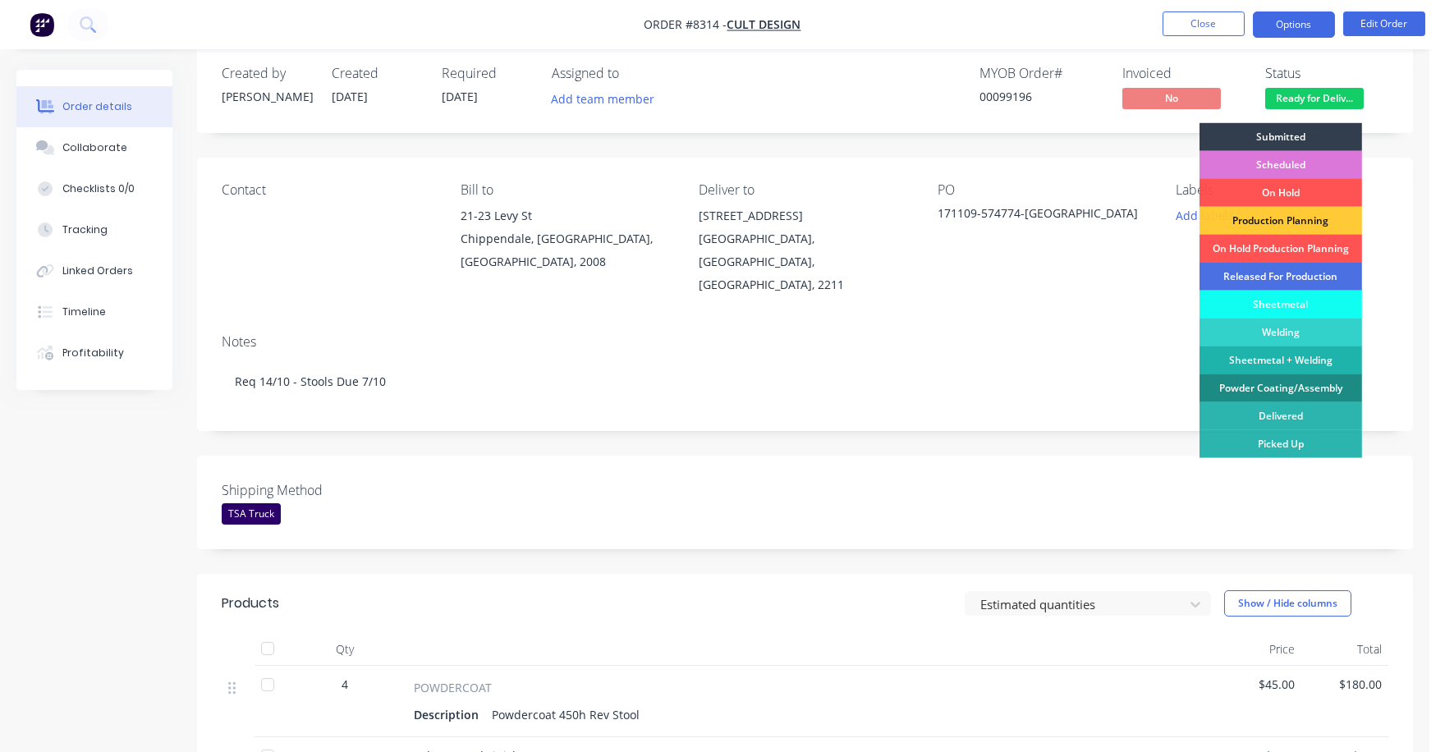
click at [1293, 18] on button "Options" at bounding box center [1294, 24] width 82 height 26
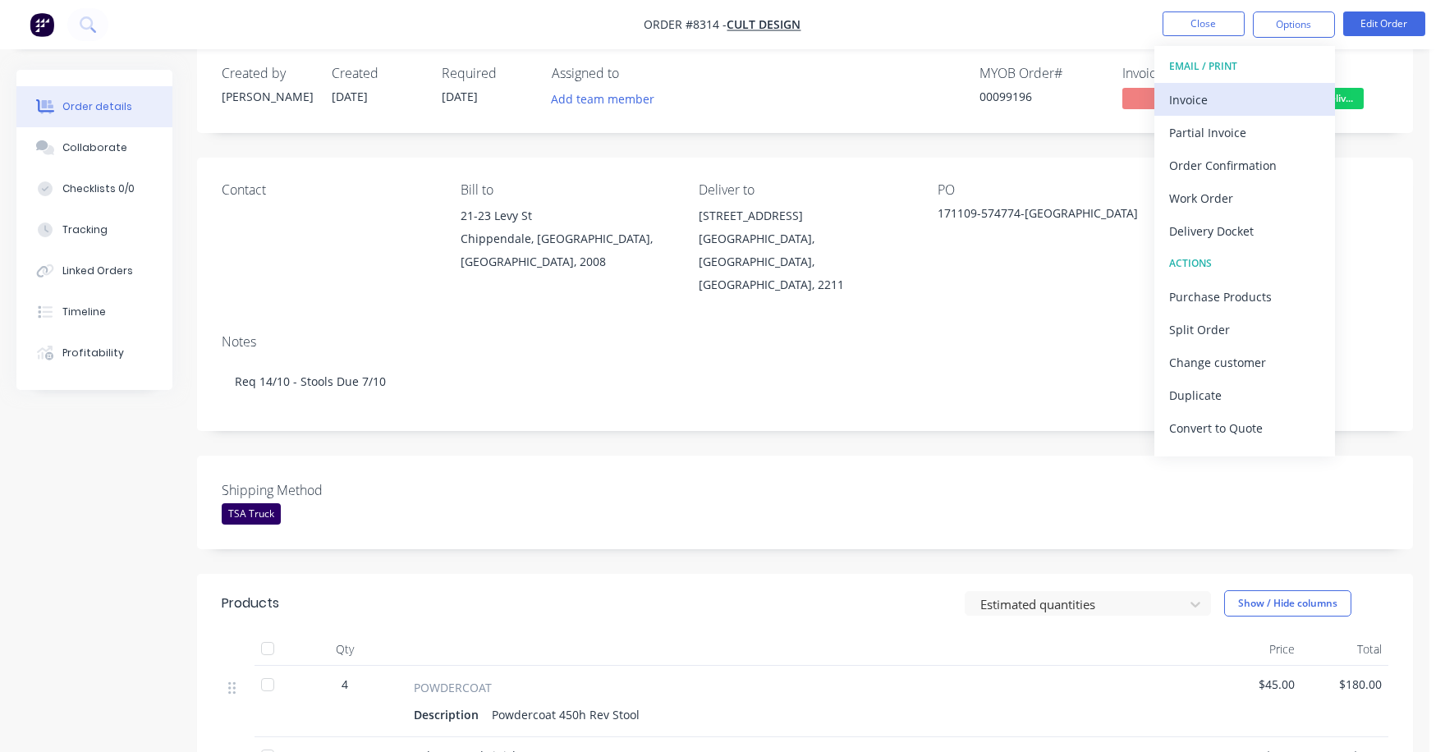
click at [1218, 93] on div "Invoice" at bounding box center [1244, 100] width 151 height 24
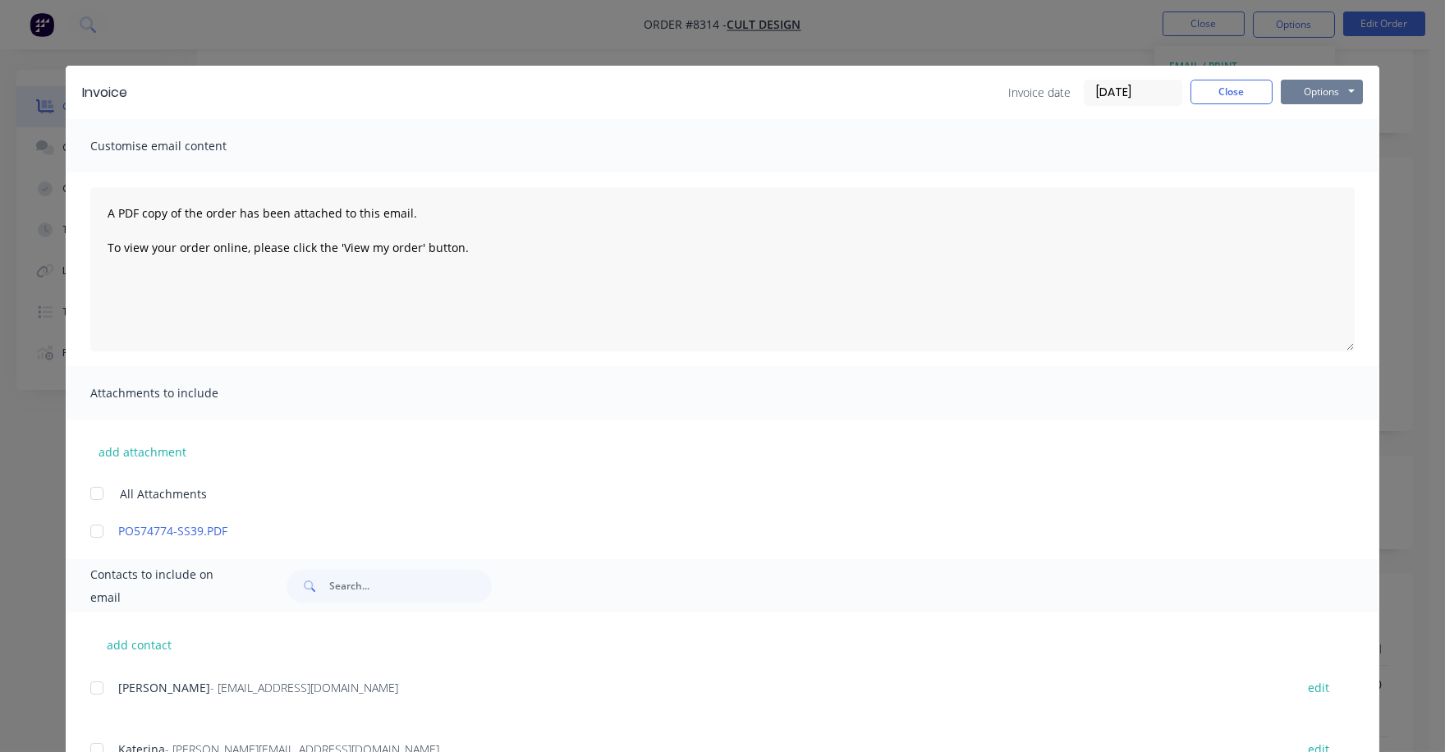
click at [1299, 82] on button "Options" at bounding box center [1322, 92] width 82 height 25
click at [1296, 137] on button "Print" at bounding box center [1333, 148] width 105 height 27
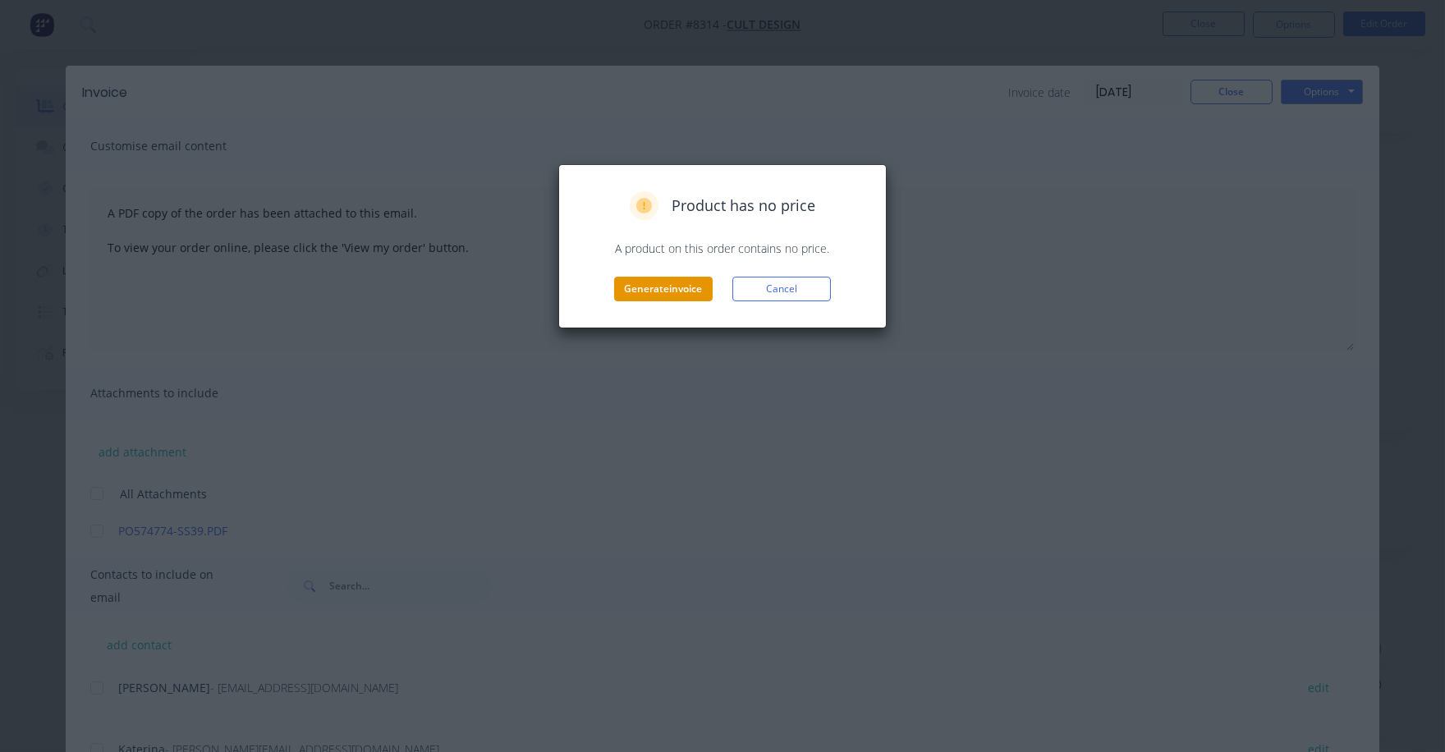
click at [654, 287] on button "Generate invoice" at bounding box center [663, 289] width 99 height 25
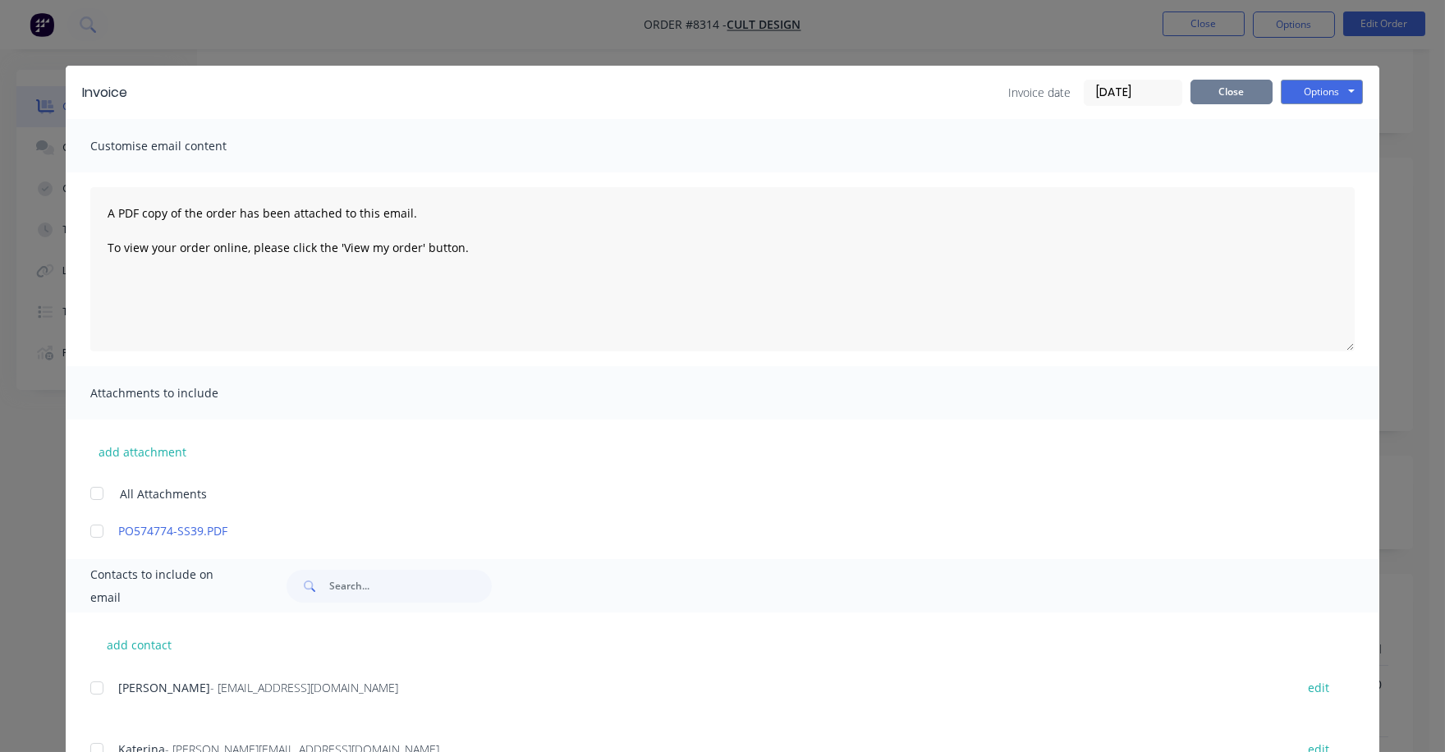
click at [1230, 82] on button "Close" at bounding box center [1232, 92] width 82 height 25
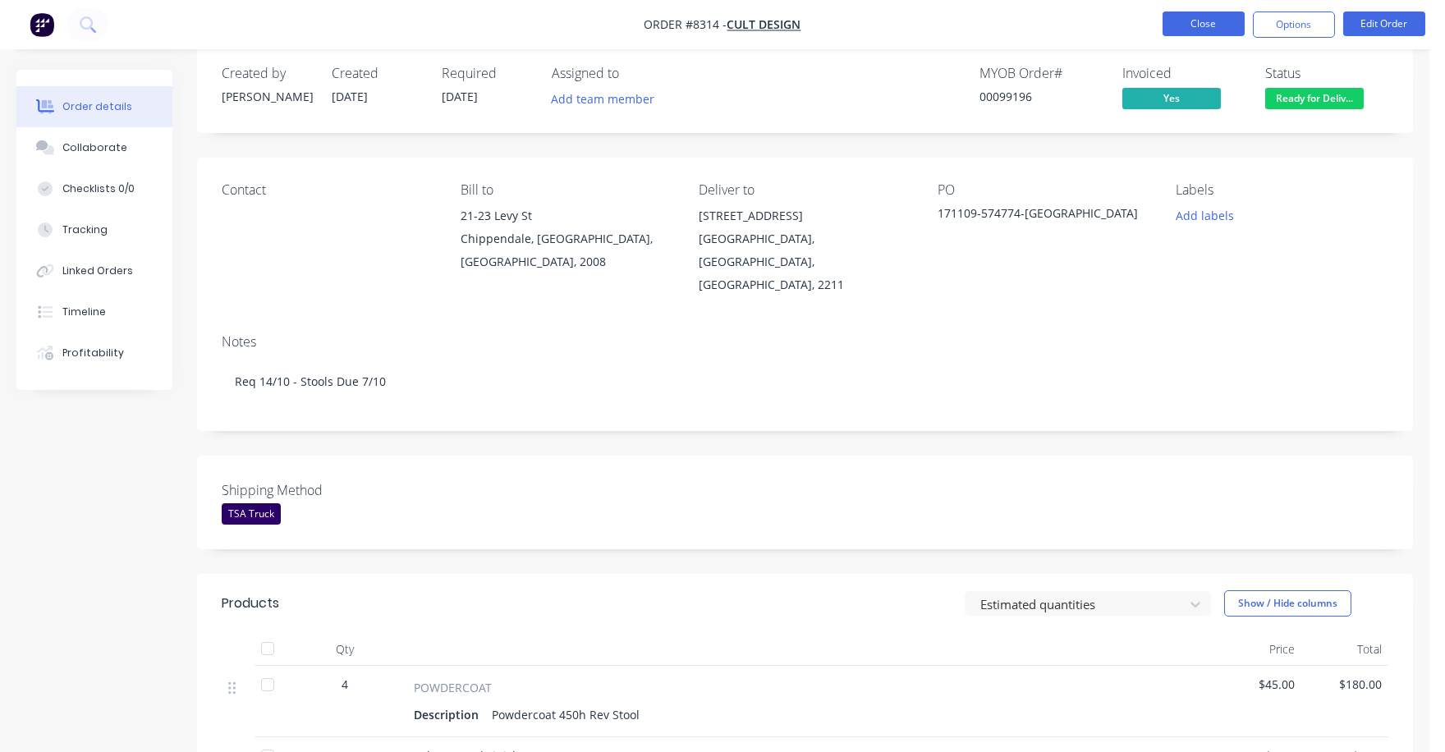
click at [1209, 21] on button "Close" at bounding box center [1204, 23] width 82 height 25
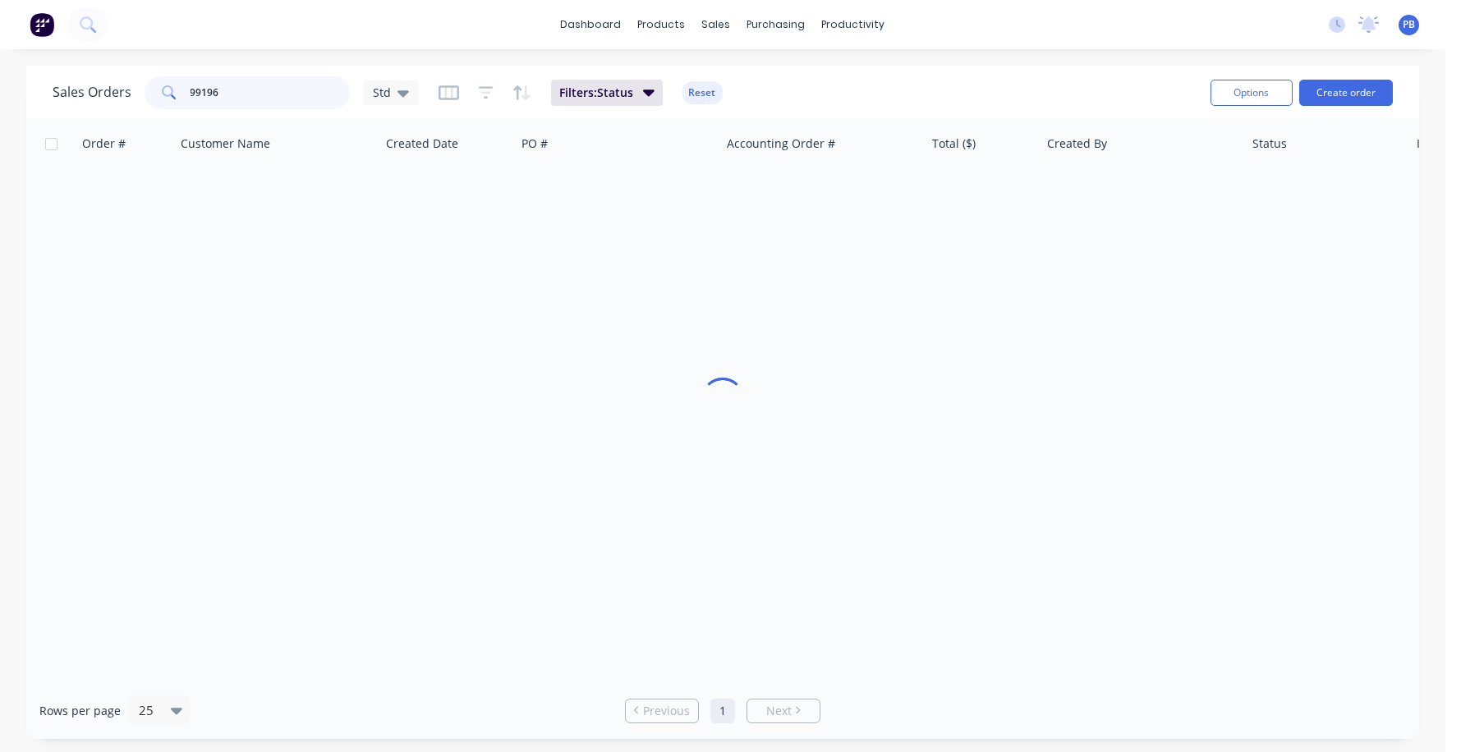
drag, startPoint x: 255, startPoint y: 97, endPoint x: 163, endPoint y: 86, distance: 92.6
click at [163, 86] on div "99196" at bounding box center [247, 92] width 205 height 33
click at [261, 86] on input "99196" at bounding box center [270, 92] width 160 height 33
click at [259, 86] on input "99196" at bounding box center [270, 92] width 160 height 33
click at [241, 95] on input "99196" at bounding box center [270, 92] width 160 height 33
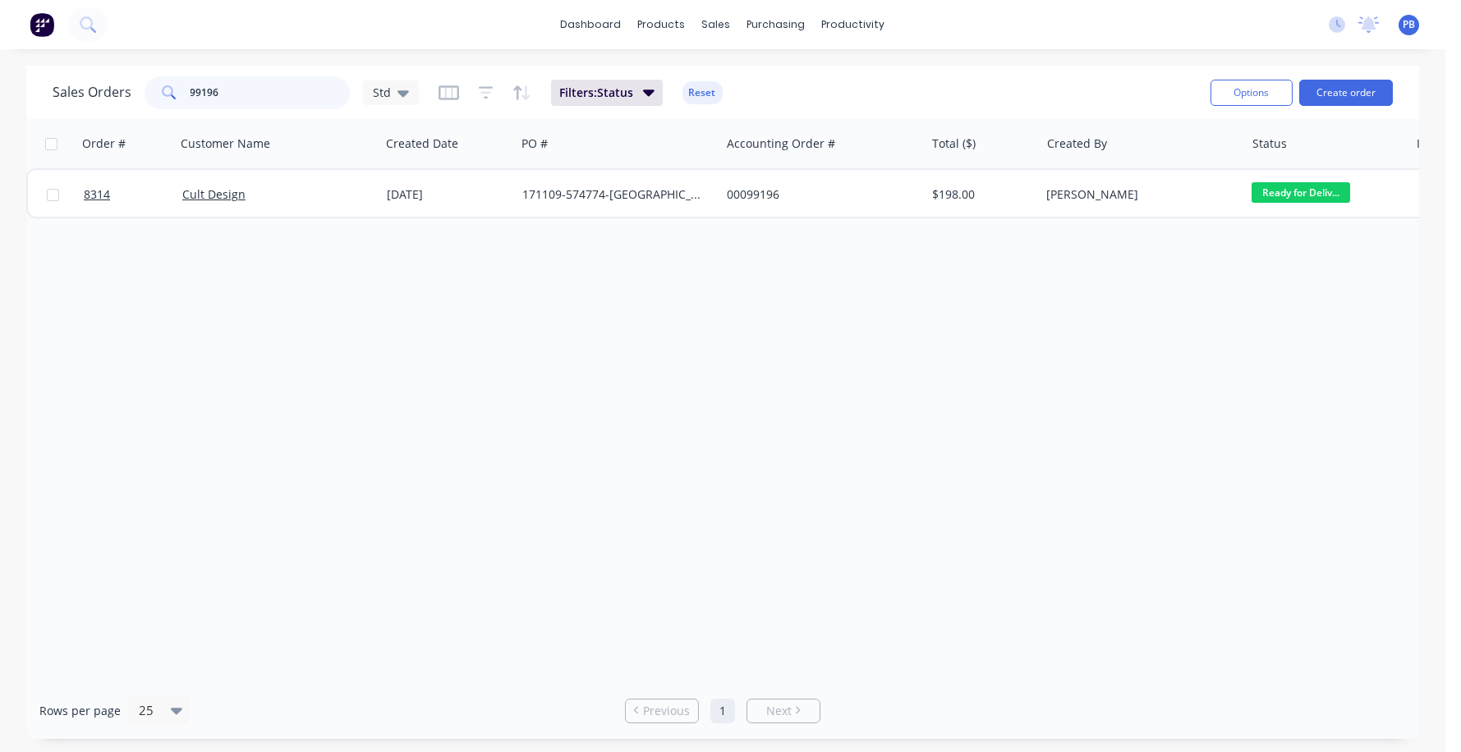
click at [241, 95] on input "99196" at bounding box center [270, 92] width 160 height 33
click at [265, 253] on div "Order # Customer Name Created Date PO # Accounting Order # Total ($) Created By…" at bounding box center [722, 400] width 1393 height 563
click at [241, 98] on input "99196" at bounding box center [270, 92] width 160 height 33
type input "9"
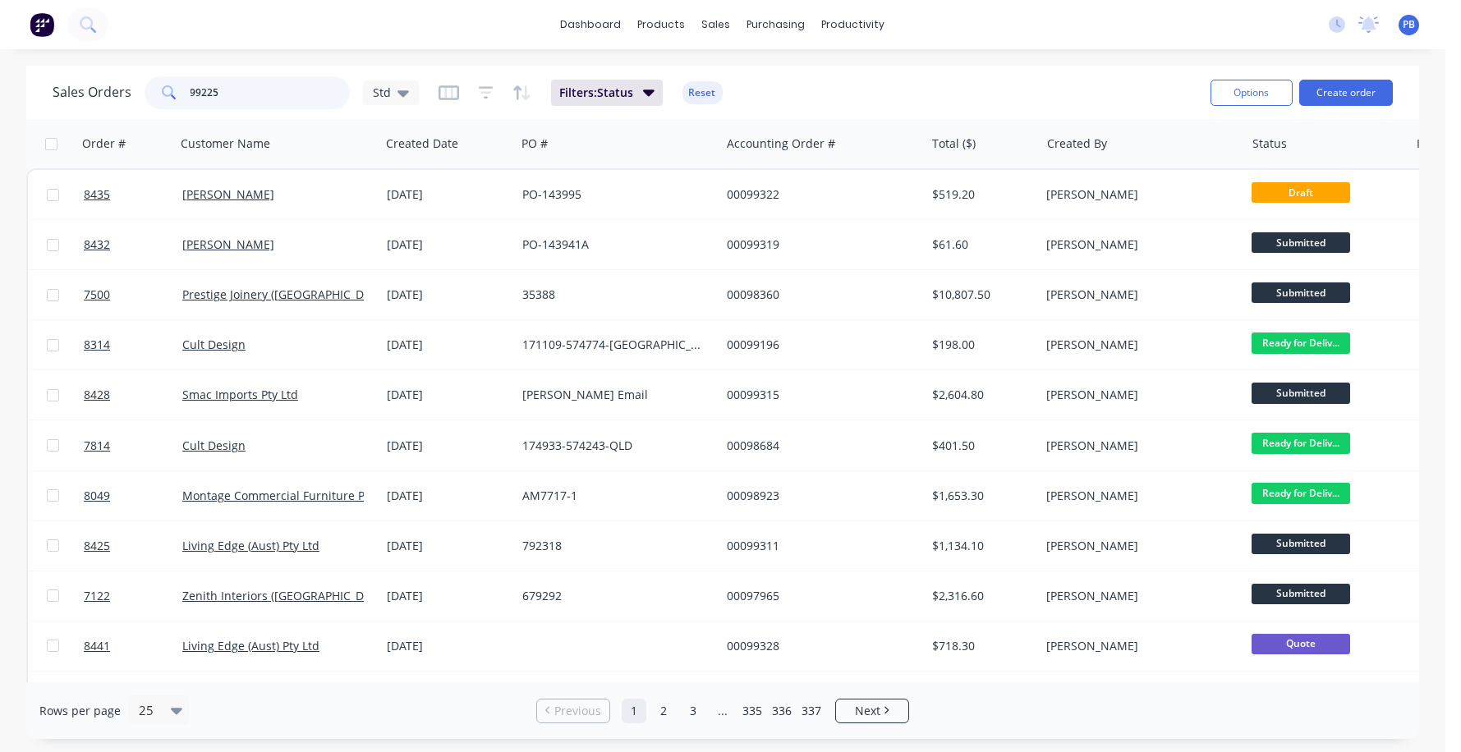
type input "99225"
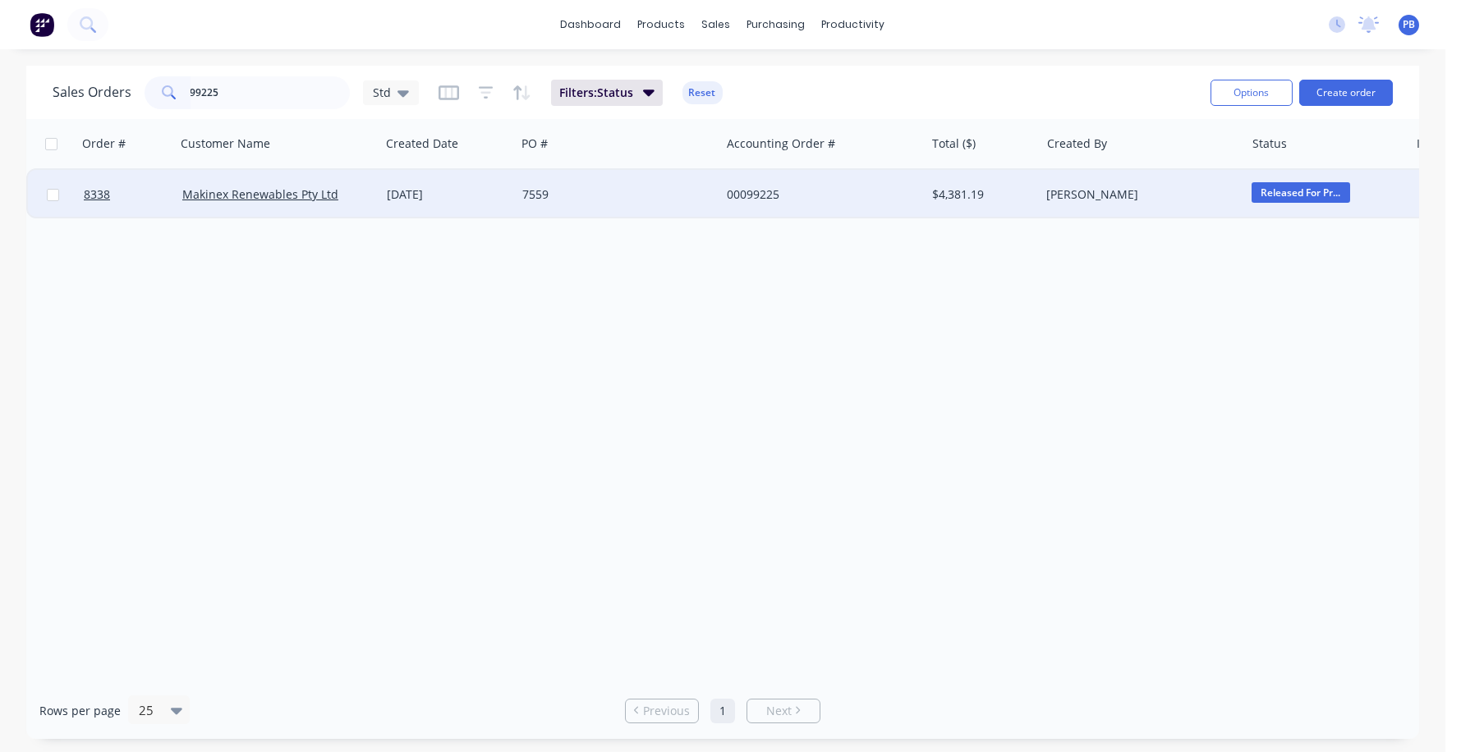
click at [755, 194] on div "00099225" at bounding box center [818, 194] width 182 height 16
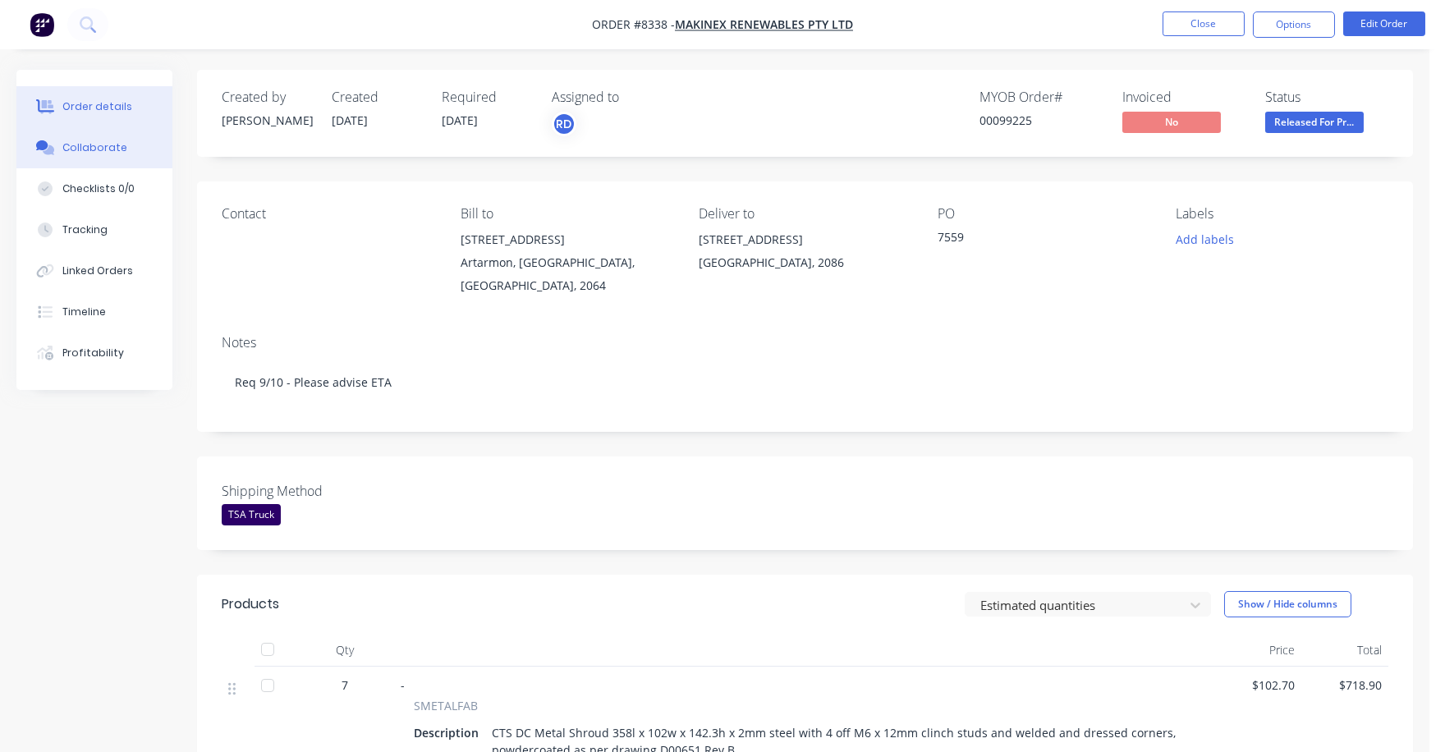
click at [108, 143] on div "Collaborate" at bounding box center [94, 147] width 65 height 15
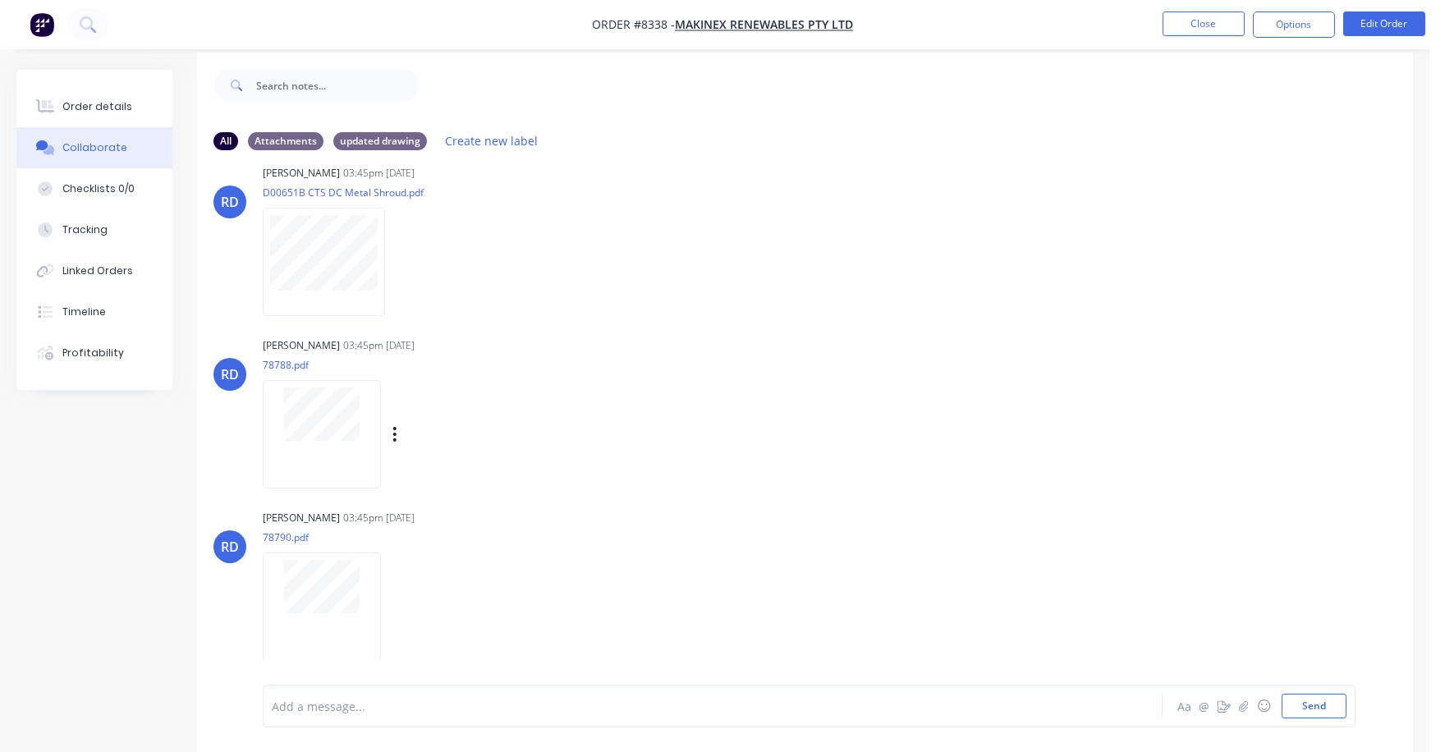
scroll to position [25, 0]
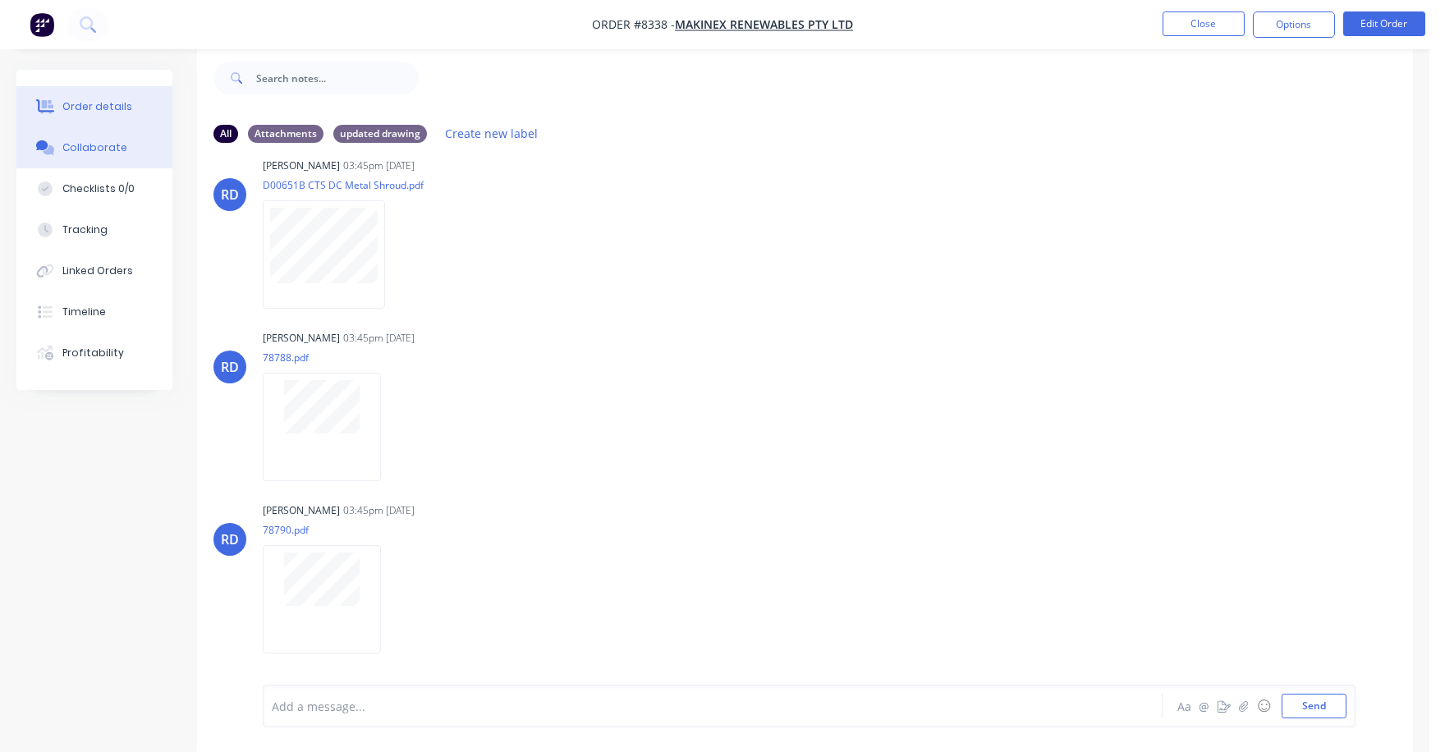
click at [82, 94] on button "Order details" at bounding box center [94, 106] width 156 height 41
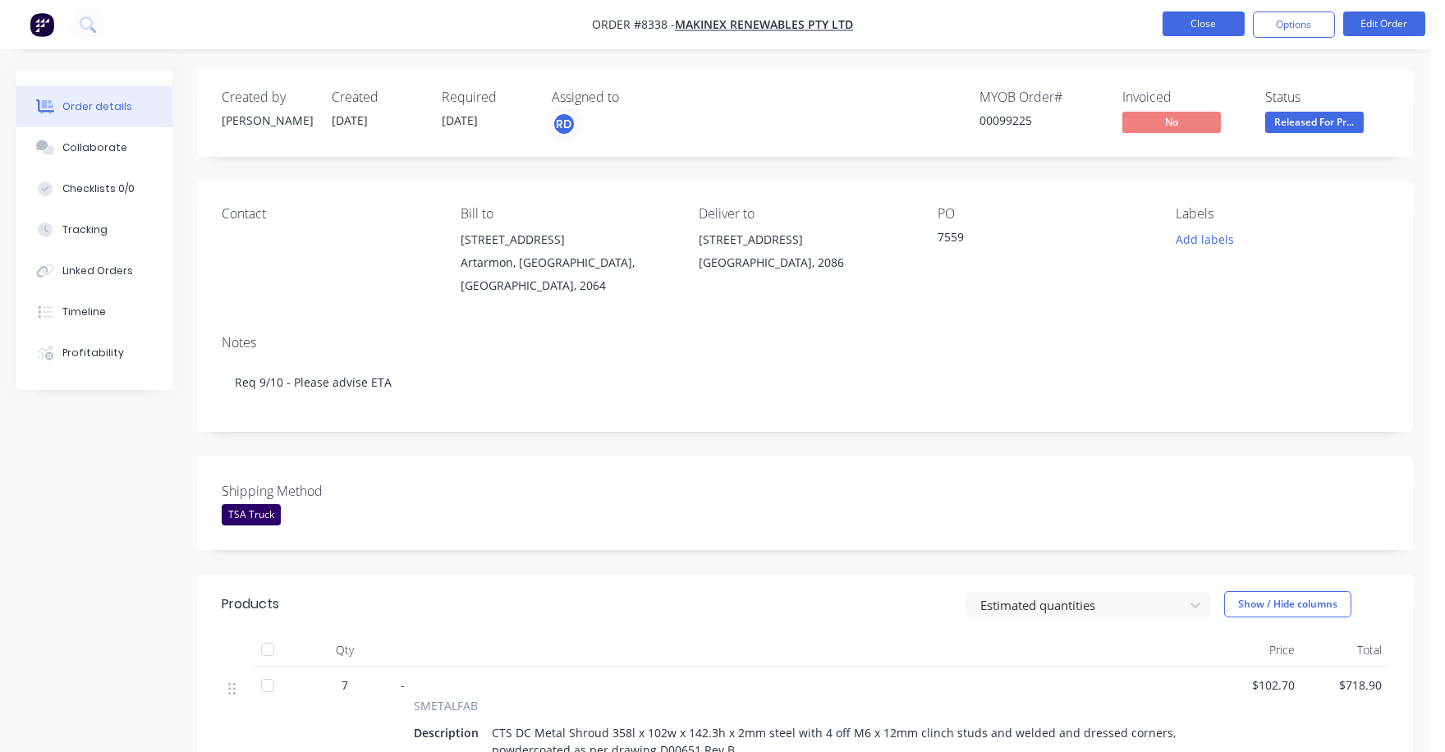
click at [1209, 20] on button "Close" at bounding box center [1204, 23] width 82 height 25
